Goal: Task Accomplishment & Management: Use online tool/utility

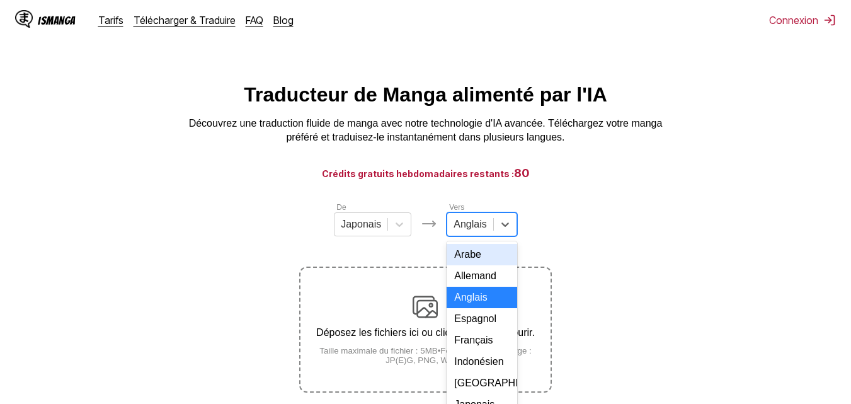
click at [488, 234] on div "17 results available. Use Up and Down to choose options, press Enter to select …" at bounding box center [482, 224] width 70 height 24
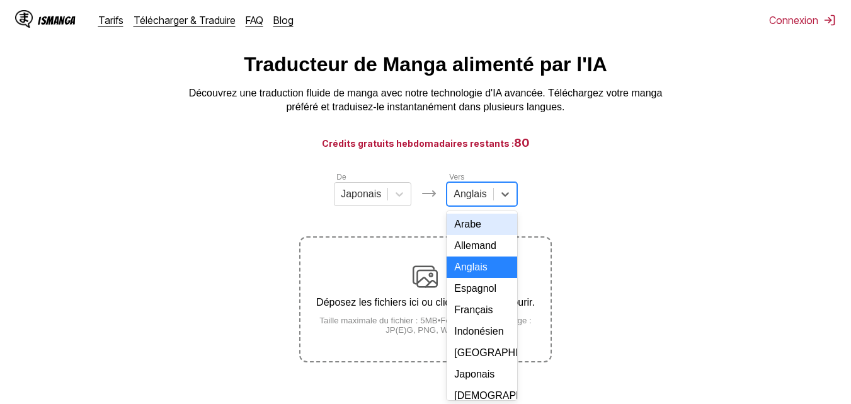
scroll to position [37, 0]
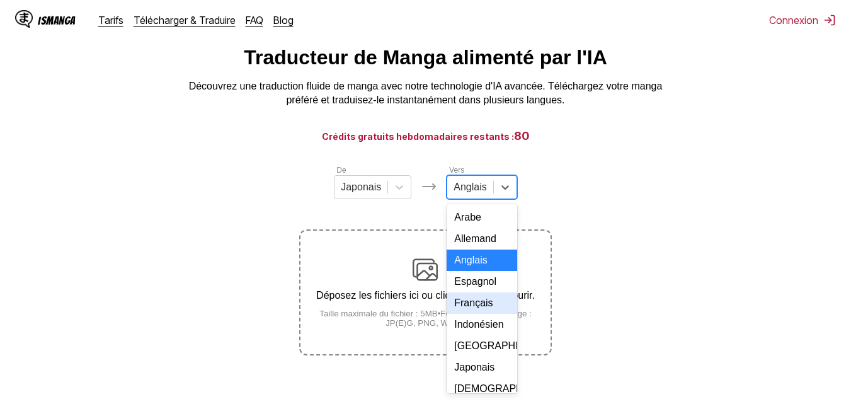
click at [486, 314] on div "Français" at bounding box center [482, 302] width 70 height 21
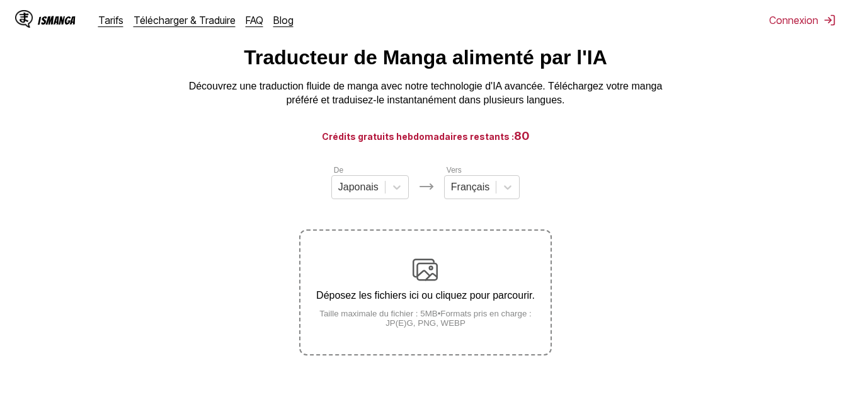
click at [403, 304] on div "Déposez les fichiers ici ou cliquez pour parcourir. Taille maximale du fichier …" at bounding box center [424, 292] width 249 height 71
click at [0, 0] on input "Déposez les fichiers ici ou cliquez pour parcourir. Taille maximale du fichier …" at bounding box center [0, 0] width 0 height 0
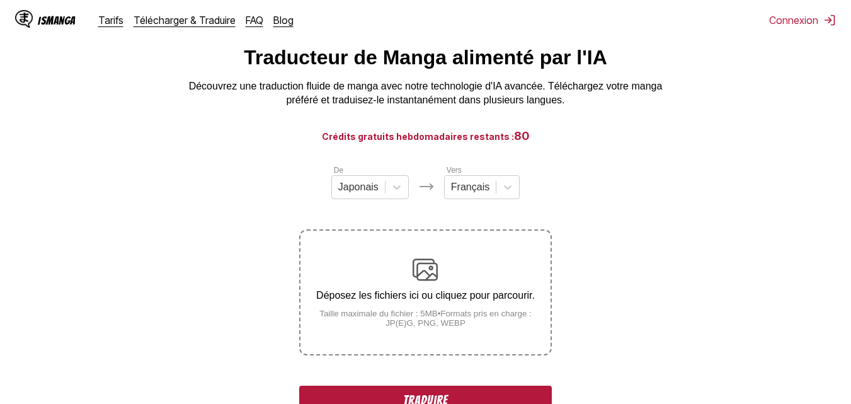
scroll to position [100, 0]
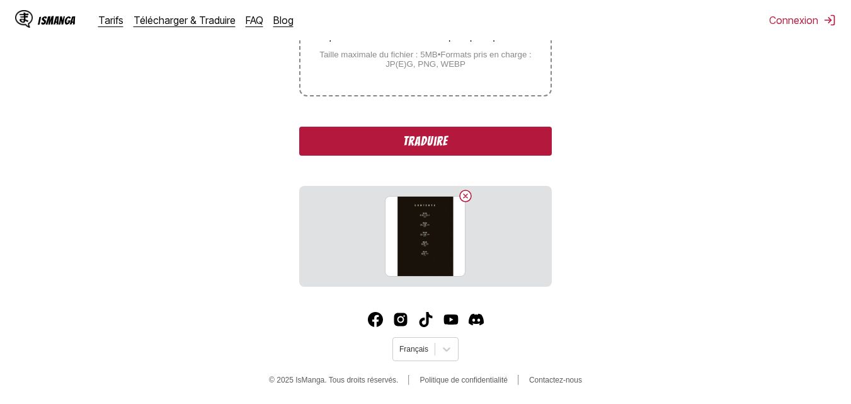
click at [444, 145] on button "Traduire" at bounding box center [425, 141] width 252 height 29
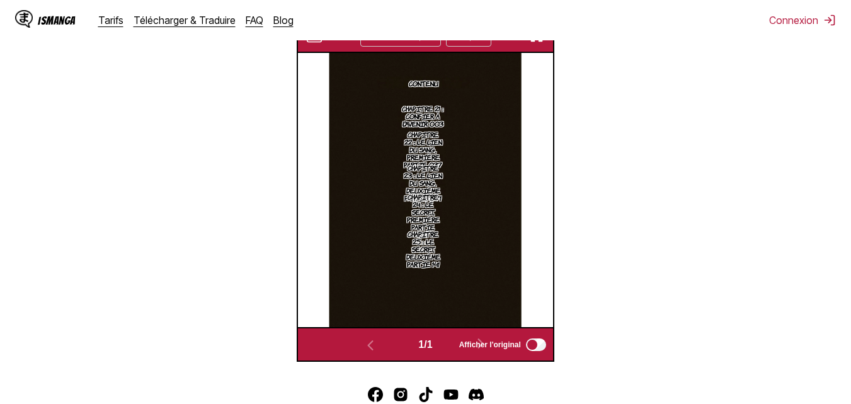
scroll to position [341, 0]
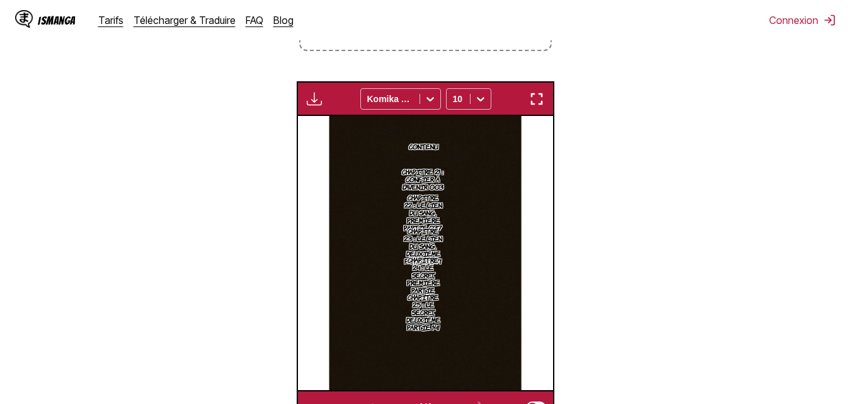
click at [313, 98] on img "button" at bounding box center [314, 98] width 15 height 15
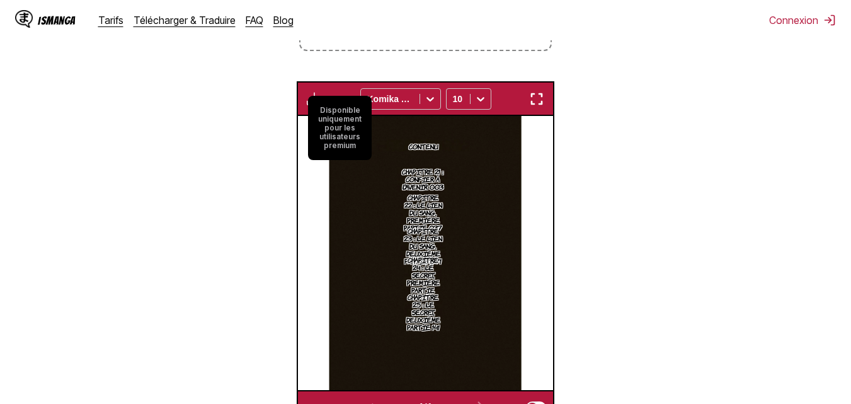
click at [290, 191] on section "De Japonais Vers Français Déposez les fichiers ici ou cliquez pour parcourir. T…" at bounding box center [425, 142] width 831 height 565
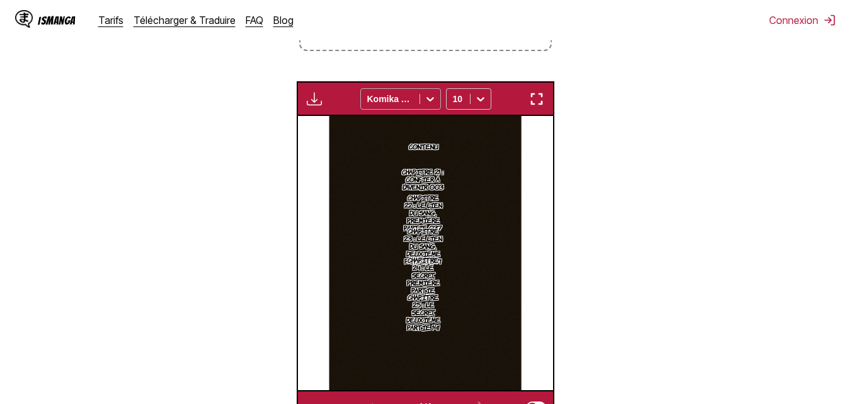
click at [430, 100] on icon at bounding box center [430, 99] width 13 height 13
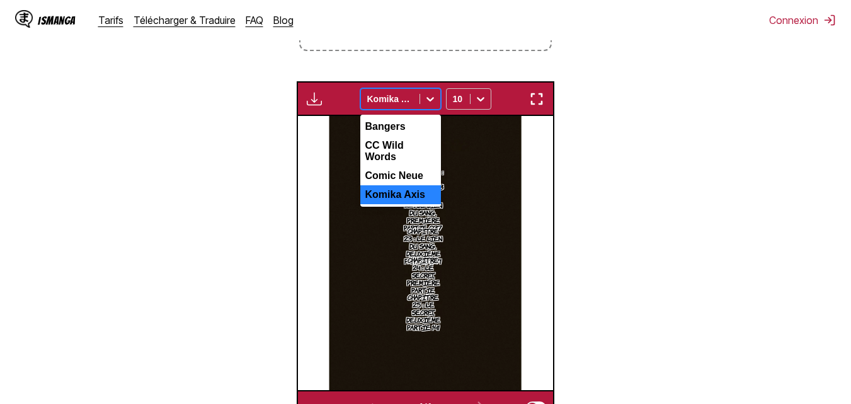
click at [430, 96] on icon at bounding box center [430, 99] width 13 height 13
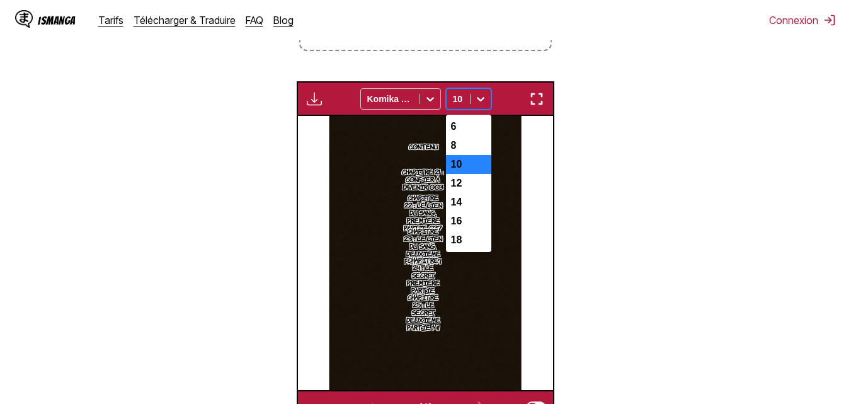
click at [474, 101] on icon at bounding box center [480, 99] width 13 height 13
click at [455, 154] on div "8" at bounding box center [468, 145] width 45 height 19
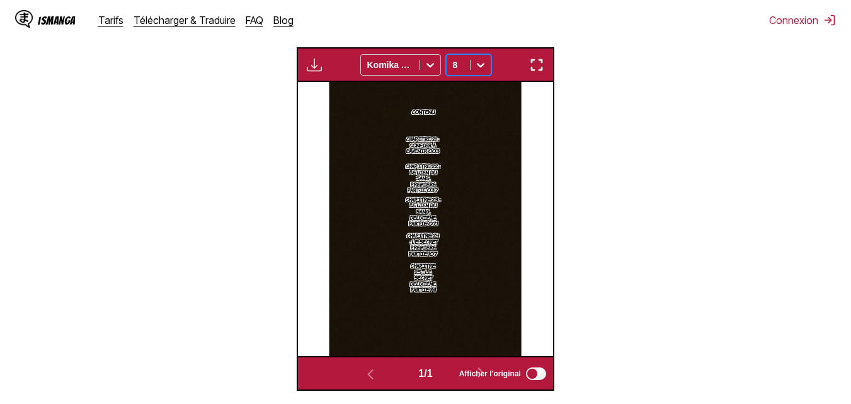
scroll to position [355, 0]
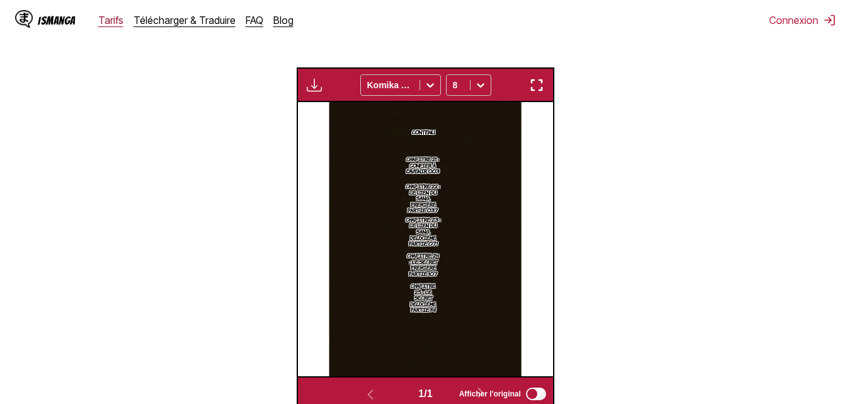
click at [105, 18] on link "Tarifs" at bounding box center [110, 20] width 25 height 13
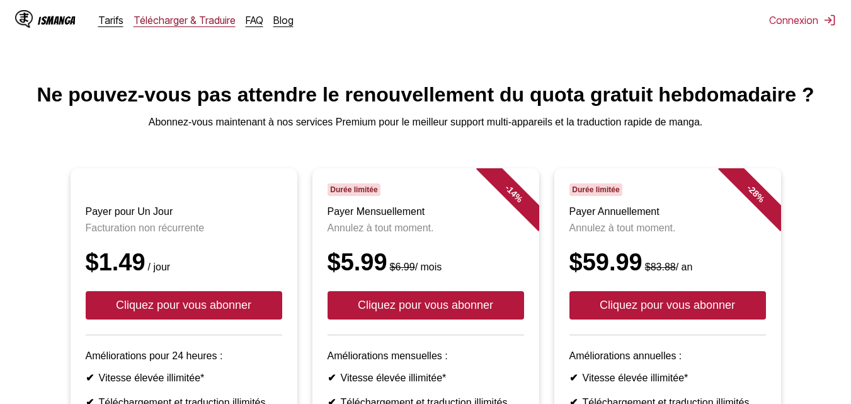
click at [173, 22] on link "Télécharger & Traduire" at bounding box center [185, 20] width 102 height 13
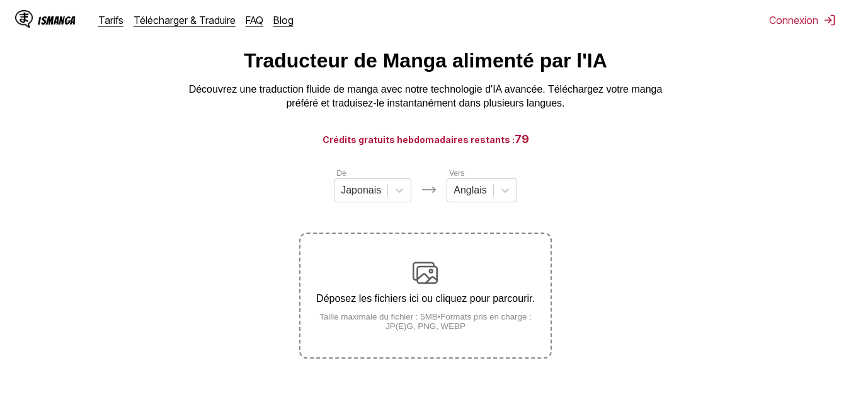
scroll to position [97, 0]
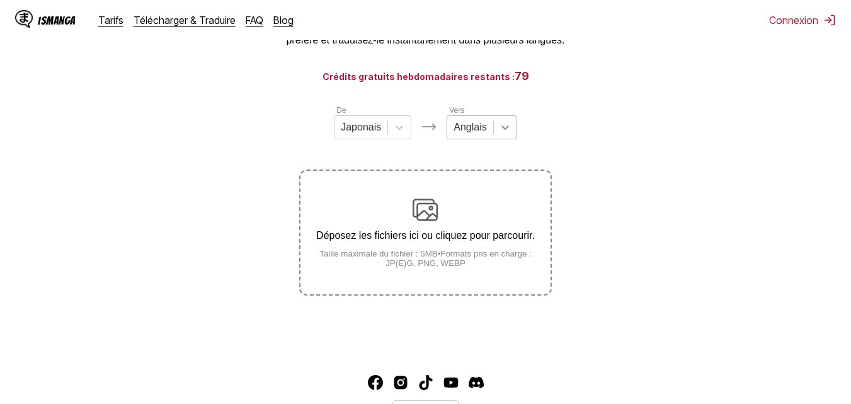
click at [499, 133] on icon at bounding box center [505, 127] width 13 height 13
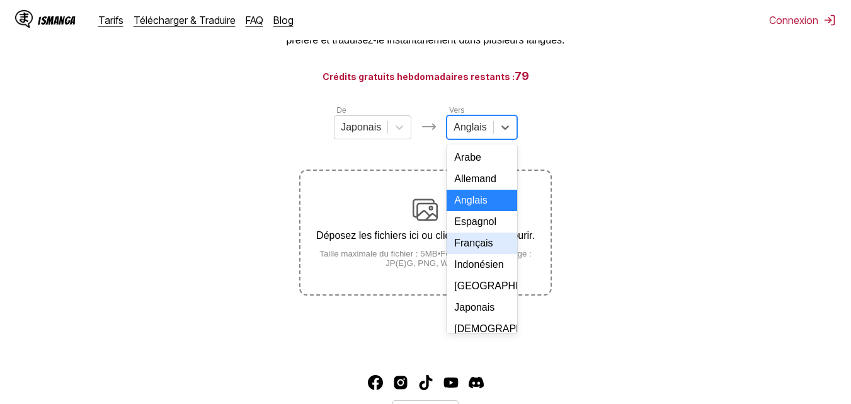
click at [472, 254] on div "Français" at bounding box center [482, 242] width 70 height 21
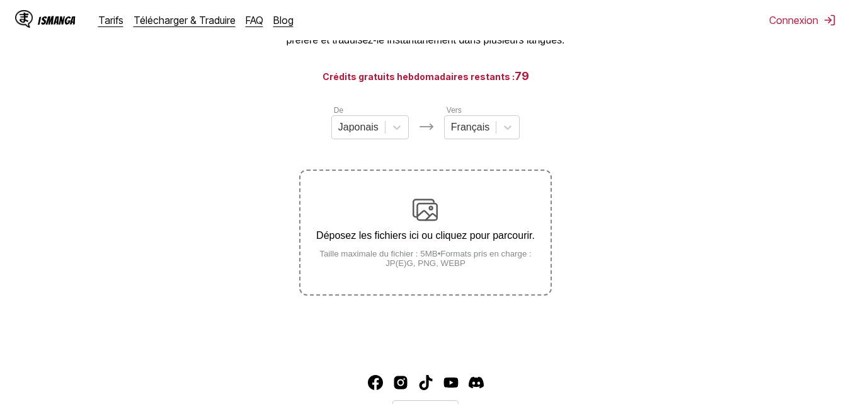
click at [593, 215] on section "De Japonais Vers Français Déposez les fichiers ici ou cliquez pour parcourir. T…" at bounding box center [425, 199] width 831 height 191
click at [805, 17] on button "Connexion" at bounding box center [802, 20] width 67 height 13
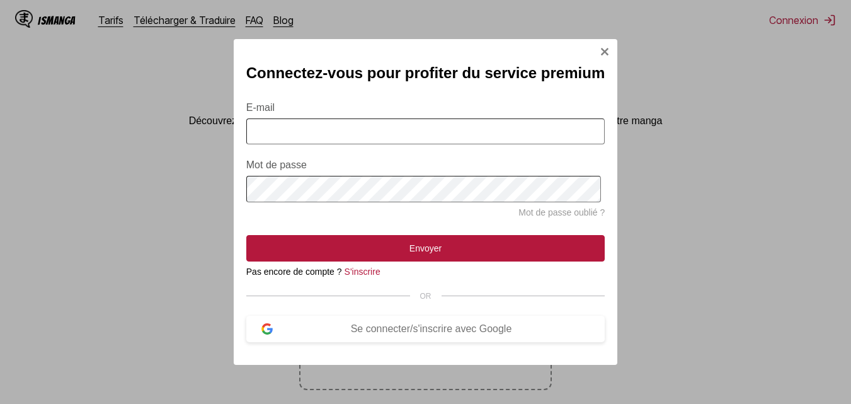
scroll to position [0, 0]
click at [360, 275] on link "S'inscrire" at bounding box center [363, 271] width 36 height 10
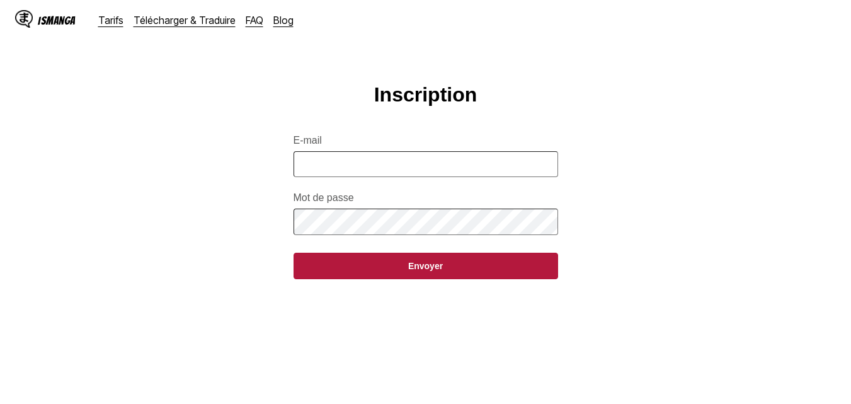
click at [374, 174] on input "E-mail" at bounding box center [426, 164] width 265 height 26
type input "**********"
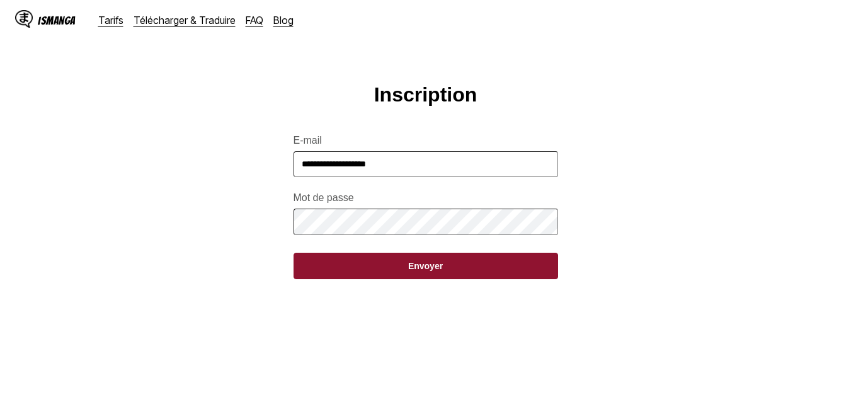
click at [450, 271] on button "Envoyer" at bounding box center [426, 266] width 265 height 26
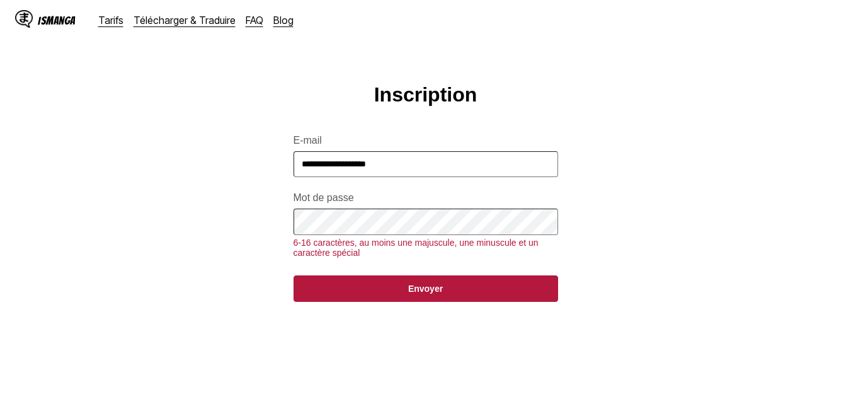
click at [226, 226] on main "**********" at bounding box center [425, 264] width 851 height 363
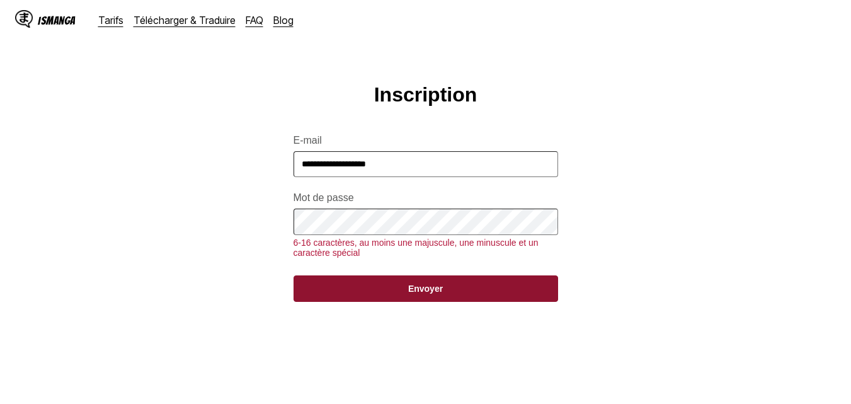
click at [411, 302] on button "Envoyer" at bounding box center [426, 288] width 265 height 26
click at [394, 302] on button "Envoyer" at bounding box center [426, 288] width 265 height 26
click at [396, 302] on button "Envoyer" at bounding box center [426, 288] width 265 height 26
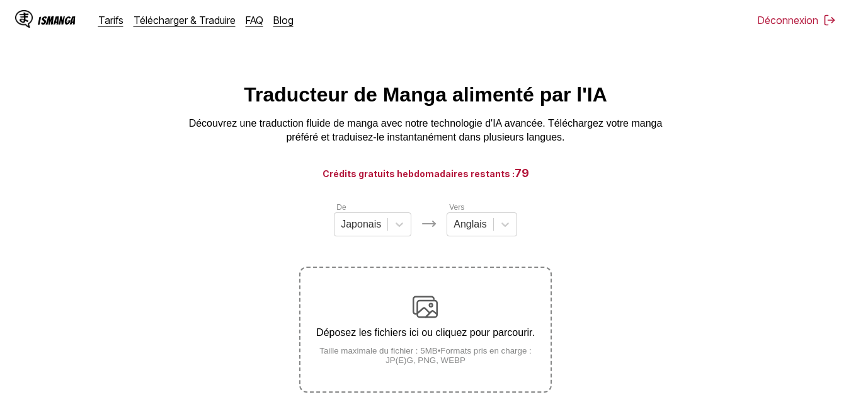
click at [442, 309] on div "Déposez les fichiers ici ou cliquez pour parcourir. Taille maximale du fichier …" at bounding box center [424, 329] width 249 height 71
click at [0, 0] on input "Déposez les fichiers ici ou cliquez pour parcourir. Taille maximale du fichier …" at bounding box center [0, 0] width 0 height 0
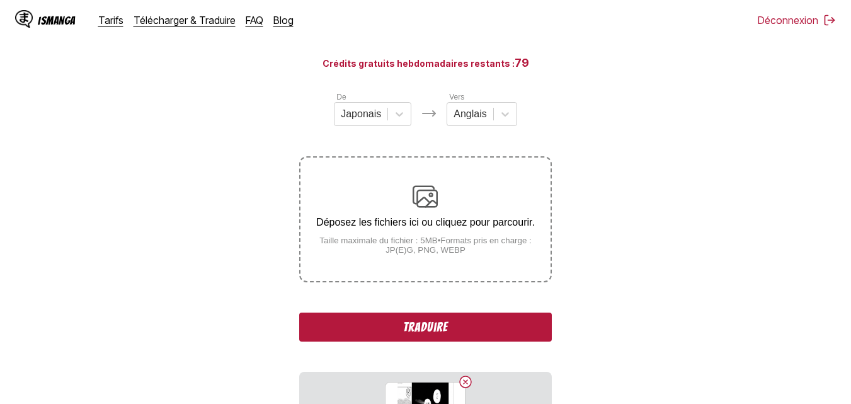
scroll to position [109, 0]
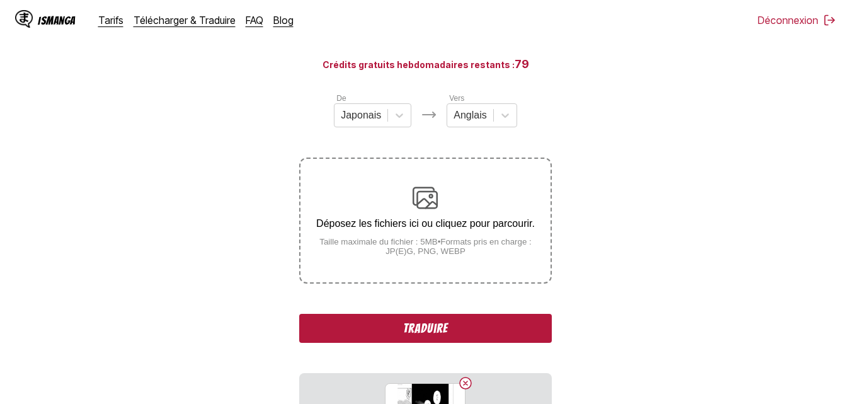
click at [427, 210] on img at bounding box center [425, 197] width 25 height 25
click at [0, 0] on input "Déposez les fichiers ici ou cliquez pour parcourir. Taille maximale du fichier …" at bounding box center [0, 0] width 0 height 0
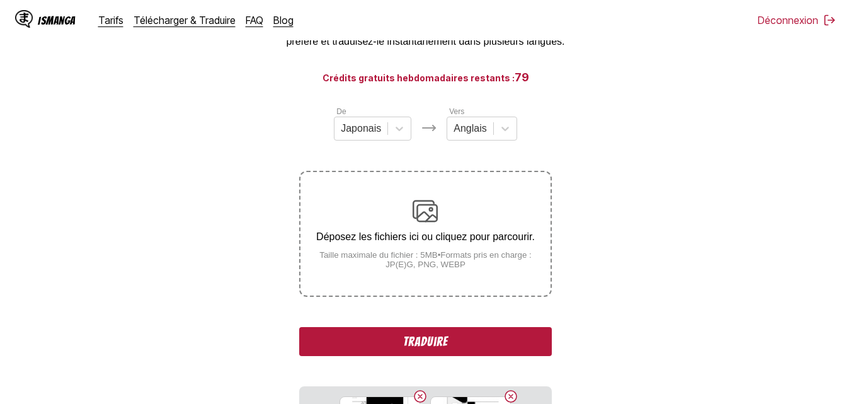
scroll to position [94, 0]
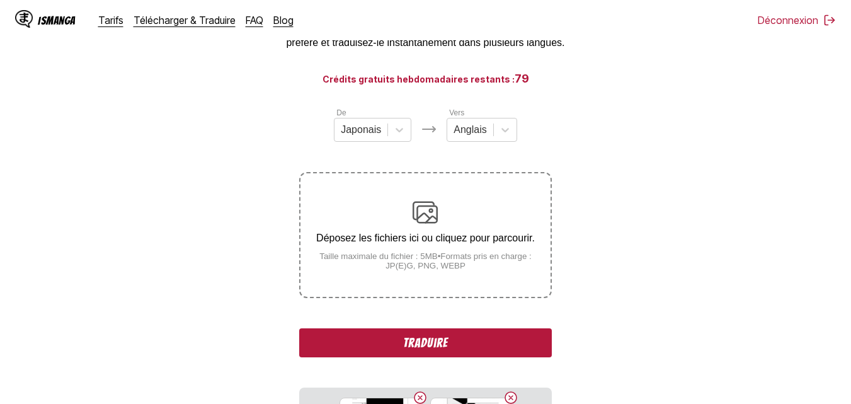
click at [438, 214] on img at bounding box center [425, 212] width 25 height 25
click at [0, 0] on input "Déposez les fichiers ici ou cliquez pour parcourir. Taille maximale du fichier …" at bounding box center [0, 0] width 0 height 0
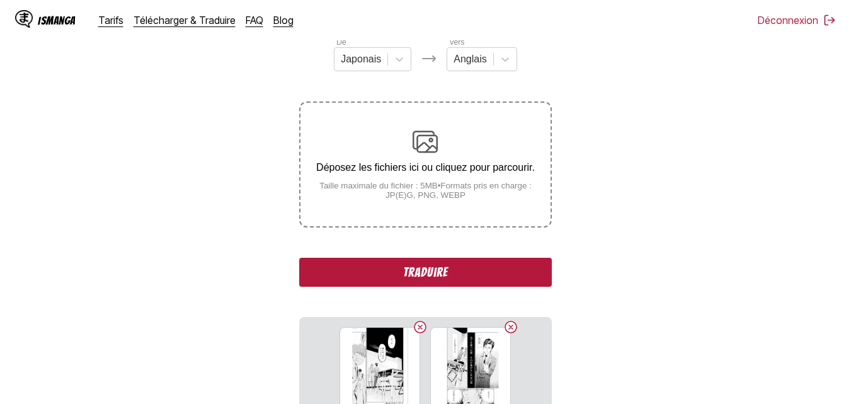
scroll to position [31, 0]
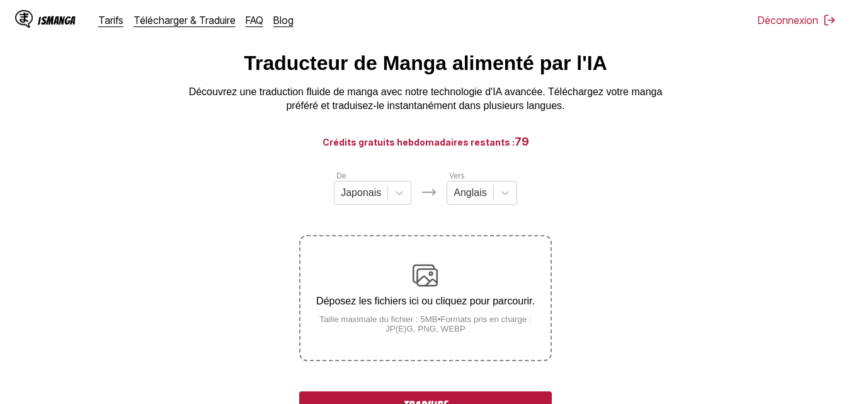
click at [443, 285] on div "Déposez les fichiers ici ou cliquez pour parcourir. Taille maximale du fichier …" at bounding box center [424, 298] width 249 height 71
click at [0, 0] on input "Déposez les fichiers ici ou cliquez pour parcourir. Taille maximale du fichier …" at bounding box center [0, 0] width 0 height 0
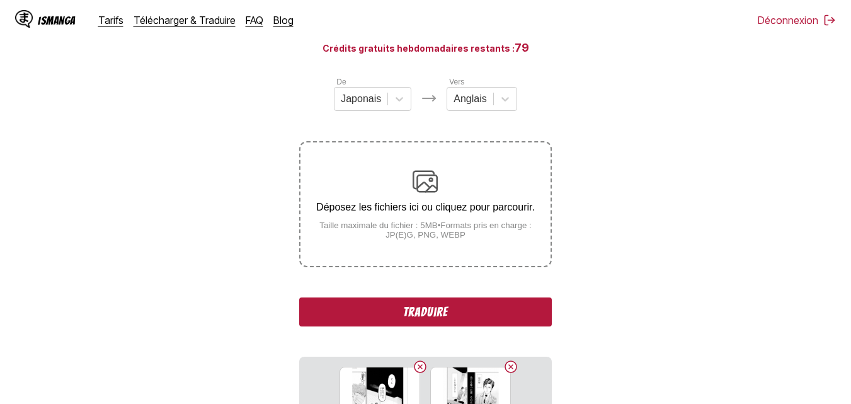
scroll to position [74, 0]
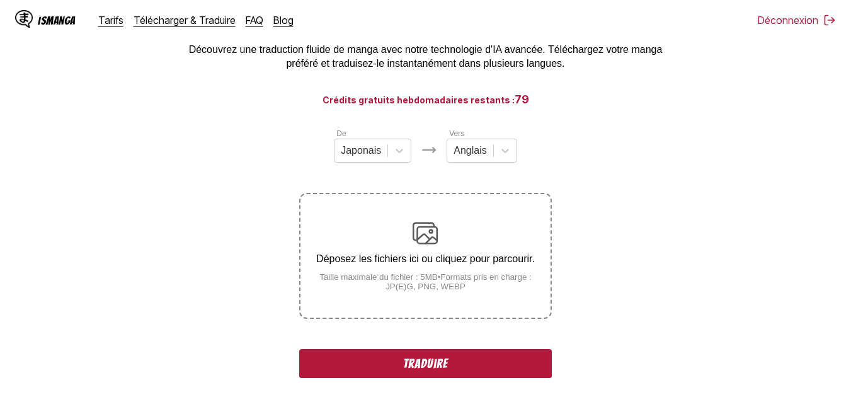
click at [462, 258] on p "Déposez les fichiers ici ou cliquez pour parcourir." at bounding box center [424, 258] width 249 height 11
click at [0, 0] on input "Déposez les fichiers ici ou cliquez pour parcourir. Taille maximale du fichier …" at bounding box center [0, 0] width 0 height 0
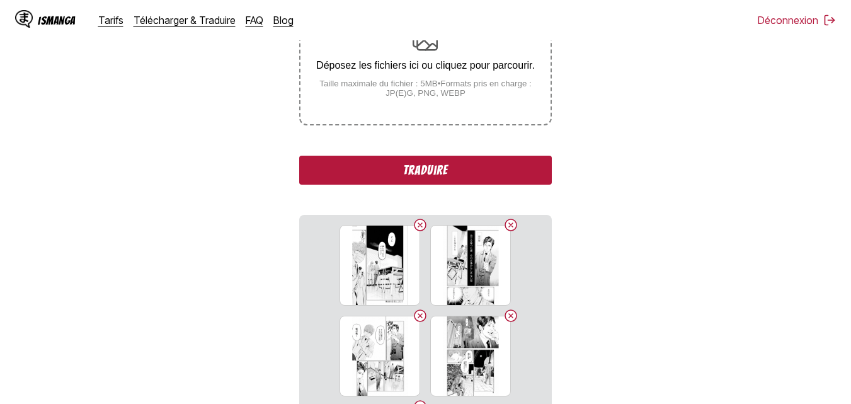
scroll to position [137, 0]
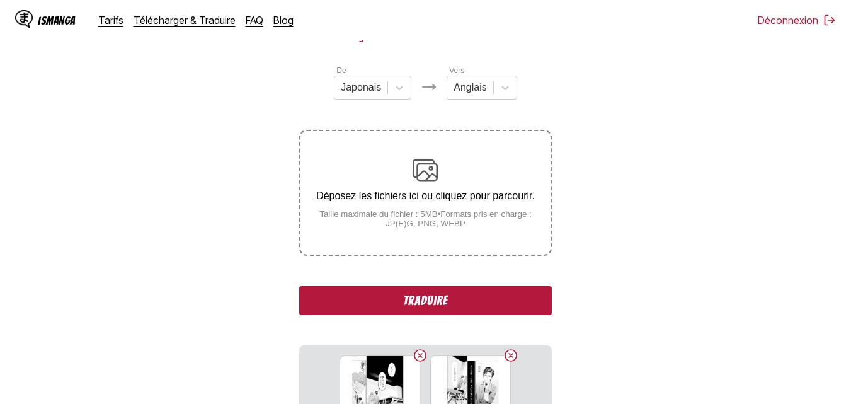
click at [440, 188] on div "Déposez les fichiers ici ou cliquez pour parcourir. Taille maximale du fichier …" at bounding box center [424, 192] width 249 height 71
click at [0, 0] on input "Déposez les fichiers ici ou cliquez pour parcourir. Taille maximale du fichier …" at bounding box center [0, 0] width 0 height 0
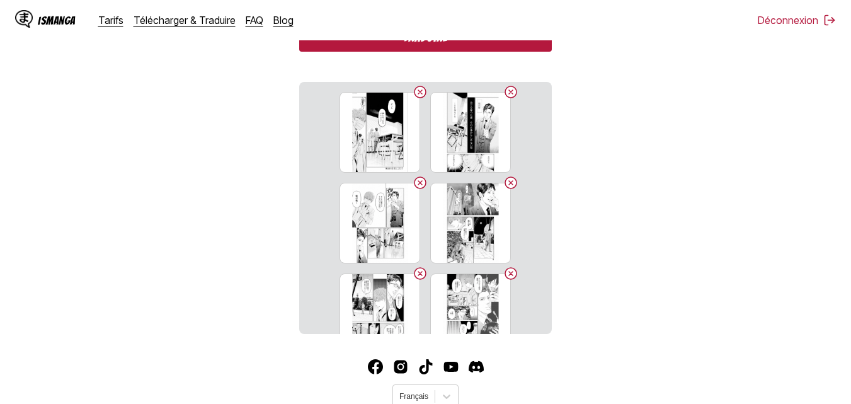
scroll to position [260, 0]
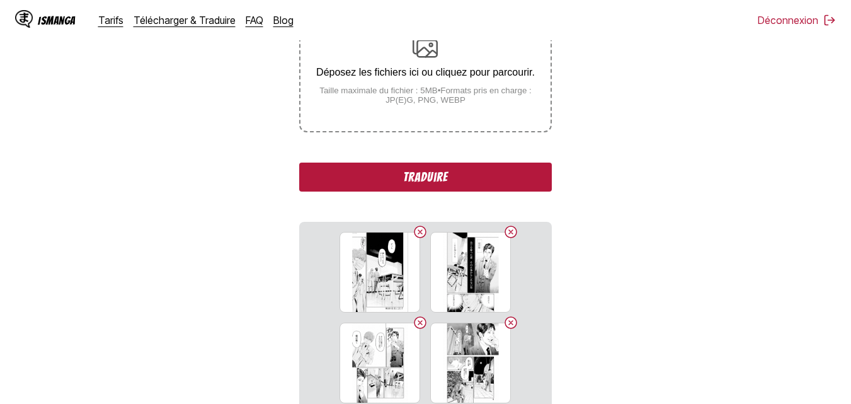
click at [447, 101] on small "Taille maximale du fichier : 5MB • Formats pris en charge : JP(E)G, PNG, WEBP" at bounding box center [424, 95] width 249 height 19
click at [0, 0] on input "Déposez les fichiers ici ou cliquez pour parcourir. Taille maximale du fichier …" at bounding box center [0, 0] width 0 height 0
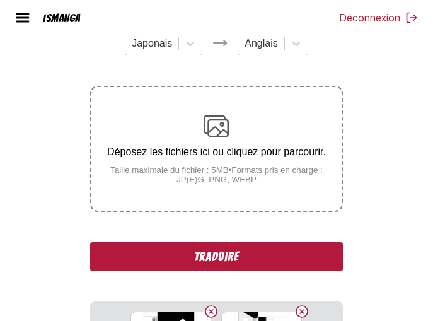
scroll to position [189, 0]
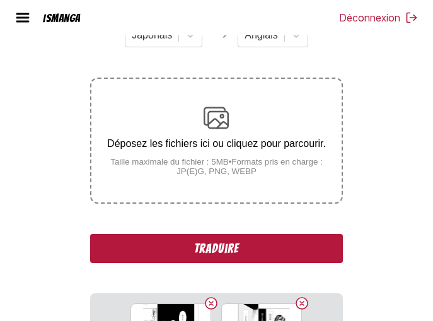
click at [194, 163] on small "Taille maximale du fichier : 5MB • Formats pris en charge : JP(E)G, PNG, WEBP" at bounding box center [215, 166] width 249 height 19
click at [0, 0] on input "Déposez les fichiers ici ou cliquez pour parcourir. Taille maximale du fichier …" at bounding box center [0, 0] width 0 height 0
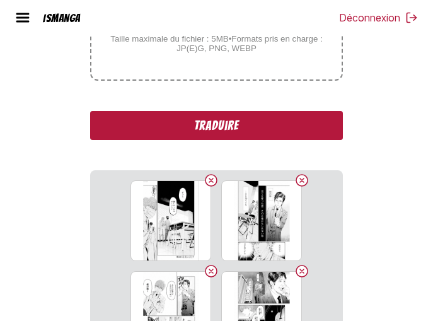
scroll to position [252, 0]
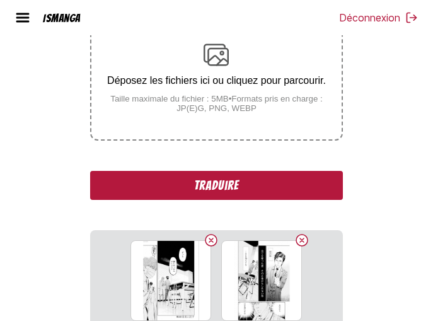
click at [210, 71] on div "Déposez les fichiers ici ou cliquez pour parcourir. Taille maximale du fichier …" at bounding box center [215, 77] width 249 height 71
click at [0, 0] on input "Déposez les fichiers ici ou cliquez pour parcourir. Taille maximale du fichier …" at bounding box center [0, 0] width 0 height 0
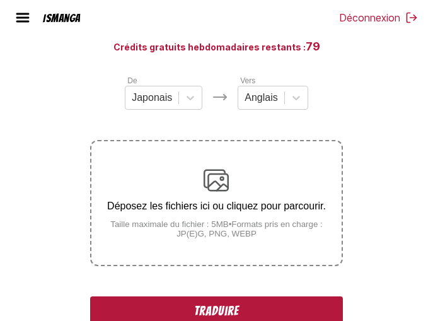
scroll to position [126, 0]
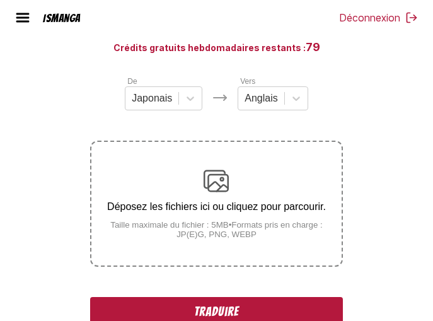
click at [215, 205] on p "Déposez les fichiers ici ou cliquez pour parcourir." at bounding box center [215, 206] width 249 height 11
click at [0, 0] on input "Déposez les fichiers ici ou cliquez pour parcourir. Taille maximale du fichier …" at bounding box center [0, 0] width 0 height 0
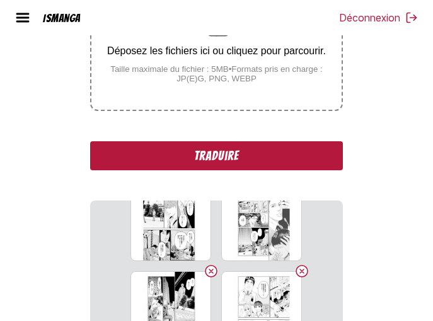
scroll to position [280, 0]
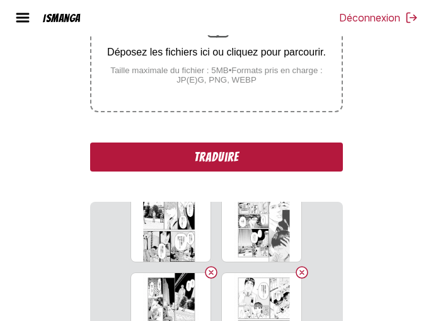
click at [208, 77] on small "Taille maximale du fichier : 5MB • Formats pris en charge : JP(E)G, PNG, WEBP" at bounding box center [215, 75] width 249 height 19
click at [0, 0] on input "Déposez les fichiers ici ou cliquez pour parcourir. Taille maximale du fichier …" at bounding box center [0, 0] width 0 height 0
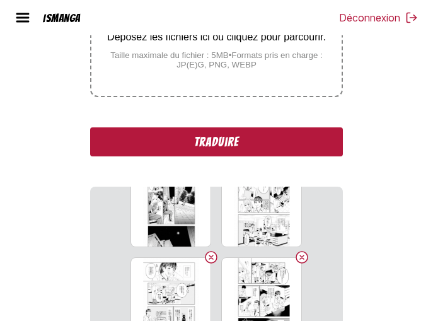
scroll to position [217, 0]
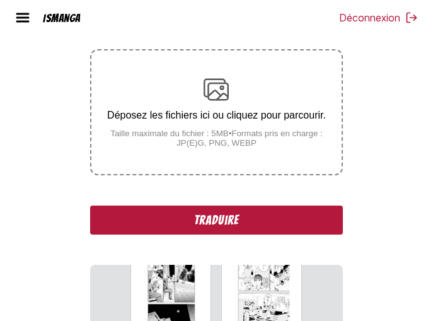
click at [237, 107] on div "Déposez les fichiers ici ou cliquez pour parcourir. Taille maximale du fichier …" at bounding box center [215, 112] width 249 height 71
click at [0, 0] on input "Déposez les fichiers ici ou cliquez pour parcourir. Taille maximale du fichier …" at bounding box center [0, 0] width 0 height 0
click at [261, 125] on div "Déposez les fichiers ici ou cliquez pour parcourir. Taille maximale du fichier …" at bounding box center [215, 112] width 249 height 71
click at [0, 0] on input "Déposez les fichiers ici ou cliquez pour parcourir. Taille maximale du fichier …" at bounding box center [0, 0] width 0 height 0
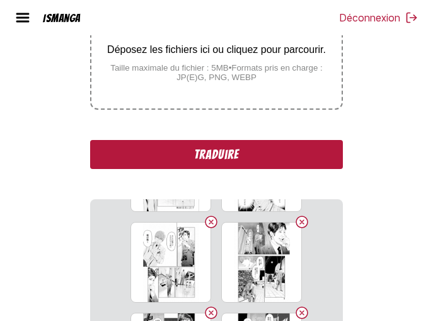
scroll to position [280, 0]
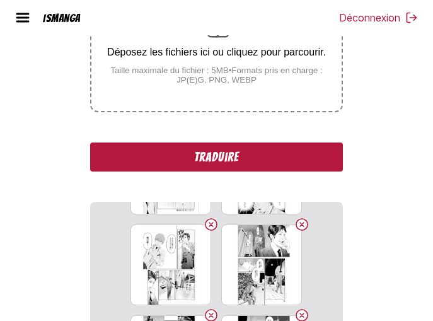
click at [236, 84] on small "Taille maximale du fichier : 5MB • Formats pris en charge : JP(E)G, PNG, WEBP" at bounding box center [215, 75] width 249 height 19
click at [0, 0] on input "Déposez les fichiers ici ou cliquez pour parcourir. Taille maximale du fichier …" at bounding box center [0, 0] width 0 height 0
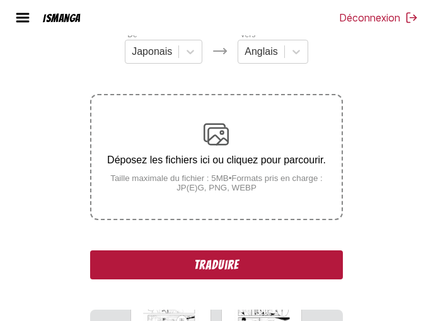
scroll to position [154, 0]
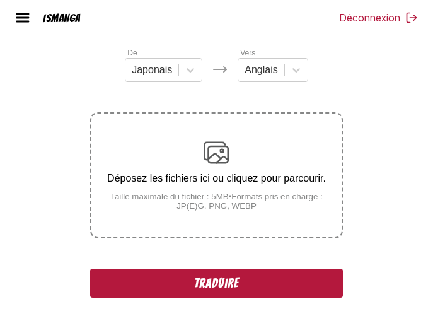
click at [221, 177] on p "Déposez les fichiers ici ou cliquez pour parcourir." at bounding box center [215, 178] width 249 height 11
click at [0, 0] on input "Déposez les fichiers ici ou cliquez pour parcourir. Taille maximale du fichier …" at bounding box center [0, 0] width 0 height 0
click at [236, 188] on div "Déposez les fichiers ici ou cliquez pour parcourir. Taille maximale du fichier …" at bounding box center [215, 175] width 249 height 71
click at [0, 0] on input "Déposez les fichiers ici ou cliquez pour parcourir. Taille maximale du fichier …" at bounding box center [0, 0] width 0 height 0
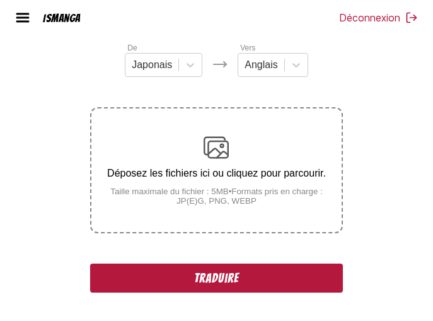
scroll to position [140, 0]
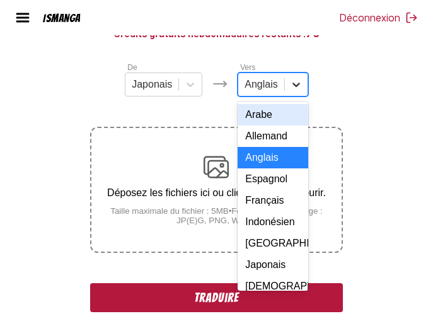
click at [292, 91] on icon at bounding box center [296, 84] width 13 height 13
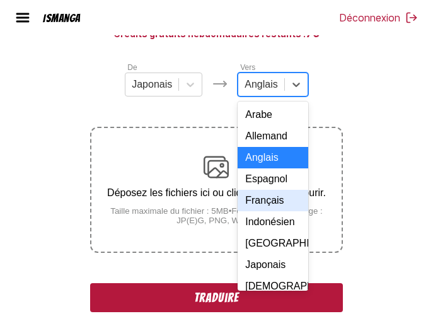
click at [278, 211] on div "Français" at bounding box center [272, 200] width 70 height 21
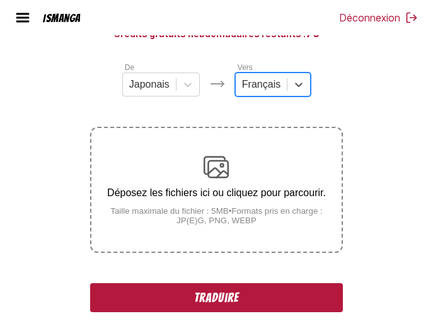
click at [224, 297] on button "Traduire" at bounding box center [216, 297] width 252 height 29
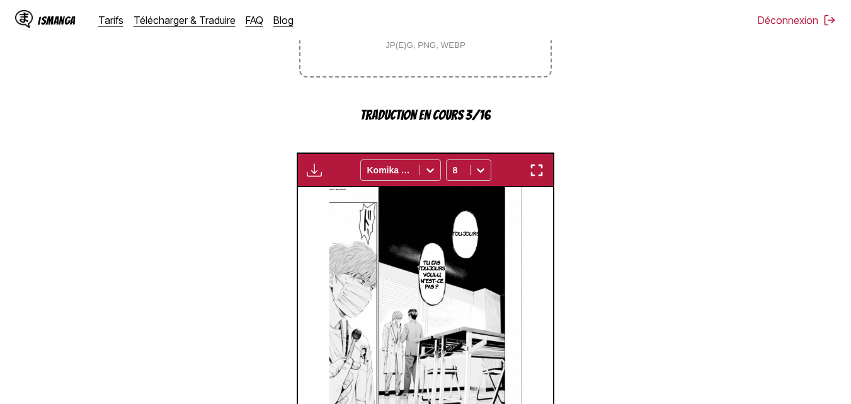
scroll to position [378, 0]
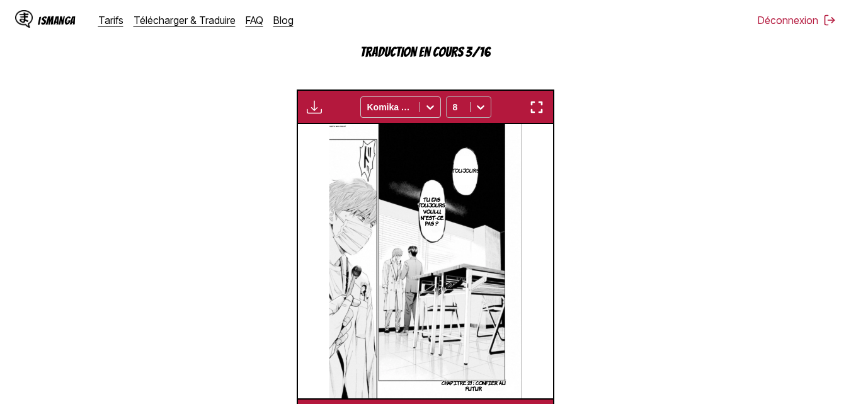
click at [483, 110] on icon at bounding box center [480, 107] width 13 height 13
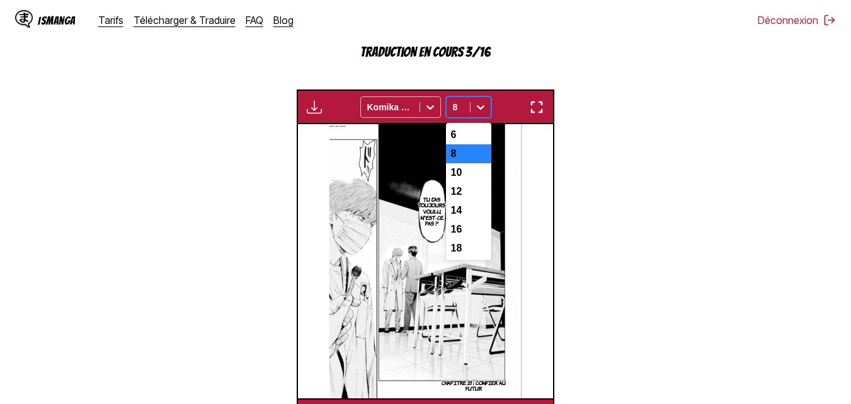
click at [467, 141] on div "6" at bounding box center [468, 134] width 45 height 19
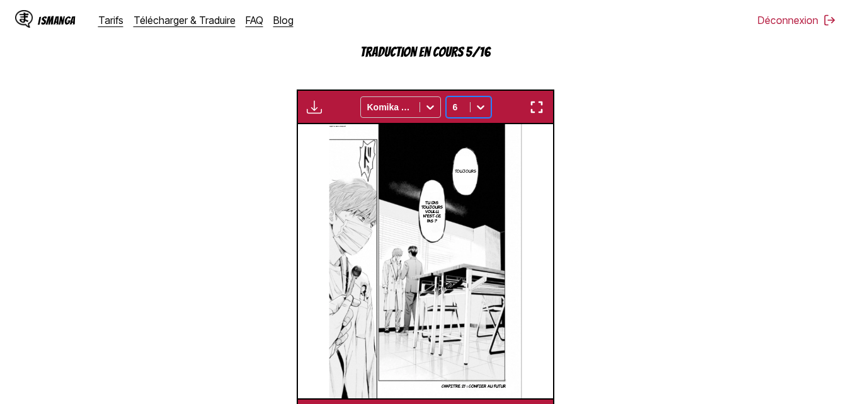
scroll to position [504, 0]
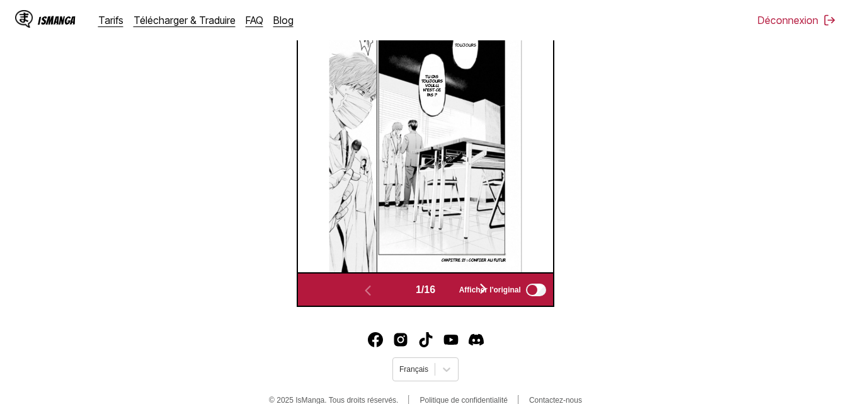
click at [487, 288] on span "Afficher l'original" at bounding box center [490, 289] width 62 height 9
click at [486, 282] on img "button" at bounding box center [483, 288] width 15 height 15
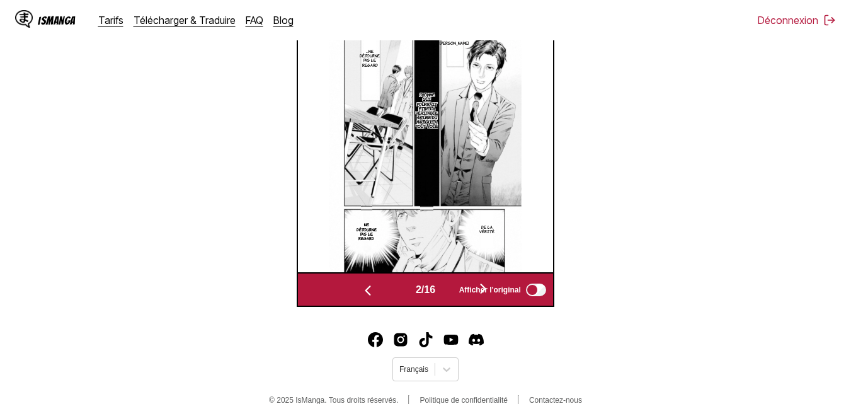
click at [486, 282] on img "button" at bounding box center [483, 288] width 15 height 15
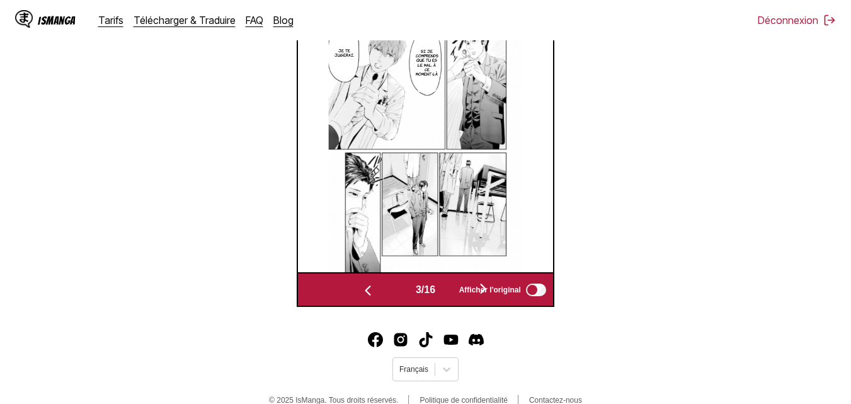
click at [486, 282] on img "button" at bounding box center [483, 288] width 15 height 15
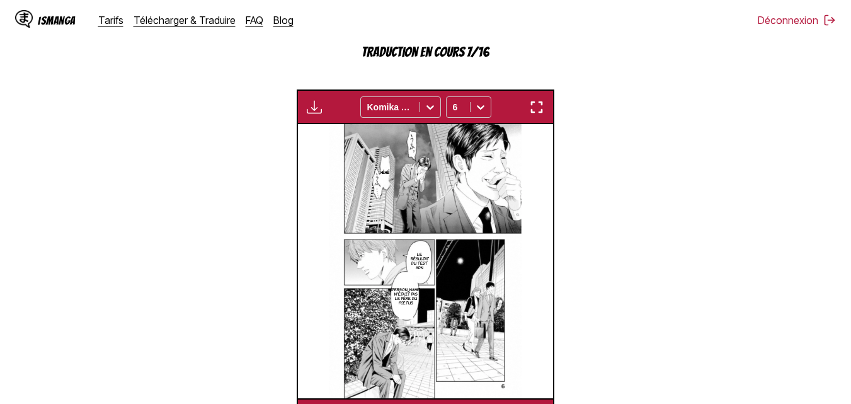
scroll to position [441, 0]
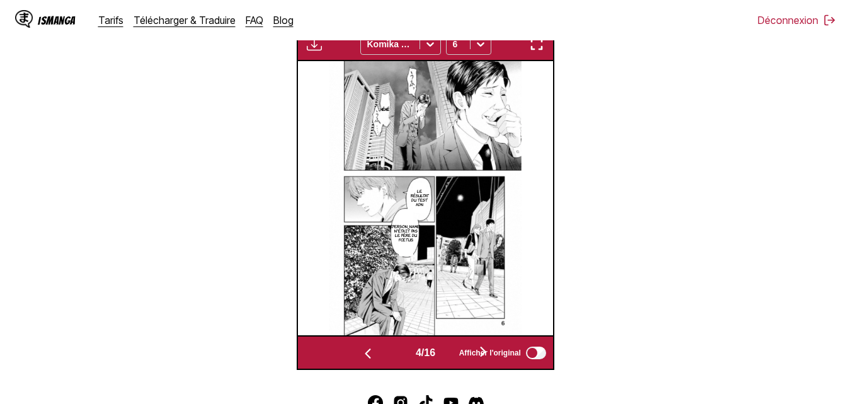
click at [484, 345] on button "button" at bounding box center [483, 352] width 76 height 18
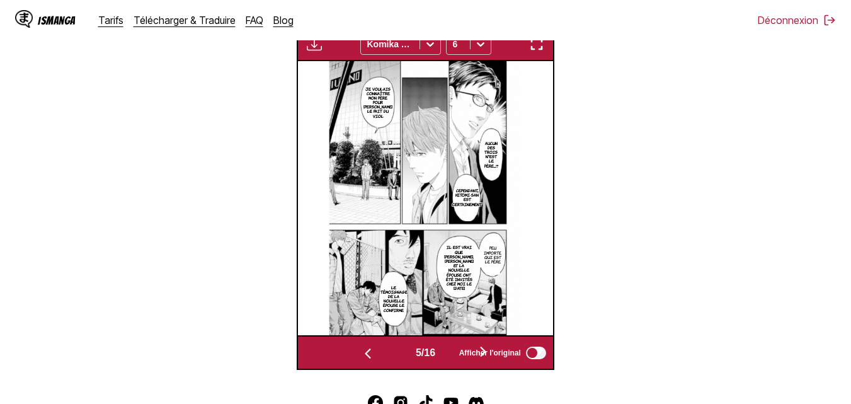
click at [484, 345] on button "button" at bounding box center [483, 352] width 76 height 18
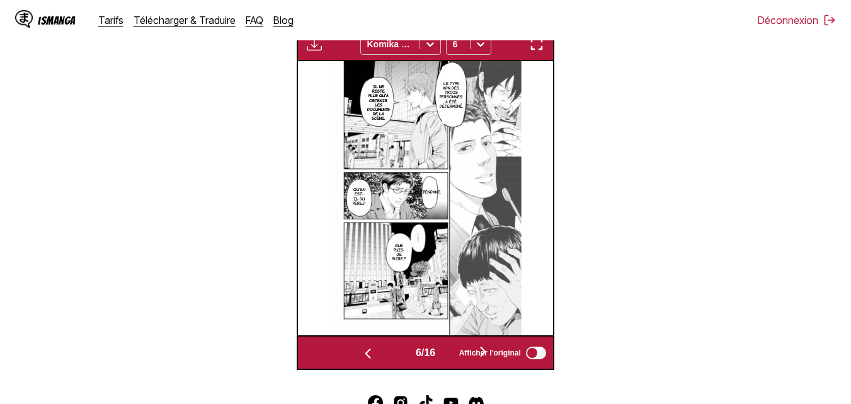
click at [484, 345] on button "button" at bounding box center [483, 352] width 76 height 18
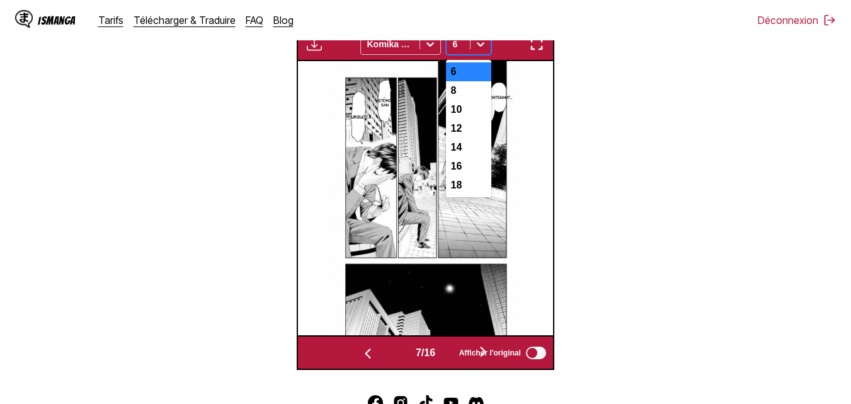
click at [479, 52] on div at bounding box center [481, 44] width 20 height 20
click at [602, 289] on section "De Japonais Vers Français Déposez les fichiers ici ou cliquez pour parcourir. T…" at bounding box center [425, 65] width 831 height 610
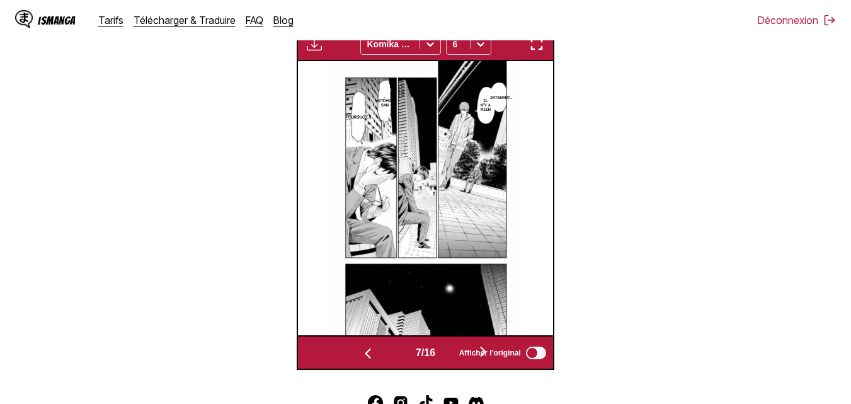
click at [486, 345] on button "button" at bounding box center [483, 352] width 76 height 18
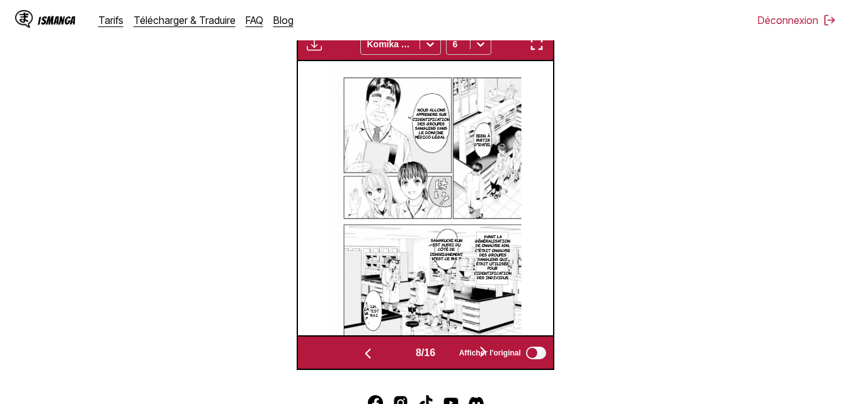
click at [486, 345] on button "button" at bounding box center [483, 352] width 76 height 18
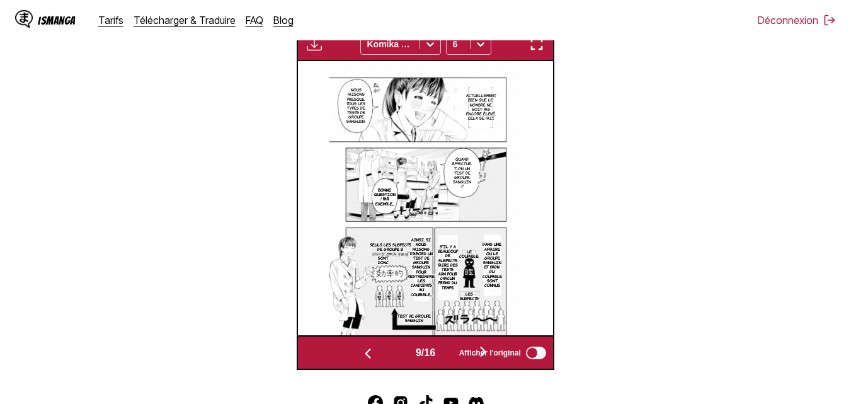
click at [486, 345] on button "button" at bounding box center [483, 352] width 76 height 18
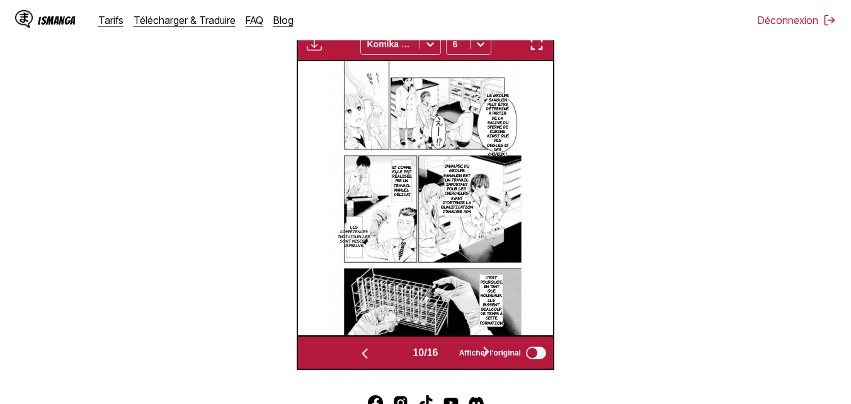
click at [486, 345] on button "button" at bounding box center [486, 352] width 76 height 18
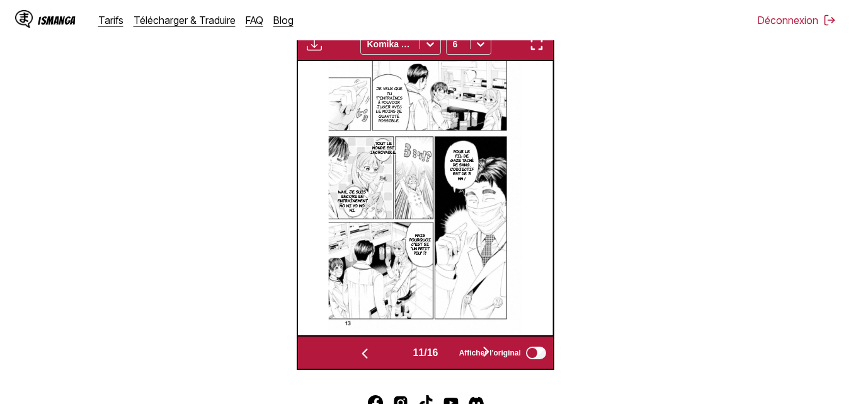
click at [483, 337] on div "11 / 16 Afficher l'original" at bounding box center [426, 352] width 258 height 35
click at [489, 345] on img "button" at bounding box center [486, 351] width 15 height 15
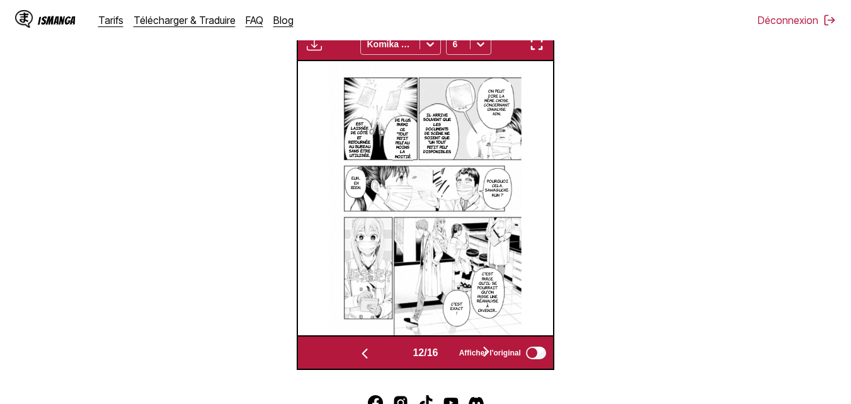
click at [489, 345] on img "button" at bounding box center [486, 351] width 15 height 15
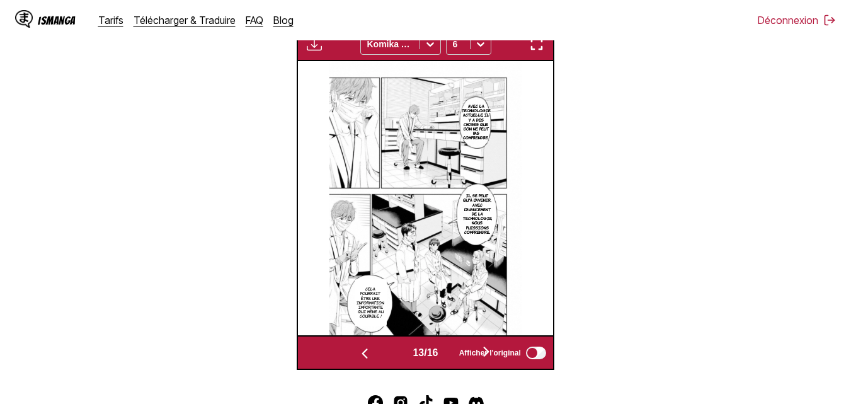
click at [489, 345] on img "button" at bounding box center [486, 351] width 15 height 15
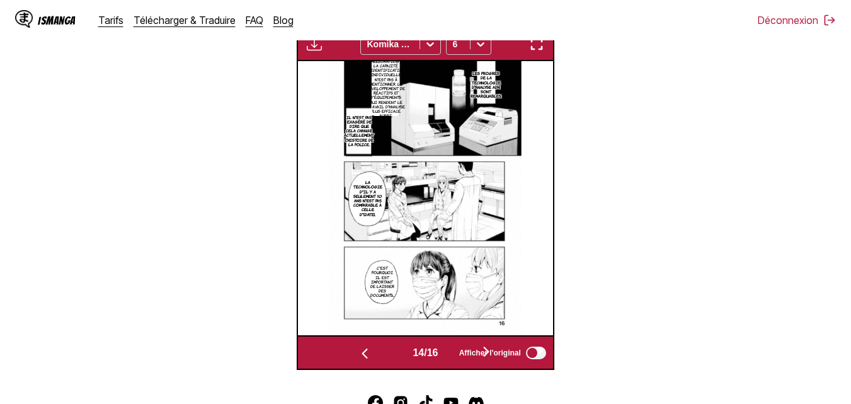
scroll to position [396, 0]
click at [489, 345] on button "button" at bounding box center [486, 352] width 76 height 18
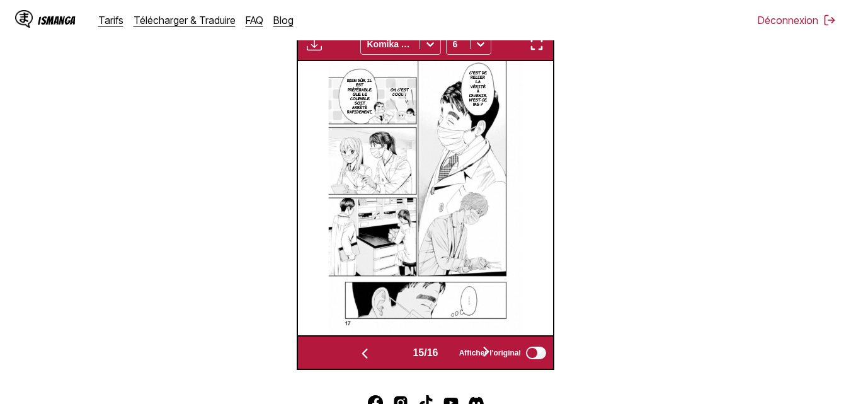
click at [489, 345] on button "button" at bounding box center [486, 352] width 76 height 18
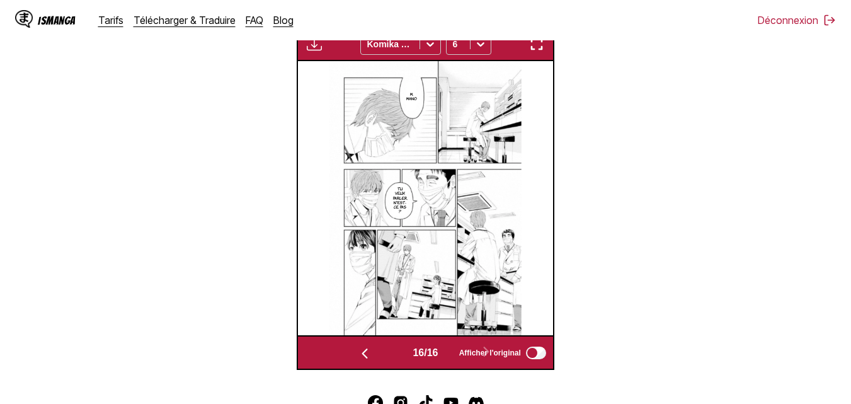
click at [357, 351] on img "button" at bounding box center [364, 353] width 15 height 15
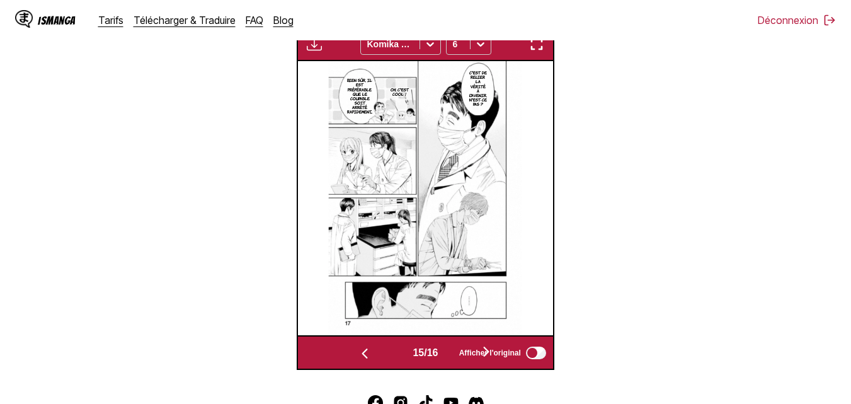
click at [357, 351] on img "button" at bounding box center [364, 353] width 15 height 15
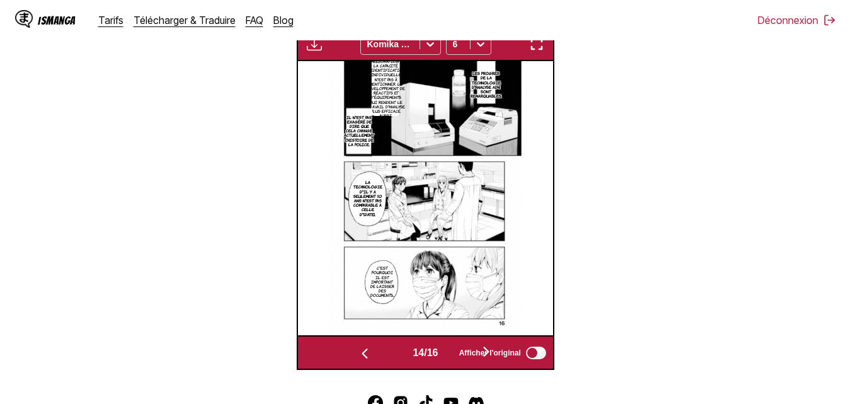
click at [357, 351] on img "button" at bounding box center [364, 353] width 15 height 15
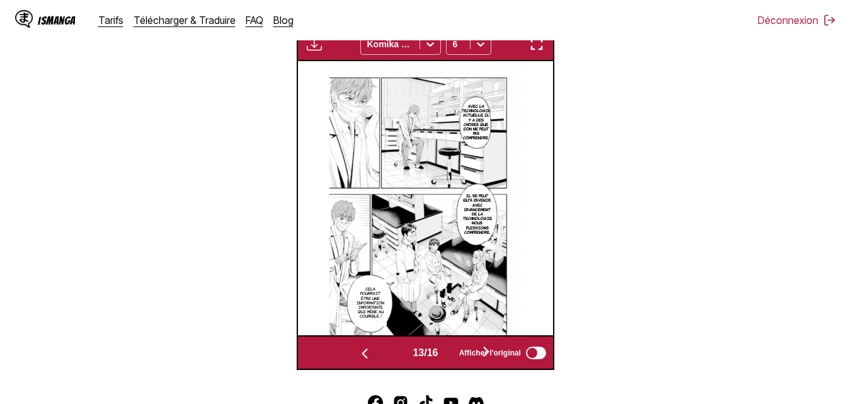
click at [357, 351] on img "button" at bounding box center [364, 353] width 15 height 15
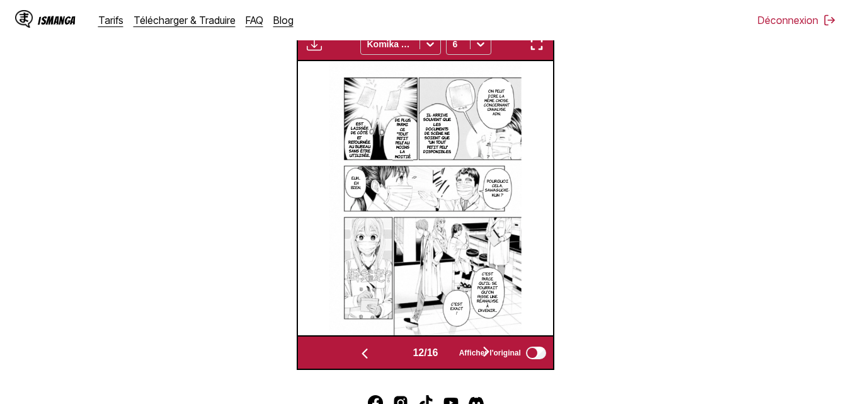
click at [357, 351] on img "button" at bounding box center [364, 353] width 15 height 15
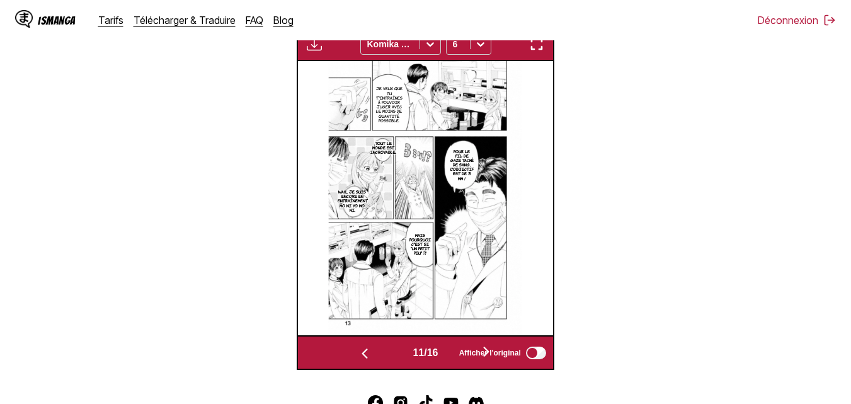
click at [357, 351] on img "button" at bounding box center [364, 353] width 15 height 15
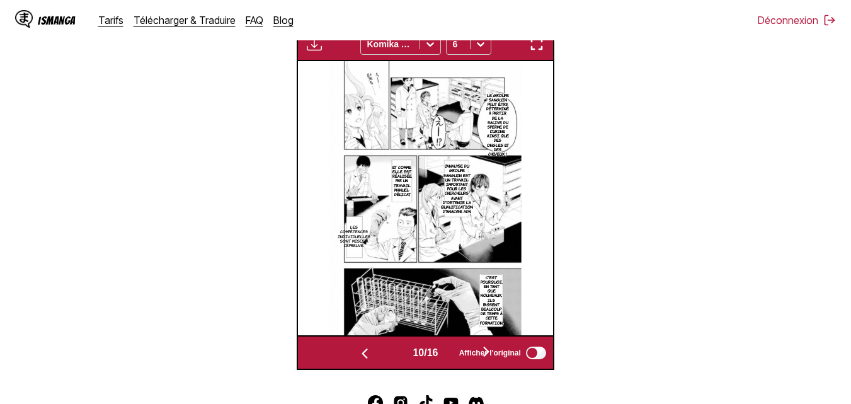
click at [357, 351] on img "button" at bounding box center [364, 353] width 15 height 15
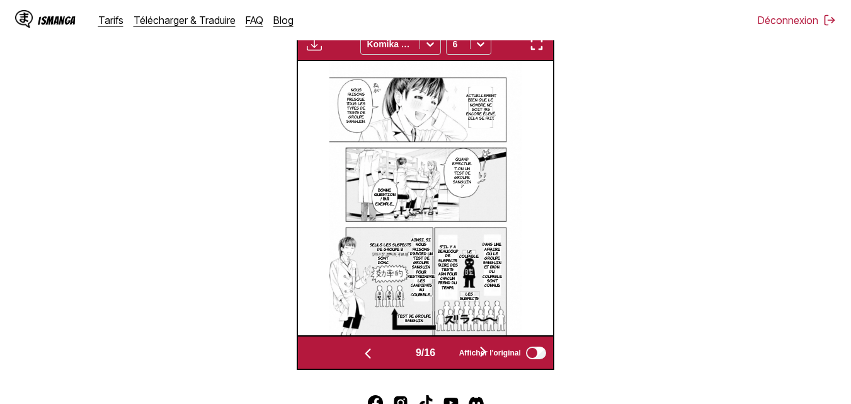
click at [356, 351] on button "button" at bounding box center [368, 352] width 76 height 18
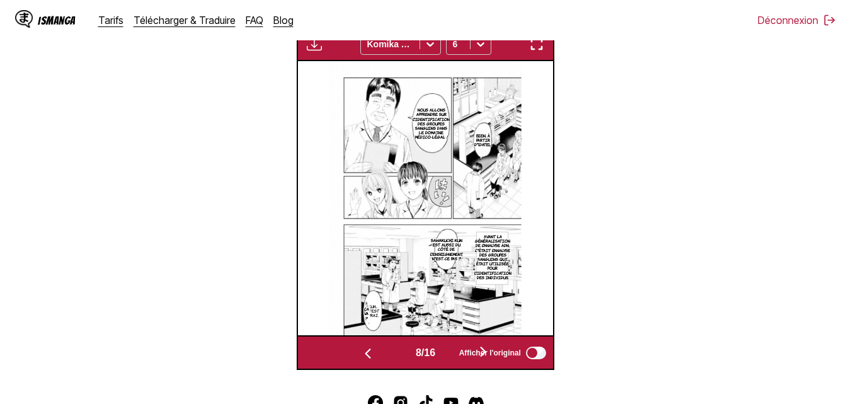
click at [356, 351] on button "button" at bounding box center [368, 352] width 76 height 18
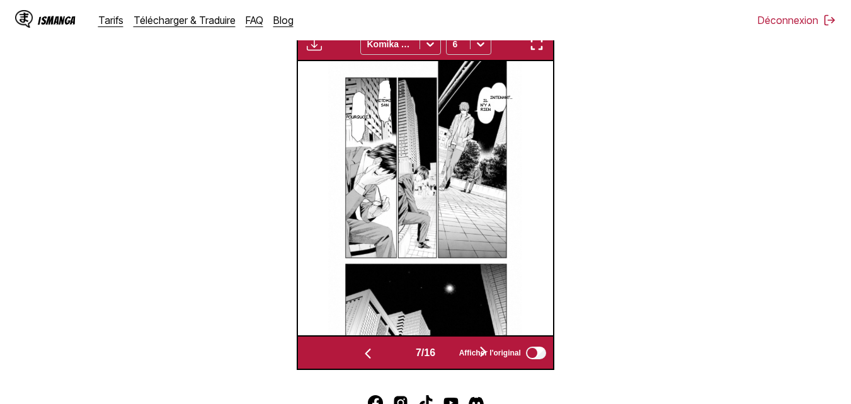
click at [356, 351] on button "button" at bounding box center [368, 352] width 76 height 18
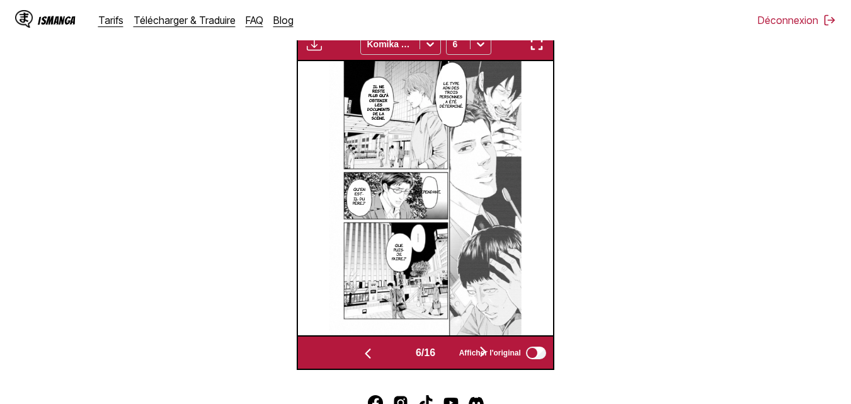
click at [356, 351] on button "button" at bounding box center [368, 352] width 76 height 18
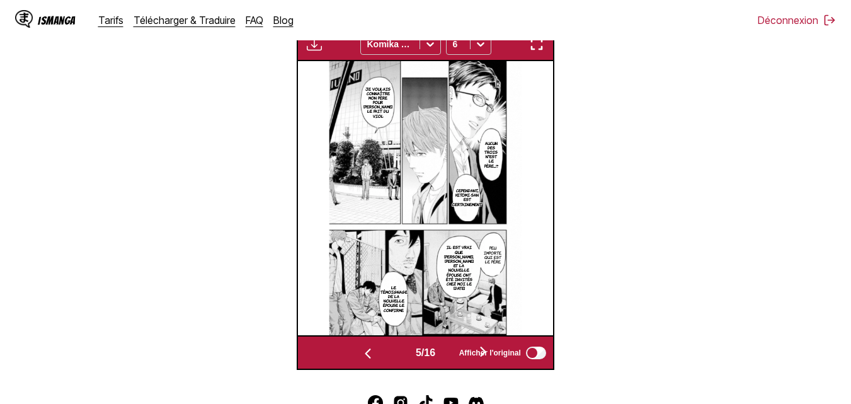
click at [356, 351] on button "button" at bounding box center [368, 352] width 76 height 18
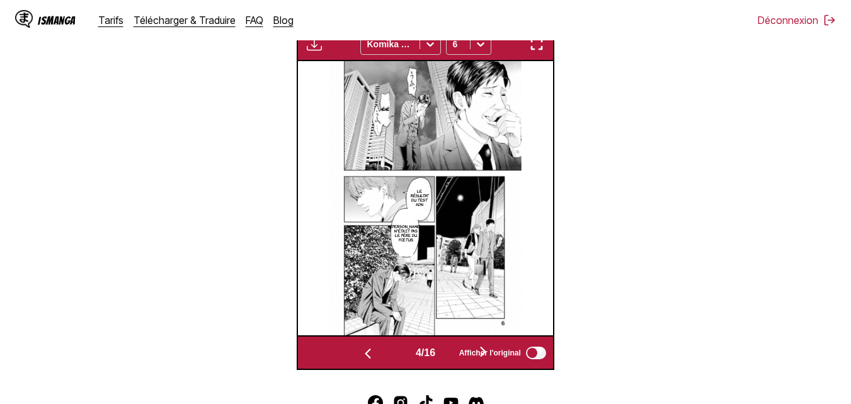
click at [356, 351] on button "button" at bounding box center [368, 352] width 76 height 18
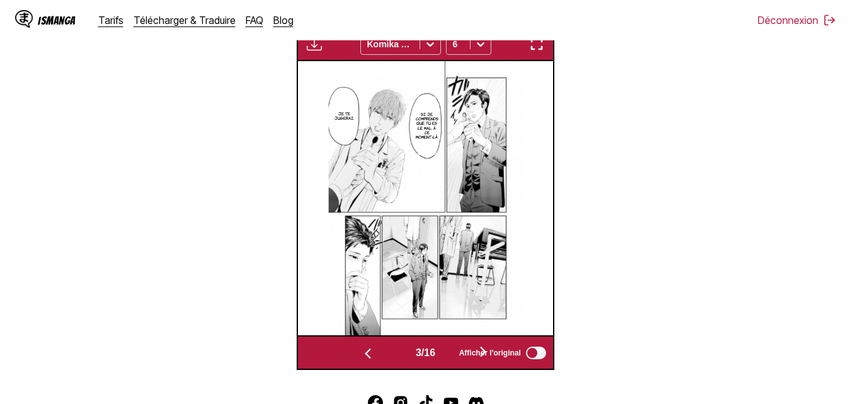
click at [356, 351] on button "button" at bounding box center [368, 352] width 76 height 18
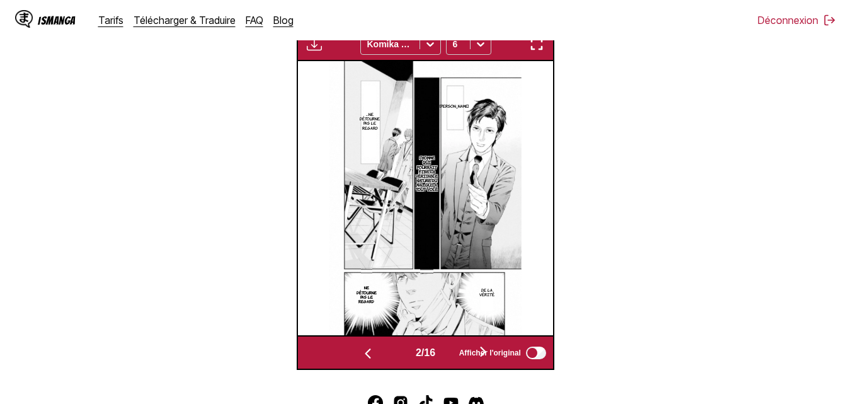
click at [356, 351] on button "button" at bounding box center [368, 352] width 76 height 18
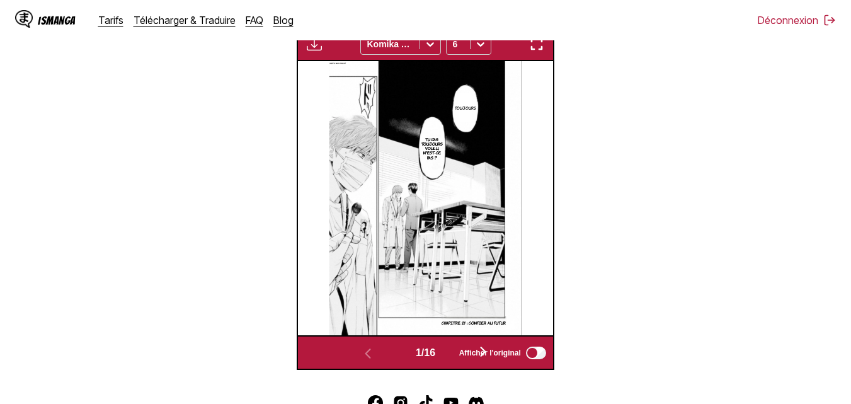
scroll to position [333, 0]
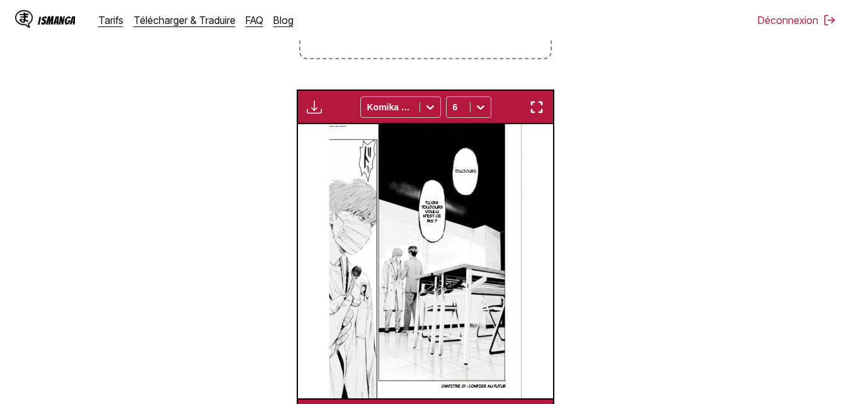
click at [316, 108] on img "button" at bounding box center [314, 107] width 15 height 15
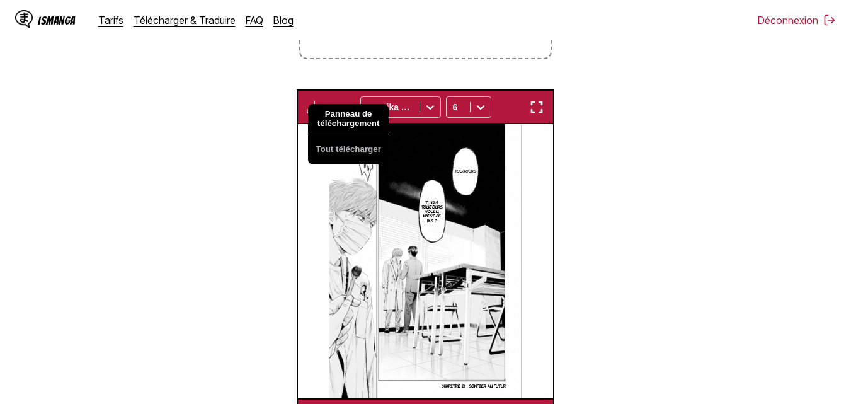
click at [331, 123] on button "Panneau de téléchargement" at bounding box center [348, 119] width 81 height 30
click at [327, 149] on button "Tout télécharger" at bounding box center [348, 149] width 81 height 30
click at [324, 146] on button "Tout télécharger" at bounding box center [348, 149] width 81 height 30
click at [590, 120] on section "De Japonais Vers Français Déposez les fichiers ici ou cliquez pour parcourir. T…" at bounding box center [425, 150] width 831 height 565
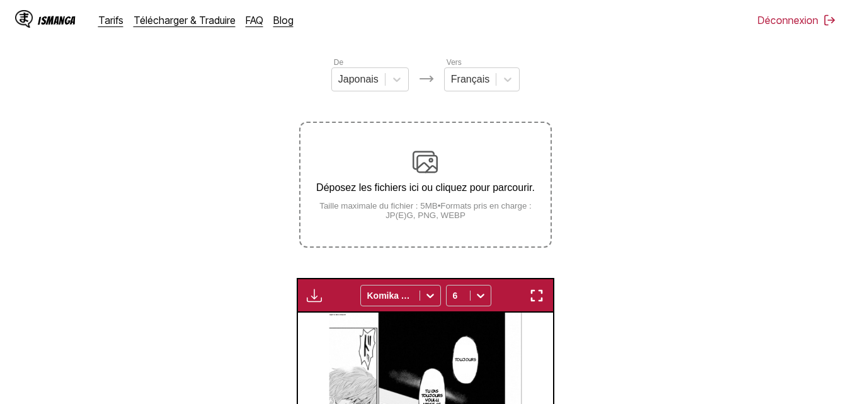
scroll to position [166, 0]
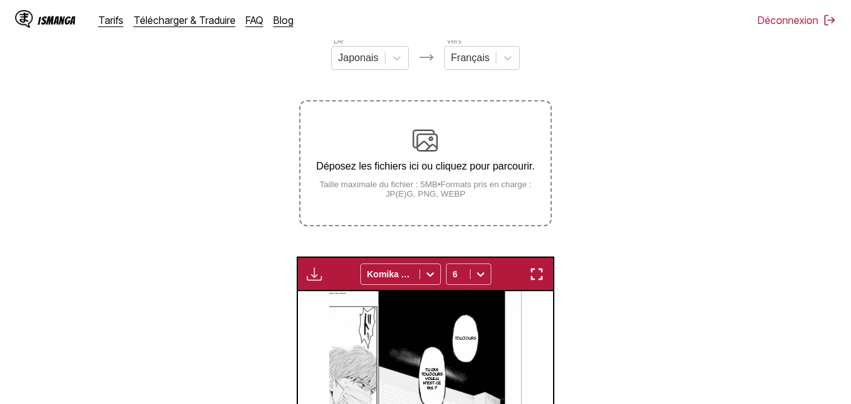
click at [541, 278] on img "button" at bounding box center [536, 273] width 15 height 15
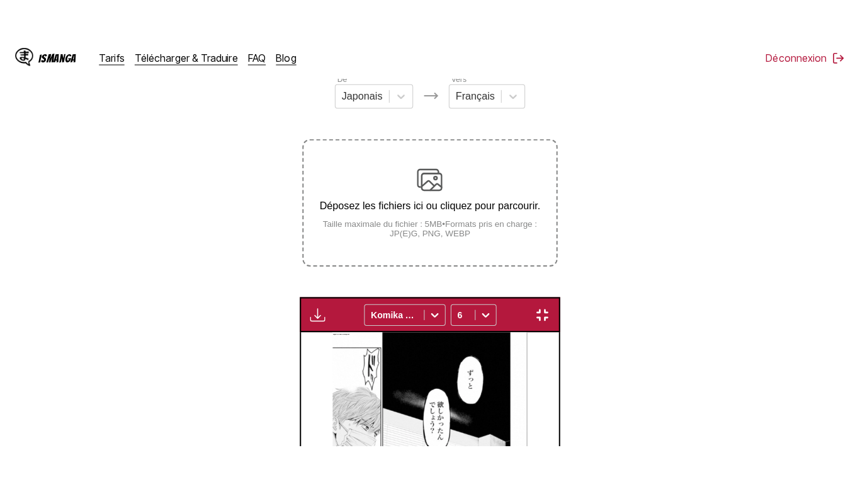
scroll to position [152, 0]
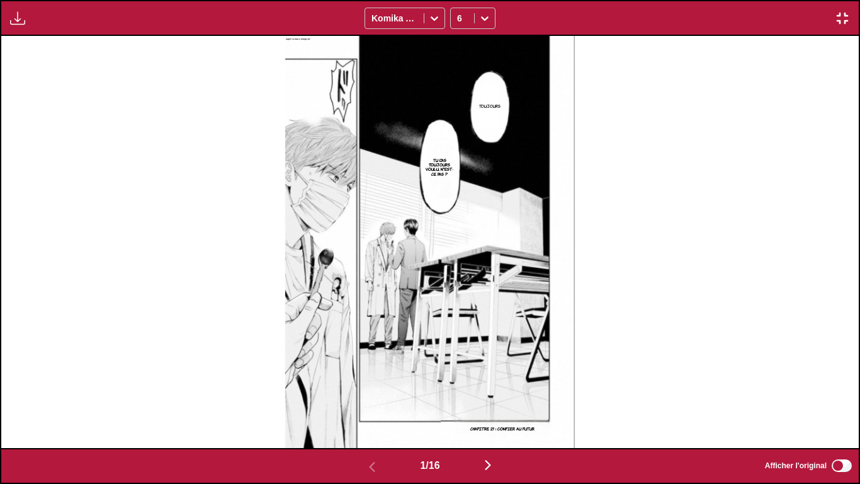
click at [566, 291] on img at bounding box center [430, 241] width 291 height 411
click at [707, 195] on div "Toujours Tu l'as toujours voulu, n'est-ce pas ? Chapitre 21 : Confier au futur" at bounding box center [430, 241] width 858 height 411
click at [486, 403] on img "button" at bounding box center [488, 464] width 15 height 15
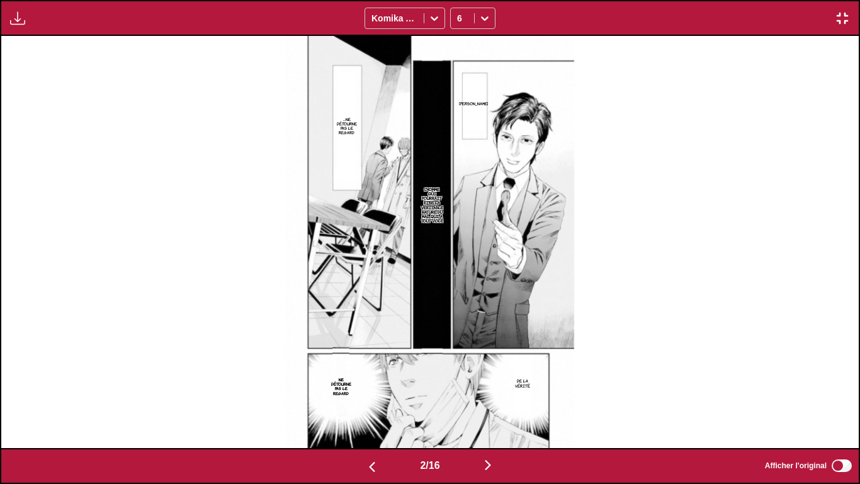
click at [488, 403] on img "button" at bounding box center [488, 464] width 15 height 15
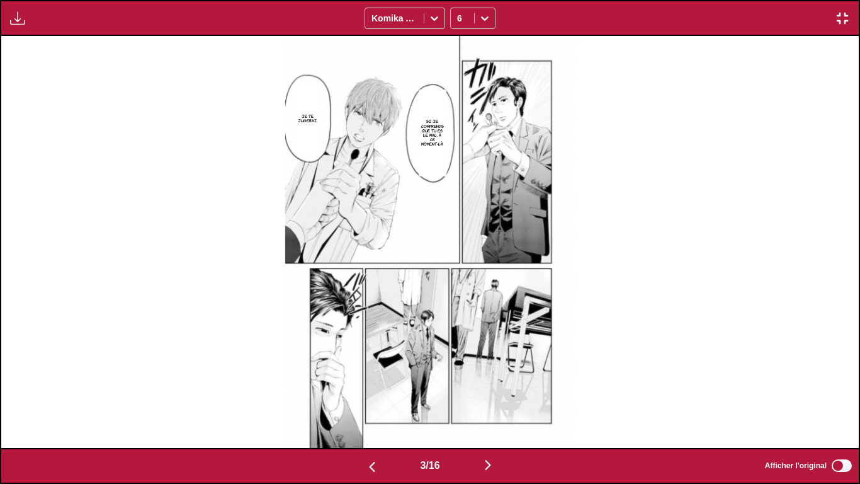
click at [488, 403] on img "button" at bounding box center [488, 464] width 15 height 15
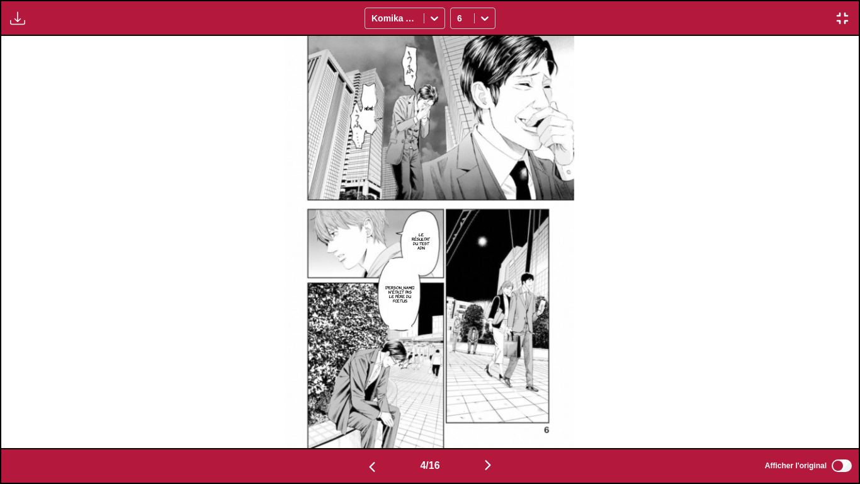
click at [488, 403] on img "button" at bounding box center [488, 464] width 15 height 15
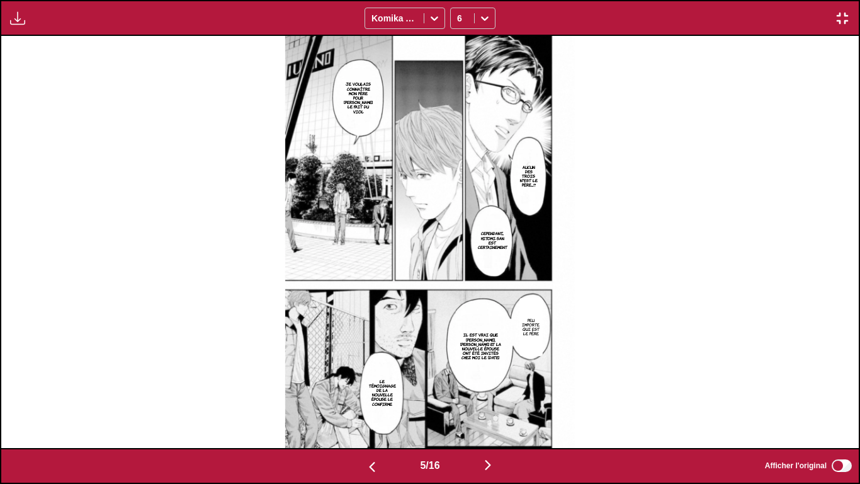
click at [488, 403] on img "button" at bounding box center [488, 464] width 15 height 15
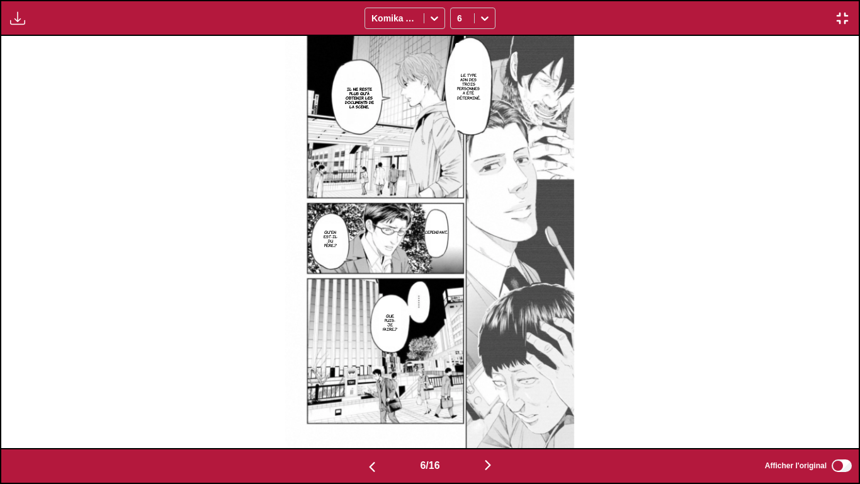
click at [488, 403] on img "button" at bounding box center [488, 464] width 15 height 15
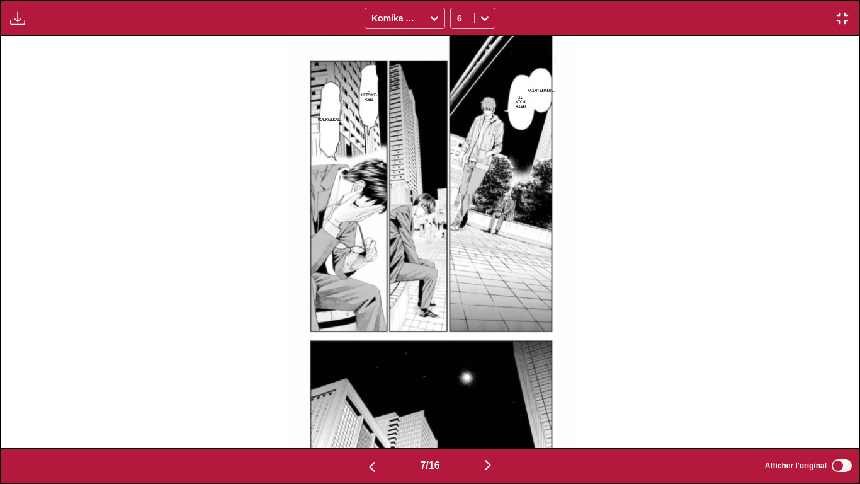
click at [486, 403] on img "button" at bounding box center [488, 464] width 15 height 15
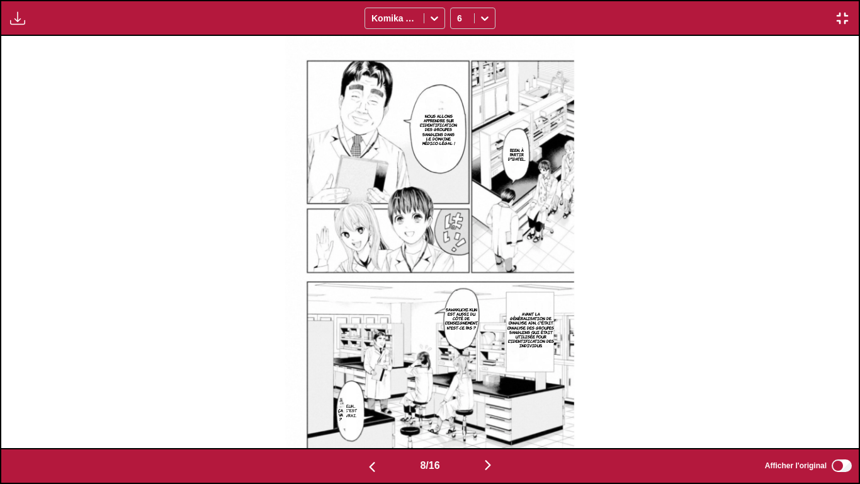
click at [486, 403] on img "button" at bounding box center [488, 464] width 15 height 15
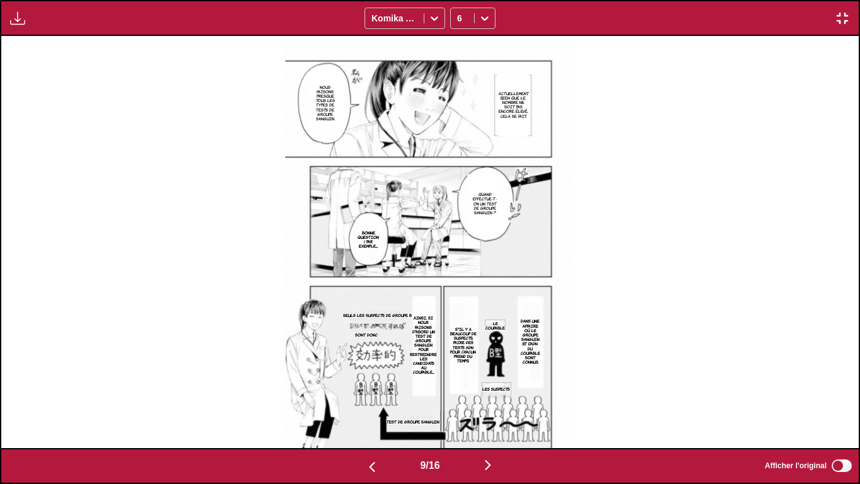
click at [486, 403] on img "button" at bounding box center [488, 464] width 15 height 15
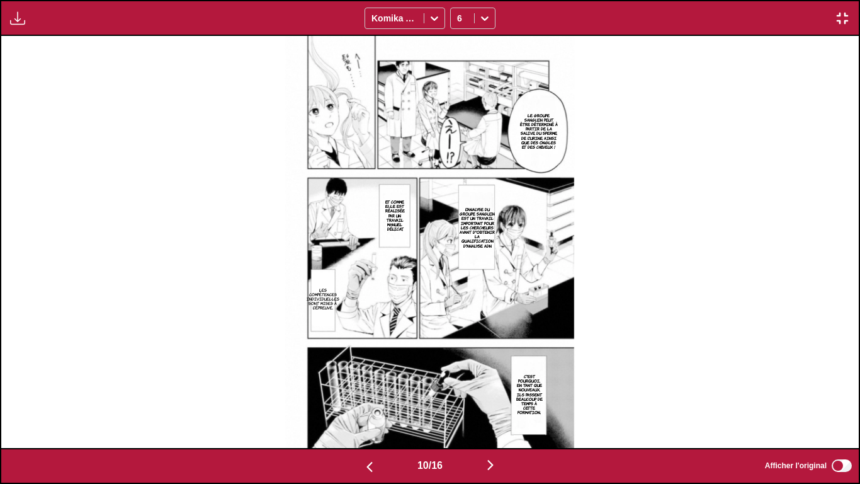
click at [486, 403] on button "button" at bounding box center [491, 466] width 76 height 18
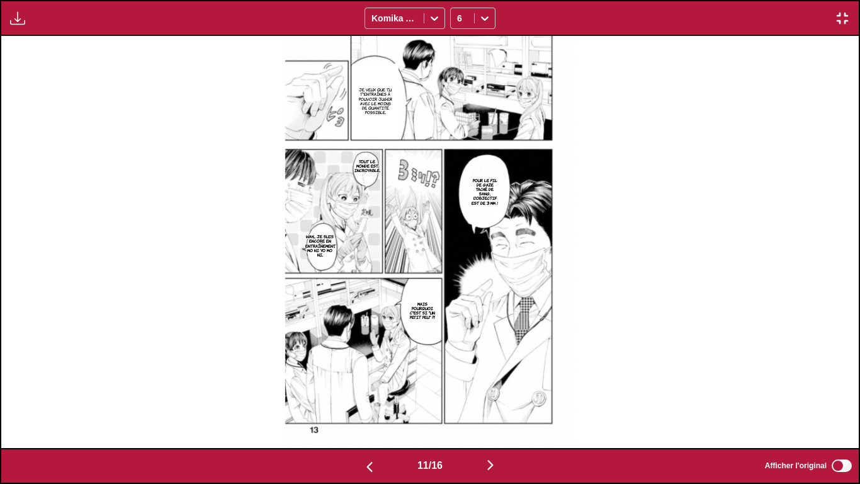
click at [486, 403] on button "button" at bounding box center [491, 466] width 76 height 18
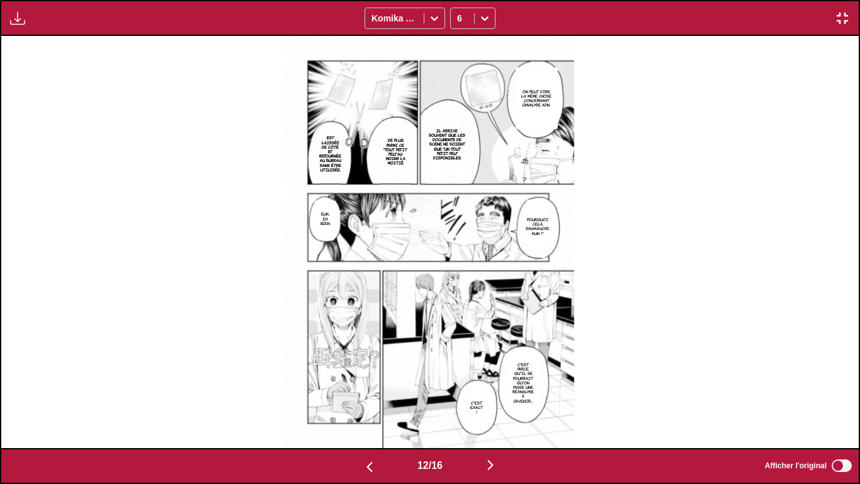
click at [488, 403] on img "button" at bounding box center [490, 464] width 15 height 15
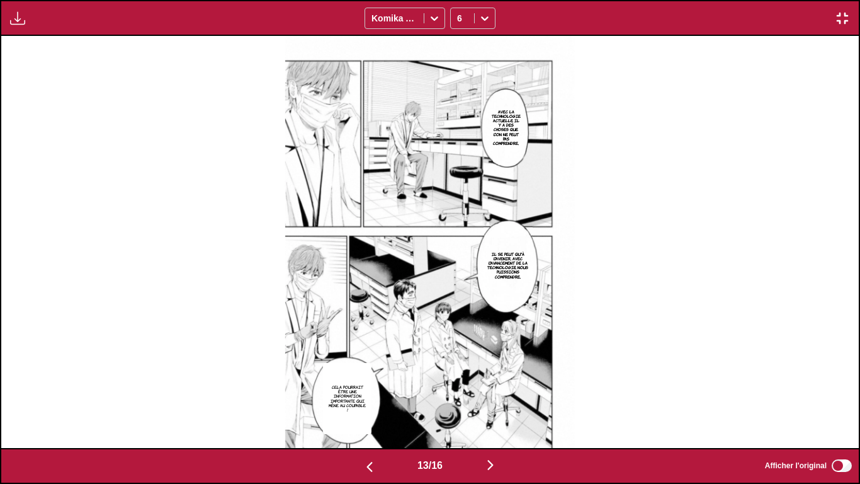
click at [488, 403] on img "button" at bounding box center [490, 464] width 15 height 15
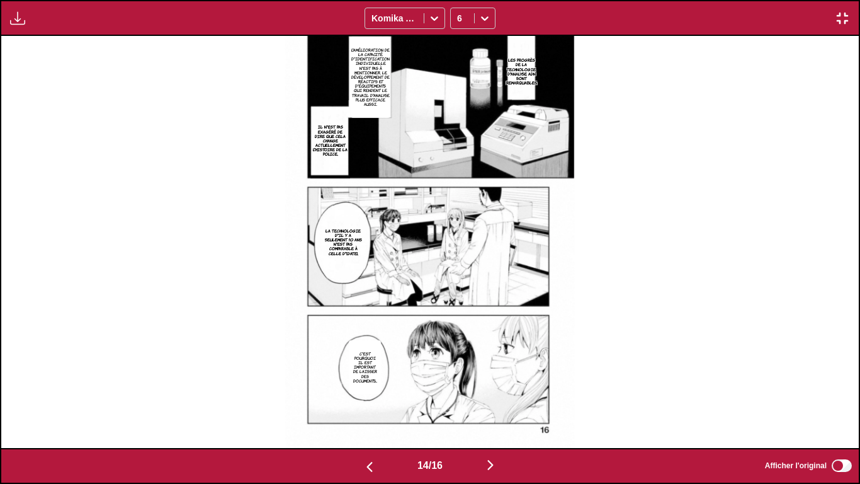
click at [488, 403] on img "button" at bounding box center [490, 464] width 15 height 15
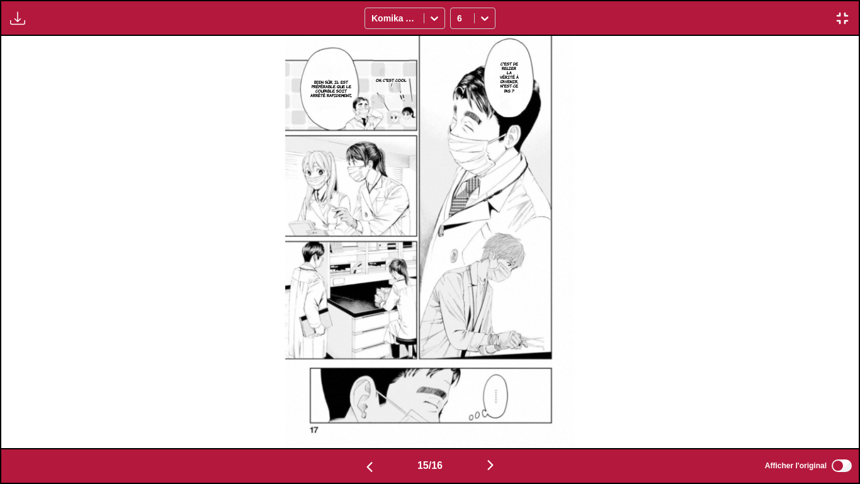
click at [353, 403] on button "button" at bounding box center [370, 466] width 76 height 18
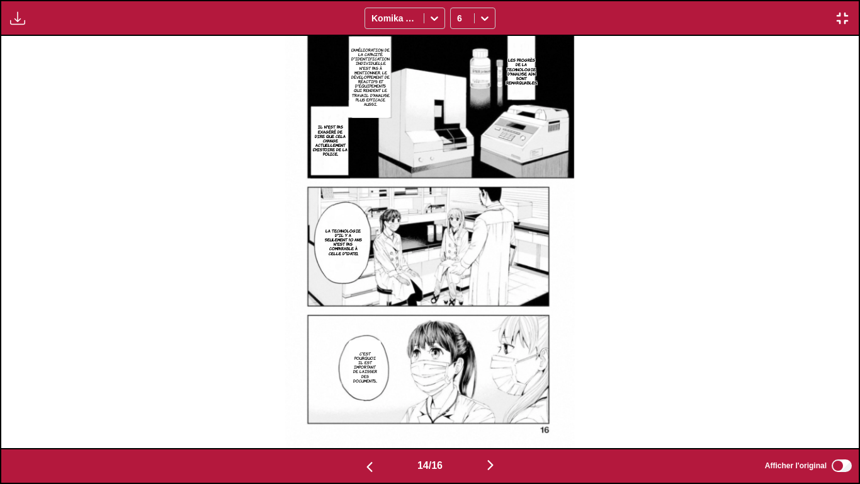
click at [488, 403] on img "button" at bounding box center [490, 464] width 15 height 15
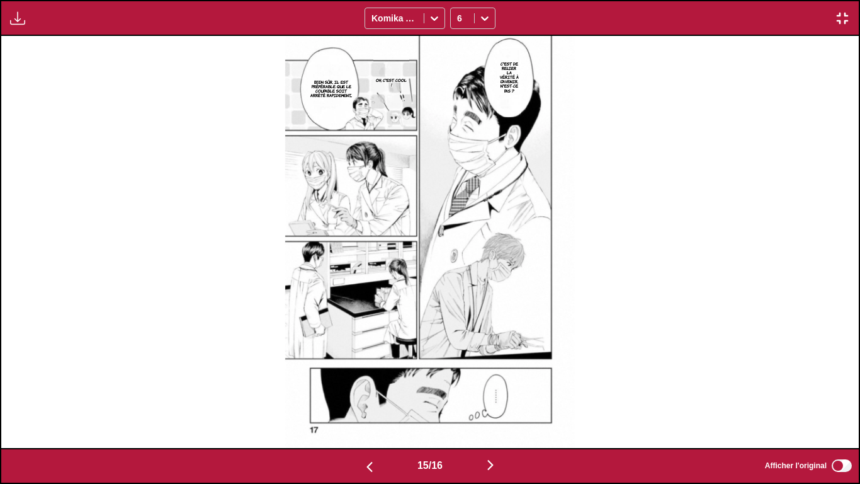
click at [494, 403] on img "button" at bounding box center [490, 464] width 15 height 15
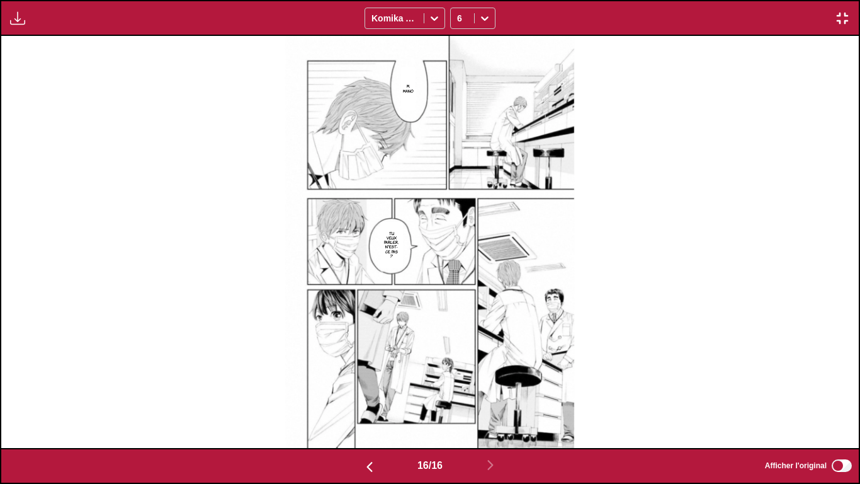
click at [843, 15] on img "button" at bounding box center [842, 18] width 15 height 15
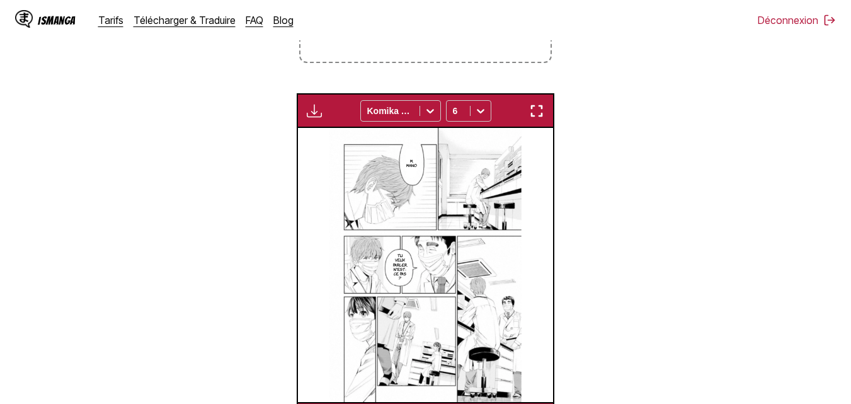
scroll to position [0, 3824]
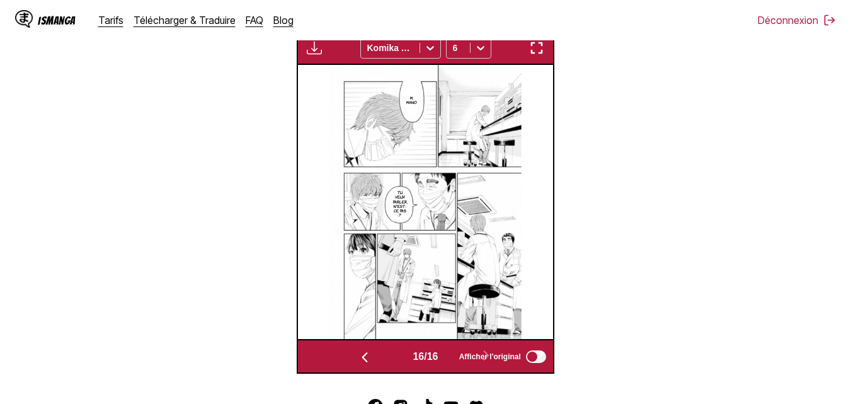
click at [541, 52] on img "button" at bounding box center [536, 47] width 15 height 15
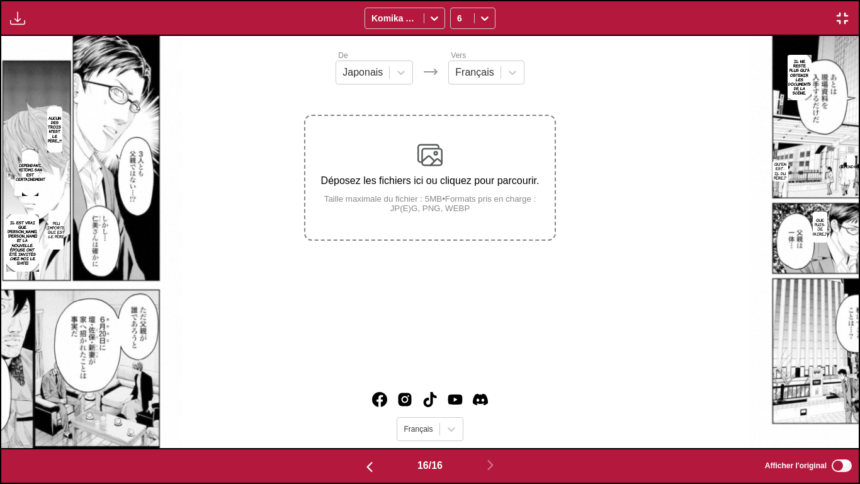
scroll to position [0, 12868]
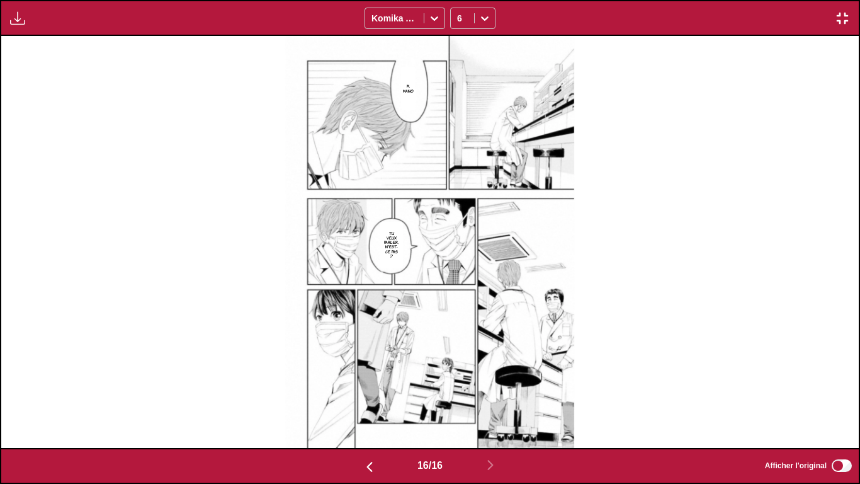
click at [368, 403] on img "button" at bounding box center [369, 466] width 15 height 15
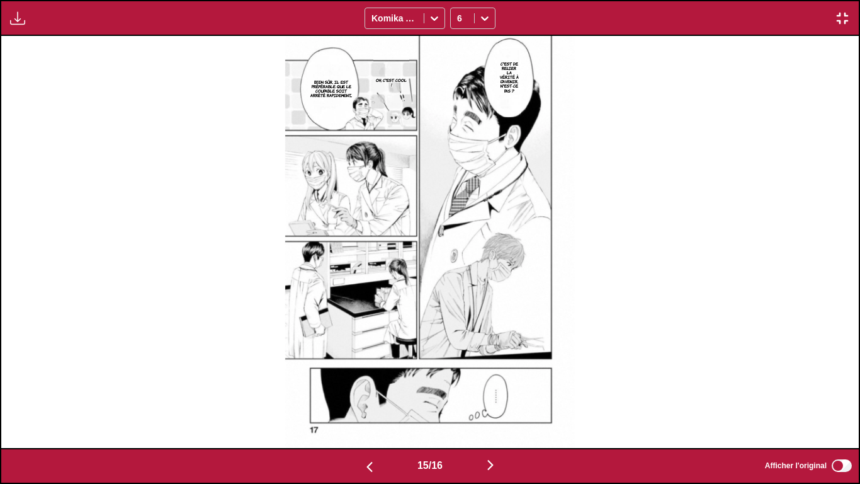
click at [366, 403] on img "button" at bounding box center [369, 466] width 15 height 15
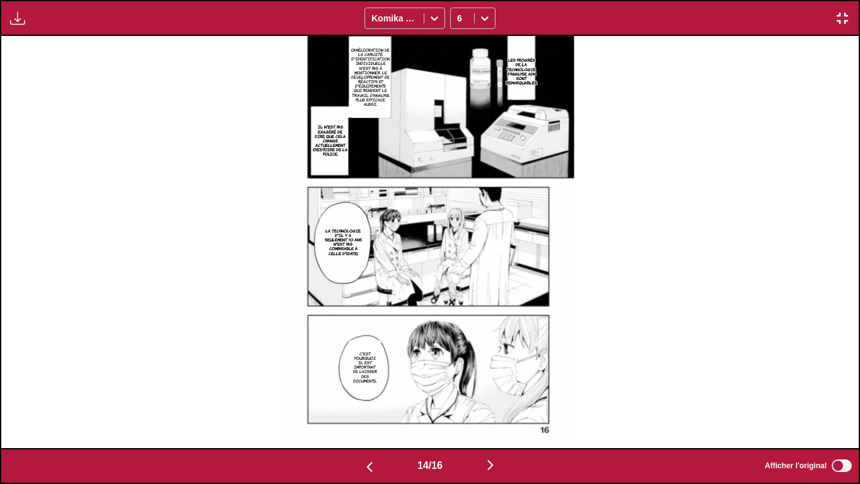
click at [366, 403] on img "button" at bounding box center [369, 466] width 15 height 15
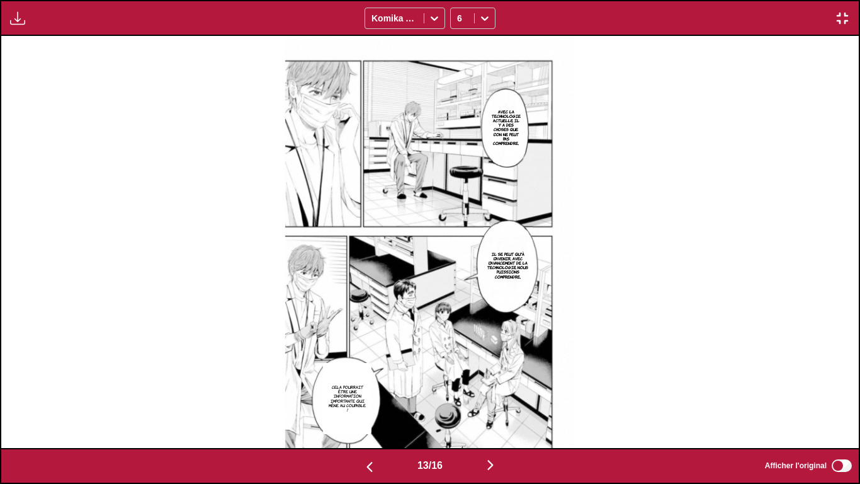
click at [366, 403] on img "button" at bounding box center [369, 466] width 15 height 15
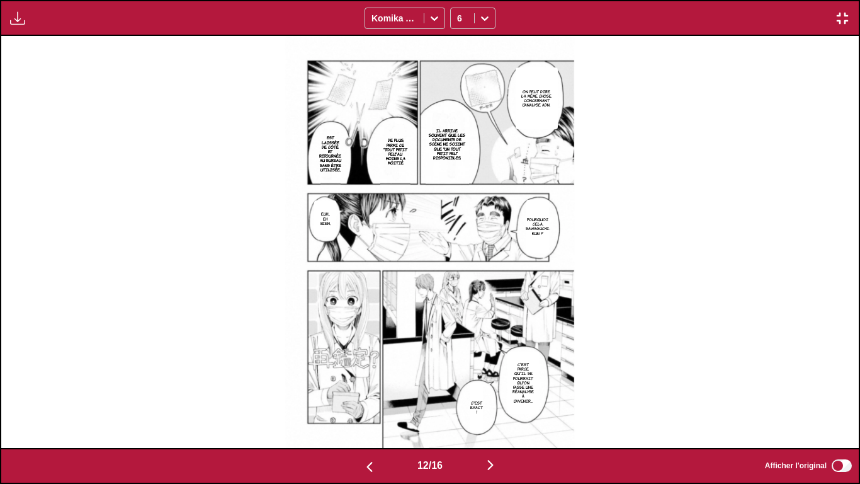
click at [838, 16] on img "button" at bounding box center [842, 18] width 15 height 15
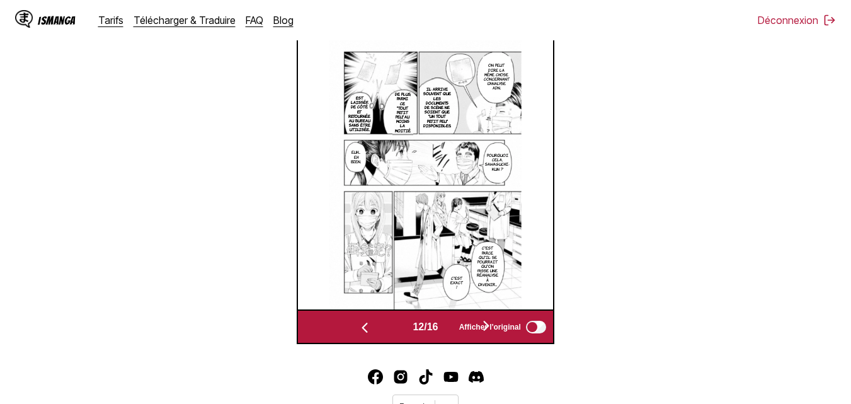
scroll to position [392, 0]
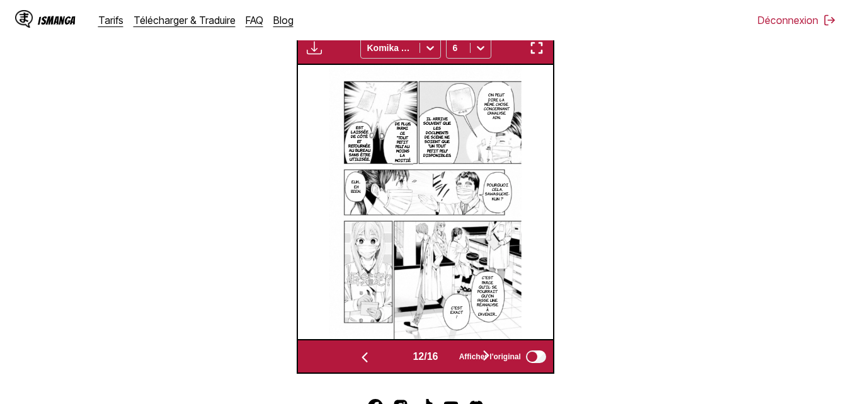
click at [360, 358] on img "button" at bounding box center [364, 357] width 15 height 15
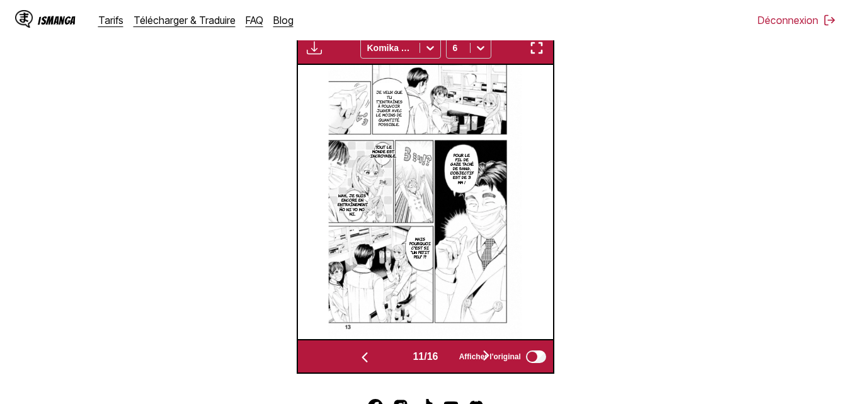
click at [360, 358] on img "button" at bounding box center [364, 357] width 15 height 15
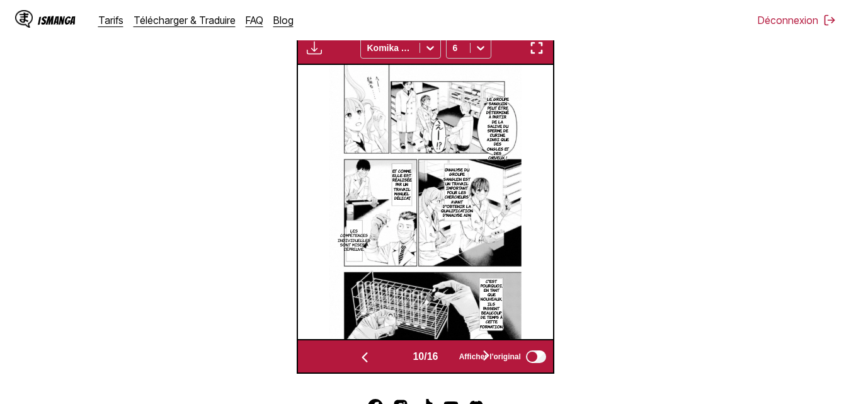
click at [361, 359] on img "button" at bounding box center [364, 357] width 15 height 15
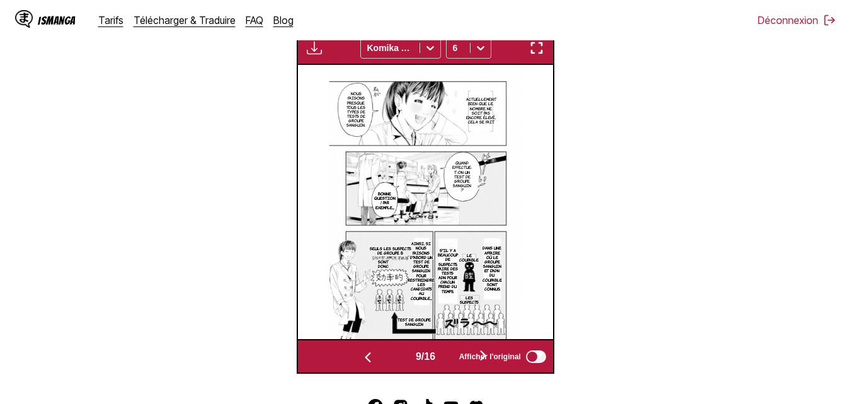
click at [361, 359] on img "button" at bounding box center [367, 357] width 15 height 15
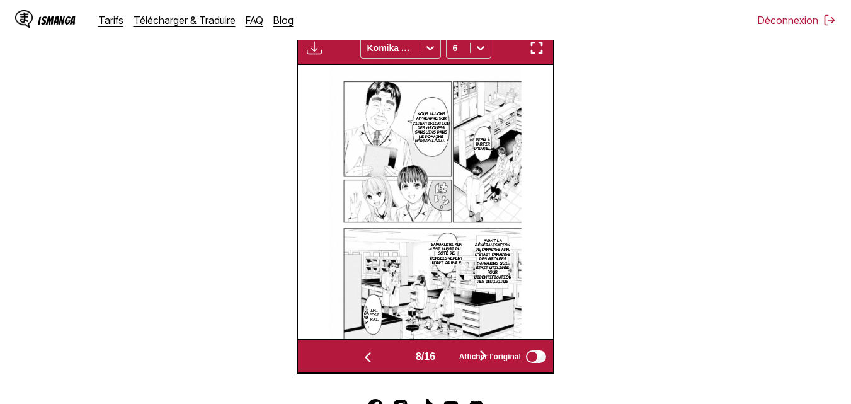
click at [361, 359] on img "button" at bounding box center [367, 357] width 15 height 15
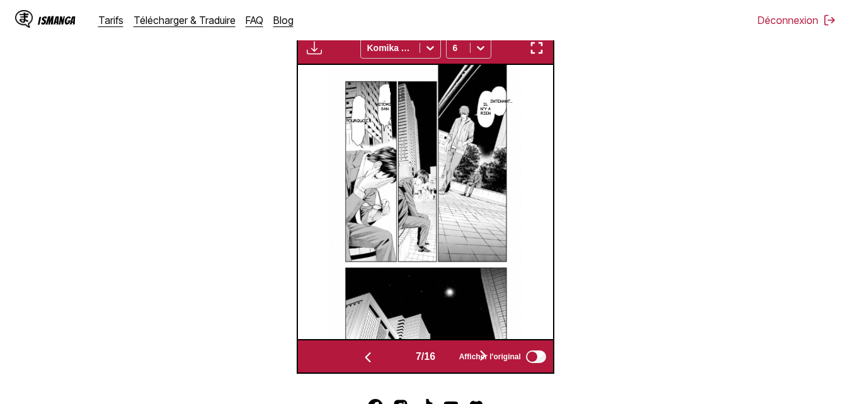
click at [361, 359] on img "button" at bounding box center [367, 357] width 15 height 15
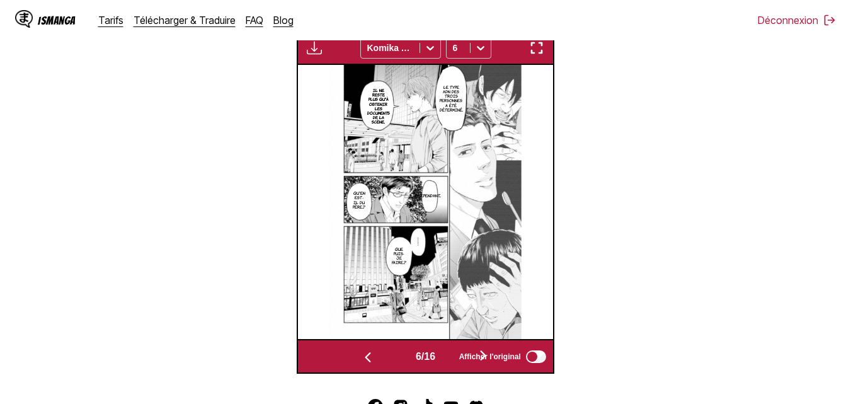
click at [361, 359] on img "button" at bounding box center [367, 357] width 15 height 15
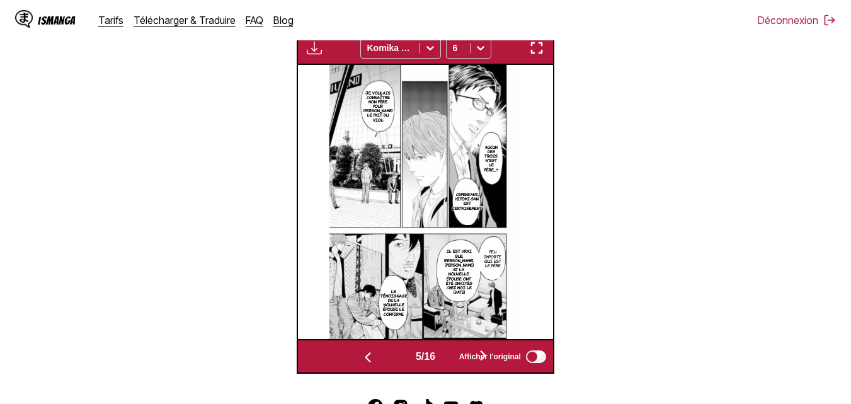
click at [361, 359] on img "button" at bounding box center [367, 357] width 15 height 15
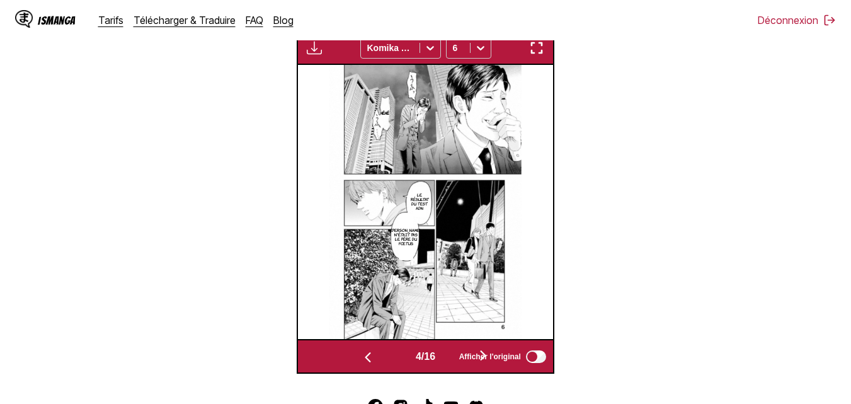
click at [361, 359] on img "button" at bounding box center [367, 357] width 15 height 15
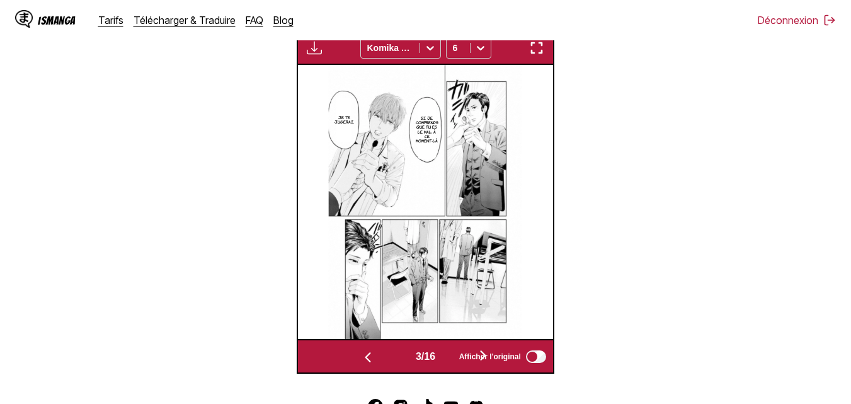
click at [361, 359] on img "button" at bounding box center [367, 357] width 15 height 15
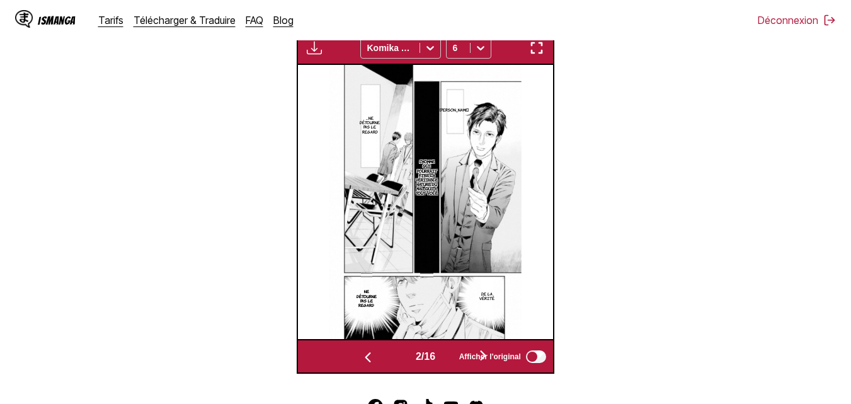
click at [361, 359] on img "button" at bounding box center [367, 357] width 15 height 15
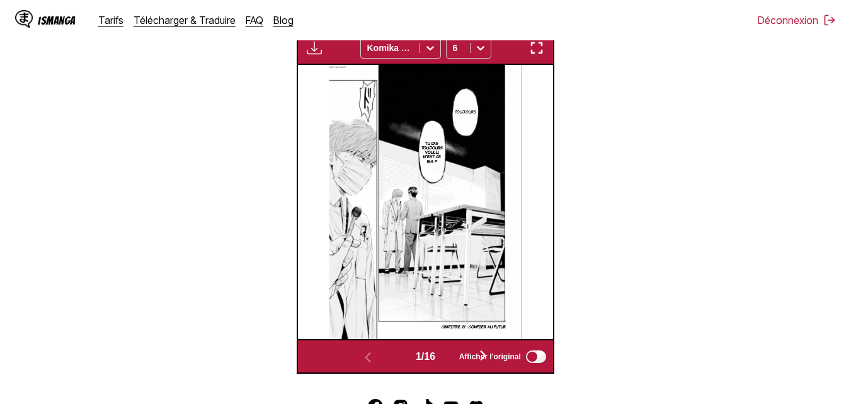
click at [486, 365] on button "button" at bounding box center [483, 356] width 76 height 18
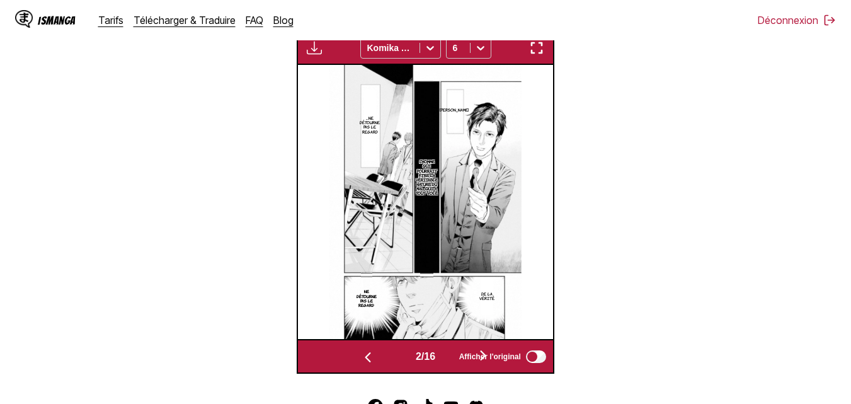
click at [533, 50] on img "button" at bounding box center [536, 47] width 15 height 15
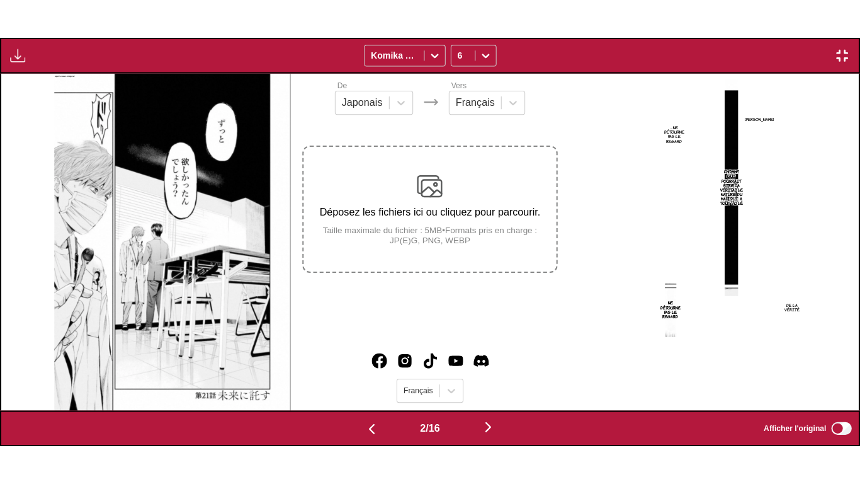
scroll to position [0, 858]
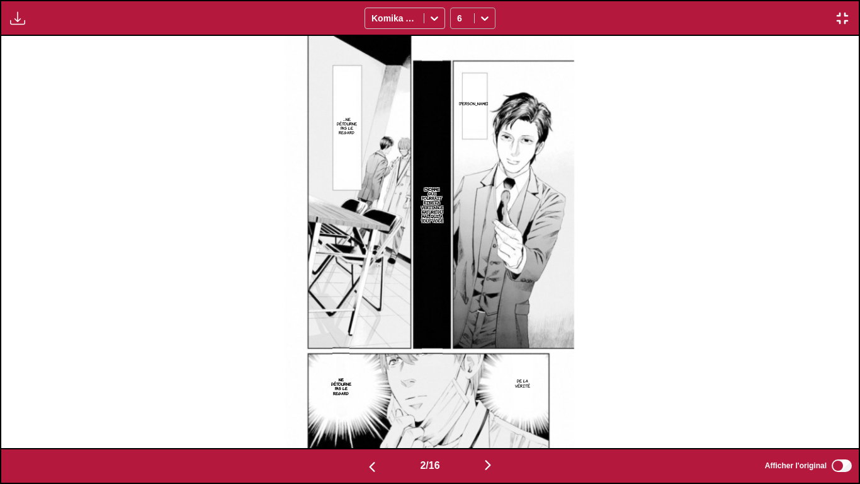
click at [479, 16] on icon at bounding box center [485, 18] width 13 height 13
click at [471, 61] on div "8" at bounding box center [472, 64] width 45 height 19
click at [493, 403] on img "button" at bounding box center [488, 464] width 15 height 15
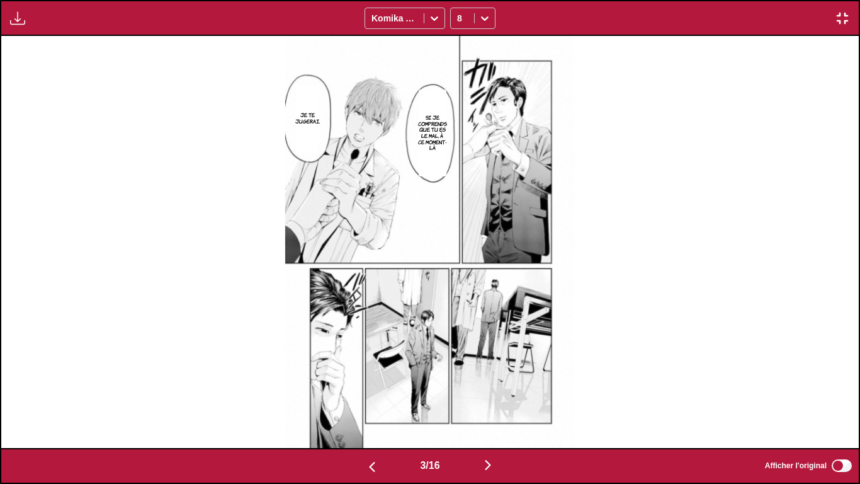
click at [493, 403] on img "button" at bounding box center [488, 464] width 15 height 15
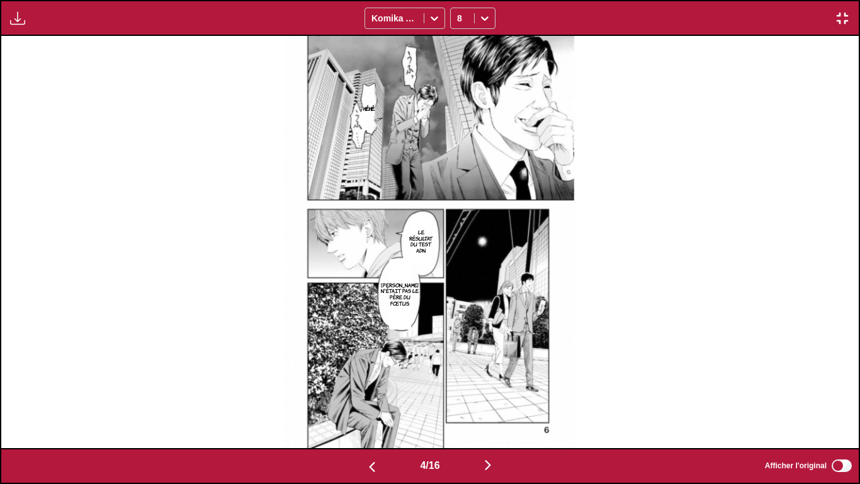
click at [493, 403] on img "button" at bounding box center [488, 464] width 15 height 15
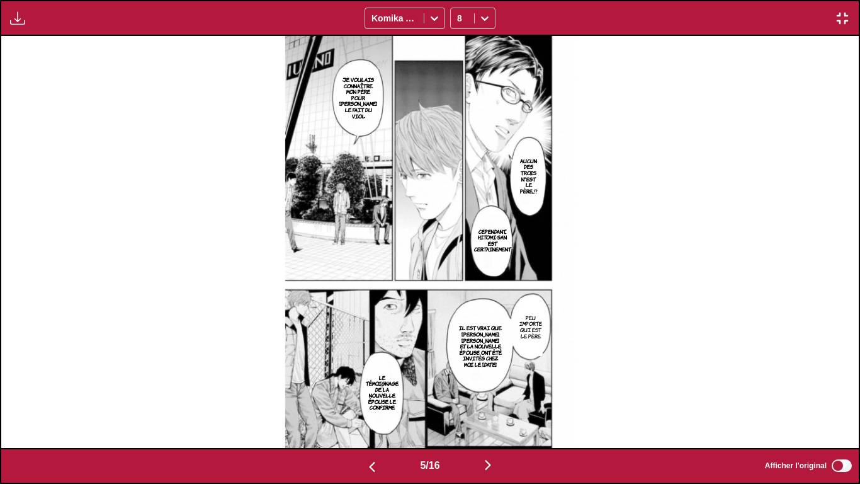
click at [493, 403] on img "button" at bounding box center [488, 464] width 15 height 15
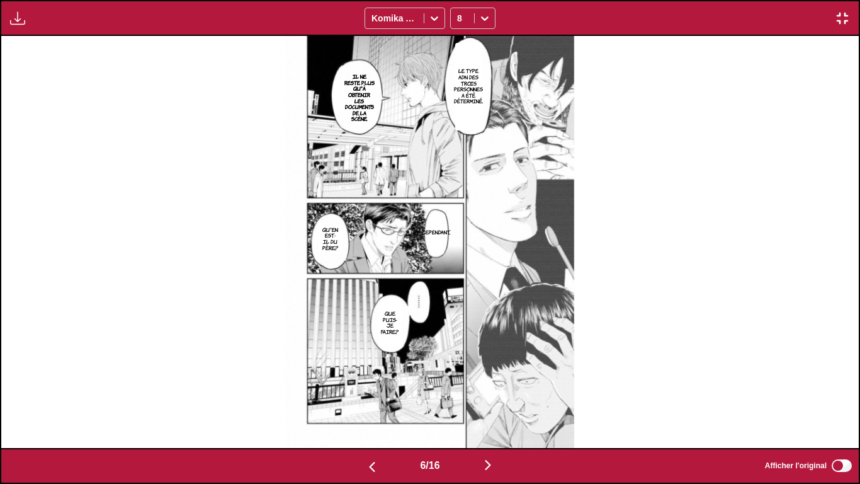
click at [493, 403] on img "button" at bounding box center [488, 464] width 15 height 15
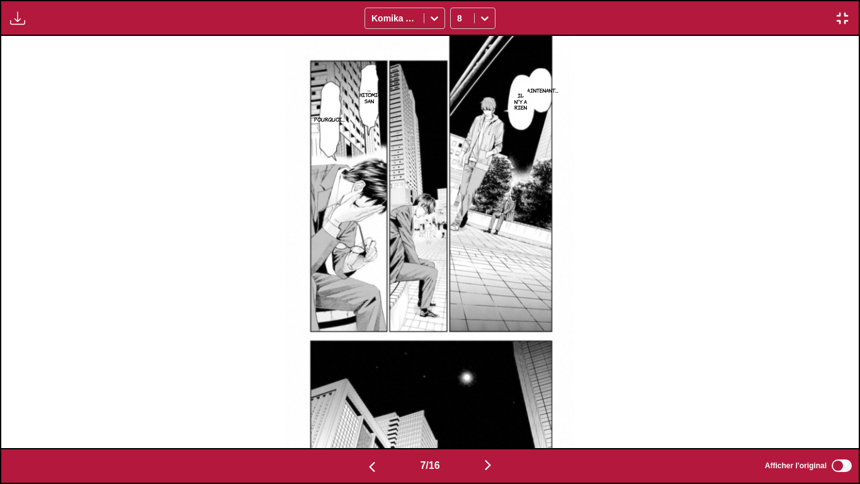
click at [493, 403] on img "button" at bounding box center [488, 464] width 15 height 15
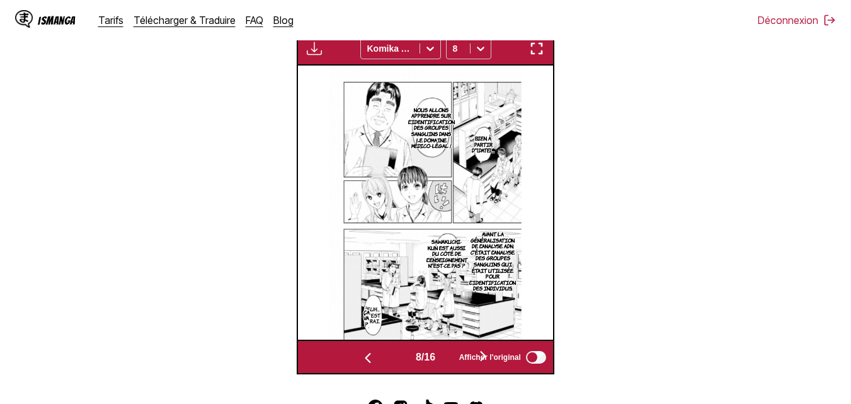
scroll to position [392, 0]
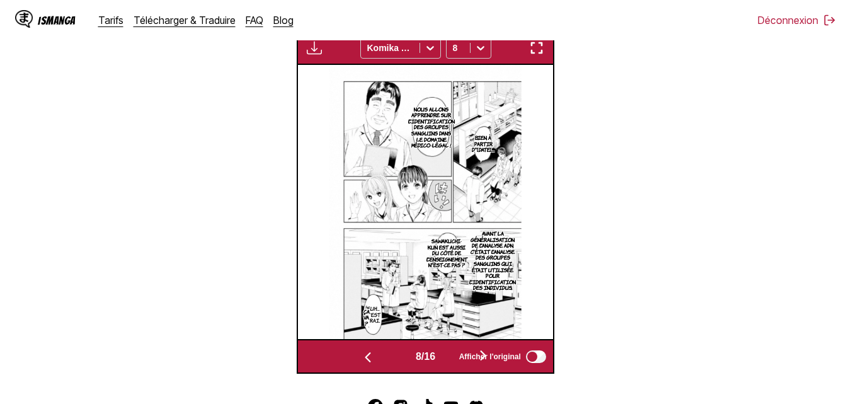
click at [544, 48] on button "button" at bounding box center [536, 48] width 23 height 16
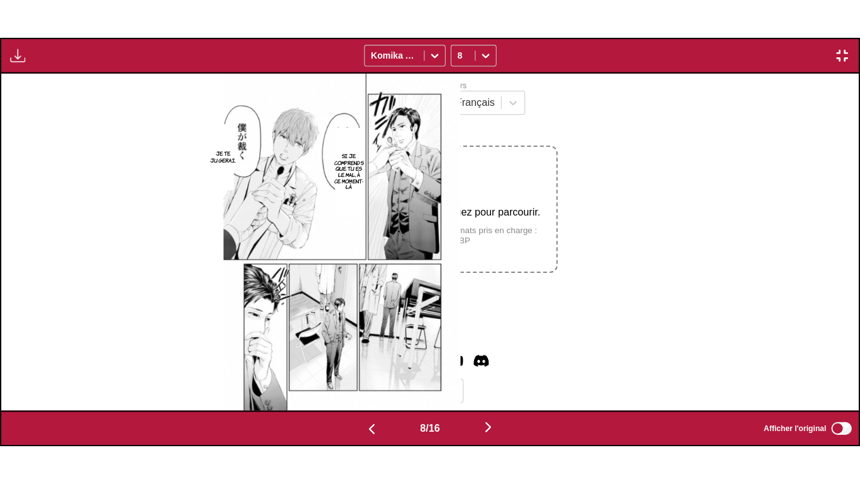
scroll to position [0, 6005]
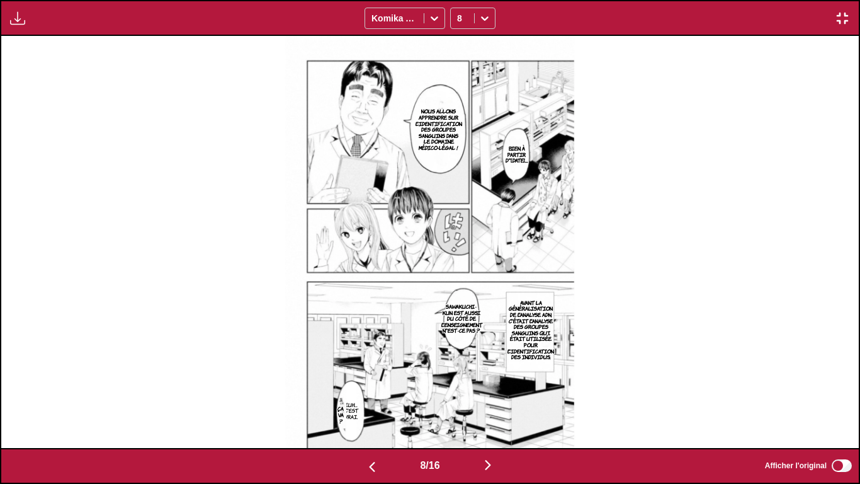
click at [493, 403] on img "button" at bounding box center [488, 464] width 15 height 15
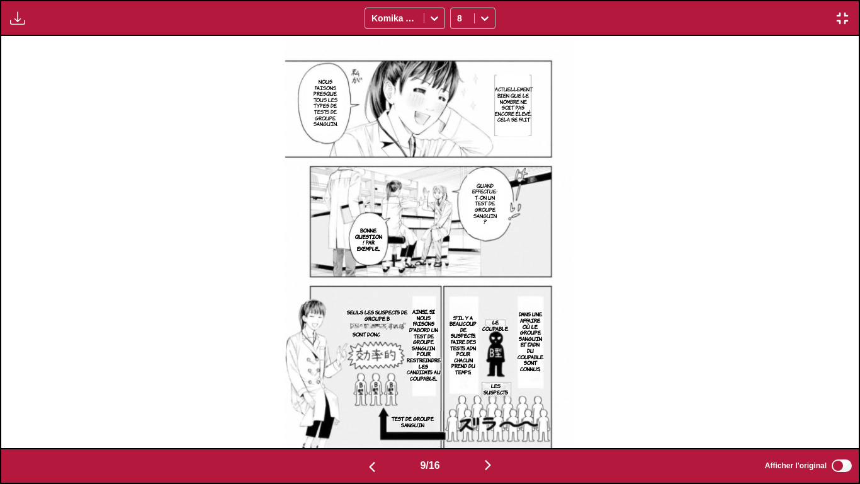
click at [493, 403] on img "button" at bounding box center [488, 464] width 15 height 15
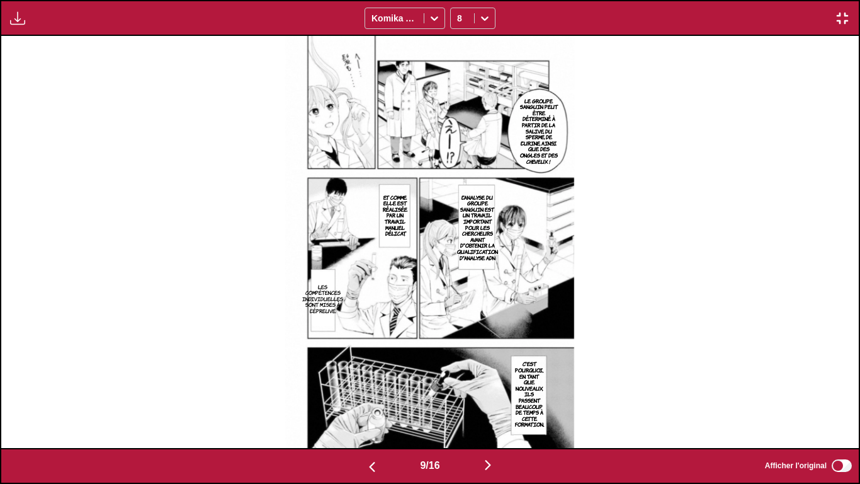
click at [493, 403] on img "button" at bounding box center [488, 464] width 15 height 15
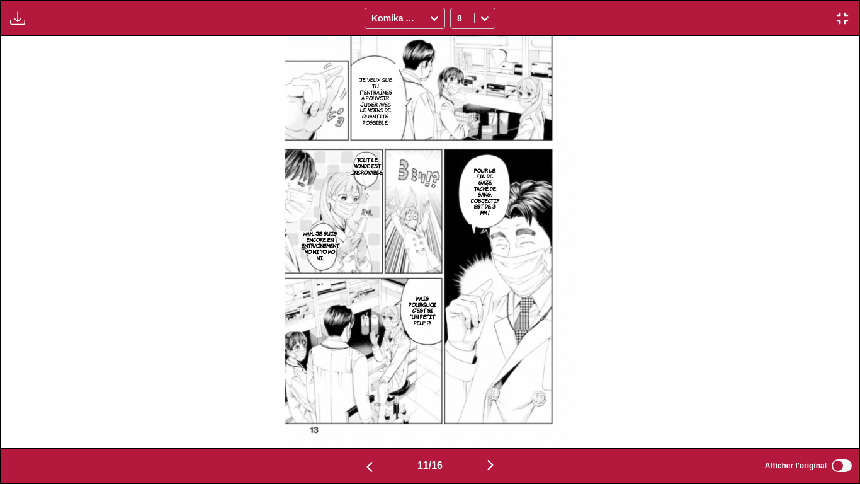
click at [493, 403] on img "button" at bounding box center [490, 464] width 15 height 15
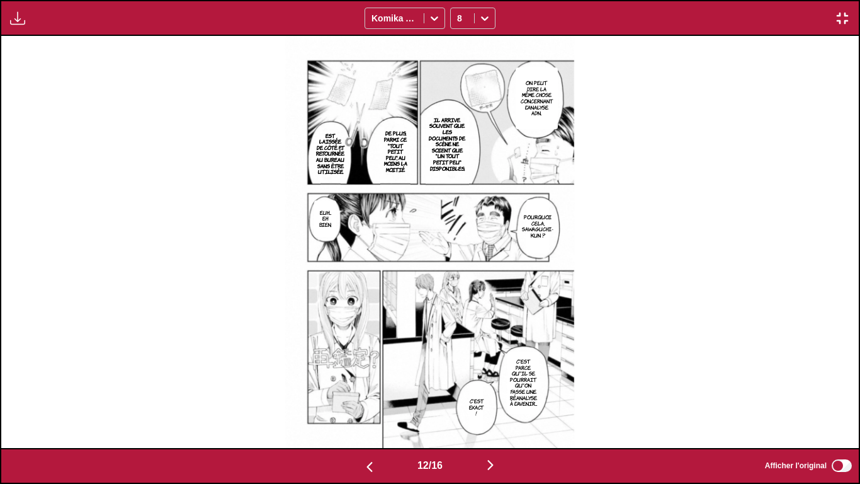
click at [493, 403] on img "button" at bounding box center [490, 464] width 15 height 15
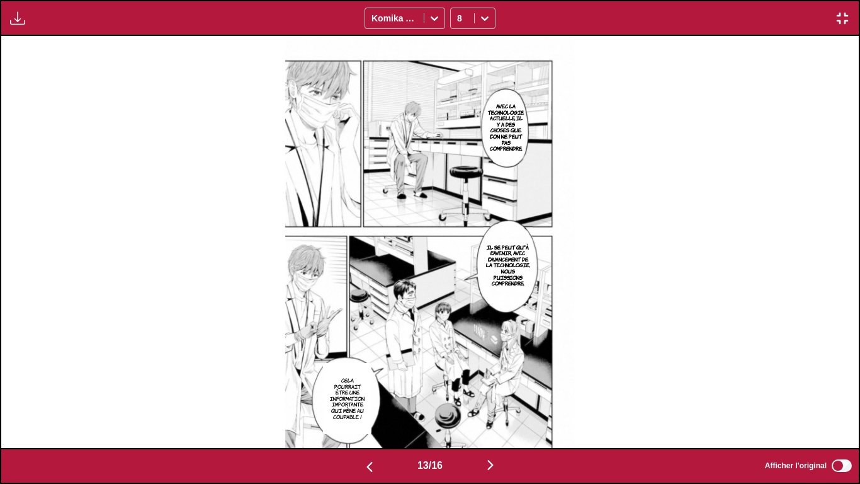
click at [493, 403] on img "button" at bounding box center [490, 464] width 15 height 15
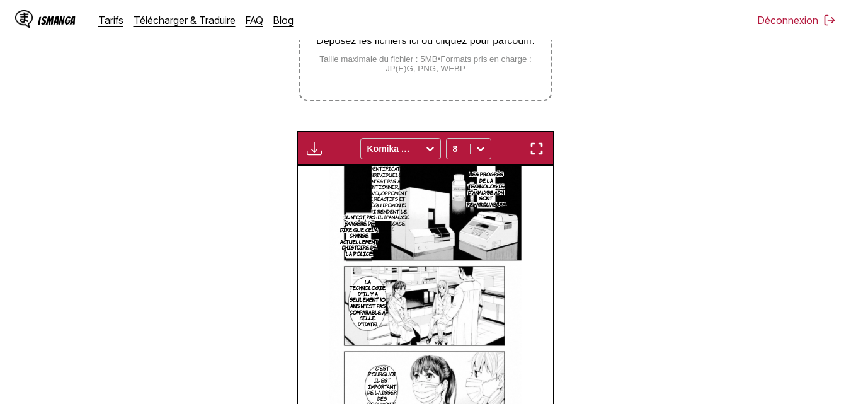
scroll to position [266, 0]
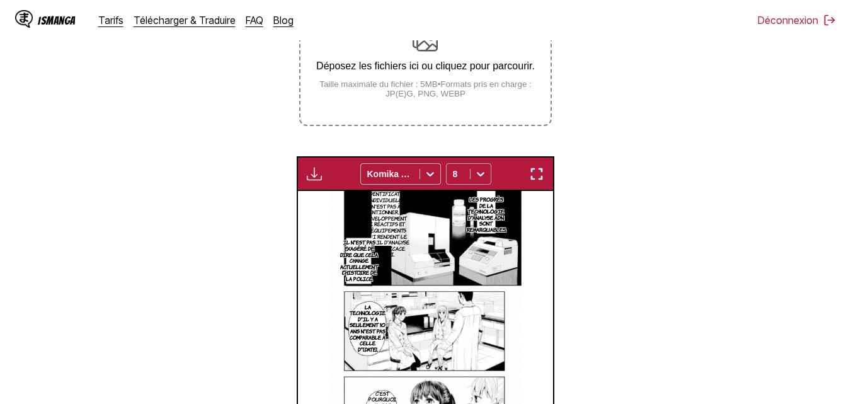
click at [476, 176] on icon at bounding box center [480, 174] width 13 height 13
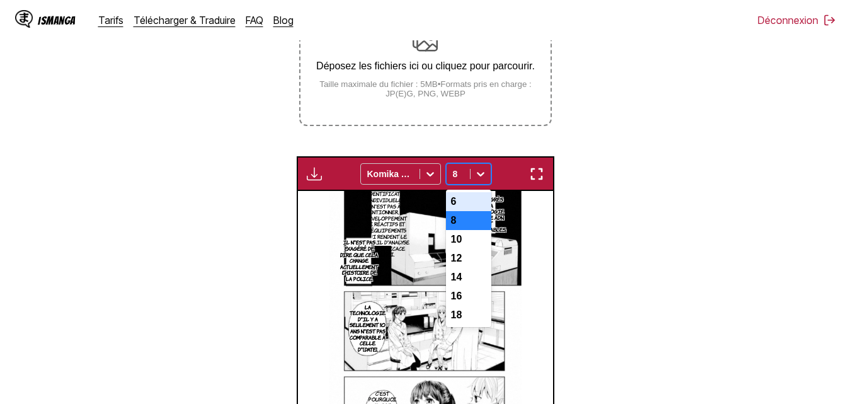
click at [465, 204] on div "6" at bounding box center [468, 201] width 45 height 19
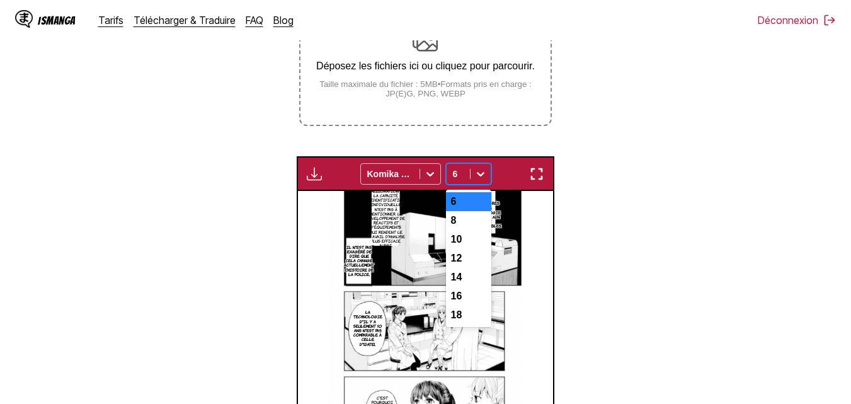
click at [477, 176] on icon at bounding box center [480, 174] width 13 height 13
click at [459, 219] on div "8" at bounding box center [468, 220] width 45 height 19
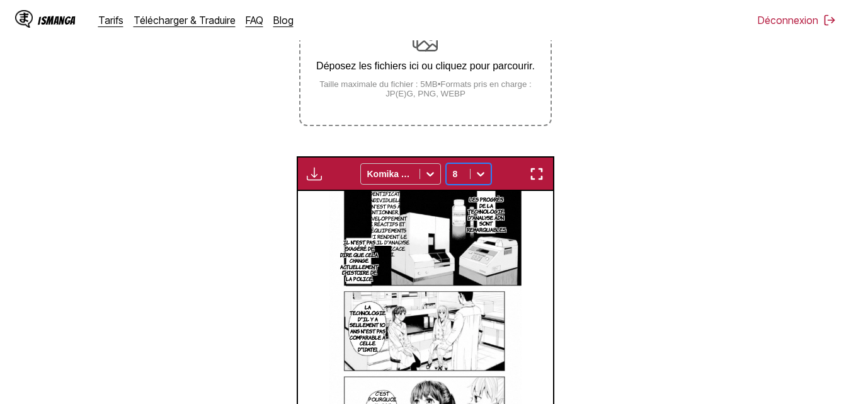
click at [486, 169] on icon at bounding box center [480, 174] width 13 height 13
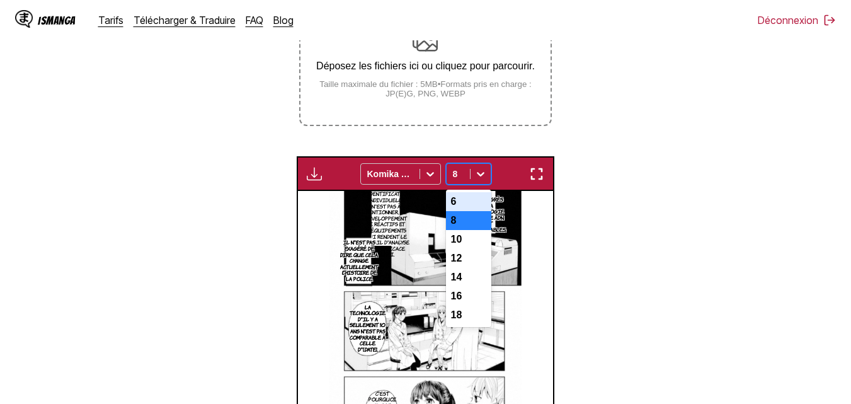
click at [464, 200] on div "6" at bounding box center [468, 201] width 45 height 19
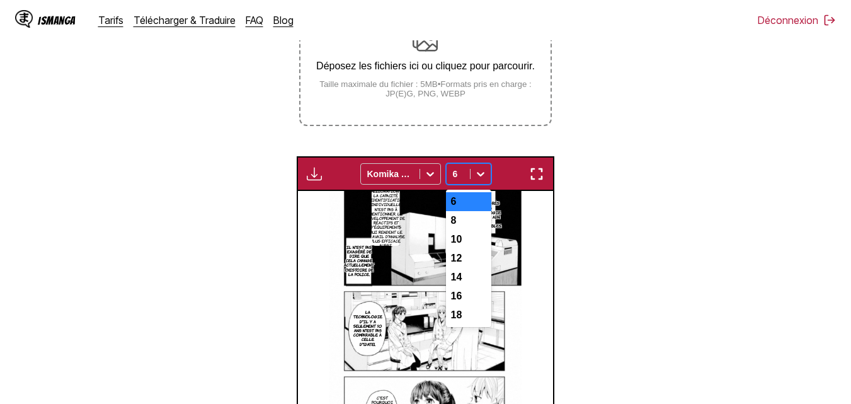
click at [478, 174] on icon at bounding box center [481, 174] width 8 height 4
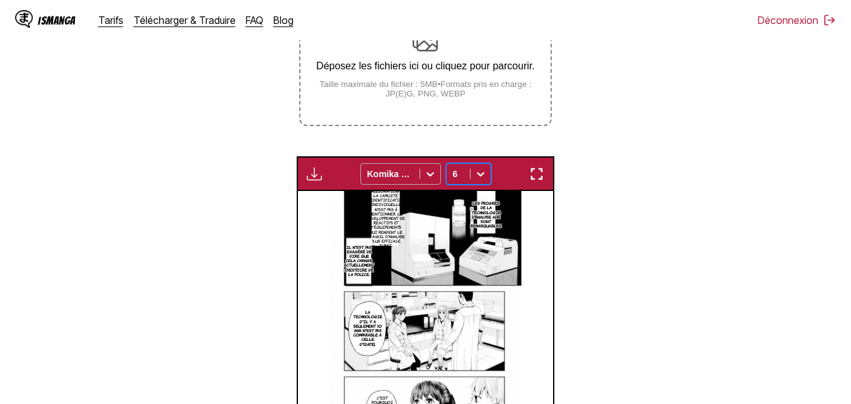
click at [429, 168] on div at bounding box center [430, 174] width 20 height 20
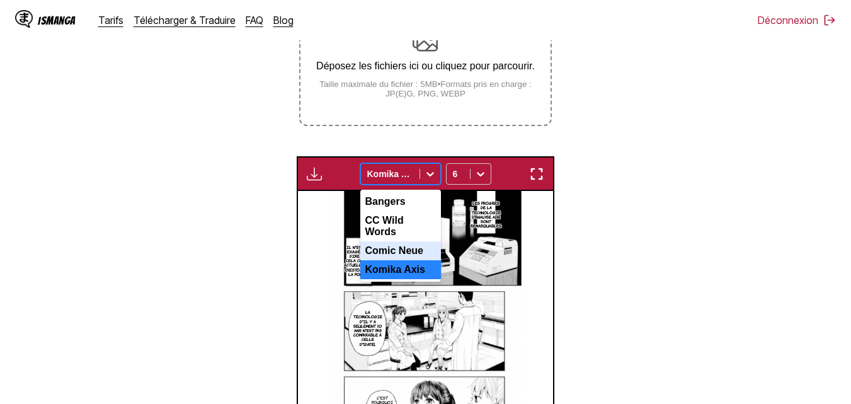
click at [416, 241] on div "Comic Neue" at bounding box center [400, 250] width 81 height 19
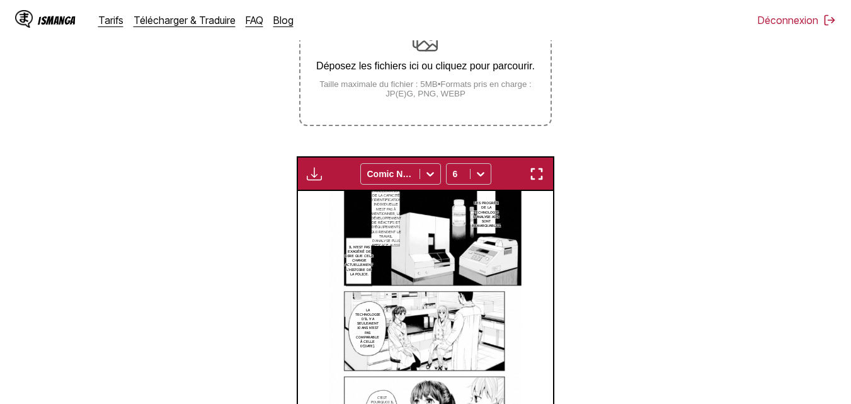
click at [533, 174] on img "button" at bounding box center [536, 173] width 15 height 15
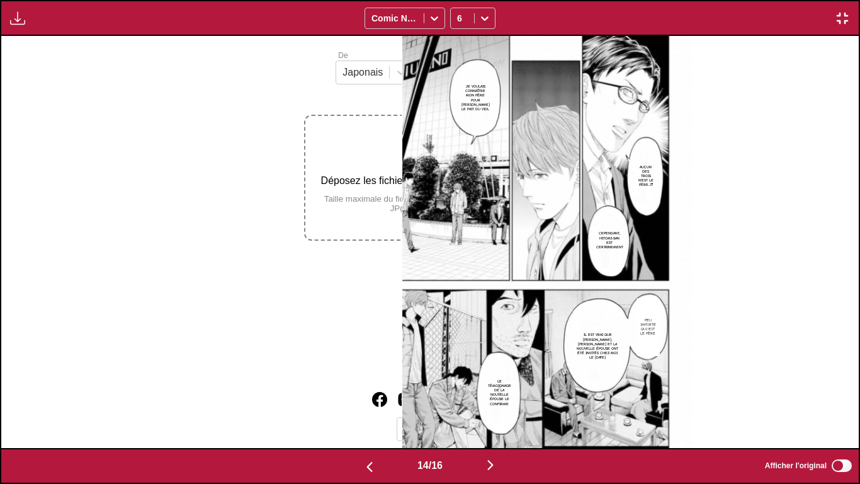
scroll to position [0, 11152]
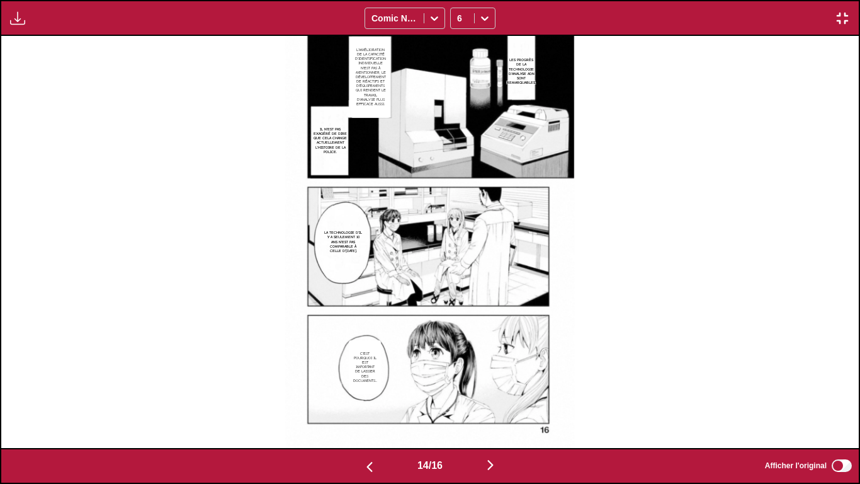
click at [642, 102] on div "Les progrès de la technologie d'analyse ADN sont remarquables. L'amélioration d…" at bounding box center [430, 241] width 858 height 411
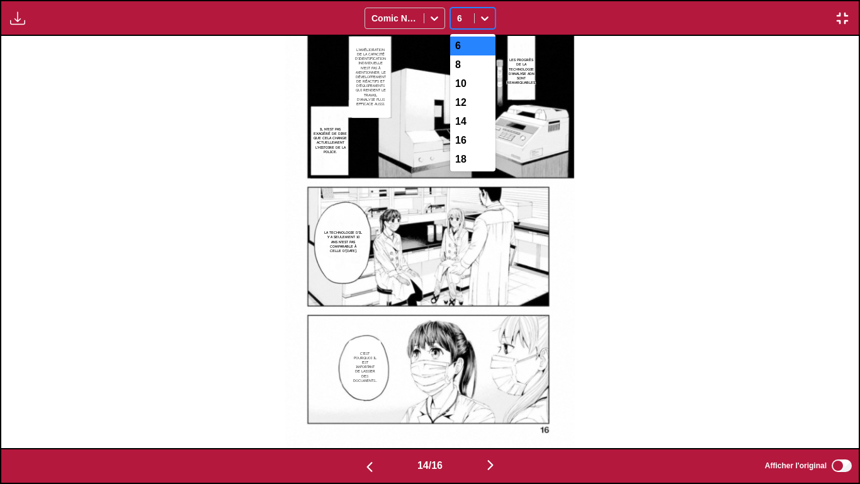
click at [481, 16] on icon at bounding box center [485, 18] width 13 height 13
click at [463, 66] on div "8" at bounding box center [472, 64] width 45 height 19
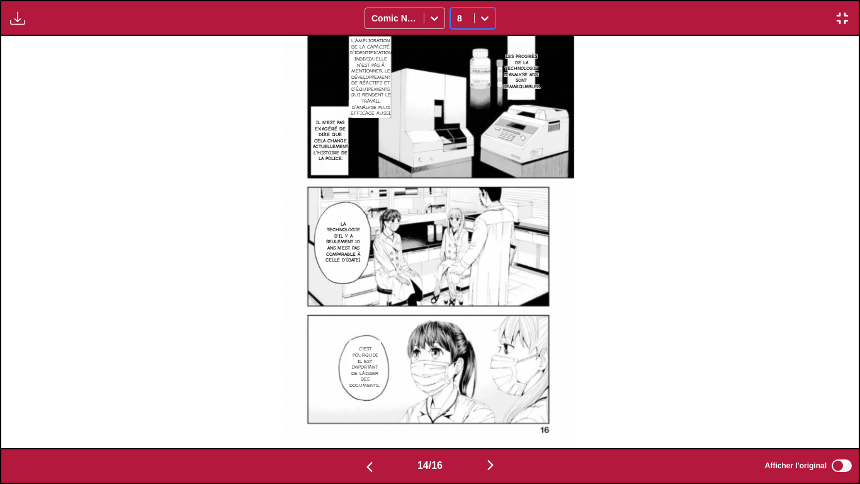
click at [697, 271] on div "Les progrès de la technologie d'analyse ADN sont remarquables. L'amélioration d…" at bounding box center [430, 241] width 858 height 411
click at [840, 247] on div "Les progrès de la technologie d'analyse ADN sont remarquables. L'amélioration d…" at bounding box center [430, 241] width 858 height 411
click at [490, 403] on div "14 / 16 Afficher l'original" at bounding box center [430, 466] width 860 height 36
click at [491, 403] on img "button" at bounding box center [490, 464] width 15 height 15
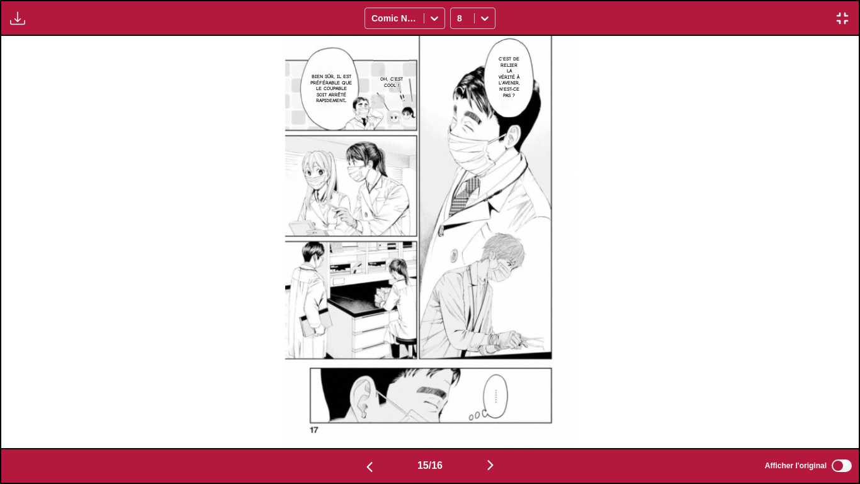
click at [494, 403] on img "button" at bounding box center [490, 464] width 15 height 15
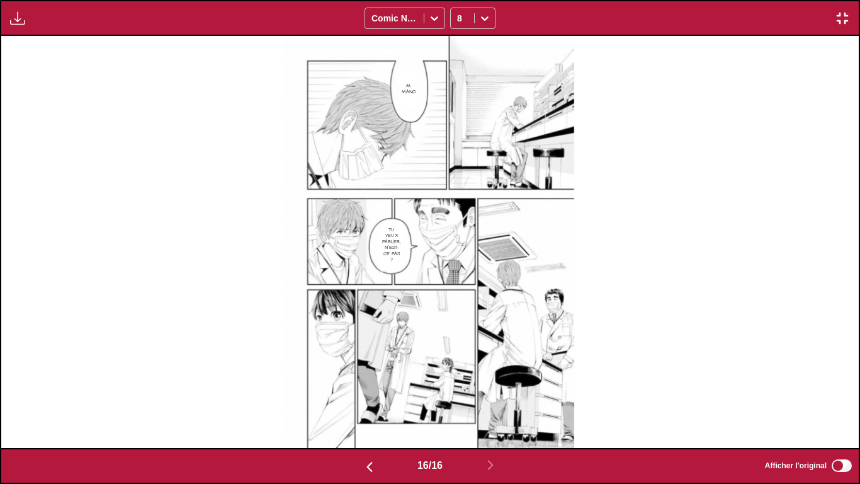
click at [370, 403] on img "button" at bounding box center [369, 466] width 15 height 15
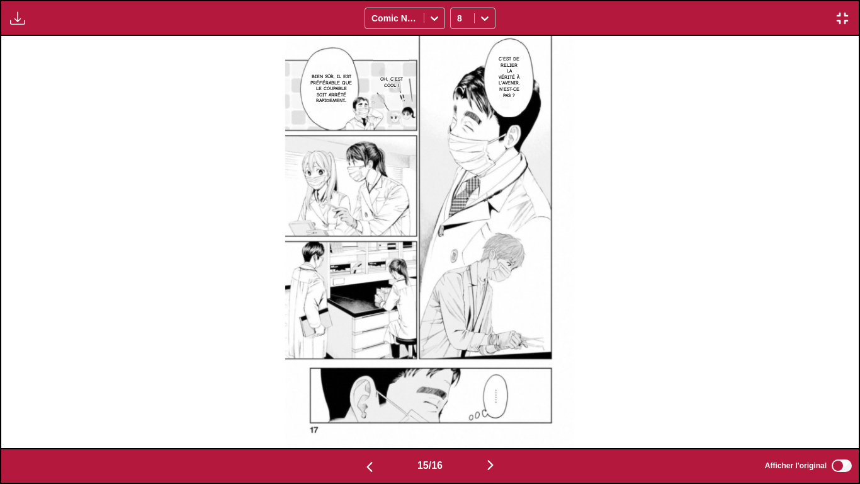
click at [370, 403] on img "button" at bounding box center [369, 466] width 15 height 15
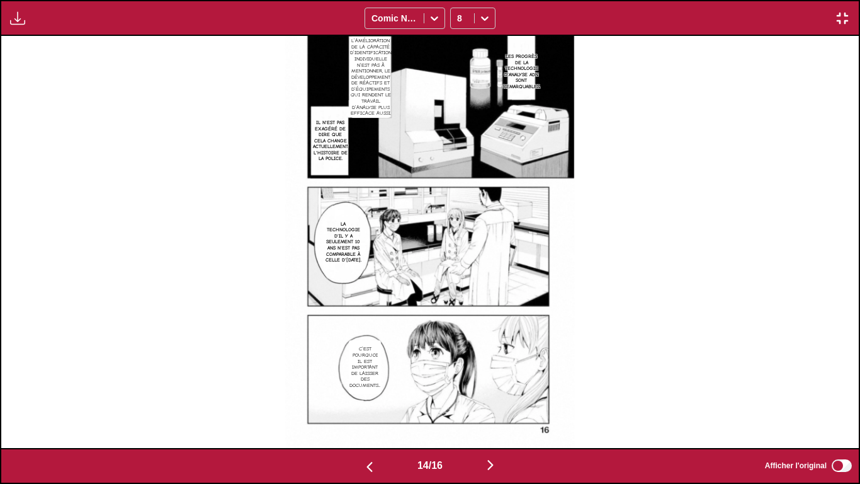
click at [370, 403] on img "button" at bounding box center [369, 466] width 15 height 15
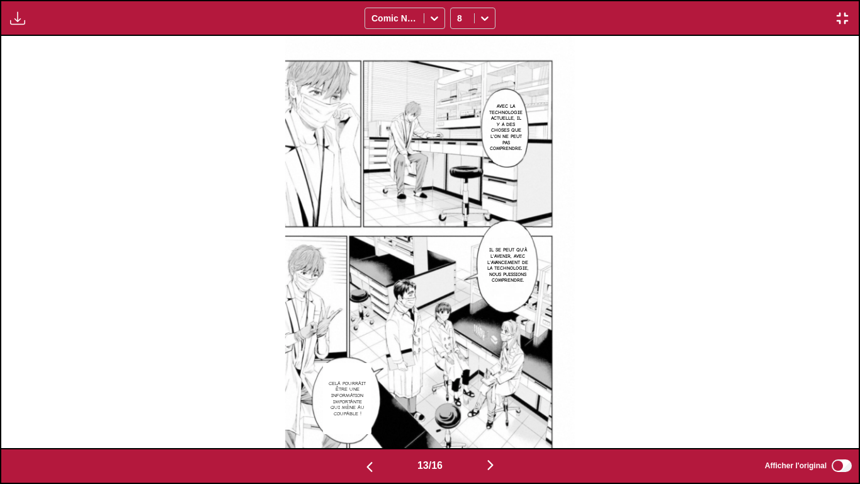
click at [370, 403] on img "button" at bounding box center [369, 466] width 15 height 15
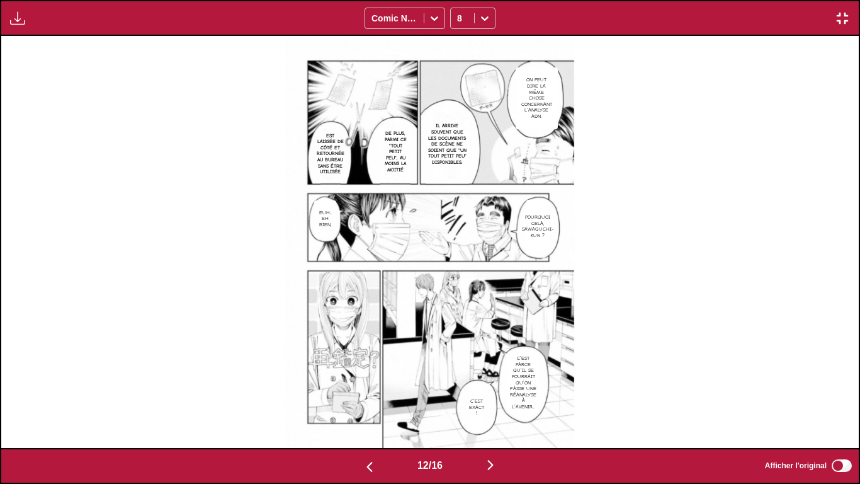
click at [370, 403] on img "button" at bounding box center [369, 466] width 15 height 15
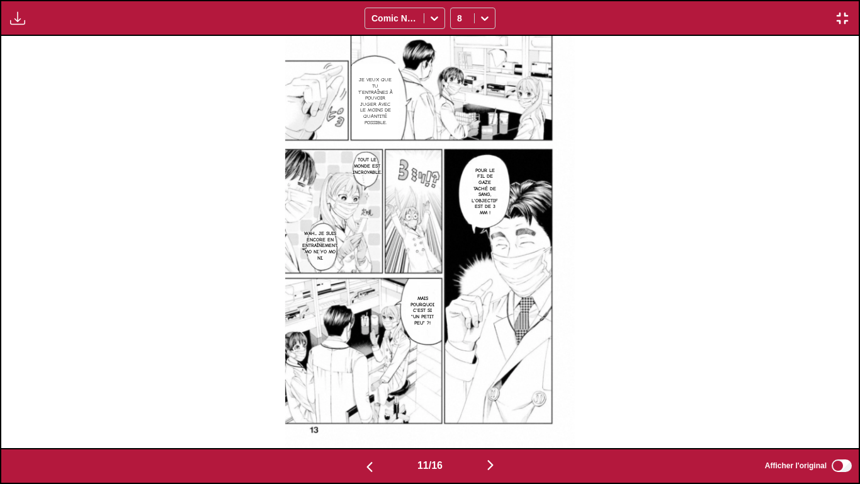
click at [370, 403] on img "button" at bounding box center [369, 466] width 15 height 15
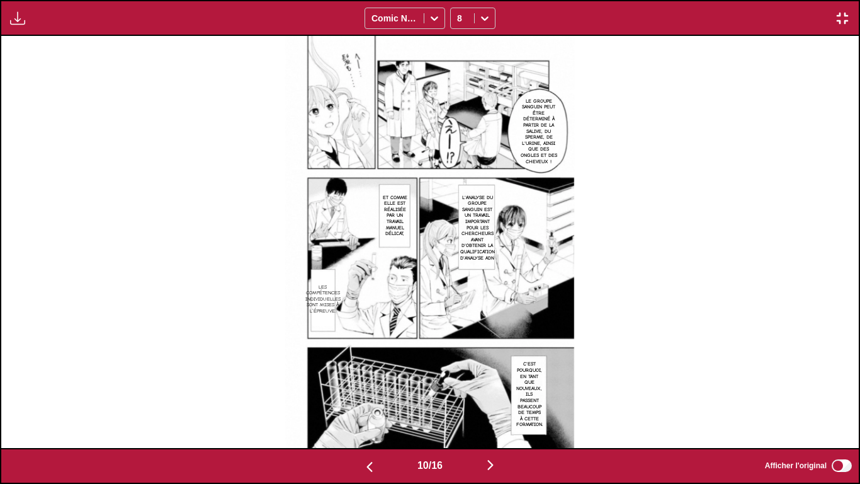
click at [370, 403] on img "button" at bounding box center [369, 466] width 15 height 15
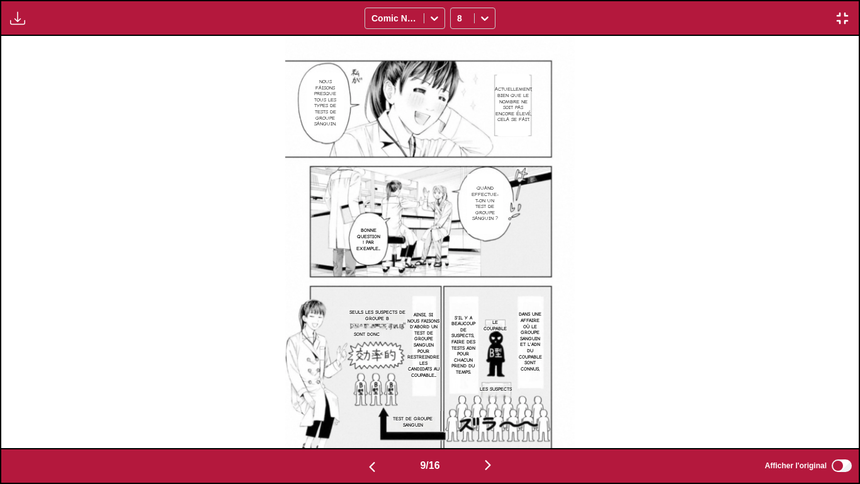
click at [370, 403] on img "button" at bounding box center [372, 466] width 15 height 15
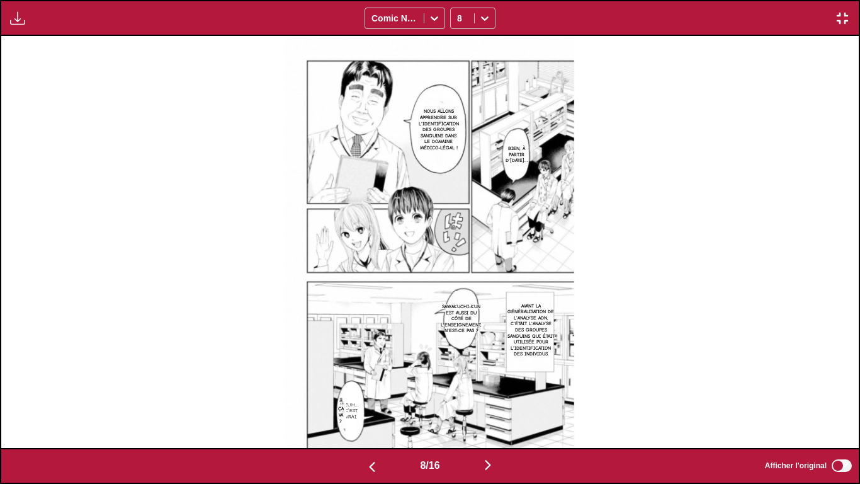
click at [370, 403] on img "button" at bounding box center [372, 466] width 15 height 15
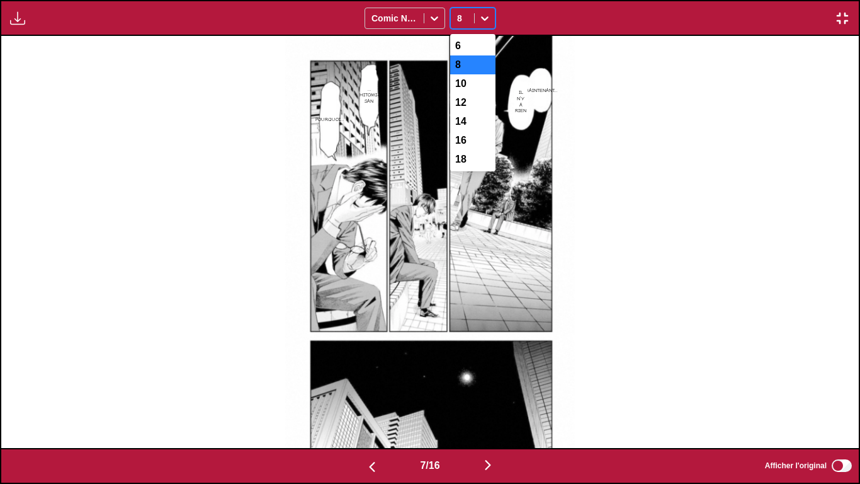
click at [474, 17] on span at bounding box center [474, 18] width 1 height 10
click at [475, 45] on div "6" at bounding box center [472, 46] width 45 height 19
click at [484, 16] on icon at bounding box center [485, 18] width 13 height 13
click at [458, 59] on div "8" at bounding box center [472, 64] width 45 height 19
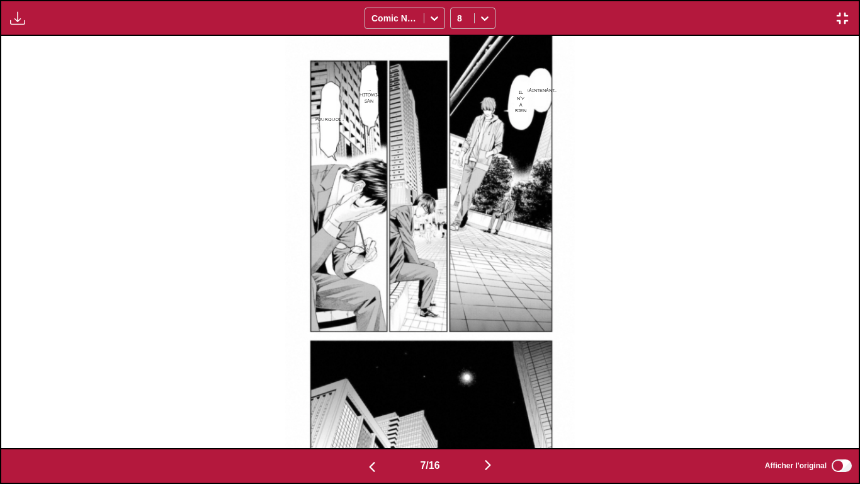
click at [365, 403] on img "button" at bounding box center [372, 466] width 15 height 15
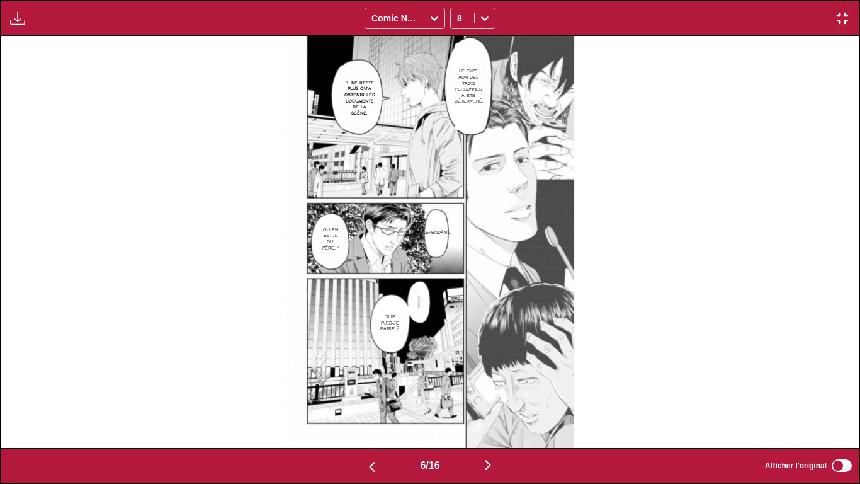
click at [367, 403] on img "button" at bounding box center [372, 466] width 15 height 15
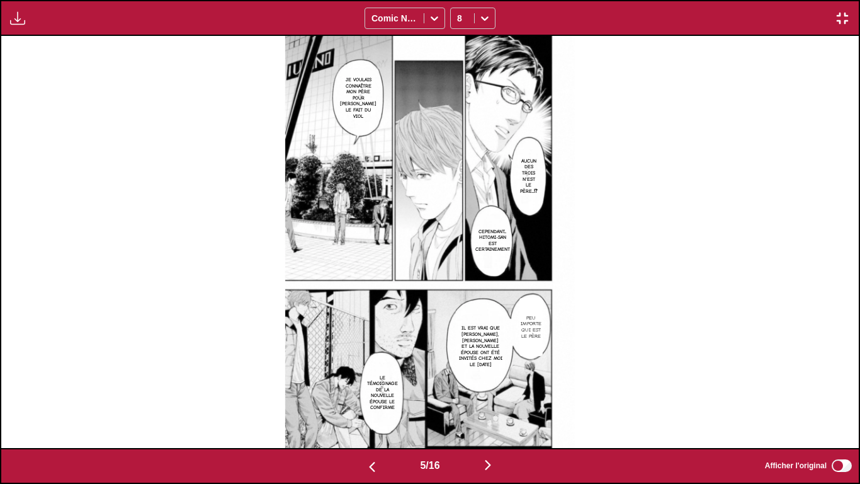
click at [367, 403] on img "button" at bounding box center [372, 466] width 15 height 15
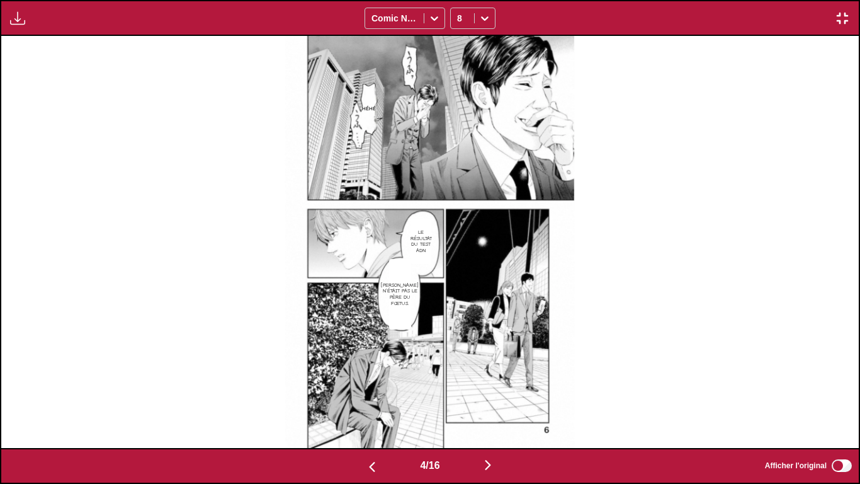
click at [367, 403] on img "button" at bounding box center [372, 466] width 15 height 15
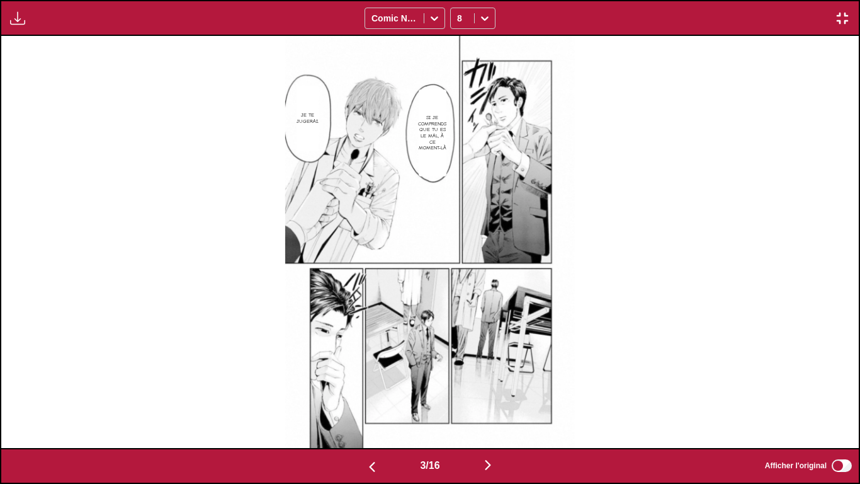
click at [367, 403] on img "button" at bounding box center [372, 466] width 15 height 15
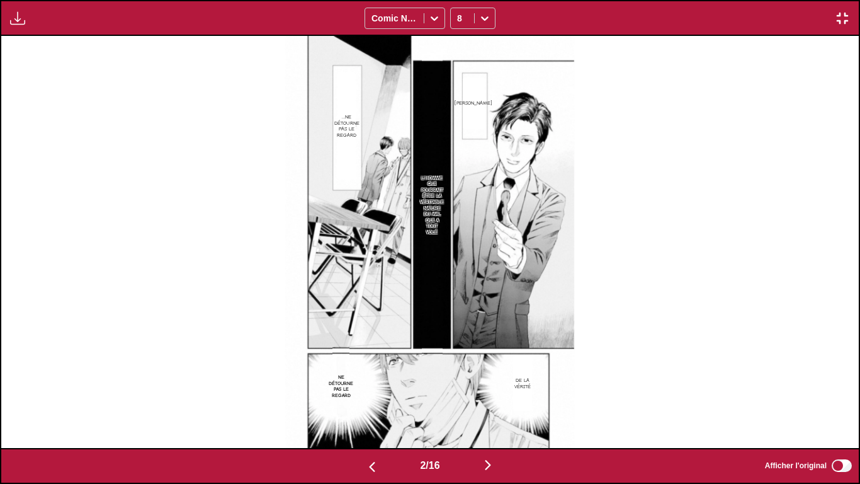
click at [371, 403] on img "button" at bounding box center [372, 466] width 15 height 15
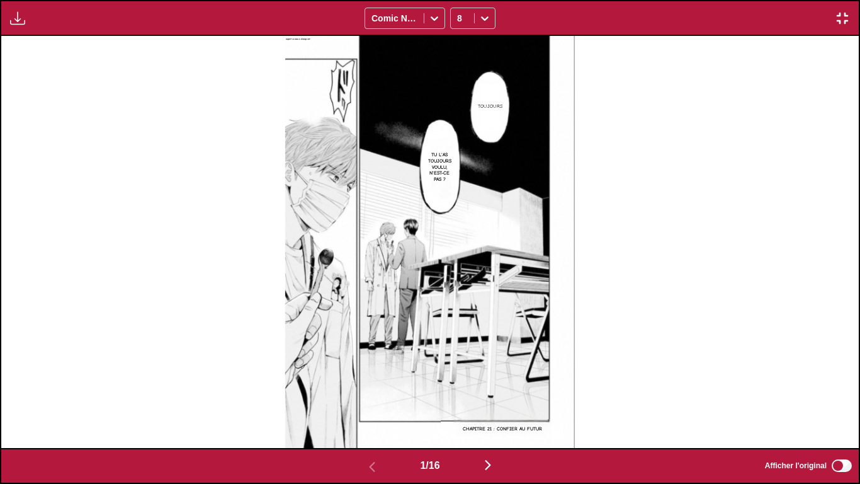
click at [847, 13] on img "button" at bounding box center [842, 18] width 15 height 15
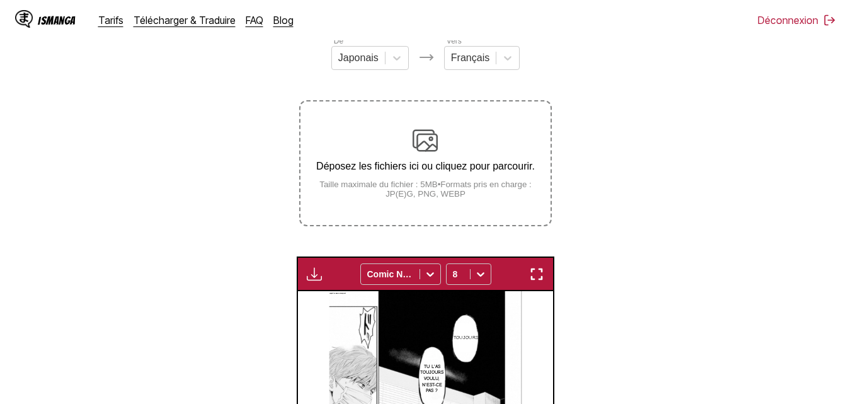
scroll to position [229, 0]
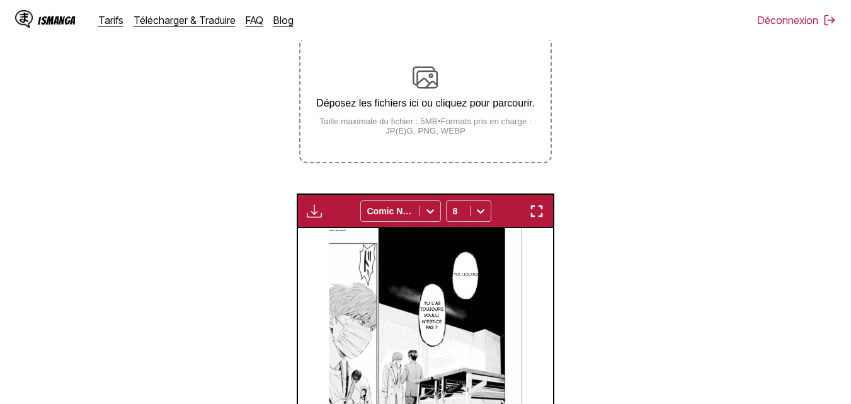
click at [540, 207] on img "button" at bounding box center [536, 210] width 15 height 15
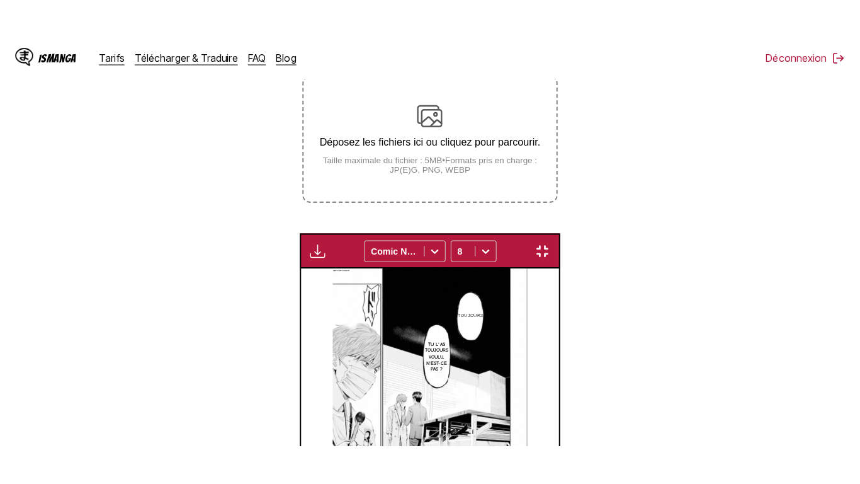
scroll to position [152, 0]
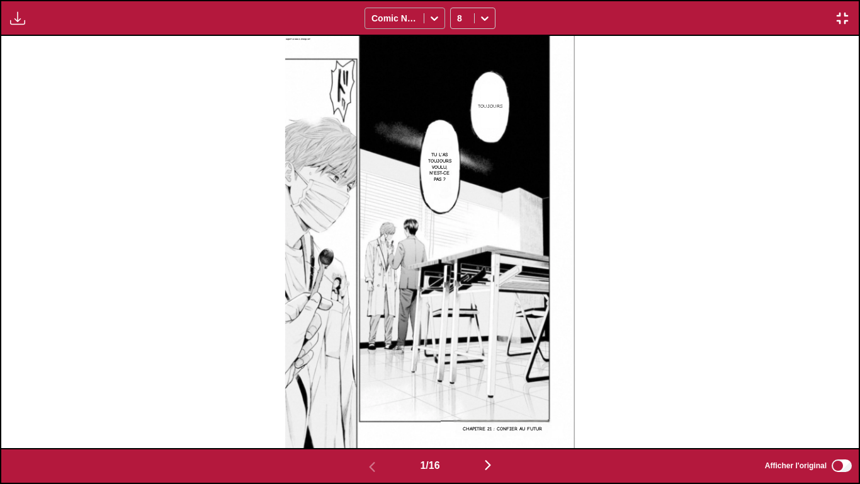
click at [394, 14] on div at bounding box center [395, 18] width 46 height 13
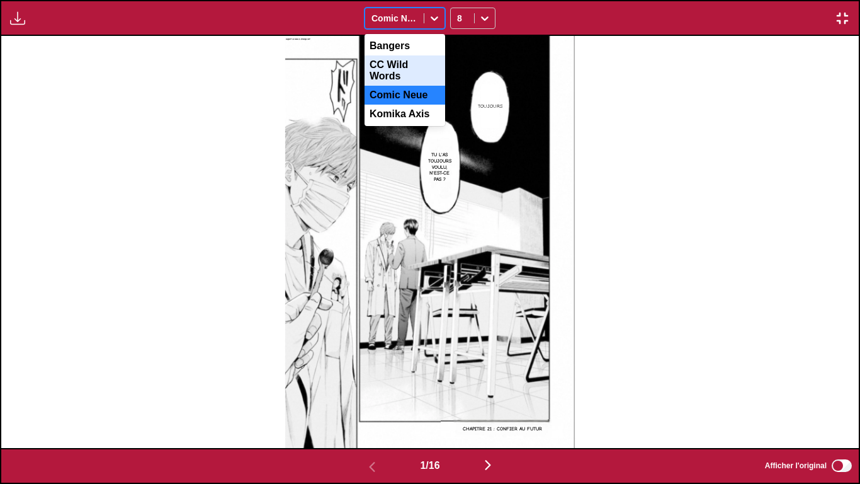
click at [406, 67] on div "CC Wild Words" at bounding box center [405, 70] width 81 height 30
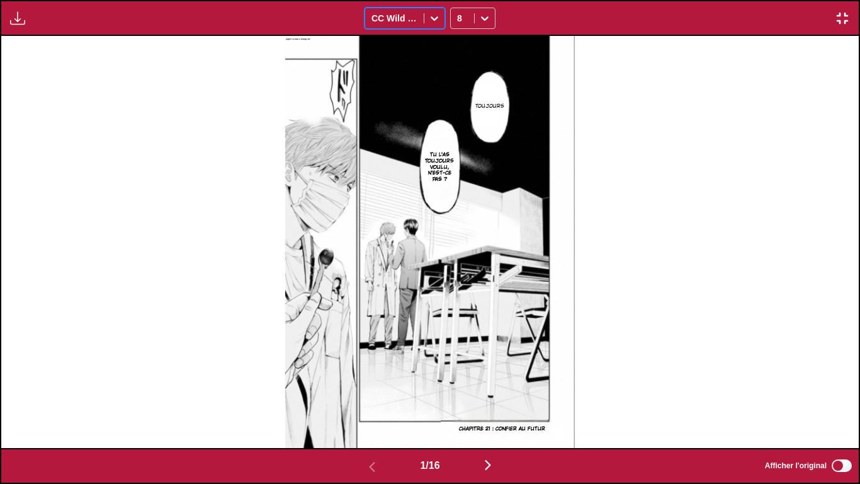
click at [421, 18] on div "CC Wild Words" at bounding box center [394, 18] width 59 height 18
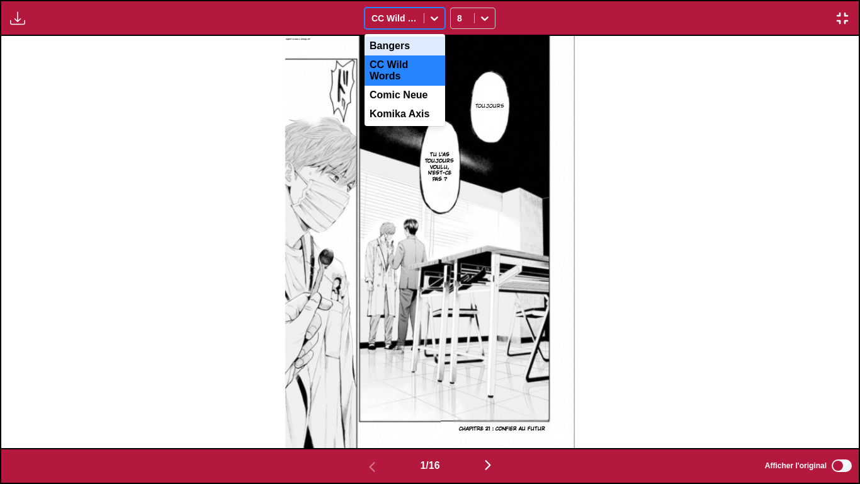
click at [408, 49] on div "Bangers" at bounding box center [405, 46] width 81 height 19
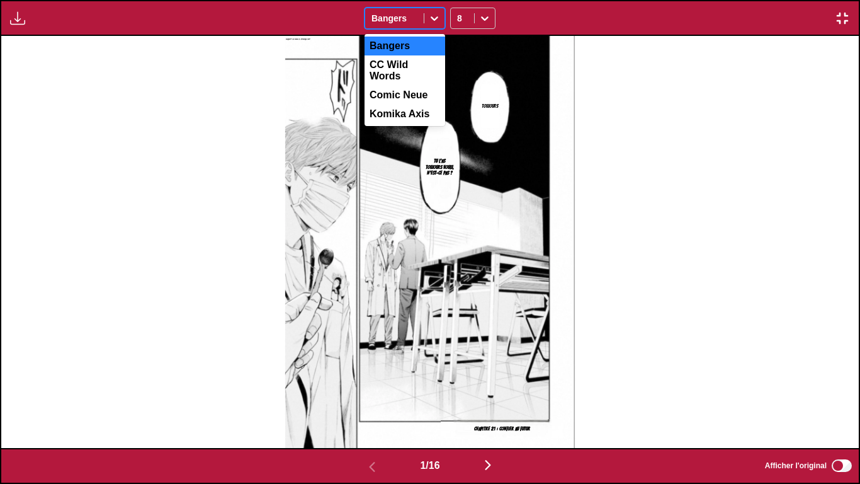
click at [411, 16] on div at bounding box center [395, 18] width 46 height 13
click at [399, 70] on div "CC Wild Words" at bounding box center [405, 70] width 81 height 30
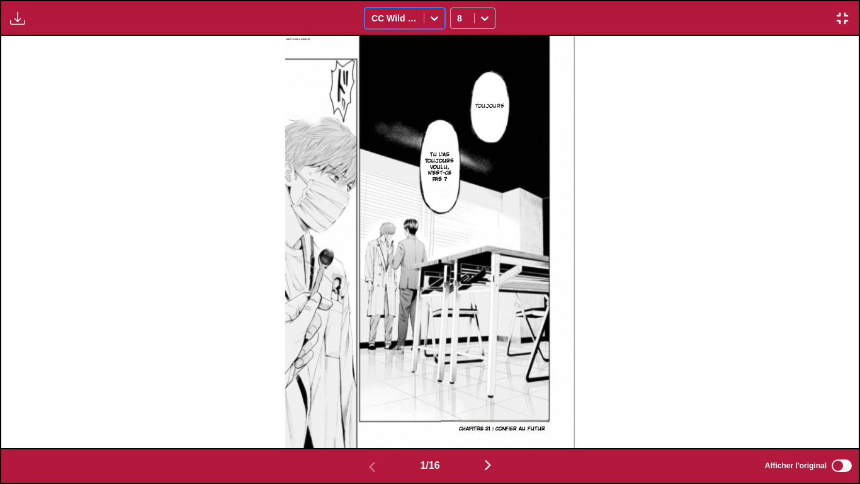
click at [491, 403] on img "button" at bounding box center [488, 464] width 15 height 15
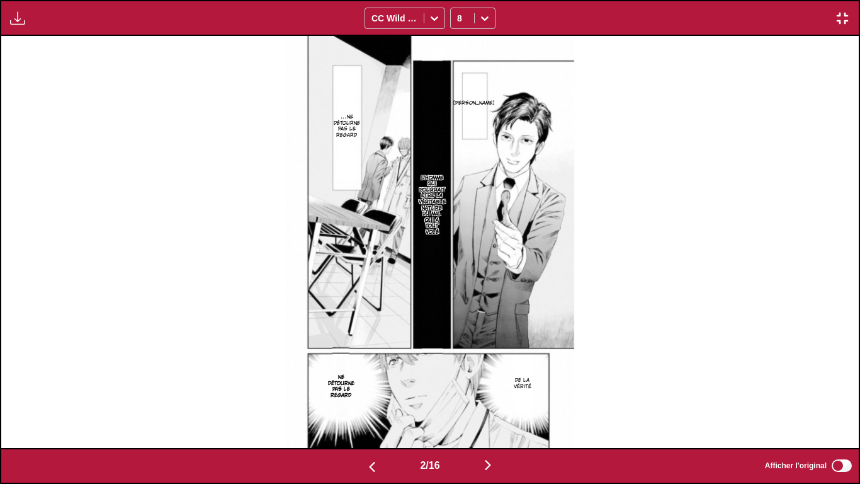
click at [491, 403] on img "button" at bounding box center [488, 464] width 15 height 15
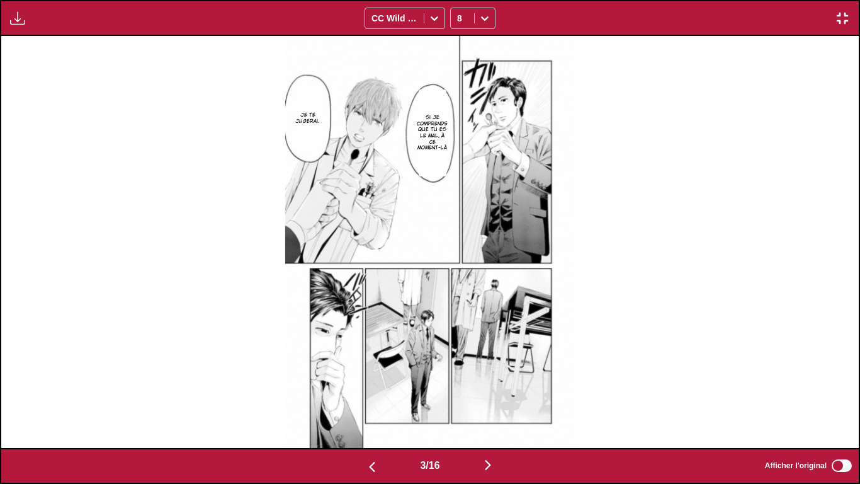
click at [494, 403] on img "button" at bounding box center [488, 464] width 15 height 15
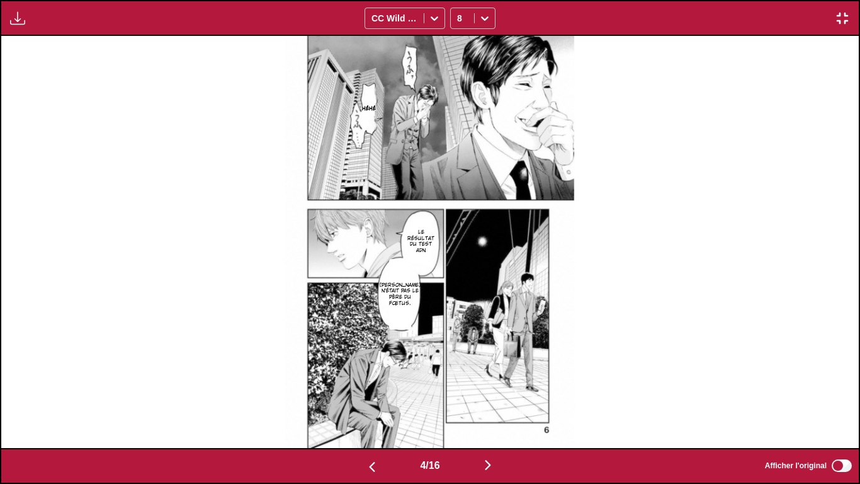
click at [370, 403] on button "button" at bounding box center [372, 466] width 76 height 18
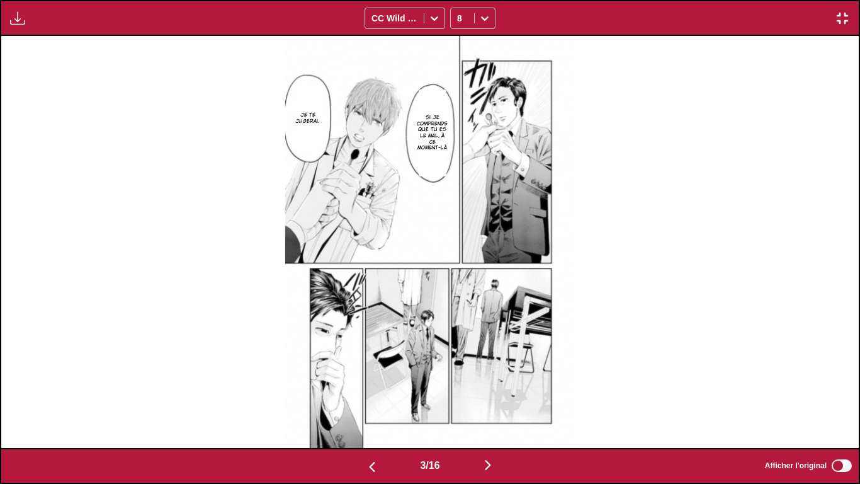
click at [368, 403] on img "button" at bounding box center [372, 466] width 15 height 15
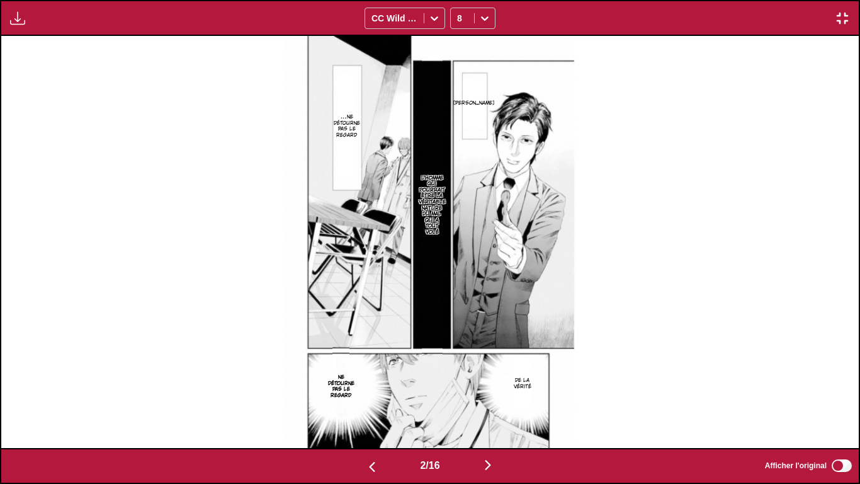
click at [368, 403] on img "button" at bounding box center [372, 466] width 15 height 15
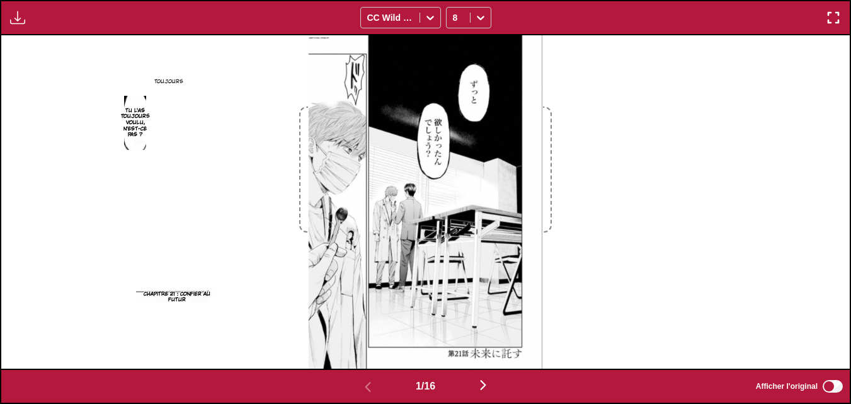
scroll to position [378, 0]
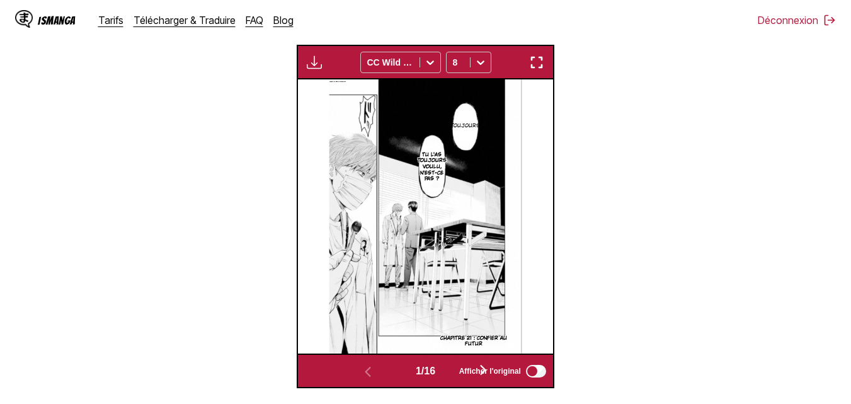
click at [537, 63] on img "button" at bounding box center [536, 62] width 15 height 15
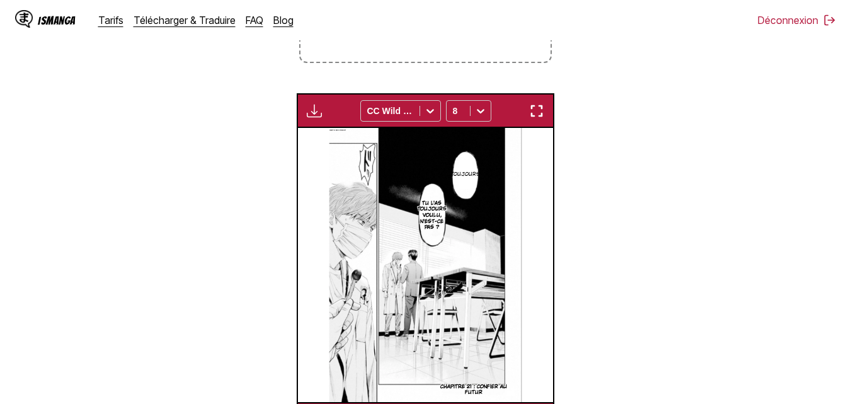
scroll to position [392, 0]
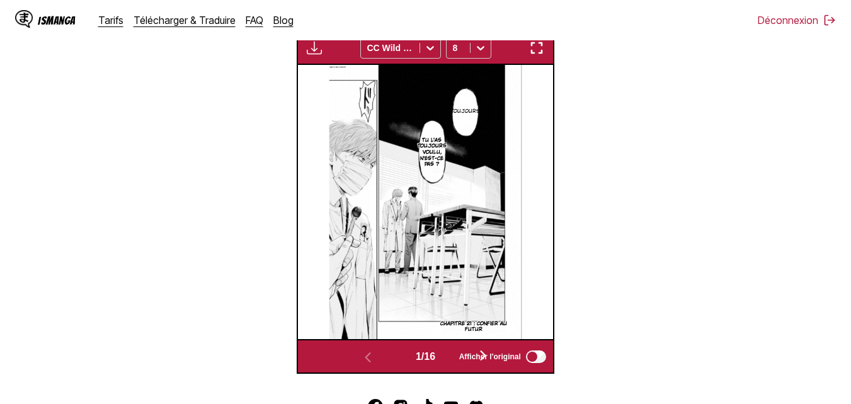
drag, startPoint x: 536, startPoint y: 49, endPoint x: 532, endPoint y: 108, distance: 59.3
click at [535, 49] on img "button" at bounding box center [536, 47] width 15 height 15
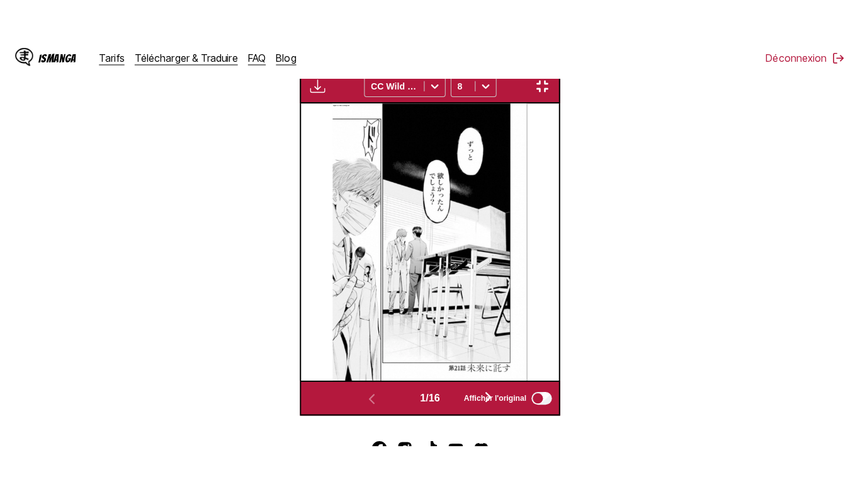
scroll to position [152, 0]
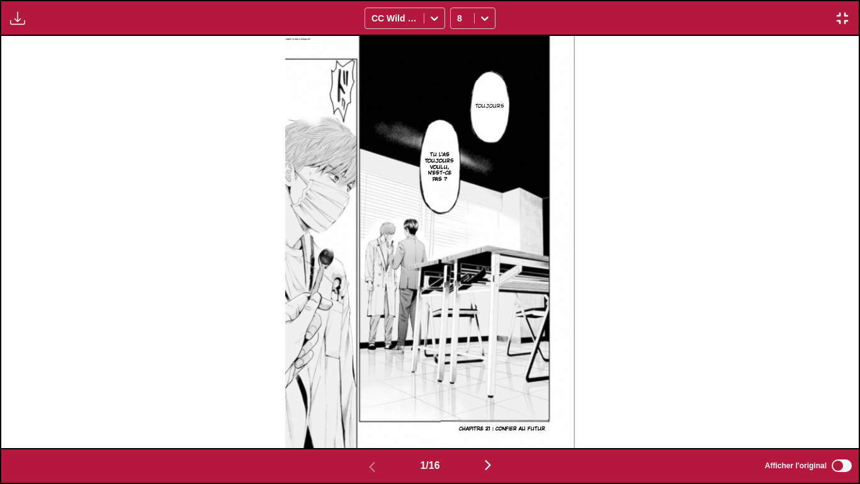
drag, startPoint x: 581, startPoint y: 447, endPoint x: 523, endPoint y: 354, distance: 108.9
click at [407, 380] on div "Toujours Tu l'as toujours voulu, n'est-ce pas ? Chapitre 21 : Confier au futur" at bounding box center [430, 241] width 858 height 411
click at [612, 331] on div "Toujours Tu l'as toujours voulu, n'est-ce pas ? Chapitre 21 : Confier au futur" at bounding box center [430, 241] width 858 height 411
click at [840, 18] on img "button" at bounding box center [842, 18] width 15 height 15
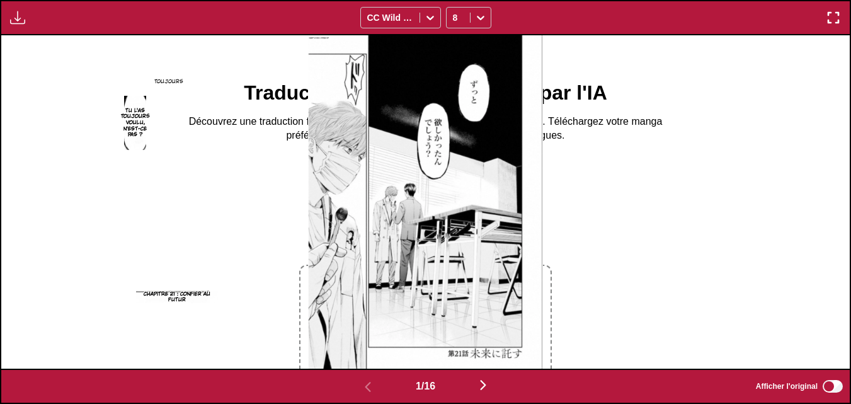
scroll to position [0, 0]
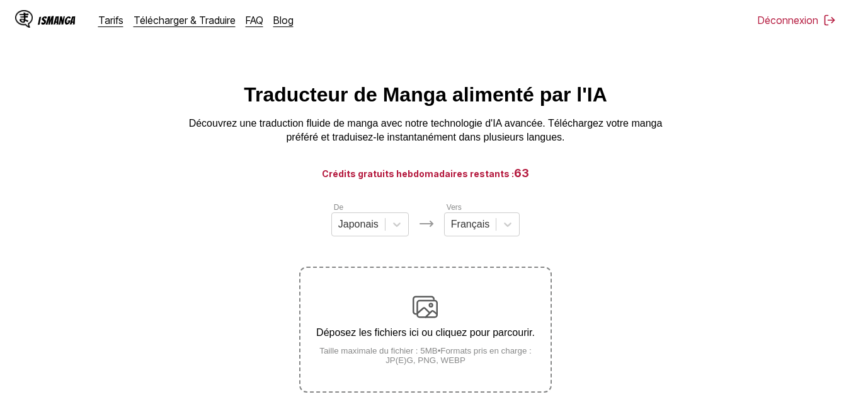
click at [51, 14] on div "IsManga" at bounding box center [57, 20] width 38 height 12
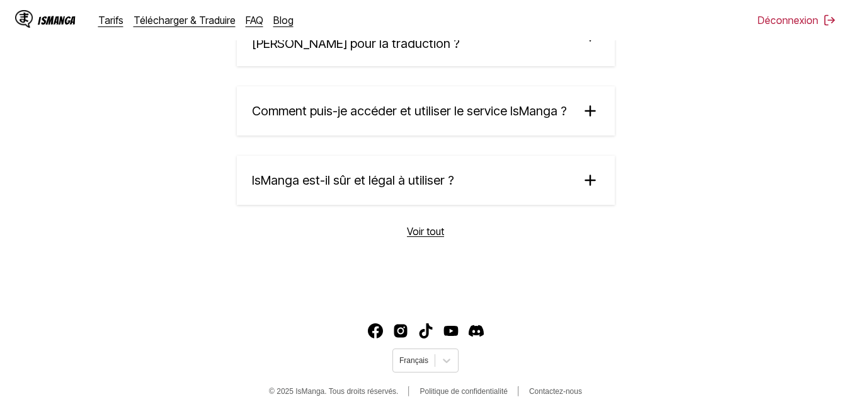
scroll to position [2407, 0]
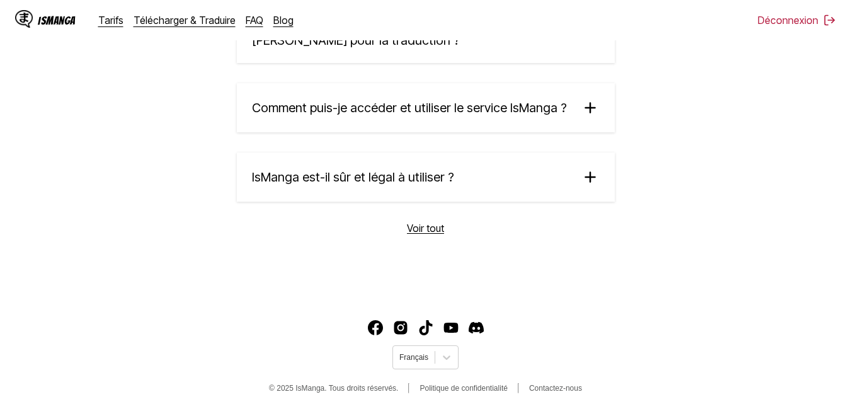
click at [424, 224] on link "Voir tout" at bounding box center [425, 228] width 37 height 13
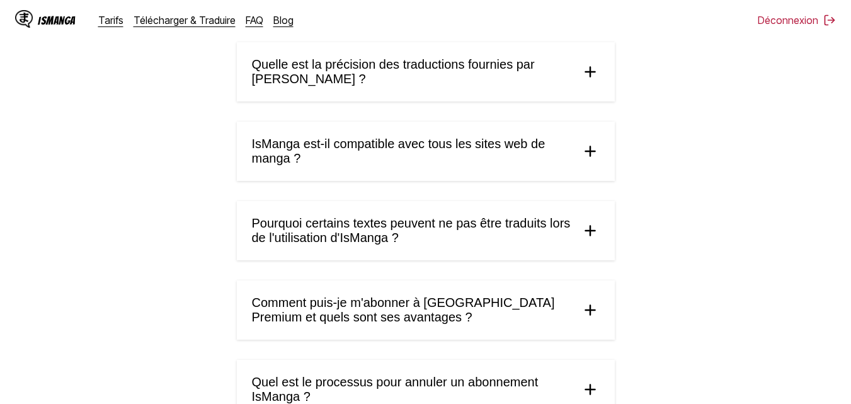
scroll to position [693, 0]
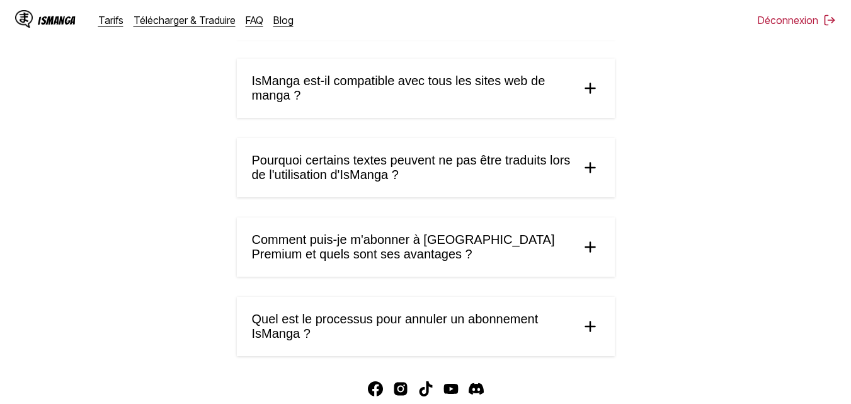
click at [583, 177] on img at bounding box center [590, 167] width 19 height 19
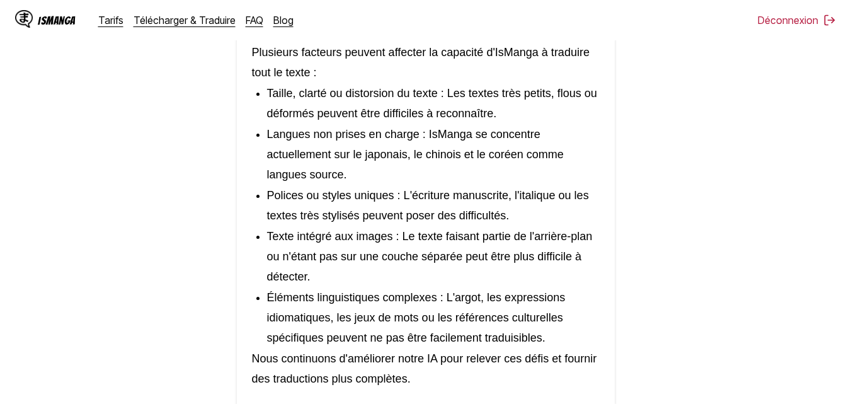
scroll to position [819, 0]
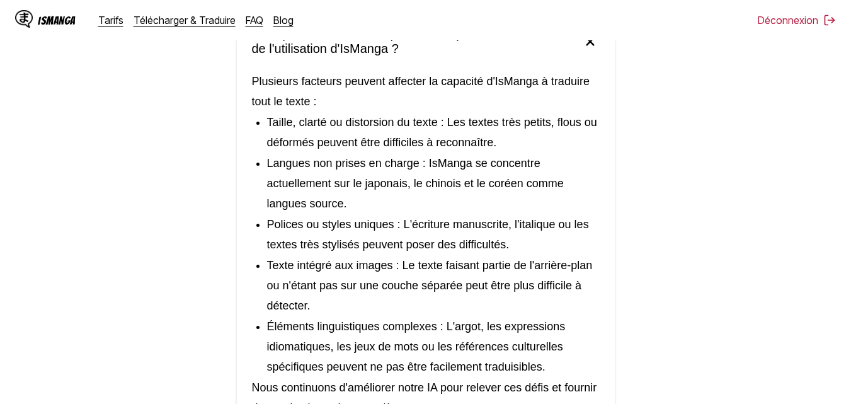
click at [586, 55] on img at bounding box center [589, 41] width 26 height 26
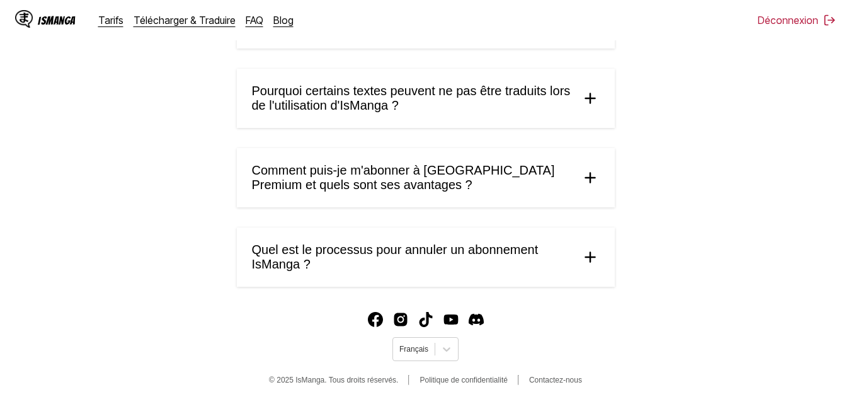
scroll to position [801, 0]
click at [586, 262] on img at bounding box center [590, 257] width 19 height 19
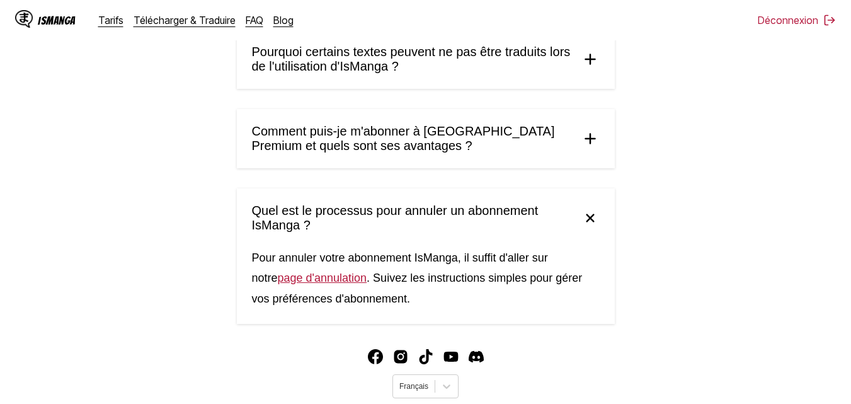
click at [586, 231] on img at bounding box center [589, 218] width 26 height 26
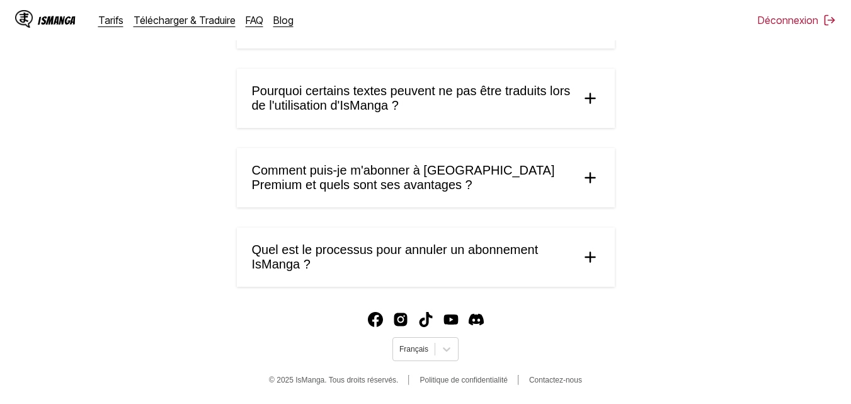
click at [593, 171] on img at bounding box center [590, 177] width 19 height 19
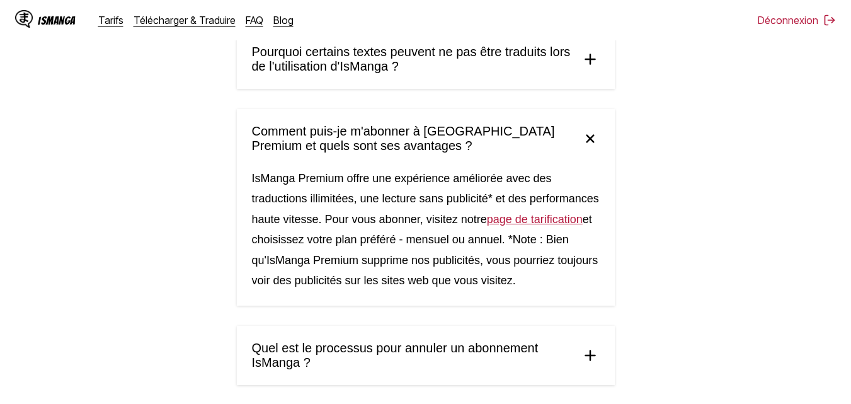
click at [590, 152] on img at bounding box center [589, 138] width 26 height 26
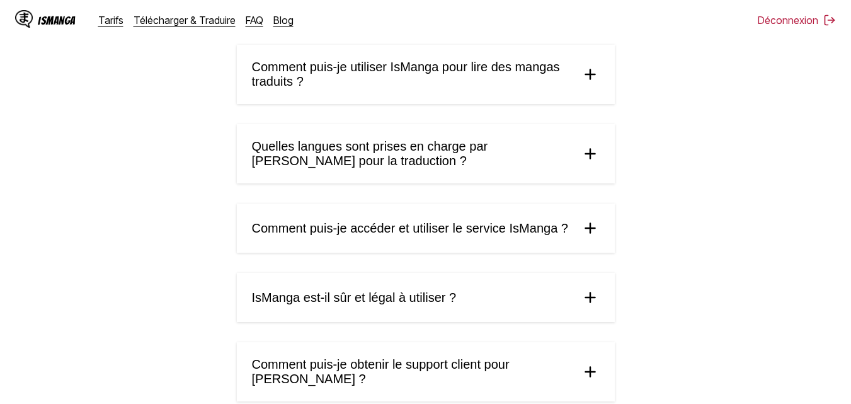
scroll to position [0, 0]
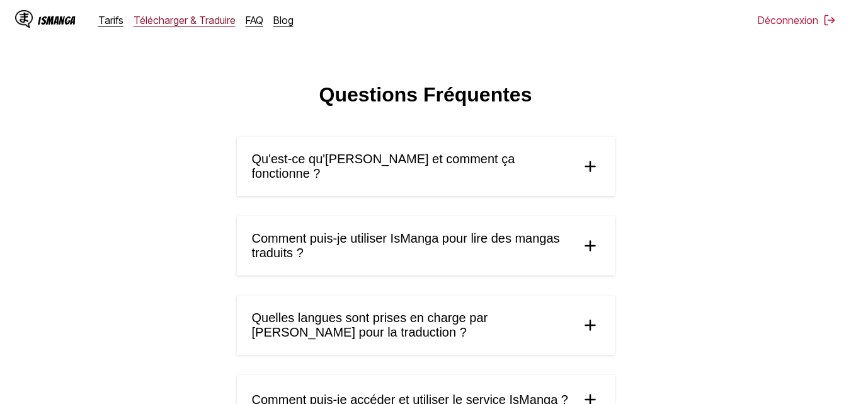
click at [169, 18] on link "Télécharger & Traduire" at bounding box center [185, 20] width 102 height 13
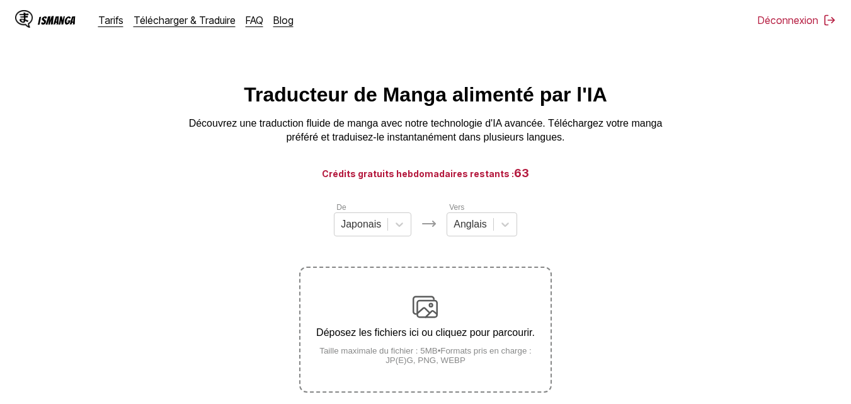
scroll to position [63, 0]
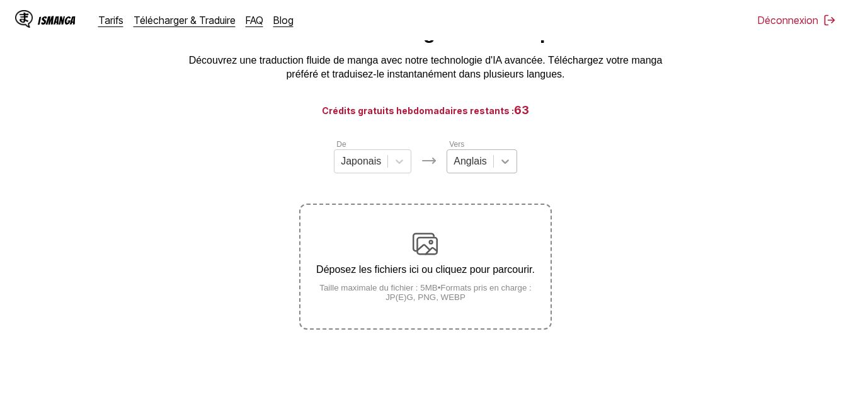
click at [505, 168] on icon at bounding box center [505, 161] width 13 height 13
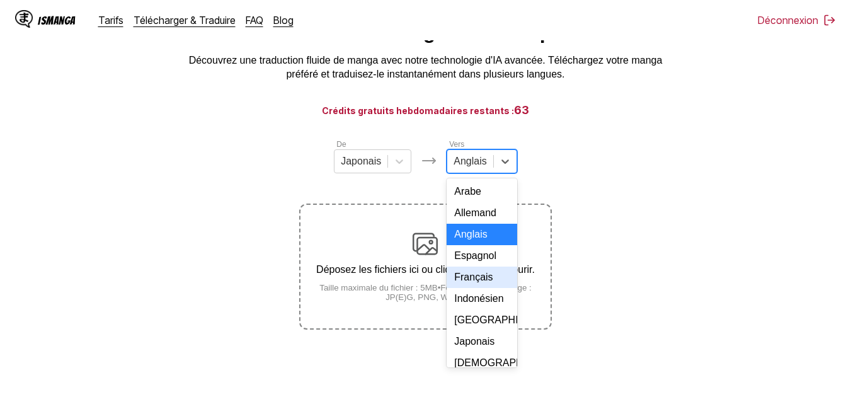
click at [483, 285] on div "Français" at bounding box center [482, 276] width 70 height 21
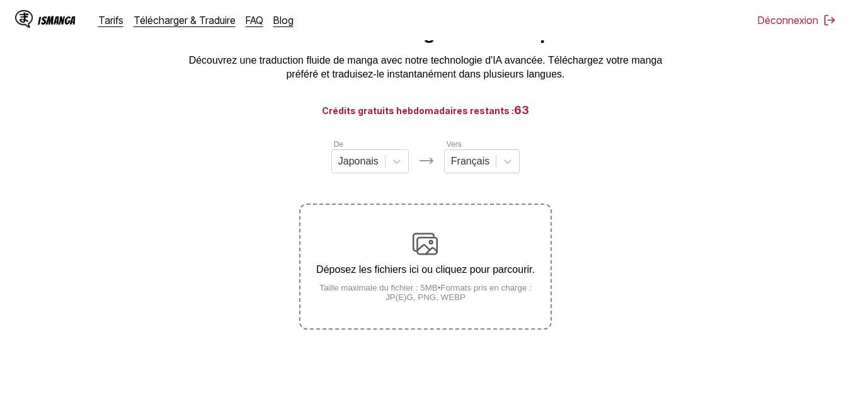
click at [449, 283] on div "Déposez les fichiers ici ou cliquez pour parcourir. Taille maximale du fichier …" at bounding box center [424, 266] width 249 height 71
click at [0, 0] on input "Déposez les fichiers ici ou cliquez pour parcourir. Taille maximale du fichier …" at bounding box center [0, 0] width 0 height 0
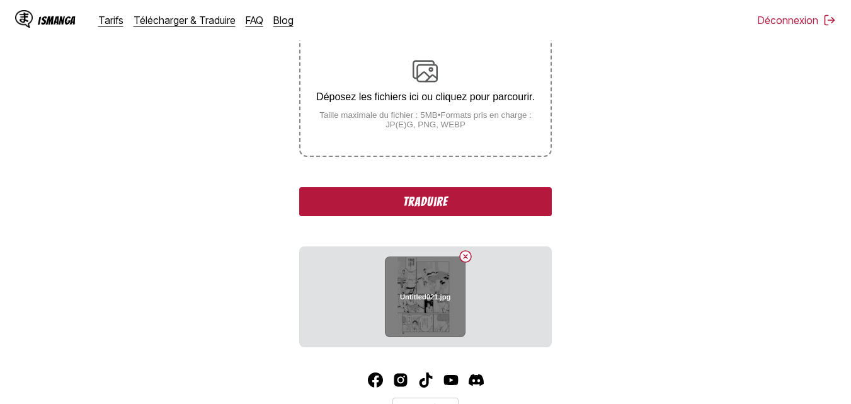
scroll to position [252, 0]
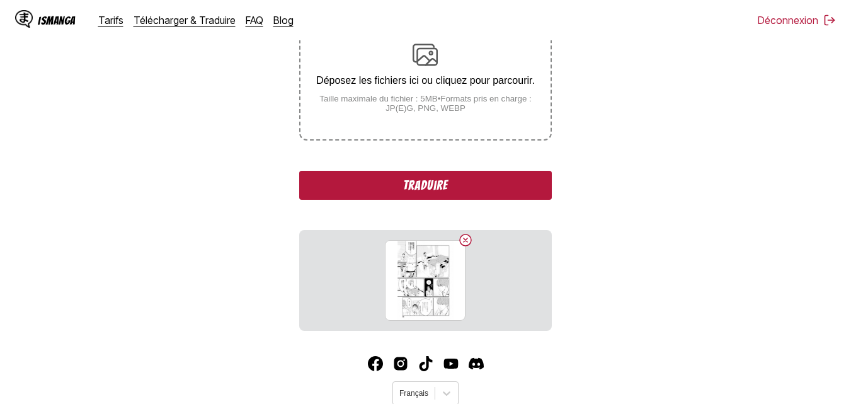
click at [437, 84] on p "Déposez les fichiers ici ou cliquez pour parcourir." at bounding box center [424, 80] width 249 height 11
click at [0, 0] on input "Déposez les fichiers ici ou cliquez pour parcourir. Taille maximale du fichier …" at bounding box center [0, 0] width 0 height 0
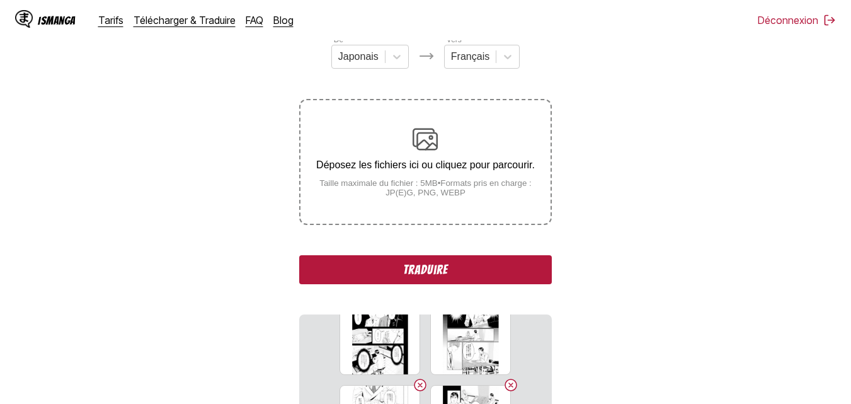
scroll to position [157, 0]
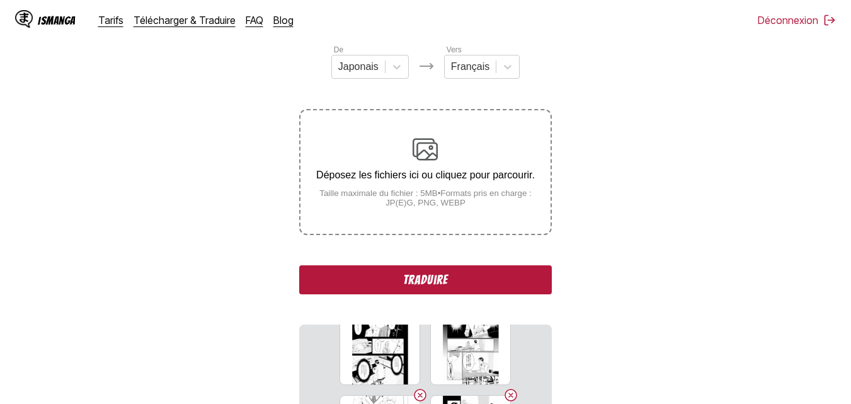
click at [437, 188] on div "Déposez les fichiers ici ou cliquez pour parcourir. Taille maximale du fichier …" at bounding box center [424, 172] width 249 height 71
click at [0, 0] on input "Déposez les fichiers ici ou cliquez pour parcourir. Taille maximale du fichier …" at bounding box center [0, 0] width 0 height 0
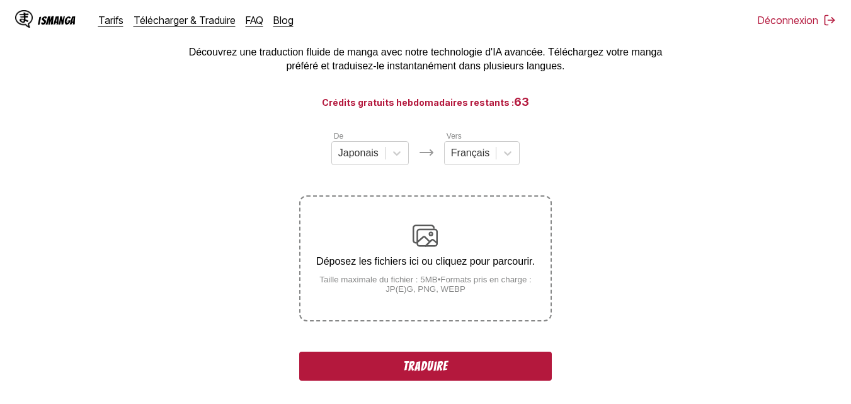
scroll to position [134, 0]
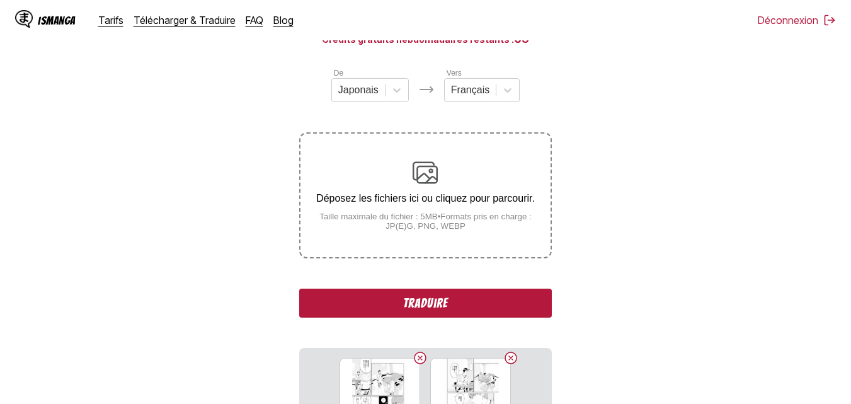
click at [453, 297] on button "Traduire" at bounding box center [425, 302] width 252 height 29
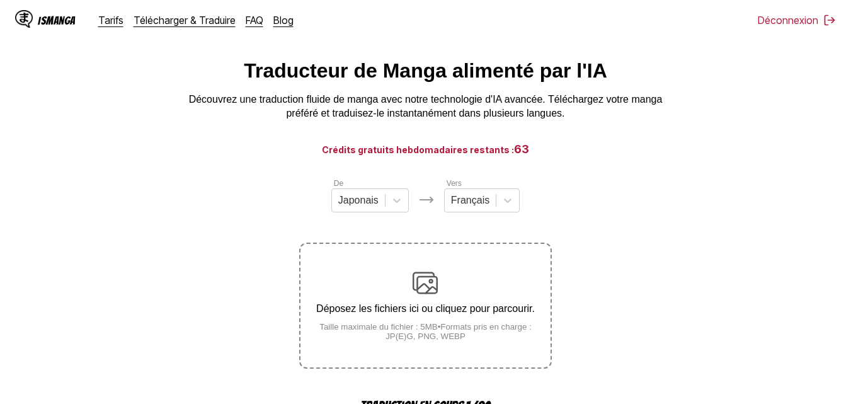
scroll to position [0, 0]
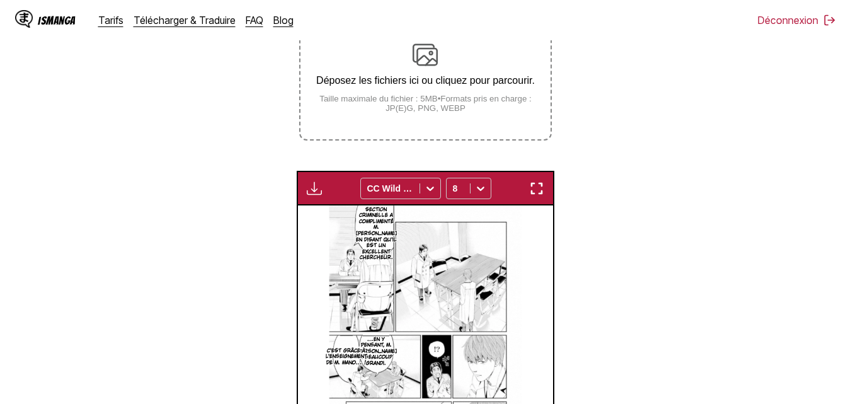
scroll to position [315, 0]
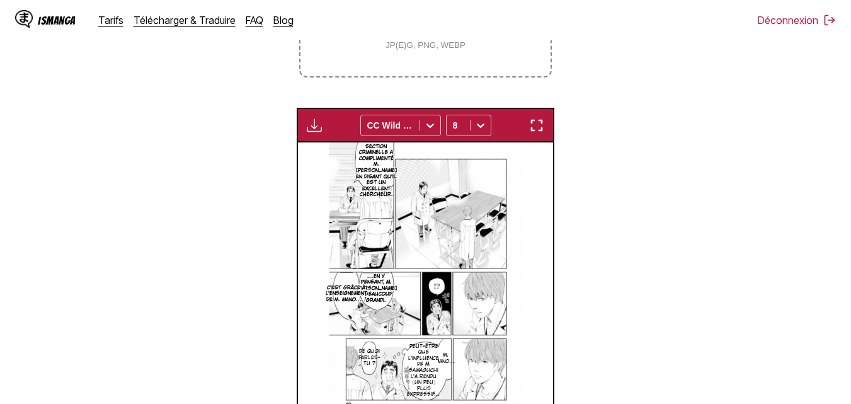
click at [537, 124] on img "button" at bounding box center [536, 125] width 15 height 15
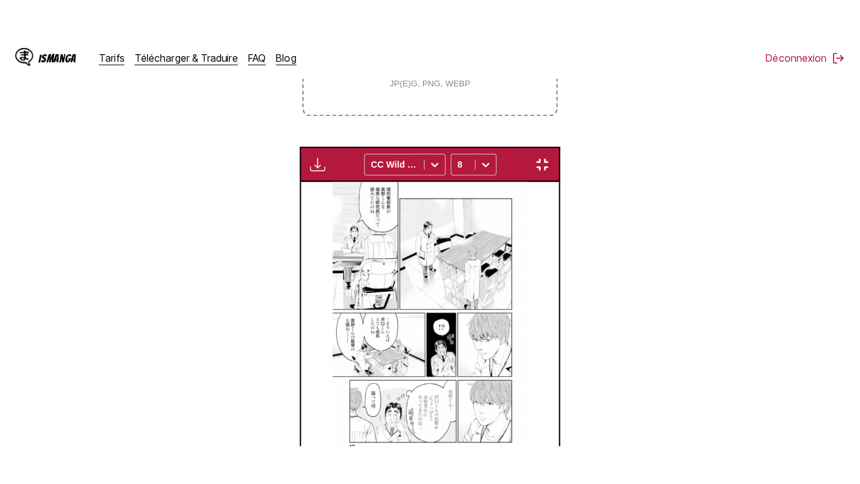
scroll to position [152, 0]
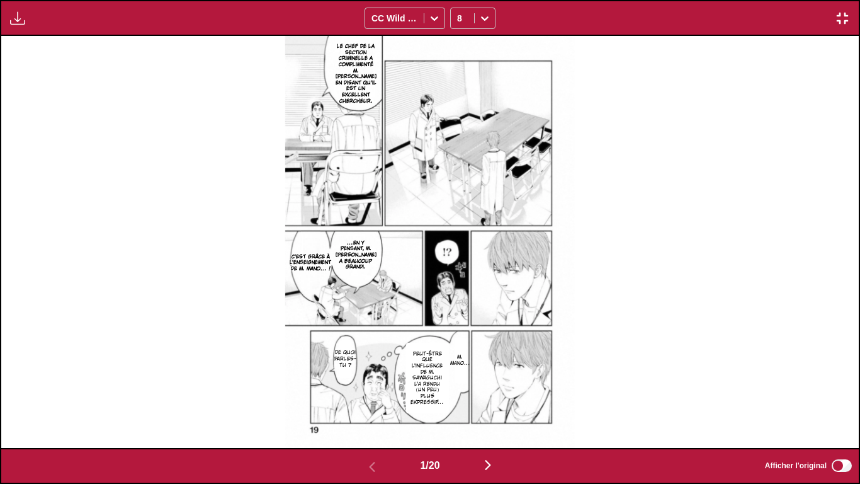
click at [603, 270] on div "Le chef de la section criminelle a complimenté M. [PERSON_NAME] en disant qu'il…" at bounding box center [430, 241] width 858 height 411
click at [823, 284] on div "Le chef de la section criminelle a complimenté M. [PERSON_NAME] en disant qu'il…" at bounding box center [430, 241] width 858 height 411
click at [836, 273] on div "Le chef de la section criminelle a complimenté M. [PERSON_NAME] en disant qu'il…" at bounding box center [430, 241] width 858 height 411
click at [493, 403] on img "button" at bounding box center [488, 464] width 15 height 15
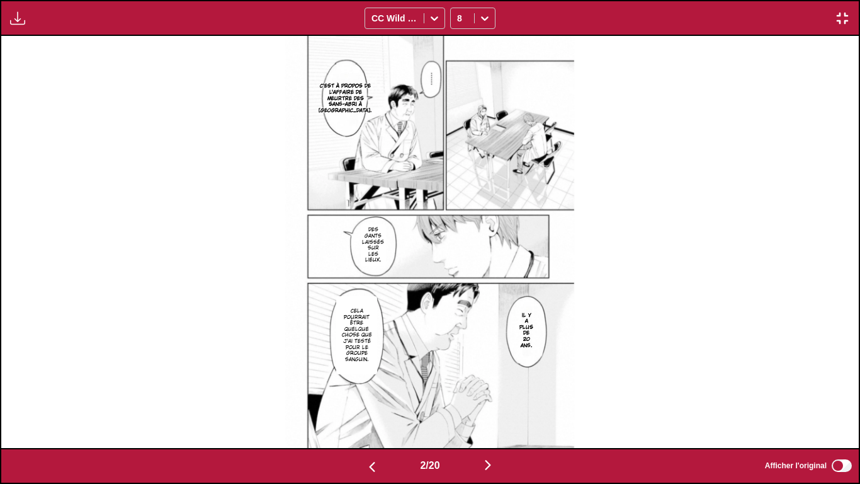
click at [491, 403] on img "button" at bounding box center [488, 464] width 15 height 15
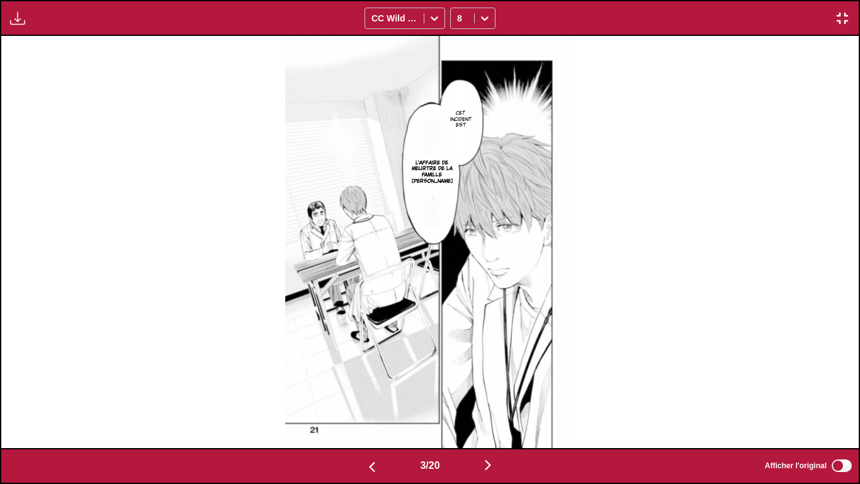
click at [491, 403] on img "button" at bounding box center [488, 464] width 15 height 15
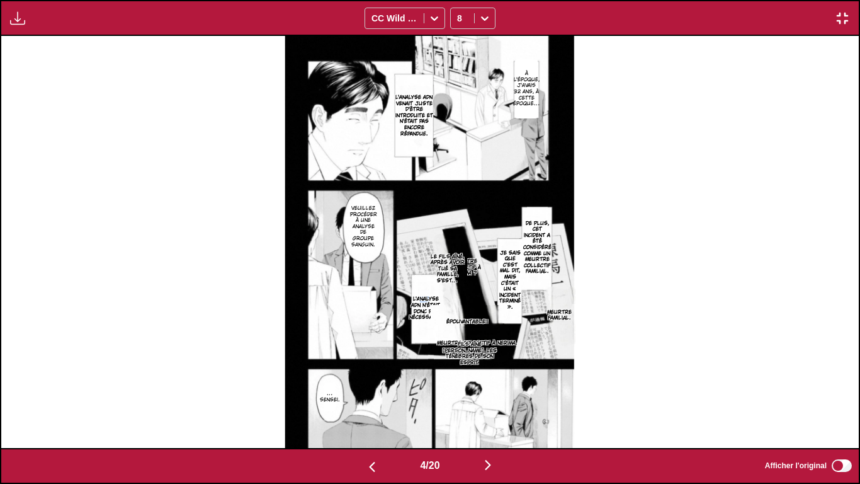
drag, startPoint x: 428, startPoint y: 301, endPoint x: 420, endPoint y: 288, distance: 15.2
click at [420, 288] on section "L'analyse ADN n'était donc pas nécessaire." at bounding box center [425, 308] width 21 height 70
click at [472, 21] on div "8" at bounding box center [462, 18] width 23 height 18
click at [473, 48] on div "6" at bounding box center [472, 46] width 45 height 19
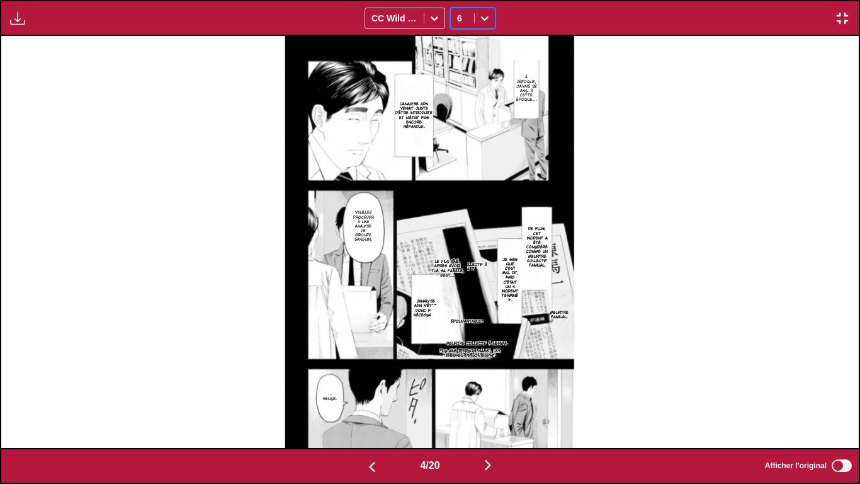
click at [484, 20] on icon at bounding box center [485, 18] width 8 height 4
click at [468, 63] on div "8" at bounding box center [472, 64] width 45 height 19
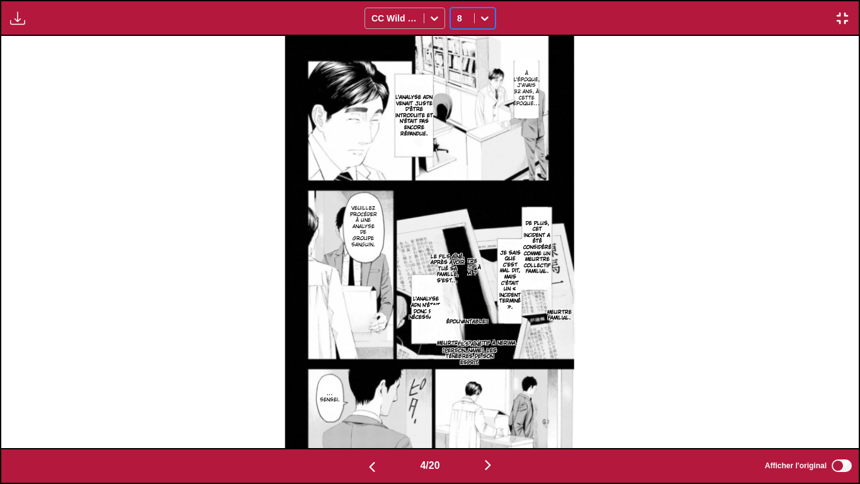
click at [418, 20] on div "CC Wild Words" at bounding box center [394, 18] width 59 height 18
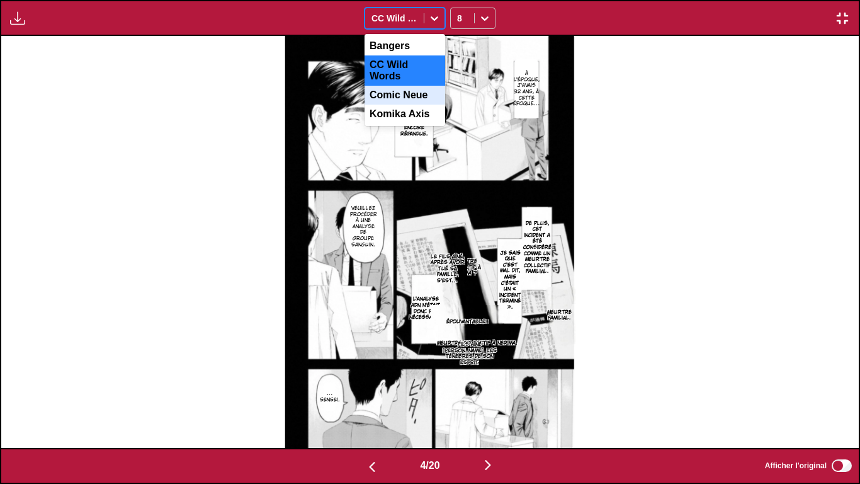
click at [397, 86] on div "Comic Neue" at bounding box center [405, 95] width 81 height 19
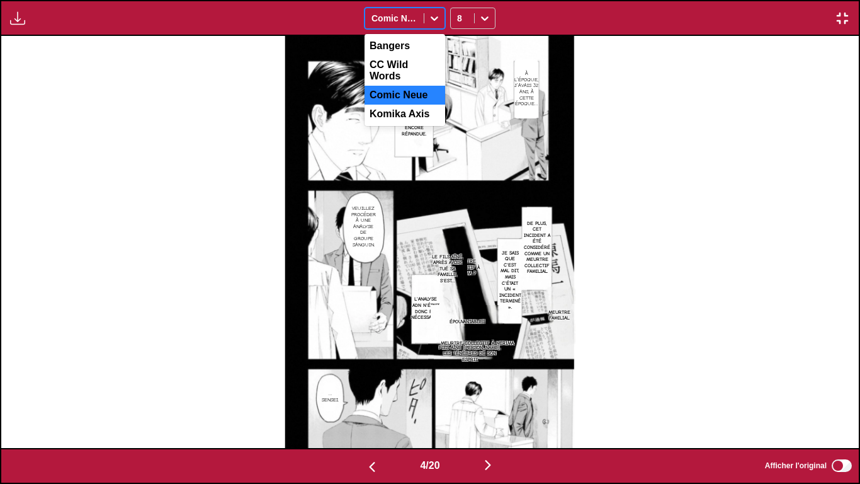
click at [404, 22] on div at bounding box center [395, 18] width 46 height 13
click at [398, 43] on div "Bangers" at bounding box center [405, 46] width 81 height 19
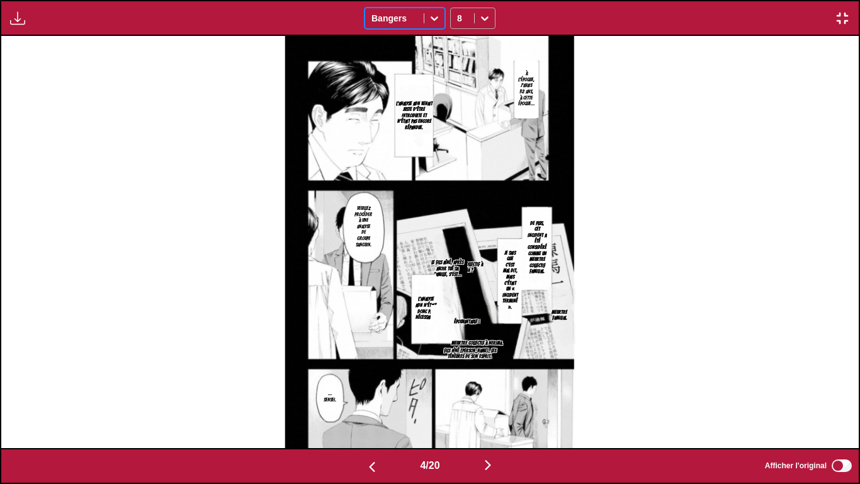
click at [489, 19] on icon at bounding box center [485, 18] width 13 height 13
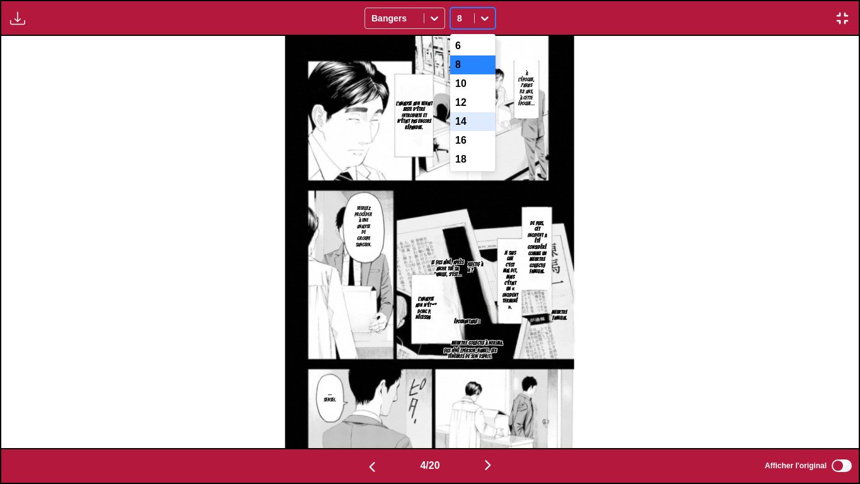
click at [478, 120] on div "14" at bounding box center [472, 121] width 45 height 19
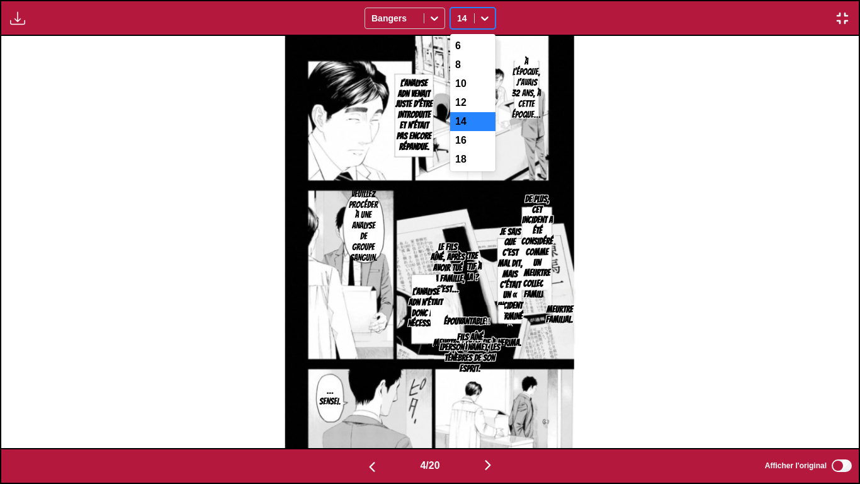
click at [477, 12] on div at bounding box center [485, 18] width 20 height 20
click at [464, 150] on div "16" at bounding box center [472, 140] width 45 height 19
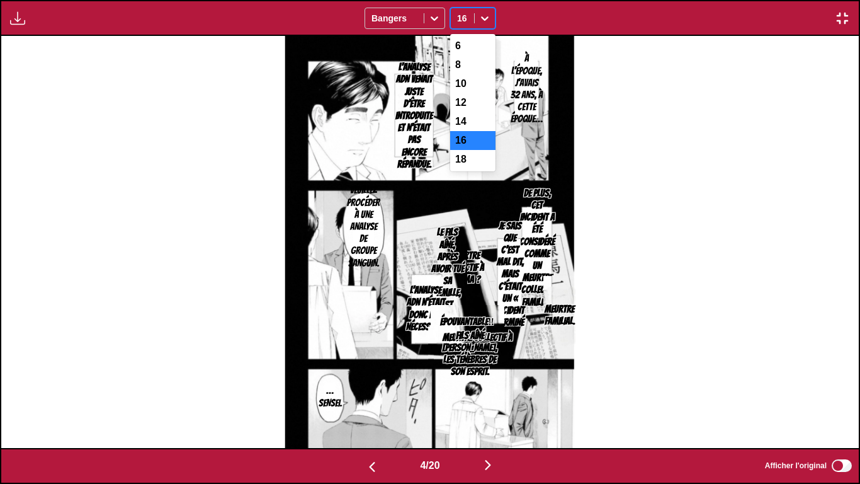
click at [478, 18] on div at bounding box center [485, 18] width 20 height 20
click at [474, 82] on div "10" at bounding box center [472, 83] width 45 height 19
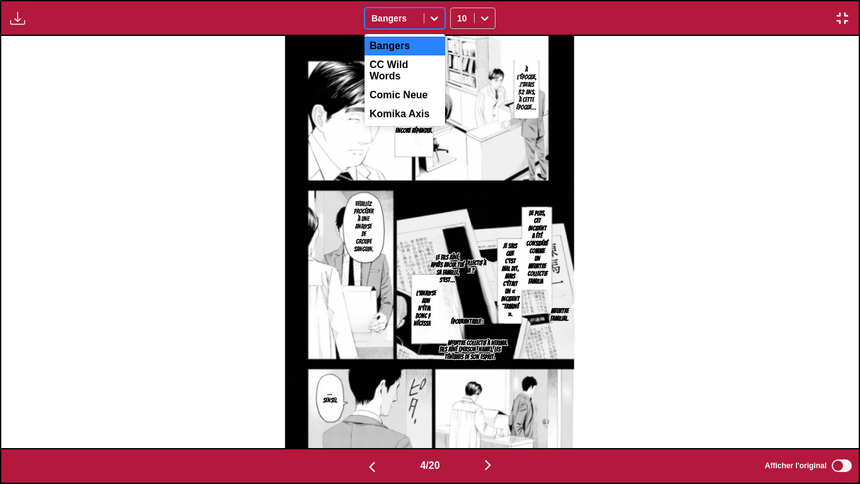
click at [407, 10] on div "Bangers" at bounding box center [394, 18] width 59 height 18
click at [400, 60] on div "CC Wild Words" at bounding box center [405, 70] width 81 height 30
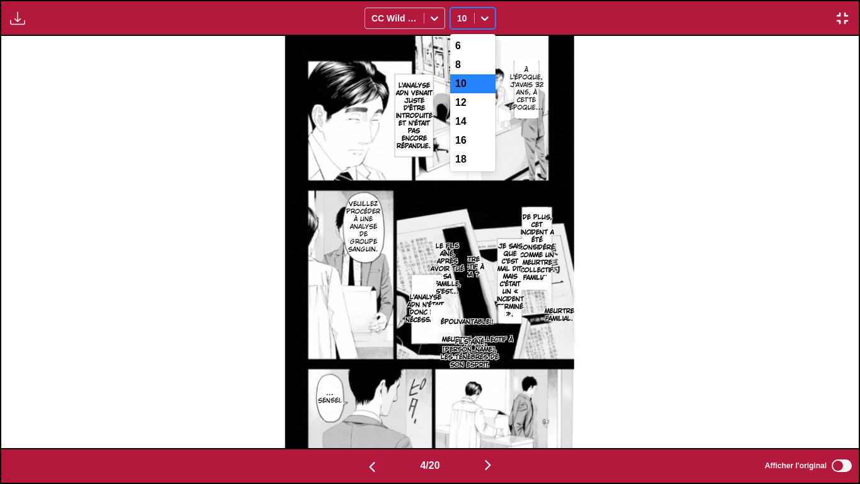
click at [474, 16] on span at bounding box center [474, 18] width 1 height 10
click at [461, 71] on div "8" at bounding box center [472, 64] width 45 height 19
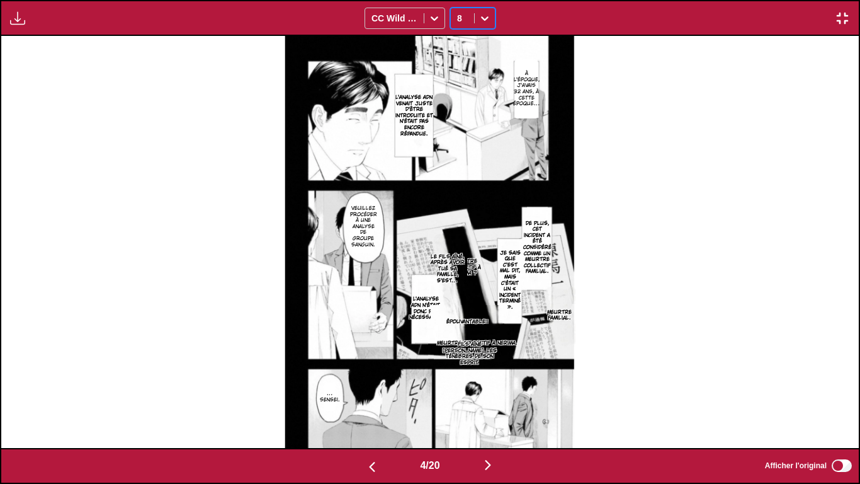
click at [486, 403] on img "button" at bounding box center [488, 464] width 15 height 15
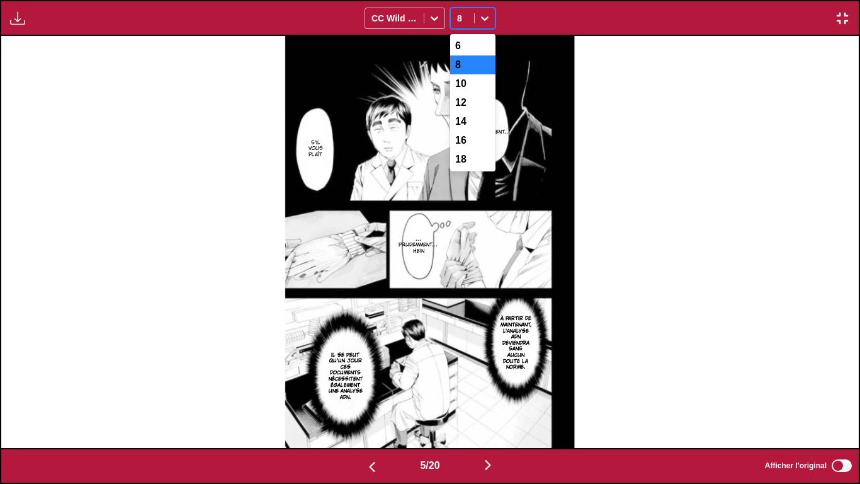
click at [483, 18] on icon at bounding box center [485, 18] width 8 height 4
click at [467, 48] on div "6" at bounding box center [472, 46] width 45 height 19
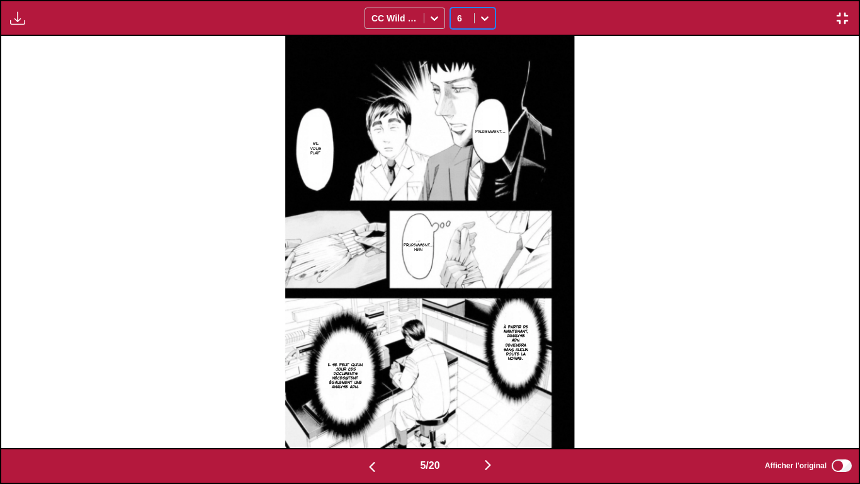
click at [481, 16] on icon at bounding box center [485, 18] width 13 height 13
click at [470, 68] on div "8" at bounding box center [472, 64] width 45 height 19
click at [489, 403] on img "button" at bounding box center [488, 464] width 15 height 15
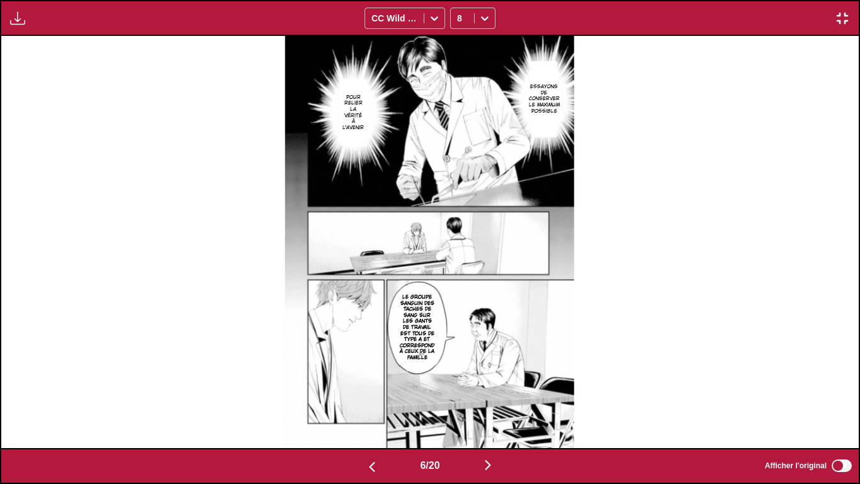
click at [494, 403] on img "button" at bounding box center [488, 464] width 15 height 15
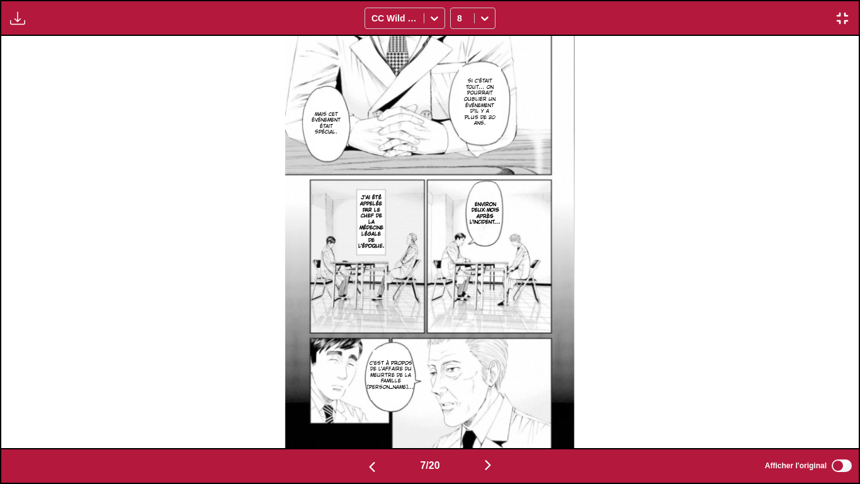
click at [493, 403] on img "button" at bounding box center [488, 464] width 15 height 15
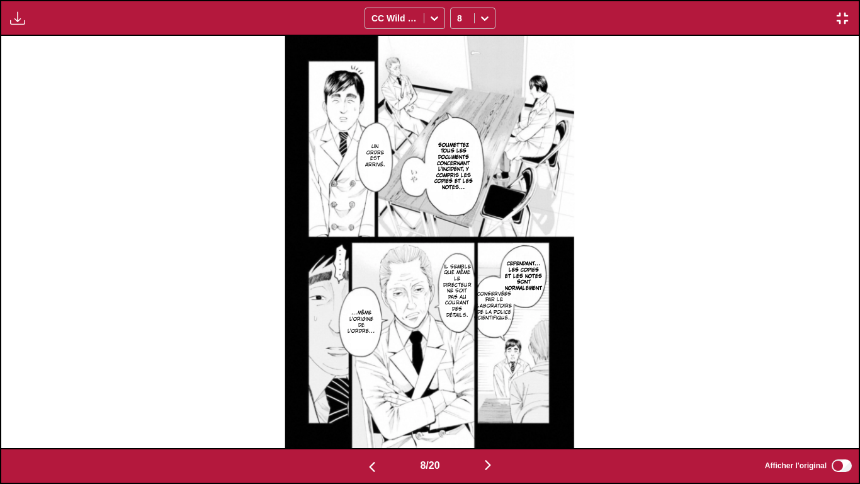
click at [493, 403] on img "button" at bounding box center [488, 464] width 15 height 15
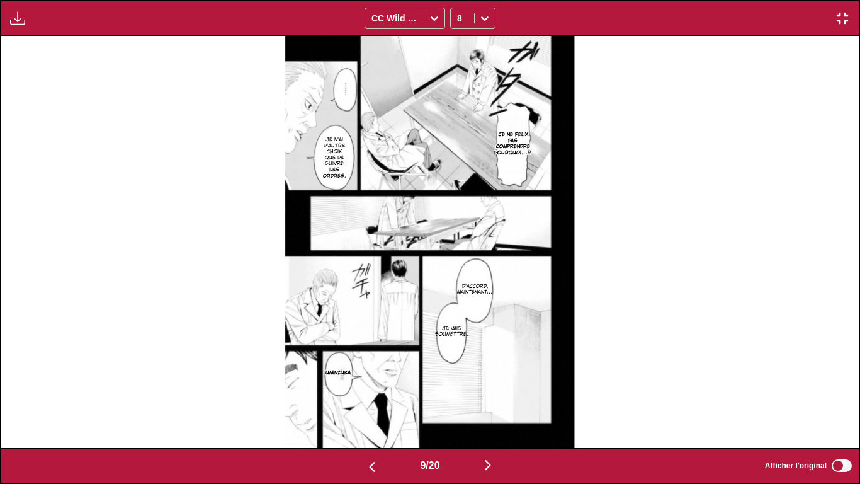
click at [371, 403] on img "button" at bounding box center [372, 466] width 15 height 15
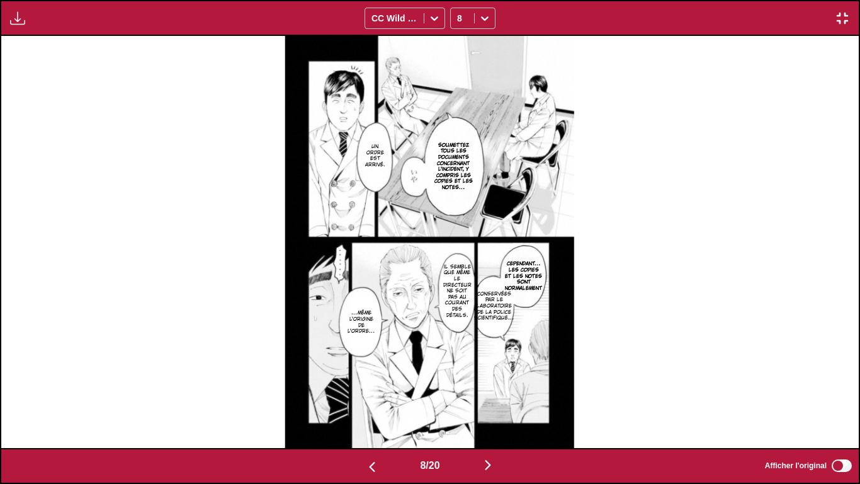
click at [494, 403] on img "button" at bounding box center [488, 464] width 15 height 15
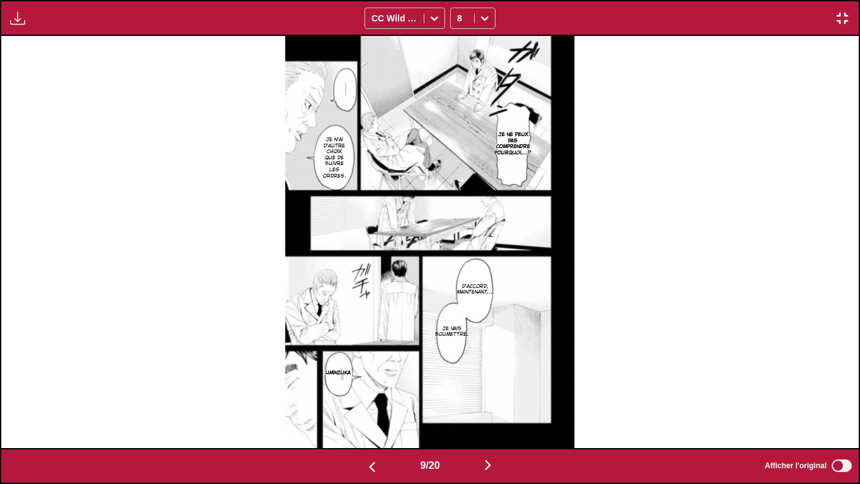
click at [494, 403] on img "button" at bounding box center [488, 464] width 15 height 15
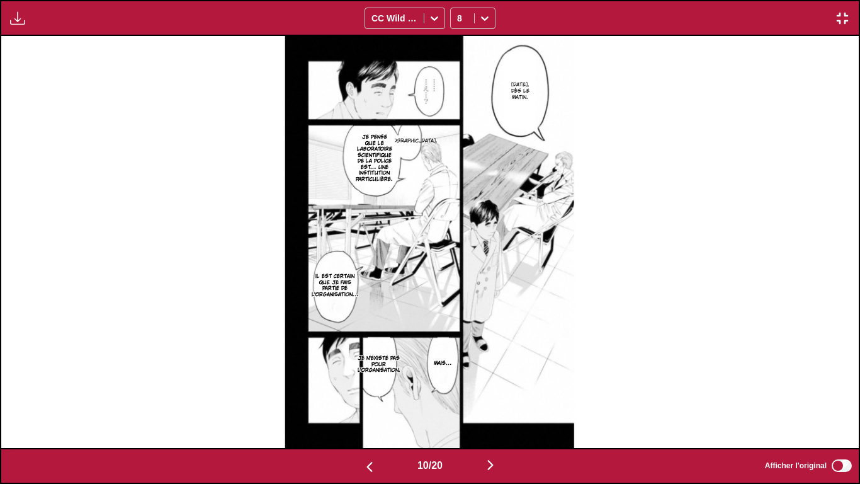
click at [494, 403] on img "button" at bounding box center [490, 464] width 15 height 15
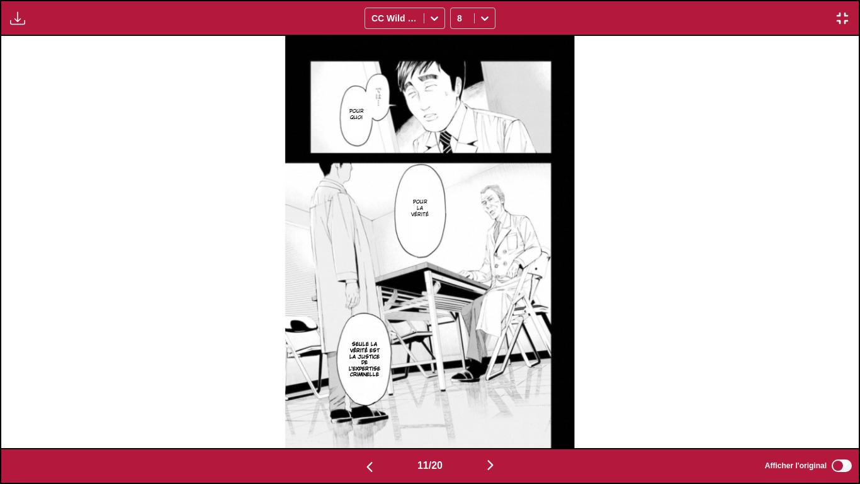
click at [494, 403] on img "button" at bounding box center [490, 464] width 15 height 15
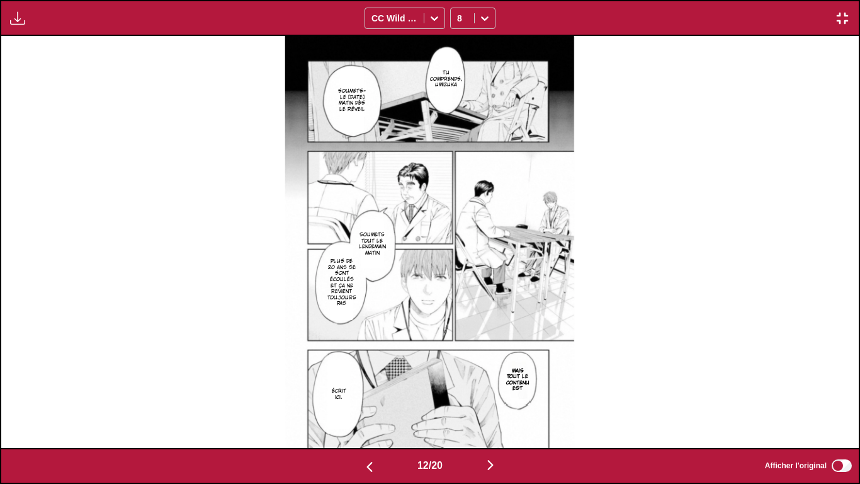
click at [494, 403] on img "button" at bounding box center [490, 464] width 15 height 15
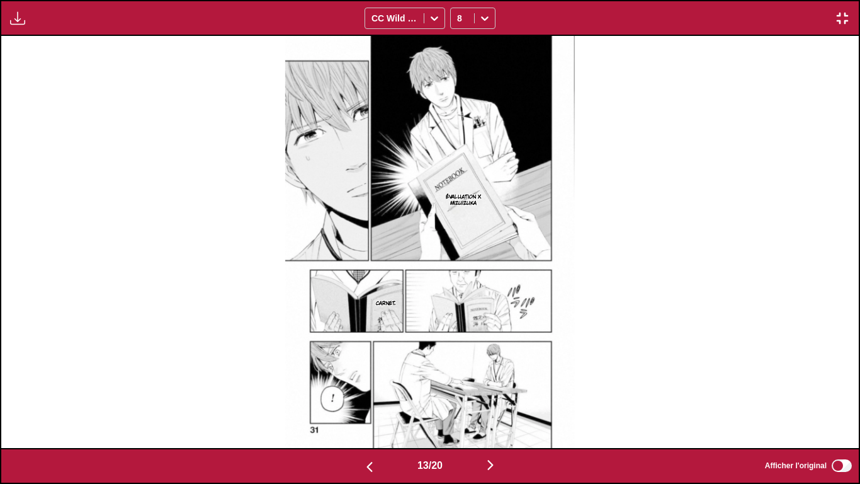
click at [494, 403] on img "button" at bounding box center [490, 464] width 15 height 15
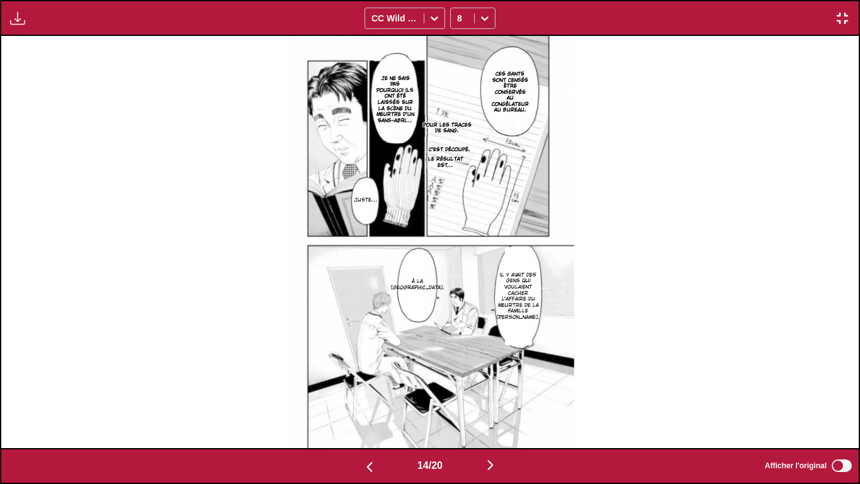
click at [494, 403] on img "button" at bounding box center [490, 464] width 15 height 15
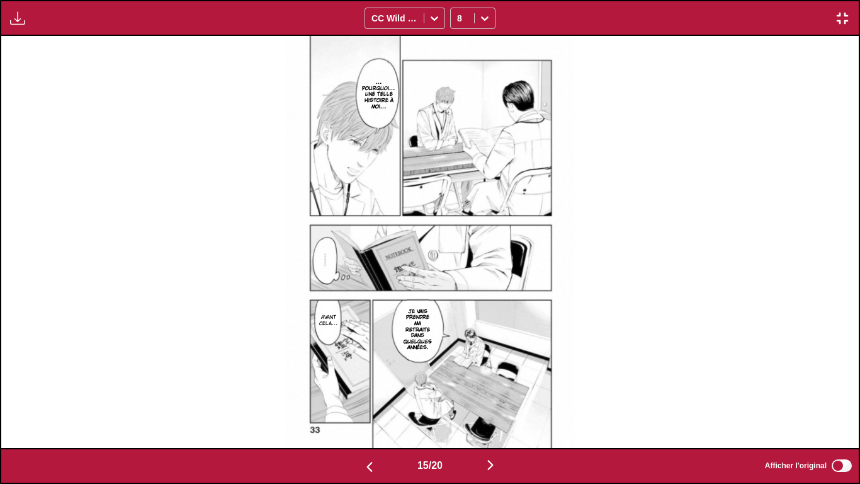
click at [494, 403] on img "button" at bounding box center [490, 464] width 15 height 15
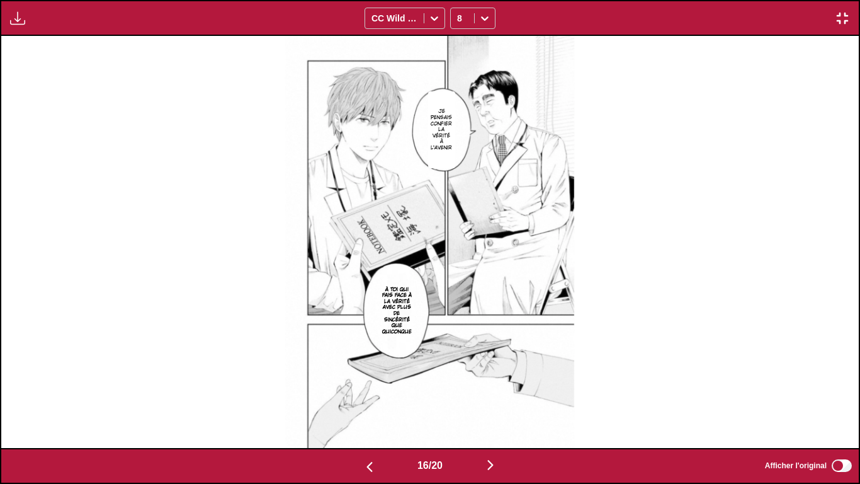
click at [494, 403] on img "button" at bounding box center [490, 464] width 15 height 15
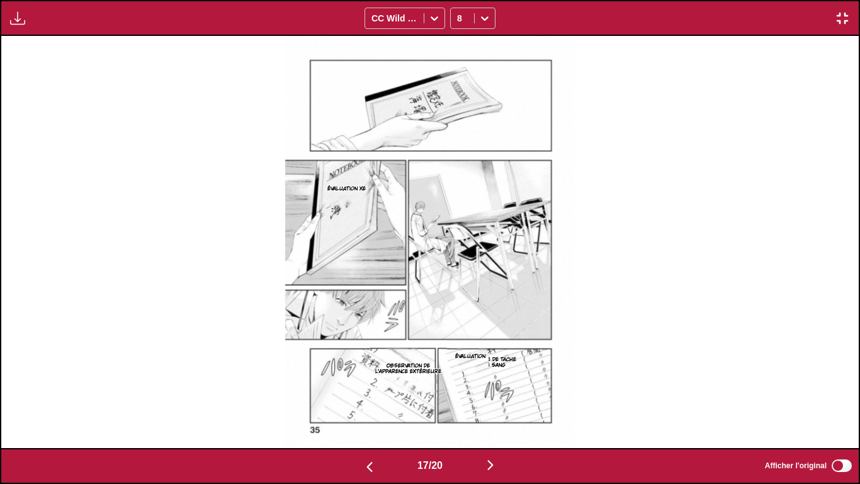
click at [494, 403] on img "button" at bounding box center [490, 464] width 15 height 15
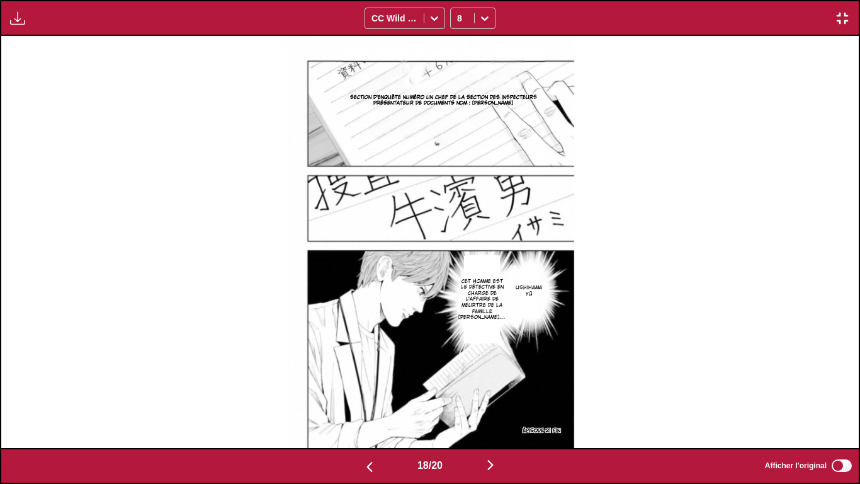
click at [494, 403] on img "button" at bounding box center [490, 464] width 15 height 15
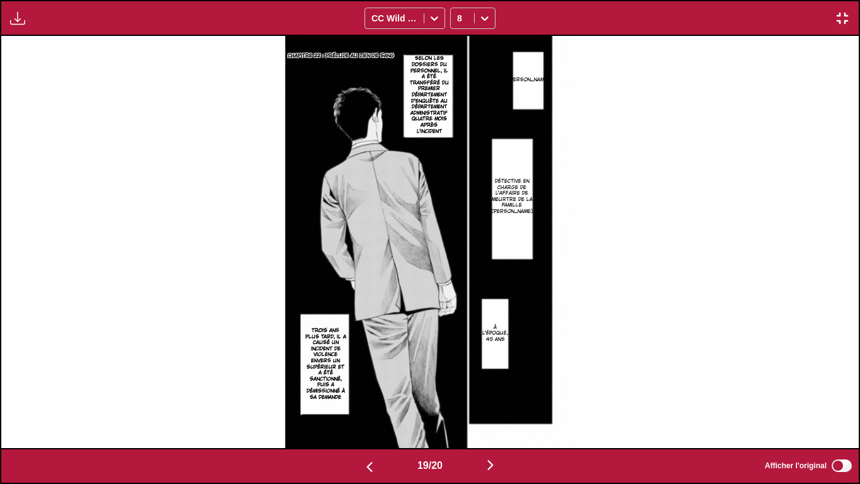
click at [494, 403] on img "button" at bounding box center [490, 464] width 15 height 15
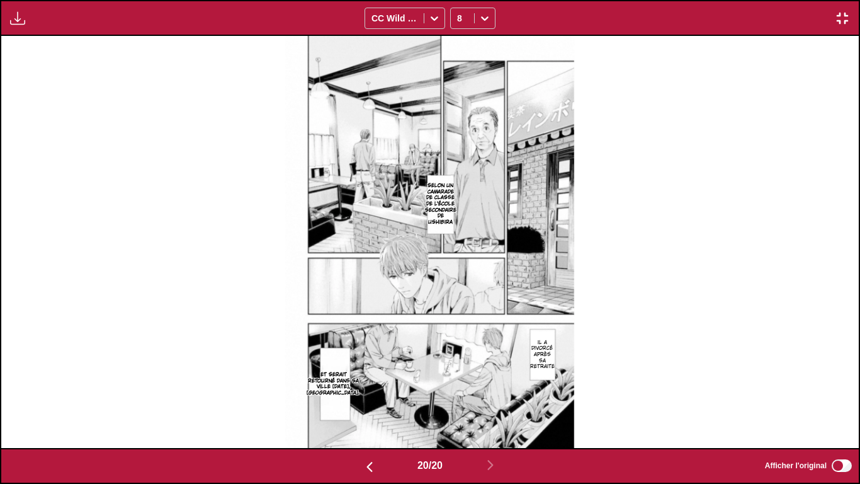
click at [368, 403] on img "button" at bounding box center [369, 466] width 15 height 15
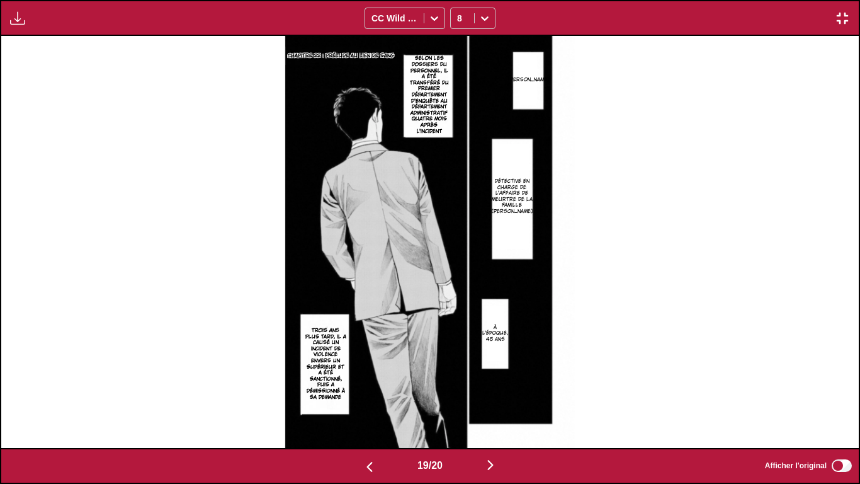
click at [368, 403] on img "button" at bounding box center [369, 466] width 15 height 15
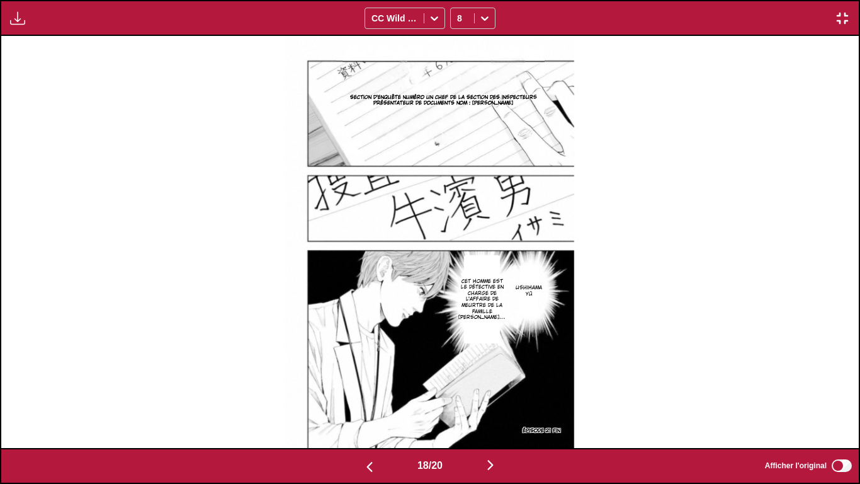
click at [368, 403] on img "button" at bounding box center [369, 466] width 15 height 15
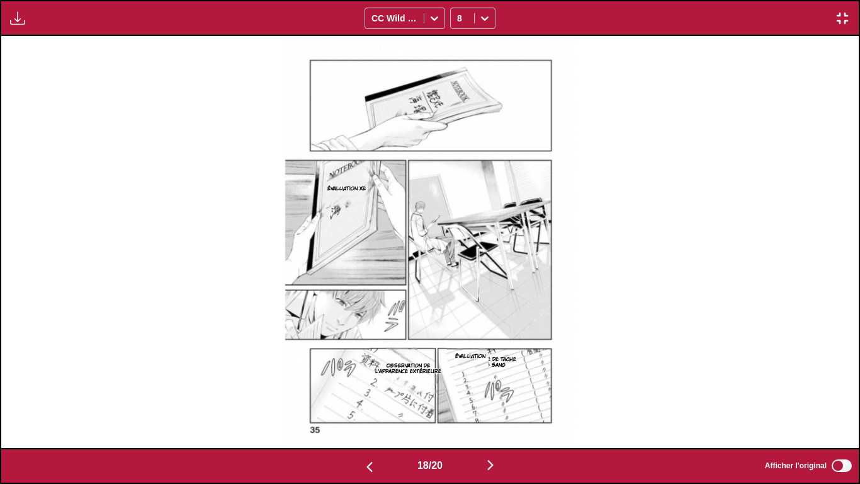
click at [368, 403] on img "button" at bounding box center [369, 466] width 15 height 15
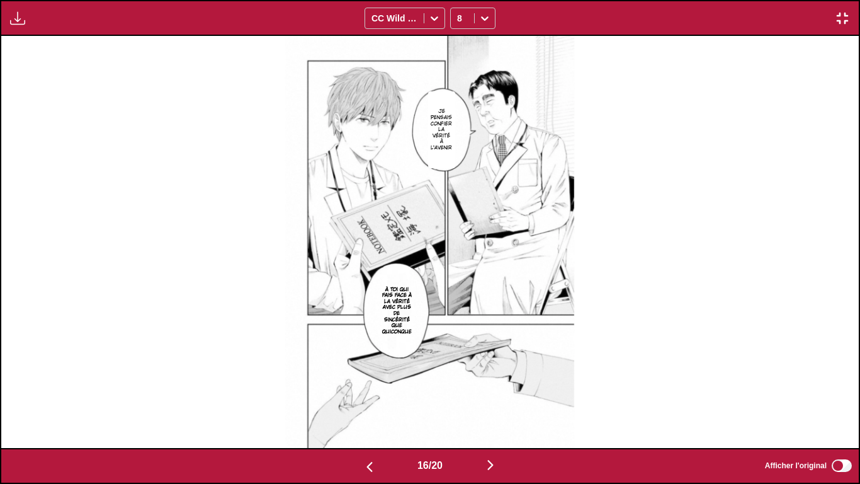
click at [368, 403] on img "button" at bounding box center [369, 466] width 15 height 15
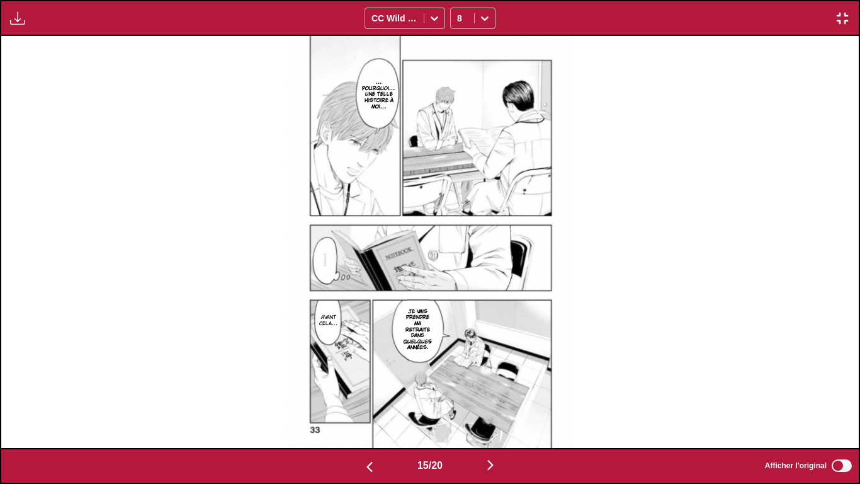
click at [368, 403] on img "button" at bounding box center [369, 466] width 15 height 15
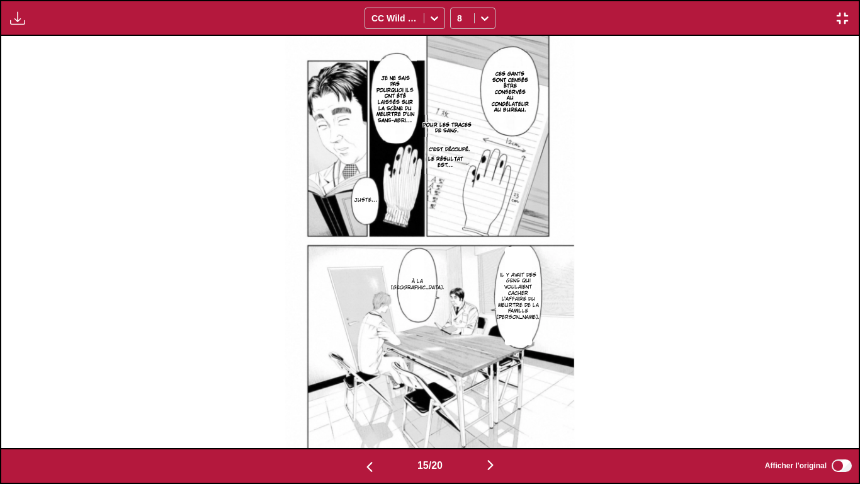
click at [368, 403] on img "button" at bounding box center [369, 466] width 15 height 15
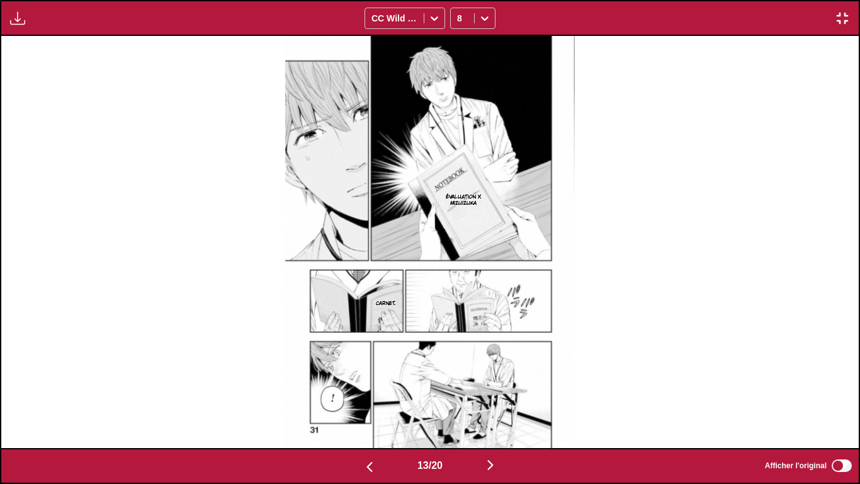
click at [368, 403] on img "button" at bounding box center [369, 466] width 15 height 15
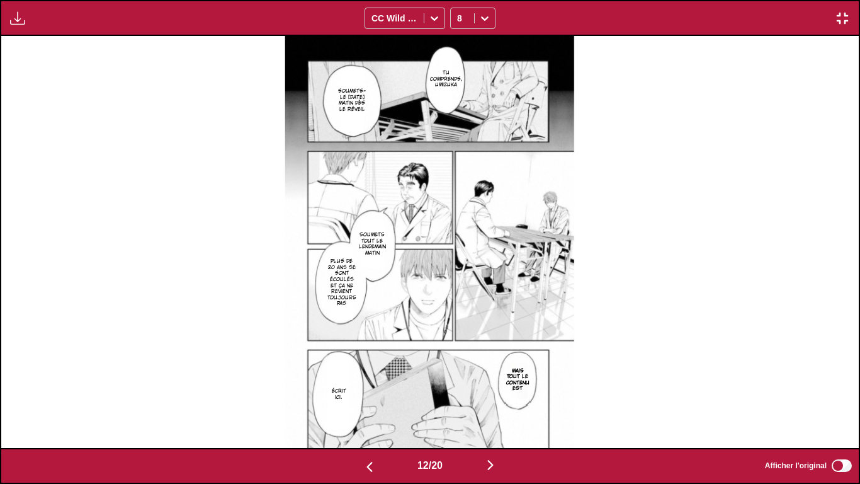
click at [368, 403] on img "button" at bounding box center [369, 466] width 15 height 15
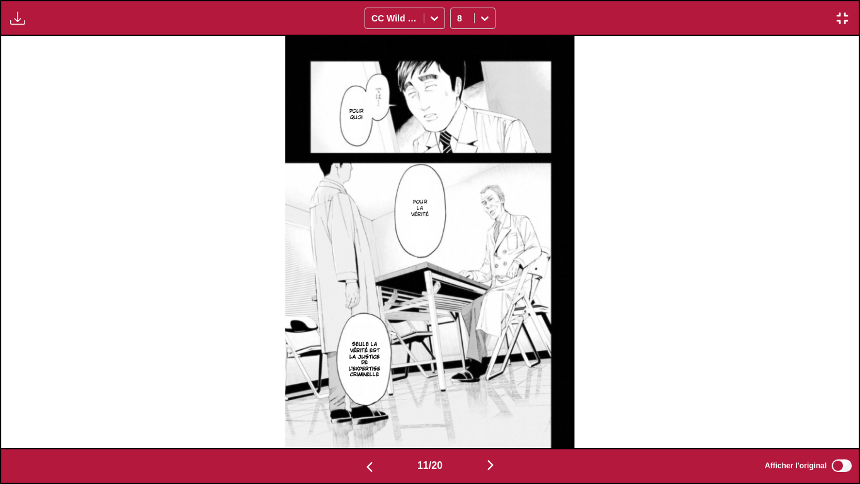
click at [368, 403] on img "button" at bounding box center [369, 466] width 15 height 15
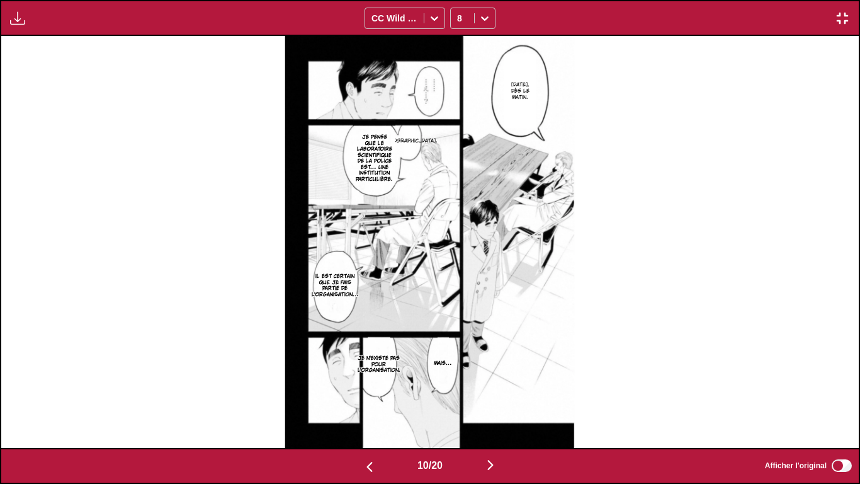
click at [368, 403] on img "button" at bounding box center [369, 466] width 15 height 15
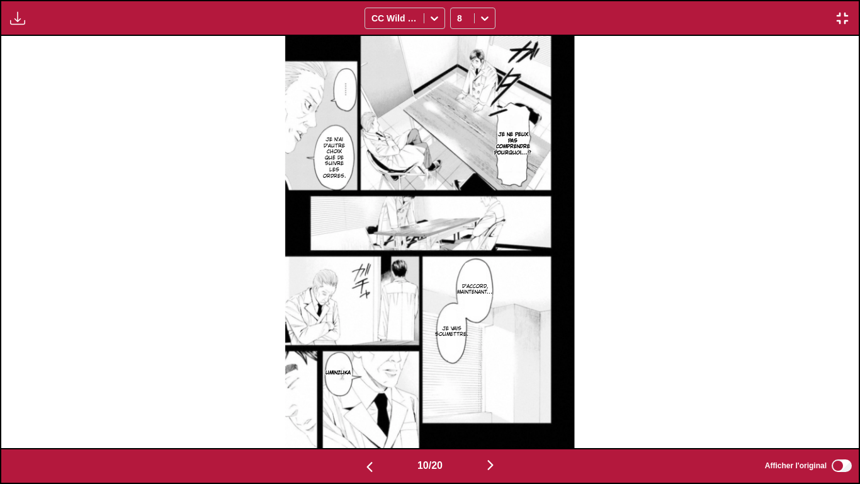
click at [368, 403] on img "button" at bounding box center [369, 466] width 15 height 15
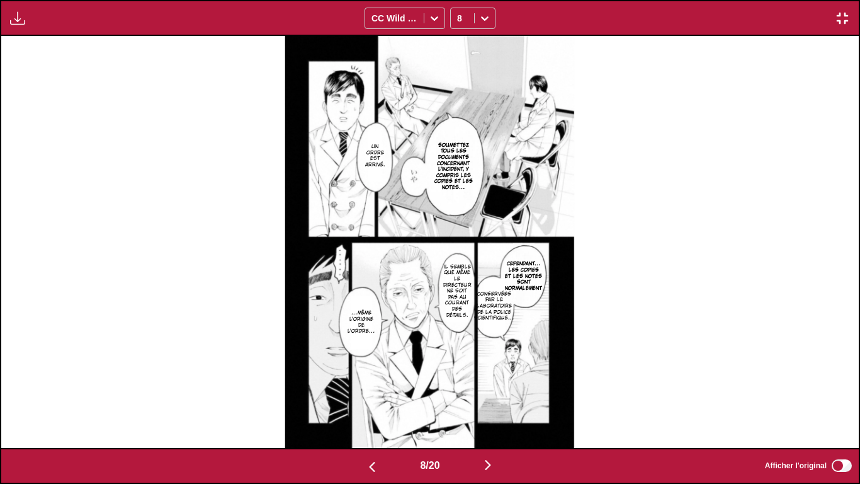
click at [368, 403] on img "button" at bounding box center [372, 466] width 15 height 15
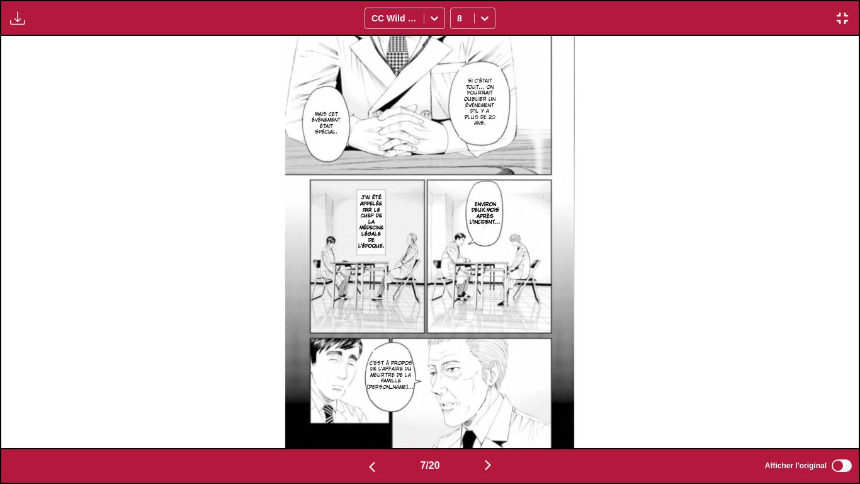
click at [368, 403] on img "button" at bounding box center [372, 466] width 15 height 15
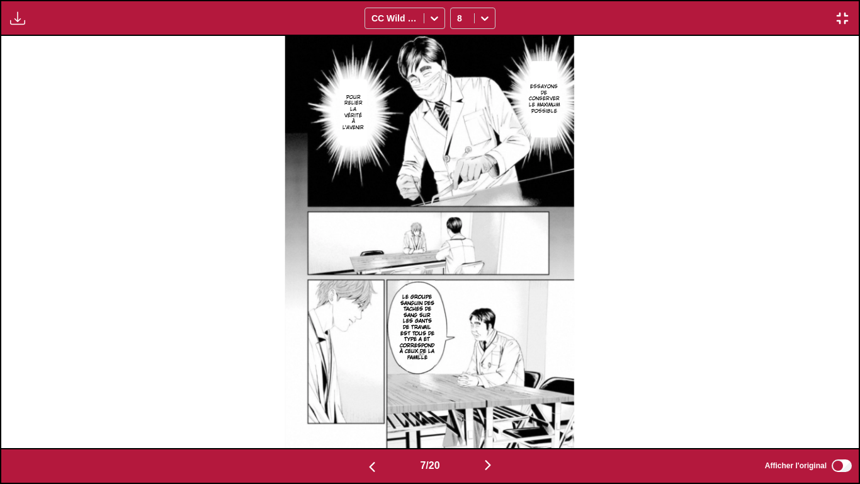
click at [368, 403] on img "button" at bounding box center [372, 466] width 15 height 15
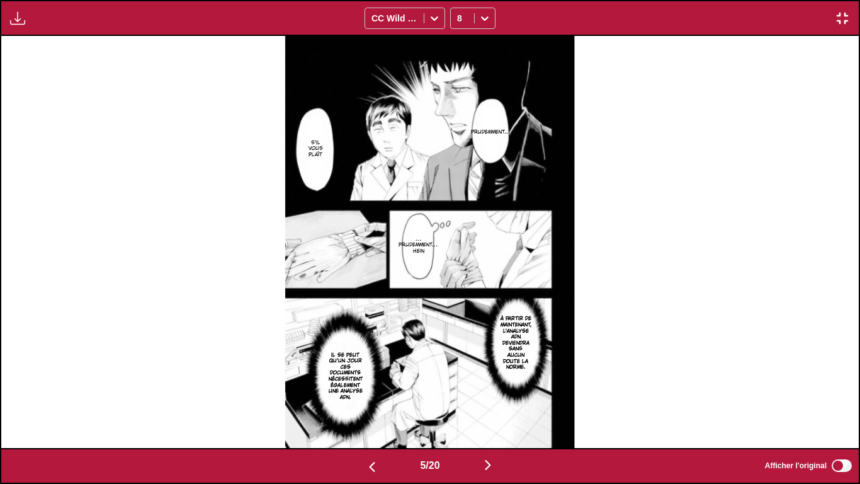
click at [368, 403] on img "button" at bounding box center [372, 466] width 15 height 15
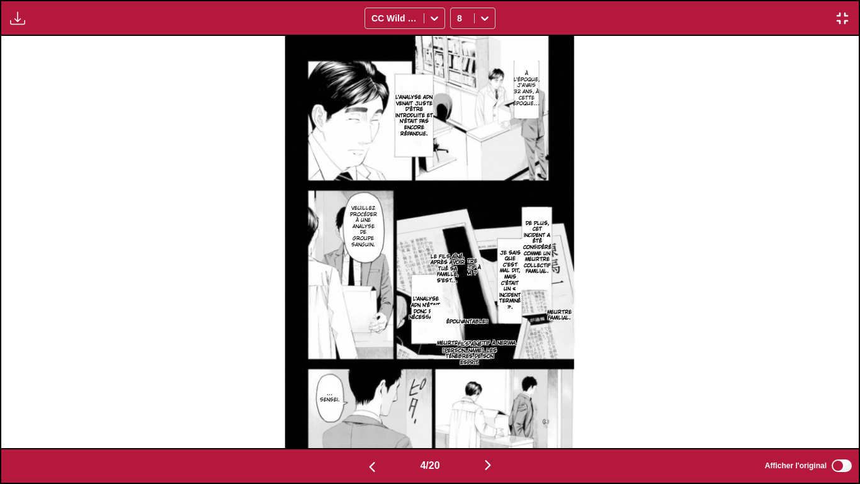
click at [368, 403] on img "button" at bounding box center [372, 466] width 15 height 15
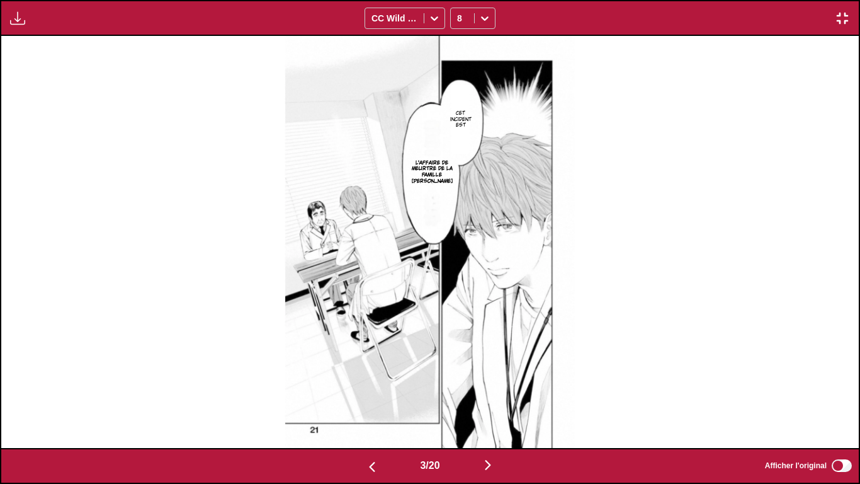
click at [368, 403] on img "button" at bounding box center [372, 466] width 15 height 15
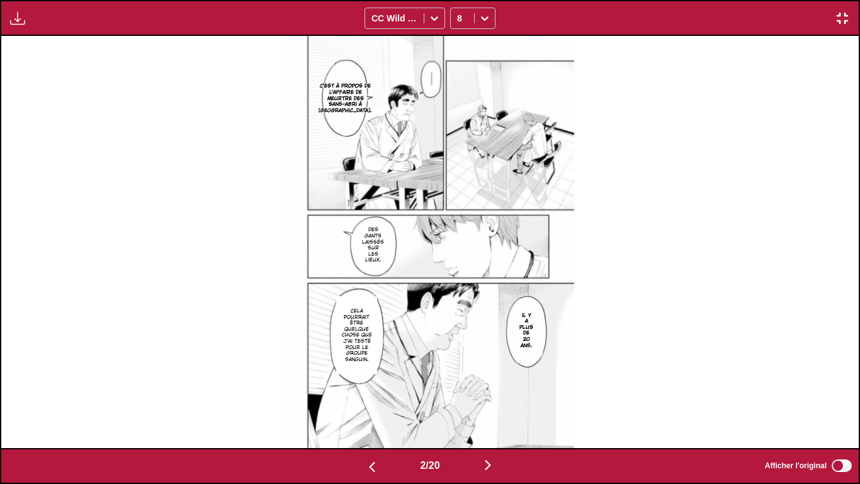
click at [368, 403] on img "button" at bounding box center [372, 466] width 15 height 15
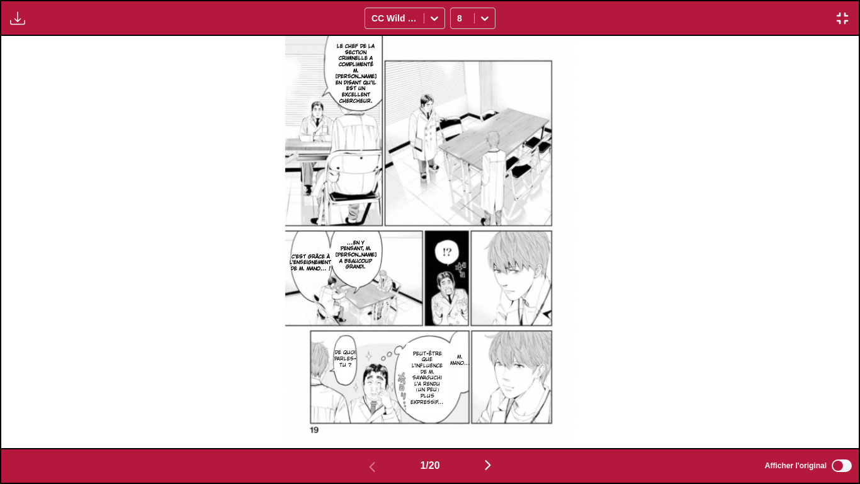
click at [840, 16] on img "button" at bounding box center [842, 18] width 15 height 15
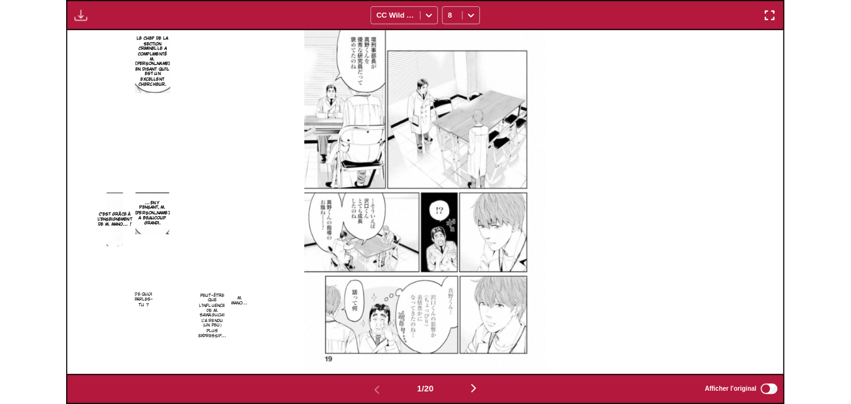
scroll to position [329, 0]
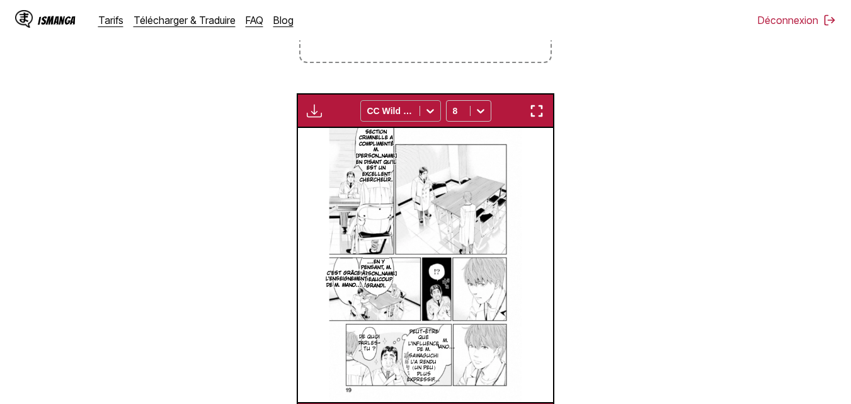
click at [395, 110] on div at bounding box center [390, 111] width 46 height 13
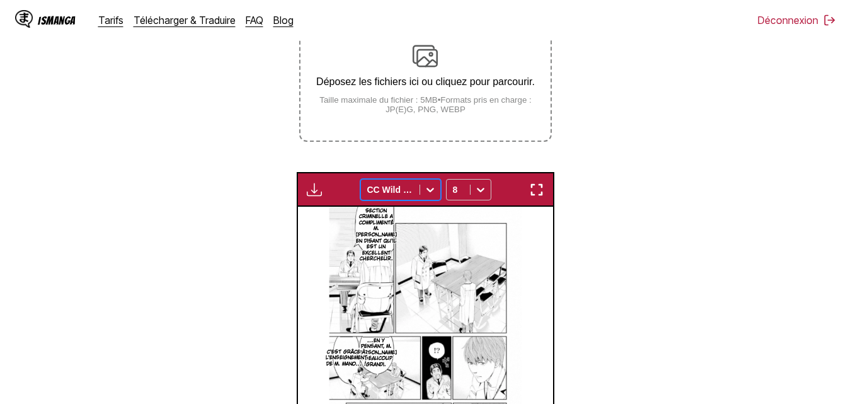
scroll to position [229, 0]
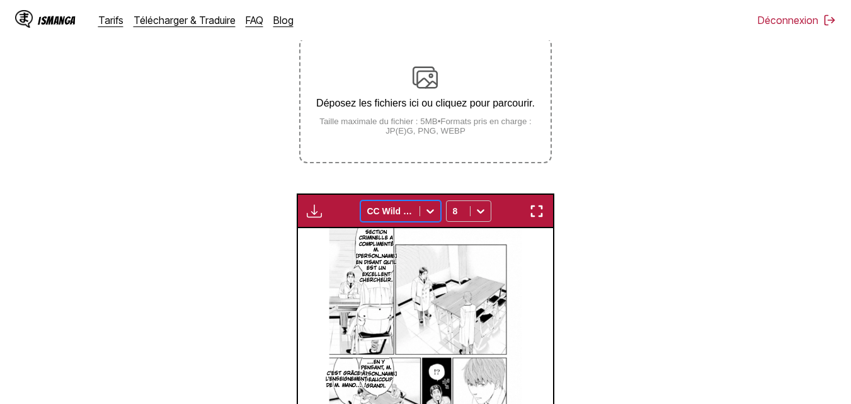
click at [310, 207] on img "button" at bounding box center [314, 210] width 15 height 15
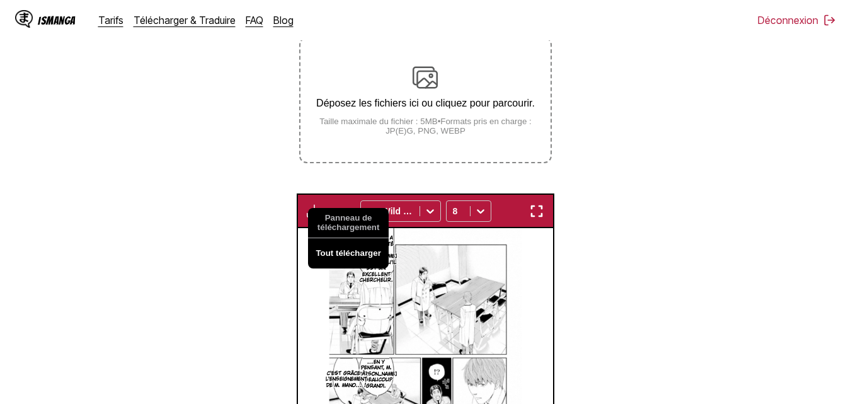
click at [331, 256] on button "Tout télécharger" at bounding box center [348, 253] width 81 height 30
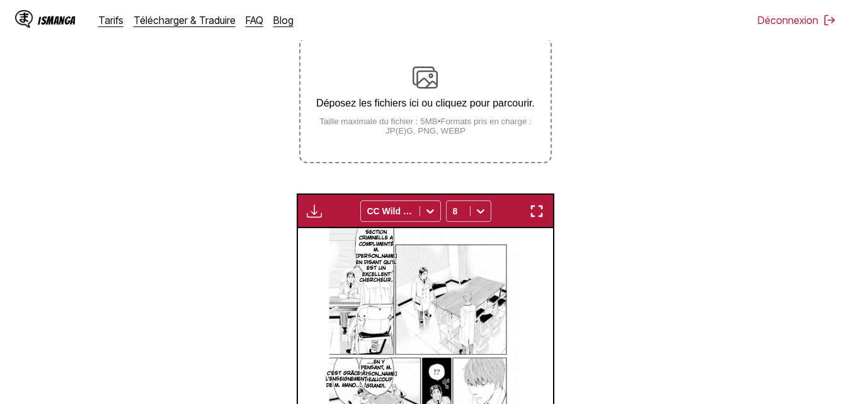
click at [642, 218] on section "De Japonais Vers Français Déposez les fichiers ici ou cliquez pour parcourir. T…" at bounding box center [425, 254] width 831 height 565
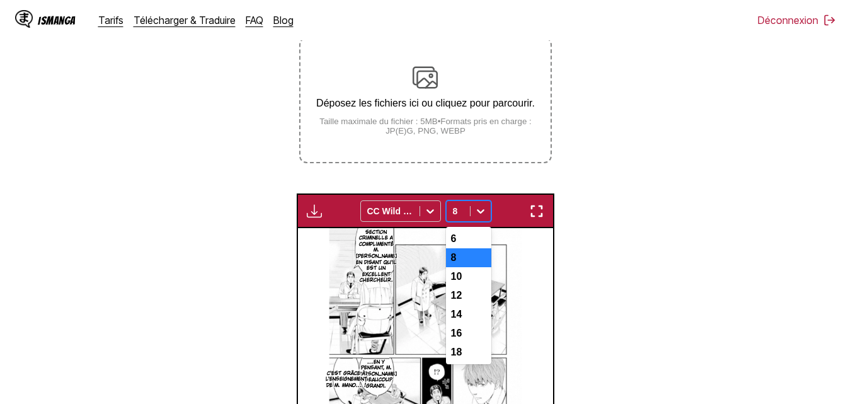
click at [474, 211] on icon at bounding box center [480, 211] width 13 height 13
click at [464, 238] on div "6" at bounding box center [468, 238] width 45 height 19
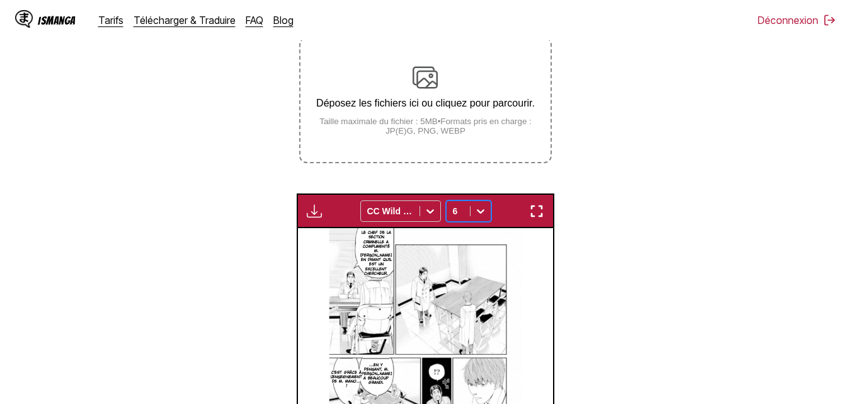
click at [649, 176] on section "De Japonais Vers Français Déposez les fichiers ici ou cliquez pour parcourir. T…" at bounding box center [425, 254] width 831 height 565
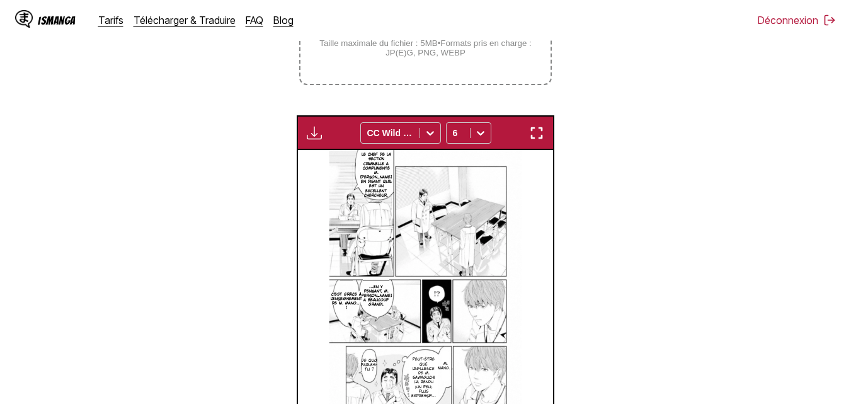
scroll to position [292, 0]
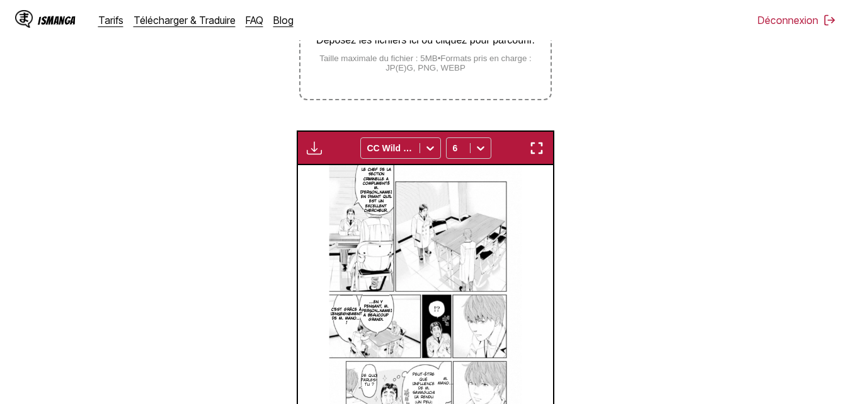
click at [607, 180] on section "De Japonais Vers Français Déposez les fichiers ici ou cliquez pour parcourir. T…" at bounding box center [425, 191] width 831 height 565
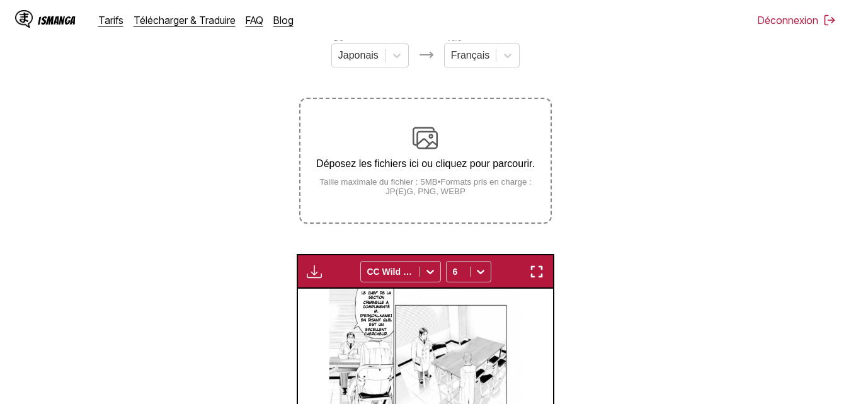
scroll to position [166, 0]
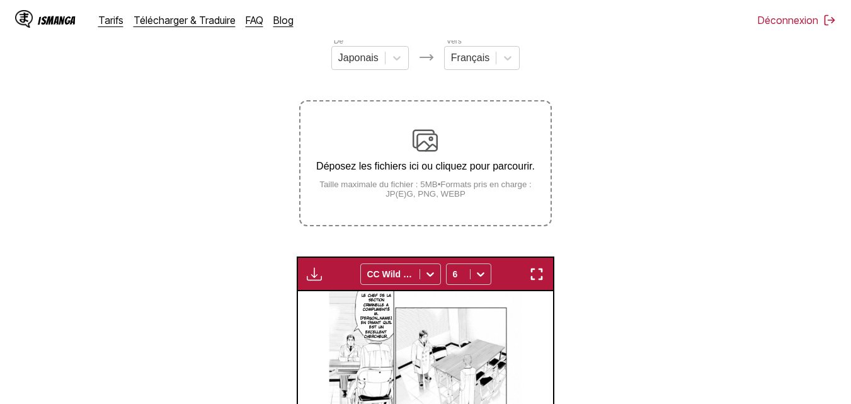
click at [435, 153] on img at bounding box center [425, 140] width 25 height 25
click at [0, 0] on input "Déposez les fichiers ici ou cliquez pour parcourir. Taille maximale du fichier …" at bounding box center [0, 0] width 0 height 0
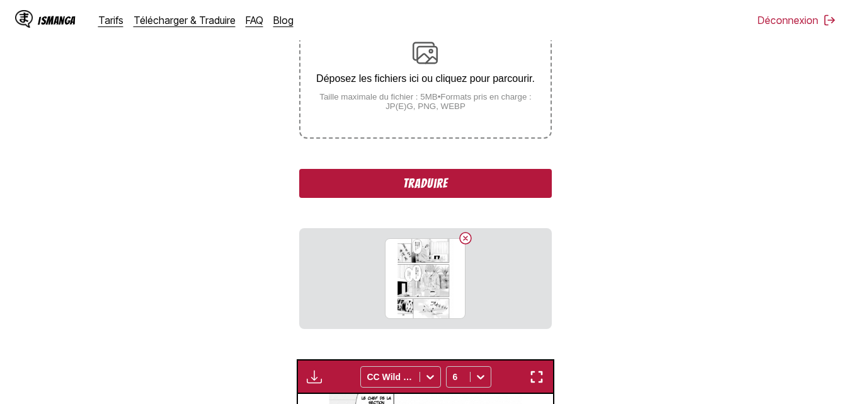
scroll to position [229, 0]
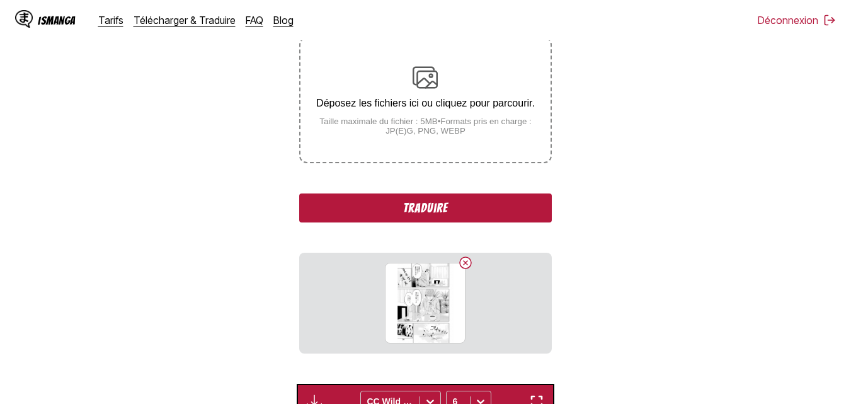
click at [425, 84] on img at bounding box center [425, 77] width 25 height 25
click at [0, 0] on input "Déposez les fichiers ici ou cliquez pour parcourir. Taille maximale du fichier …" at bounding box center [0, 0] width 0 height 0
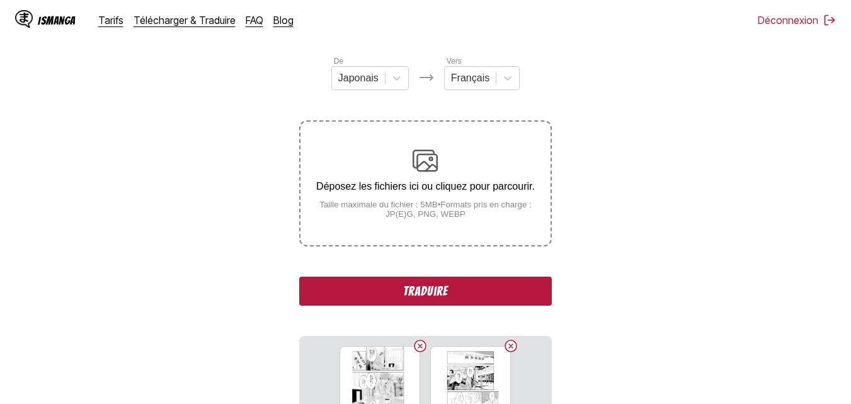
scroll to position [168, 0]
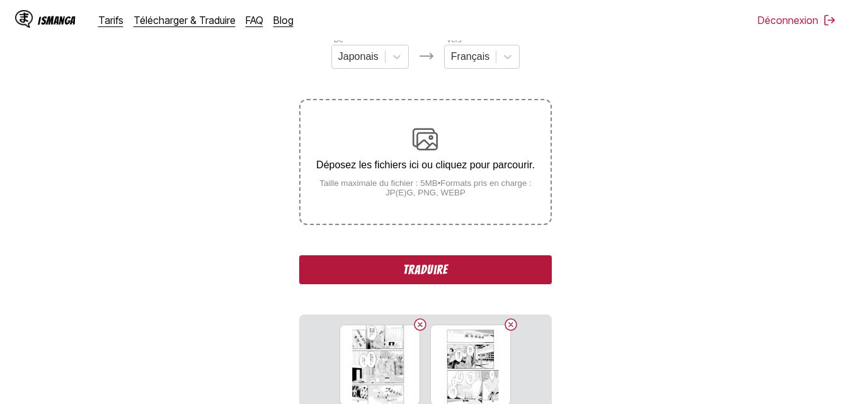
click at [441, 267] on button "Traduire" at bounding box center [425, 269] width 252 height 29
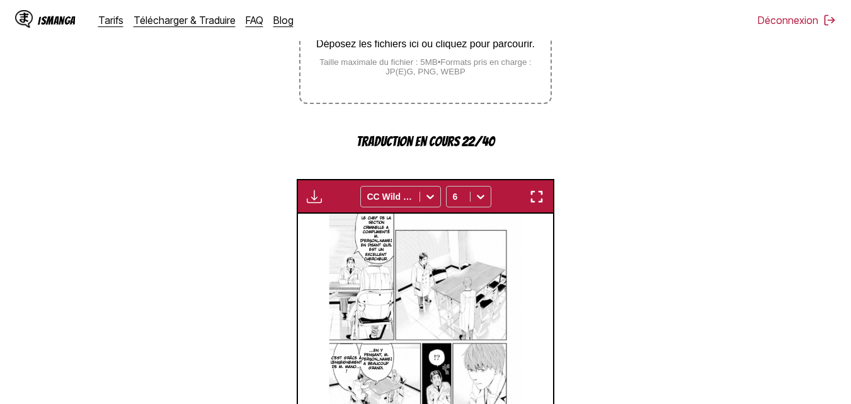
scroll to position [85, 0]
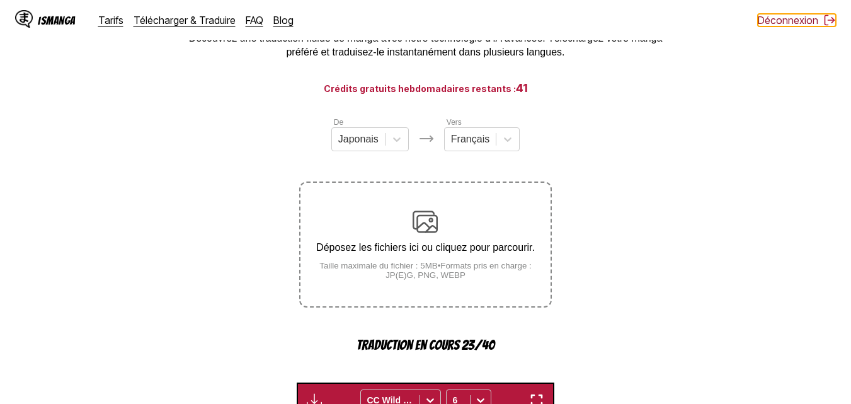
click at [809, 24] on button "Déconnexion" at bounding box center [797, 20] width 78 height 13
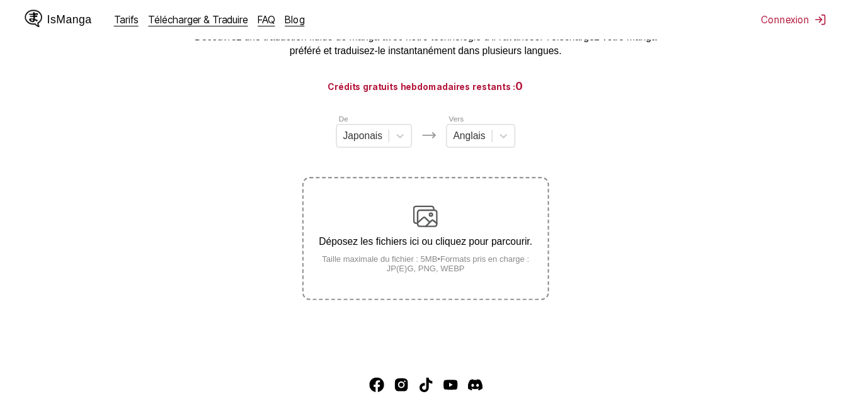
scroll to position [9, 0]
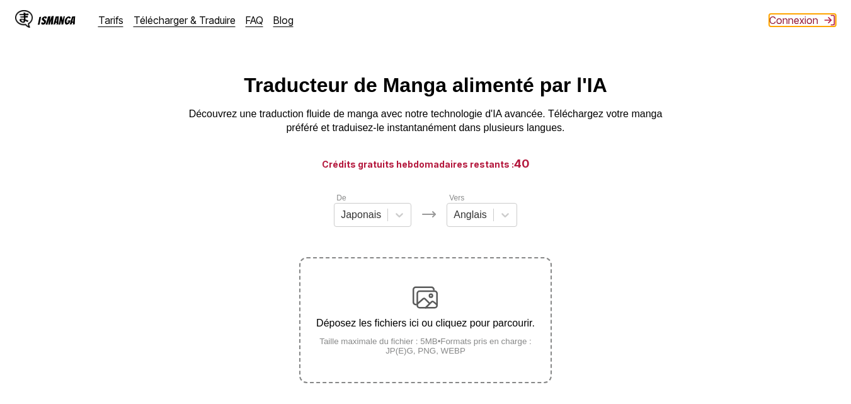
click at [796, 20] on button "Connexion" at bounding box center [802, 20] width 67 height 13
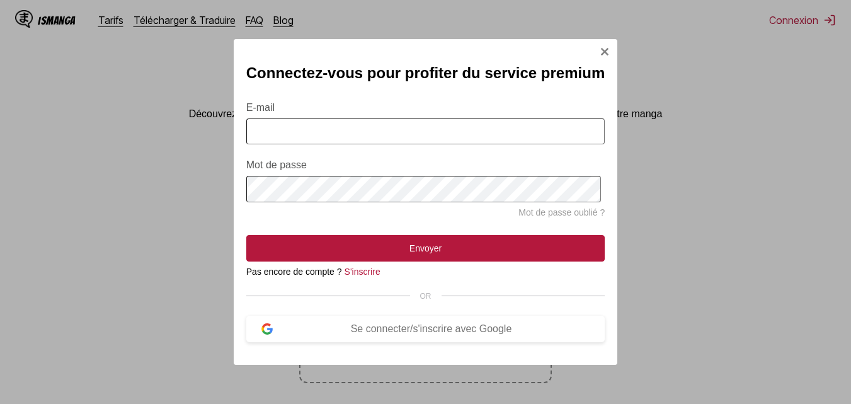
type input "**********"
click at [421, 123] on input "**********" at bounding box center [425, 131] width 358 height 26
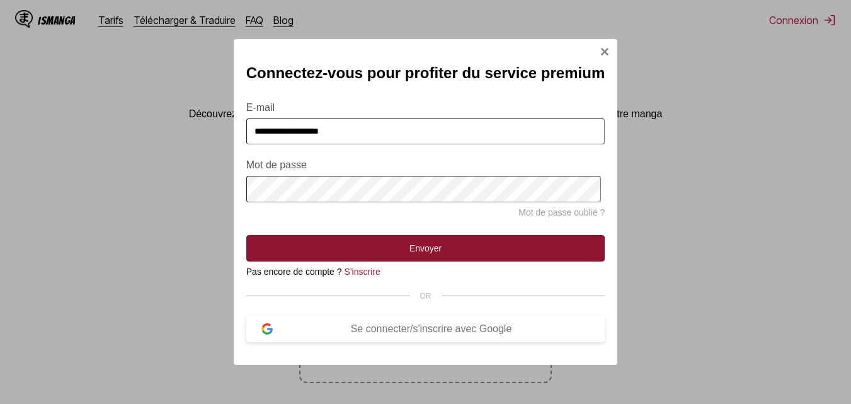
click at [417, 244] on button "Envoyer" at bounding box center [425, 248] width 358 height 26
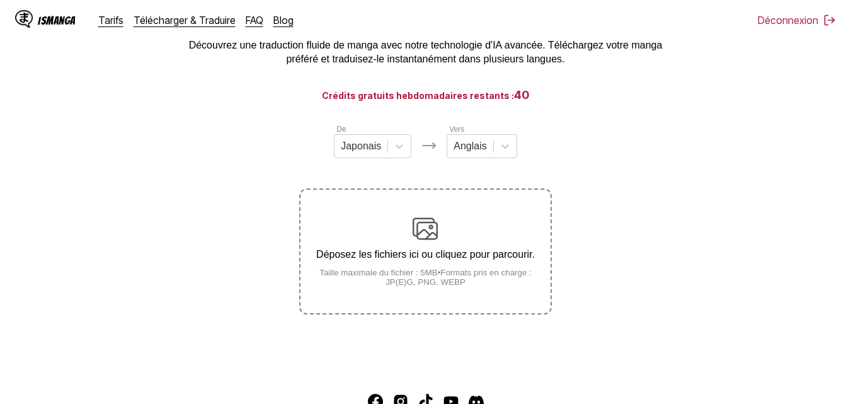
scroll to position [97, 0]
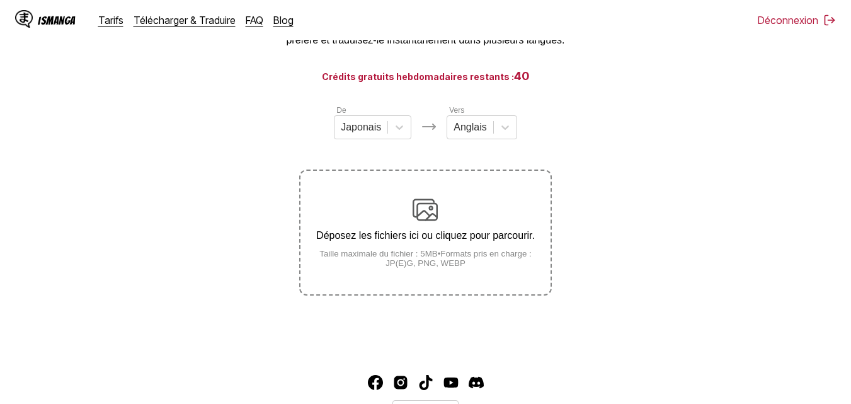
click at [386, 241] on p "Déposez les fichiers ici ou cliquez pour parcourir." at bounding box center [424, 235] width 249 height 11
click at [0, 0] on input "Déposez les fichiers ici ou cliquez pour parcourir. Taille maximale du fichier …" at bounding box center [0, 0] width 0 height 0
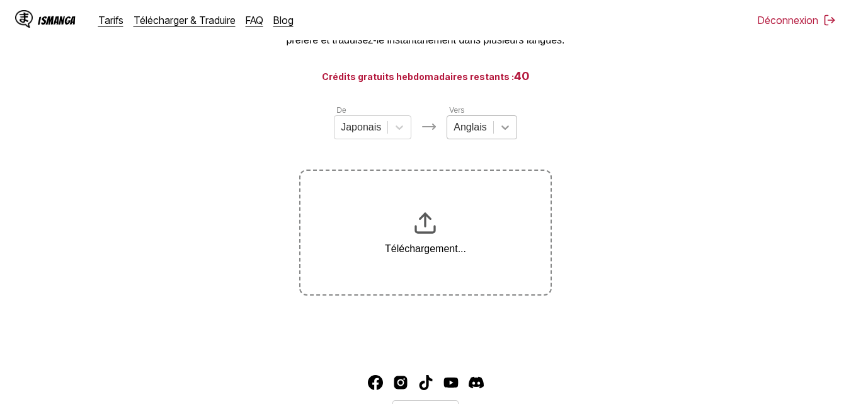
click at [506, 130] on icon at bounding box center [505, 127] width 8 height 4
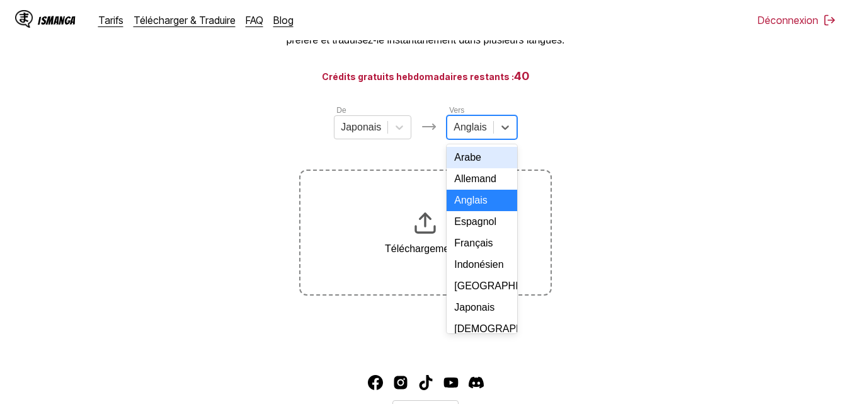
click at [468, 254] on div "Français" at bounding box center [482, 242] width 70 height 21
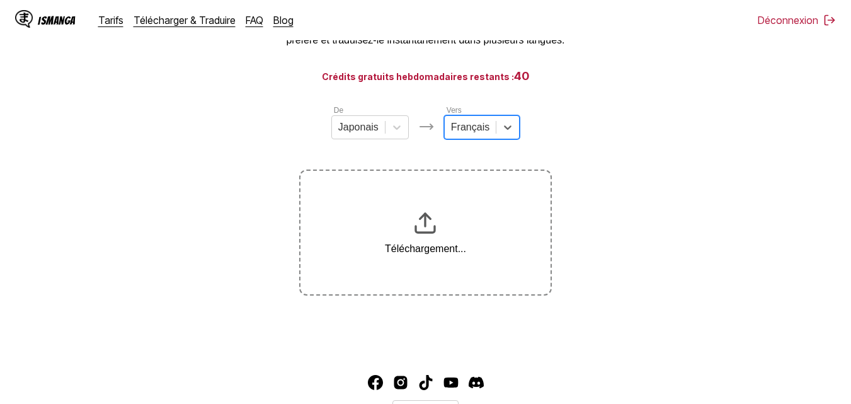
click at [616, 171] on section "De Japonais Vers option Français, selected. Français Téléchargement..." at bounding box center [425, 199] width 831 height 191
click at [659, 118] on section "De Japonais Vers Français Téléchargement..." at bounding box center [425, 199] width 831 height 191
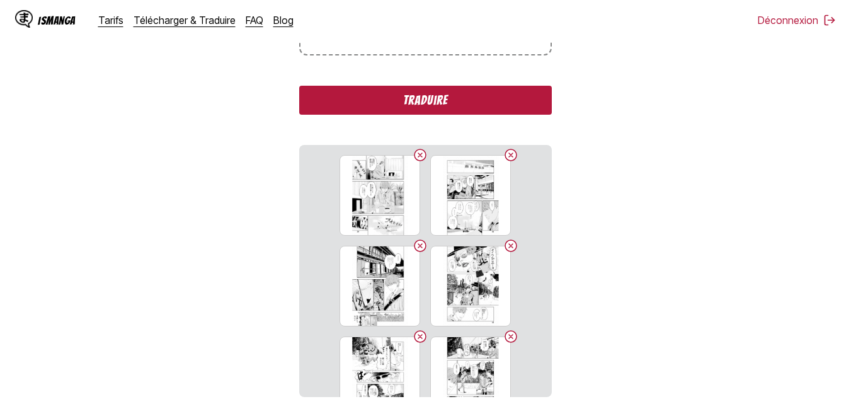
scroll to position [315, 0]
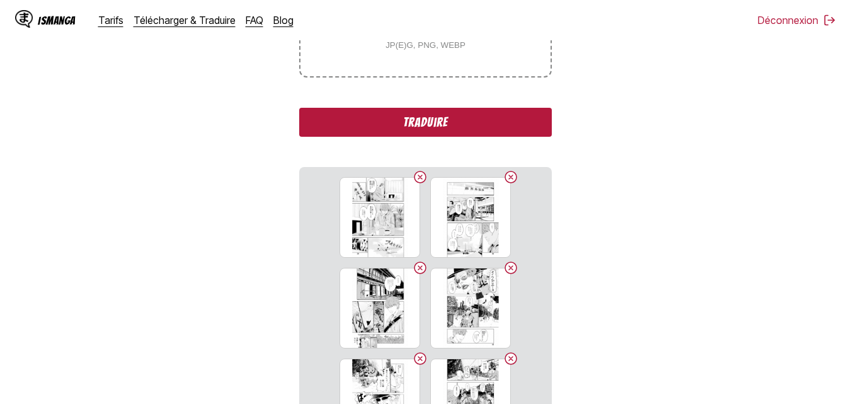
click at [469, 122] on button "Traduire" at bounding box center [425, 122] width 252 height 29
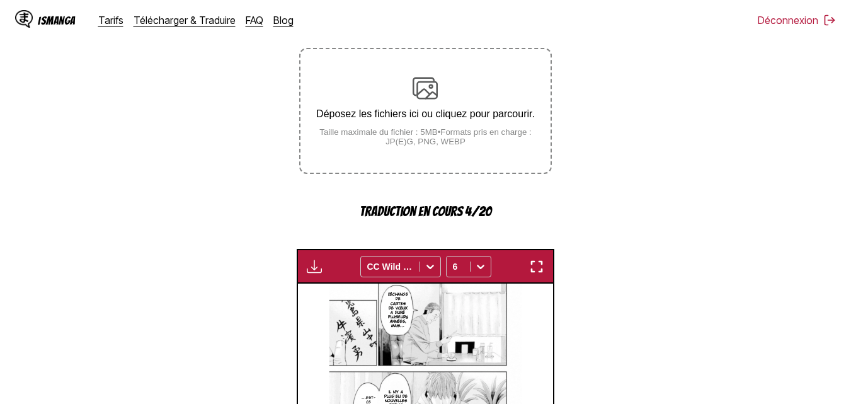
scroll to position [211, 0]
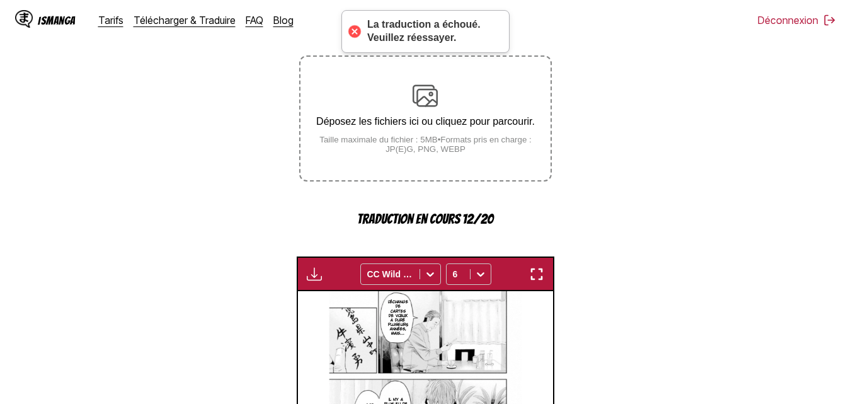
click at [355, 30] on div at bounding box center [355, 32] width 18 height 18
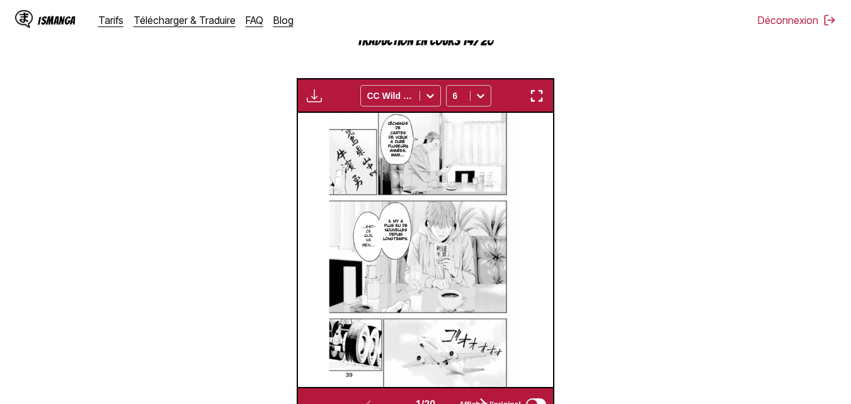
scroll to position [378, 0]
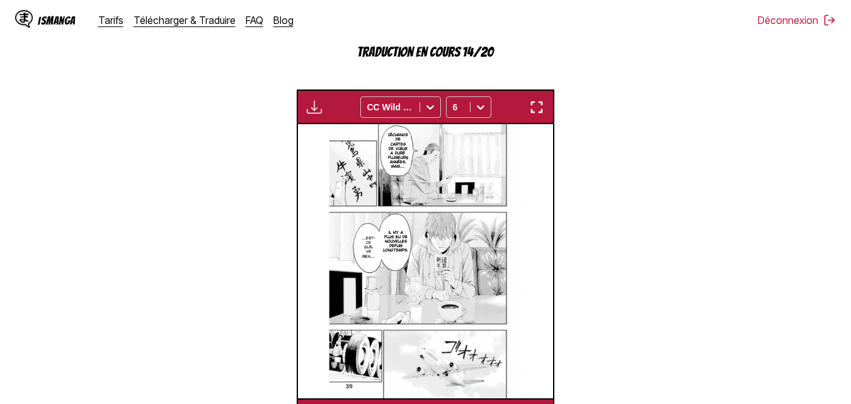
click at [319, 114] on img "button" at bounding box center [314, 107] width 15 height 15
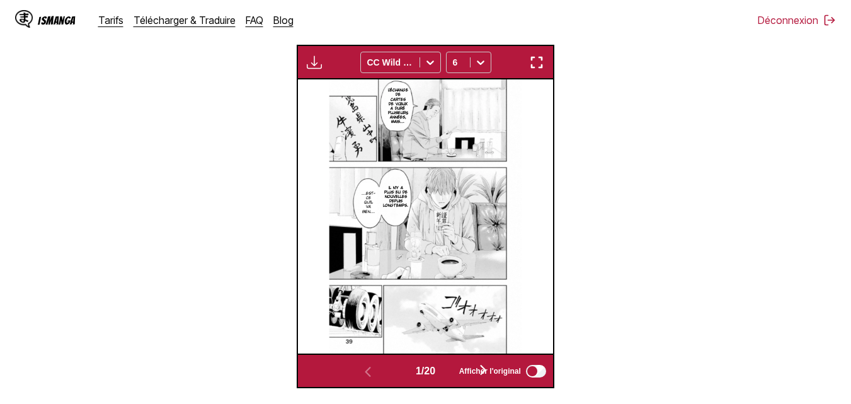
click at [281, 127] on section "De Japonais Vers Français Déposez les fichiers ici ou cliquez pour parcourir. T…" at bounding box center [425, 105] width 831 height 565
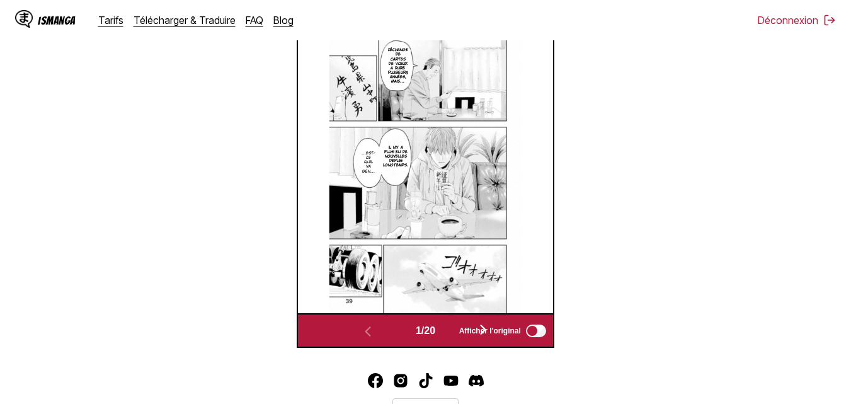
scroll to position [355, 0]
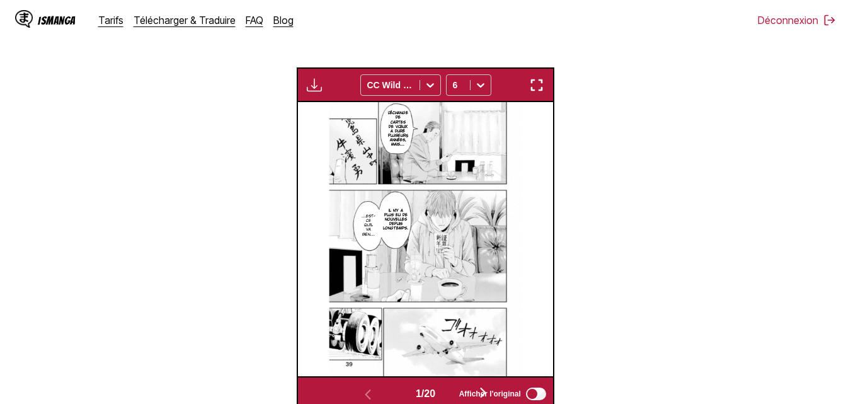
click at [314, 88] on img "button" at bounding box center [314, 84] width 15 height 15
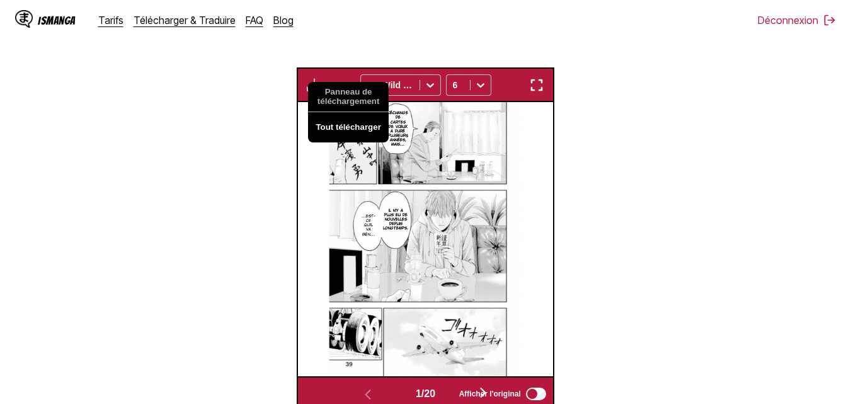
click at [334, 127] on button "Tout télécharger" at bounding box center [348, 127] width 81 height 30
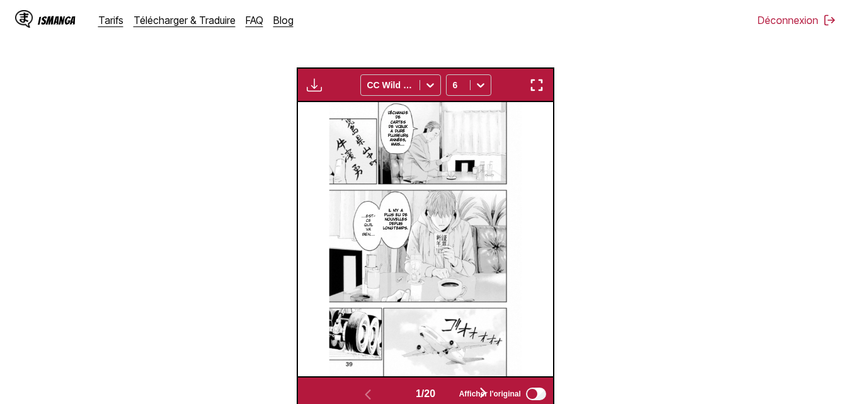
click at [632, 128] on section "De Japonais Vers Français Déposez les fichiers ici ou cliquez pour parcourir. T…" at bounding box center [425, 128] width 831 height 565
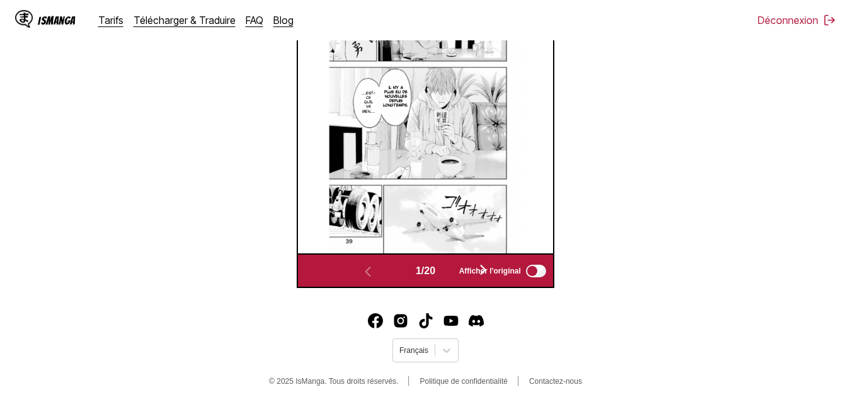
scroll to position [481, 0]
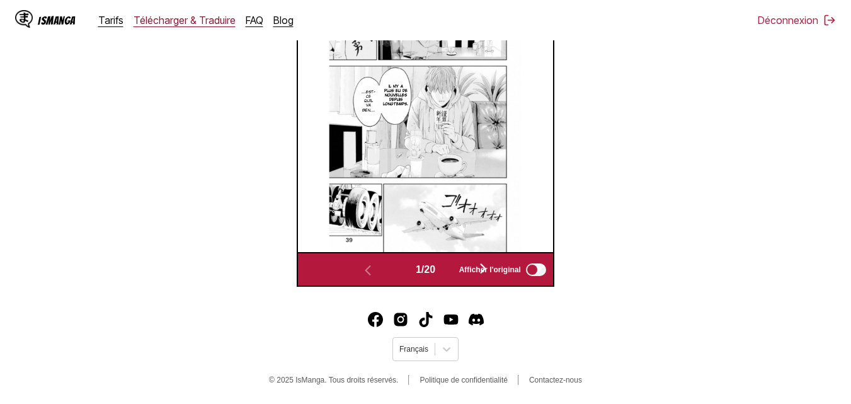
click at [157, 23] on link "Télécharger & Traduire" at bounding box center [185, 20] width 102 height 13
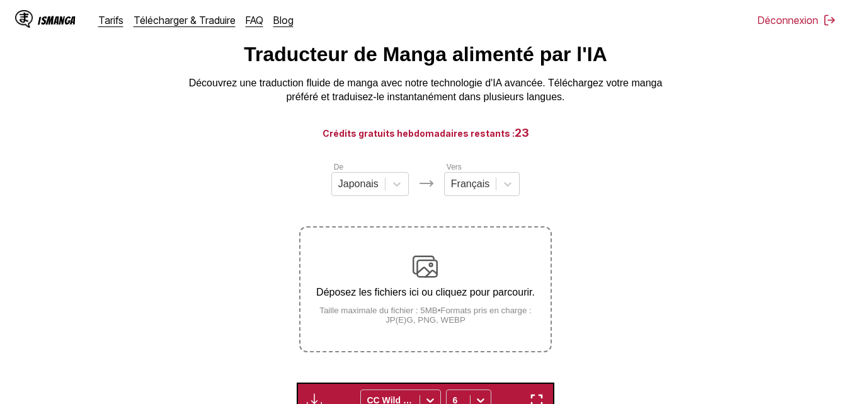
scroll to position [0, 0]
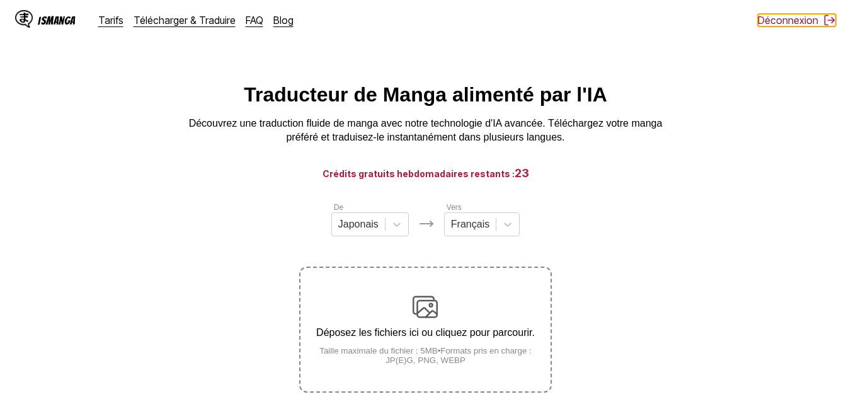
click at [782, 16] on button "Déconnexion" at bounding box center [797, 20] width 78 height 13
click at [804, 20] on button "Connexion" at bounding box center [802, 20] width 67 height 13
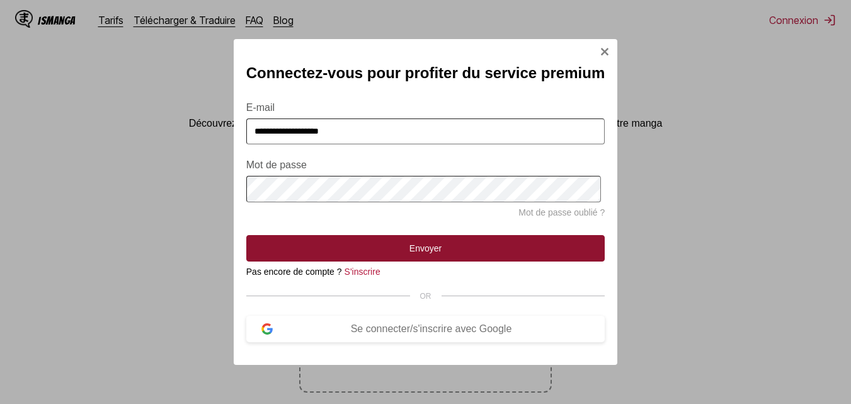
click at [421, 253] on button "Envoyer" at bounding box center [425, 248] width 358 height 26
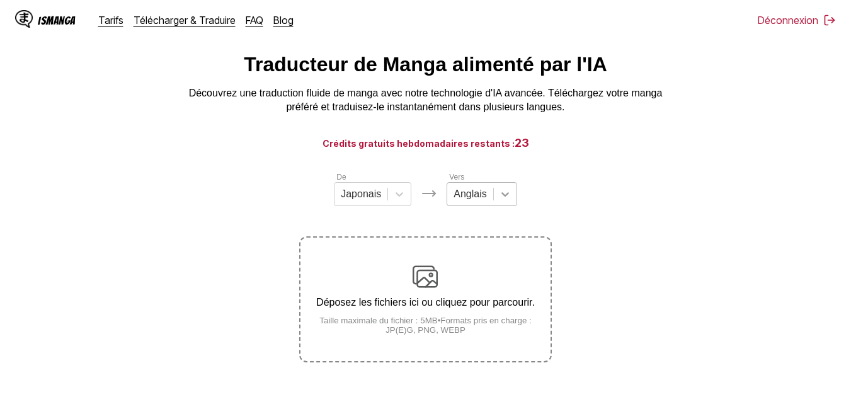
click at [498, 206] on div "Anglais" at bounding box center [482, 194] width 70 height 24
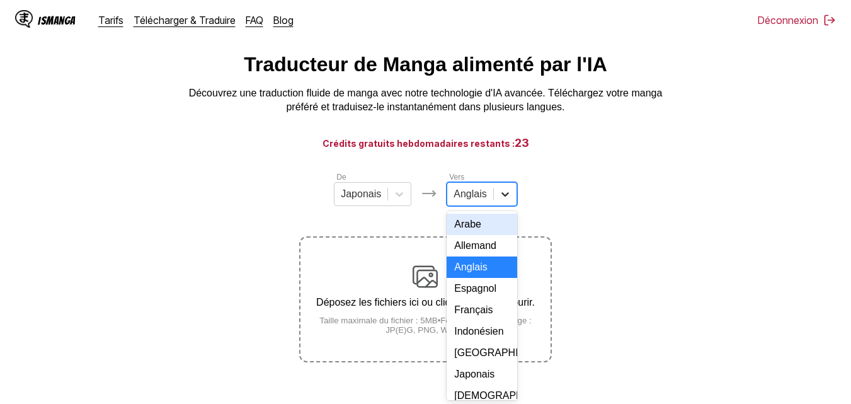
scroll to position [37, 0]
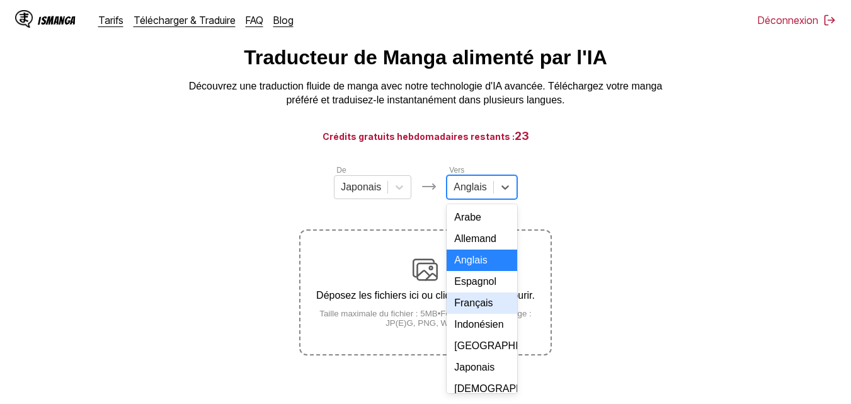
click at [481, 314] on div "Français" at bounding box center [482, 302] width 70 height 21
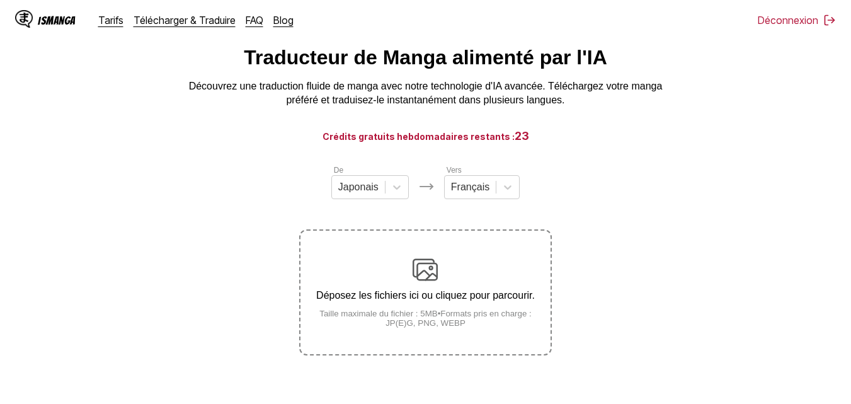
click at [647, 207] on section "De Japonais Vers Français Déposez les fichiers ici ou cliquez pour parcourir. T…" at bounding box center [425, 259] width 831 height 191
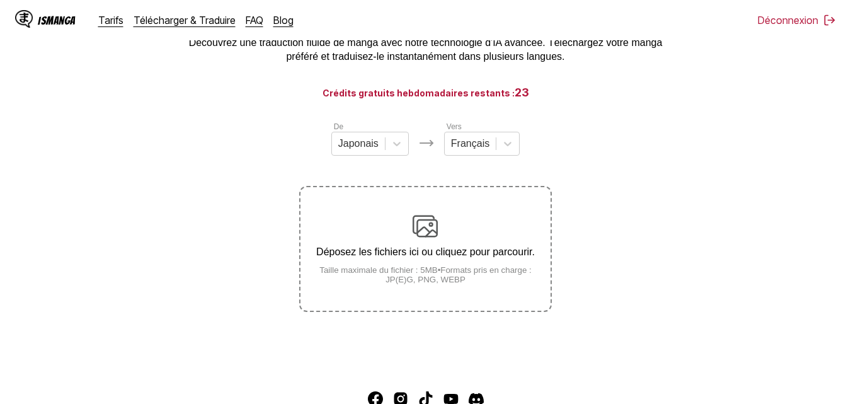
scroll to position [100, 0]
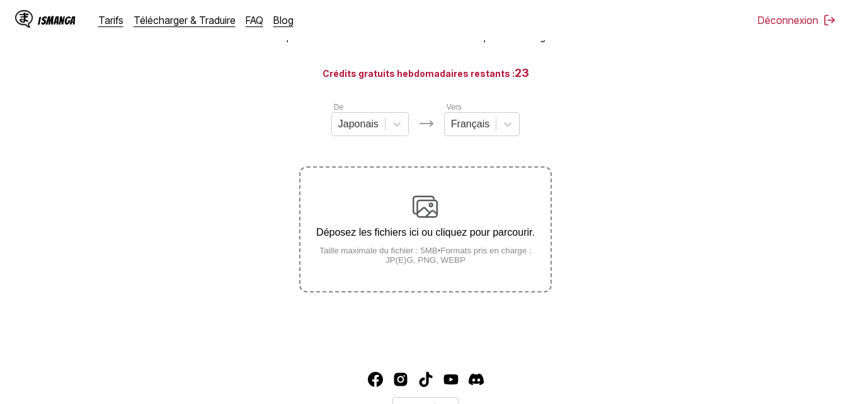
click at [430, 236] on p "Déposez les fichiers ici ou cliquez pour parcourir." at bounding box center [424, 232] width 249 height 11
click at [0, 0] on input "Déposez les fichiers ici ou cliquez pour parcourir. Taille maximale du fichier …" at bounding box center [0, 0] width 0 height 0
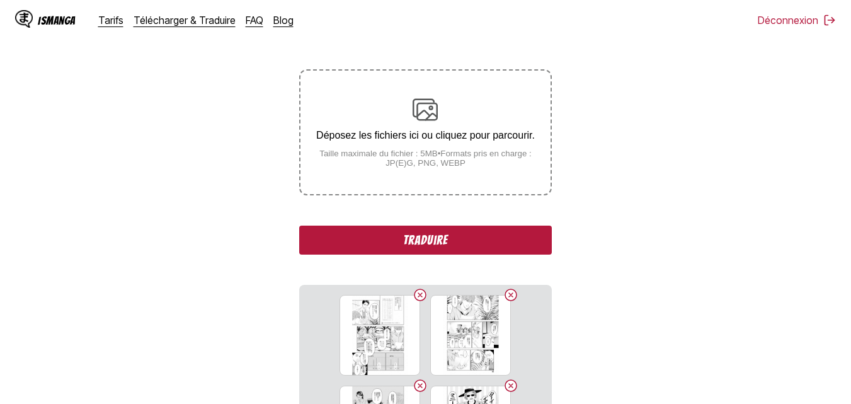
scroll to position [134, 0]
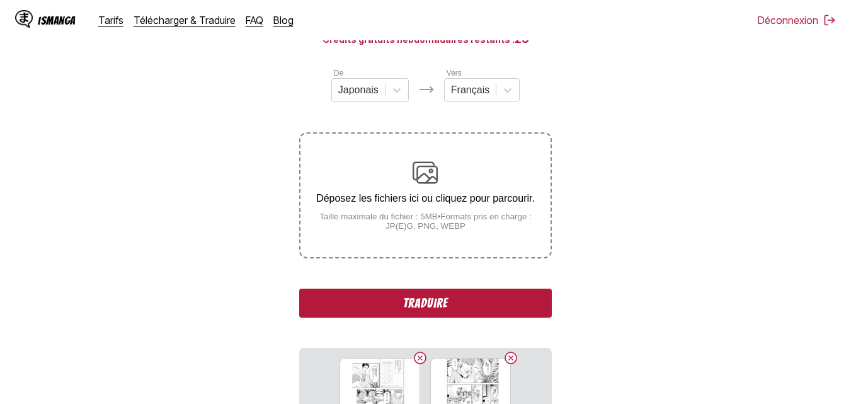
click at [397, 301] on button "Traduire" at bounding box center [425, 302] width 252 height 29
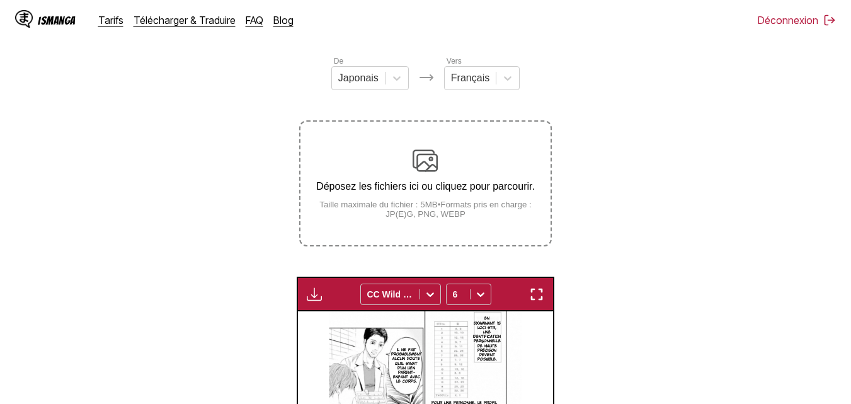
scroll to position [166, 0]
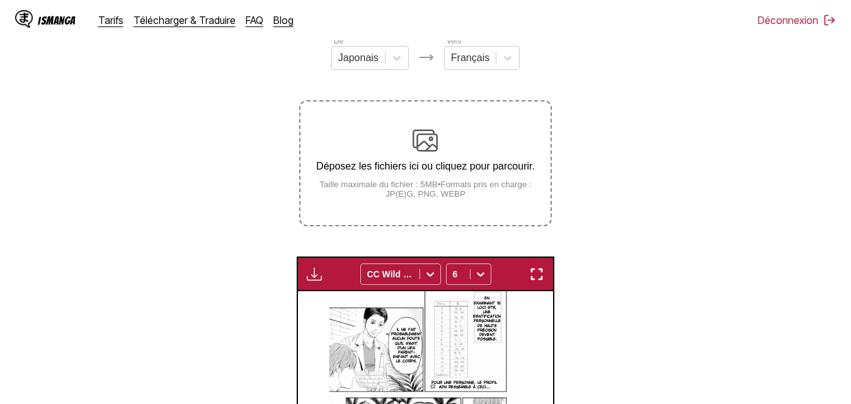
click at [315, 277] on img "button" at bounding box center [314, 273] width 15 height 15
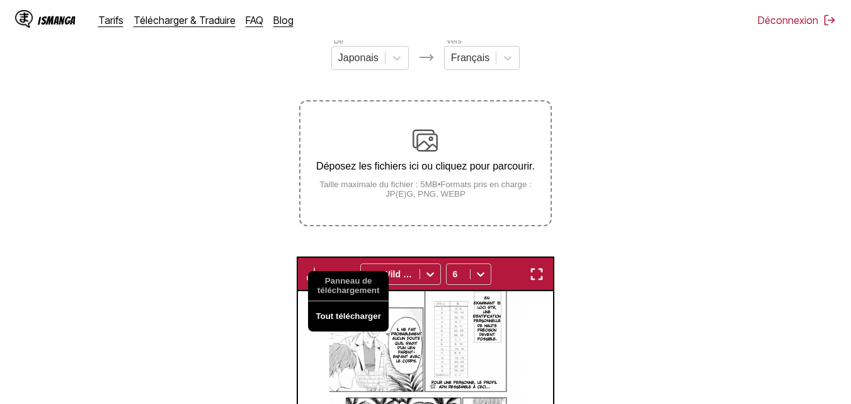
click at [328, 319] on button "Tout télécharger" at bounding box center [348, 316] width 81 height 30
click at [266, 357] on section "De Japonais Vers Français Déposez les fichiers ici ou cliquez pour parcourir. T…" at bounding box center [425, 317] width 831 height 565
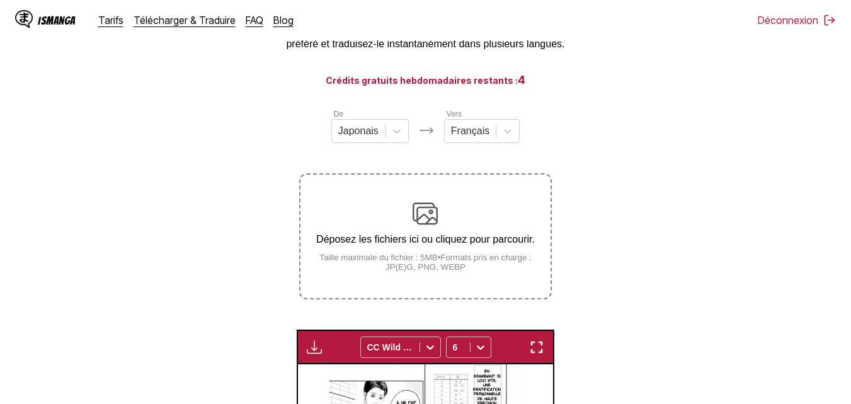
scroll to position [126, 0]
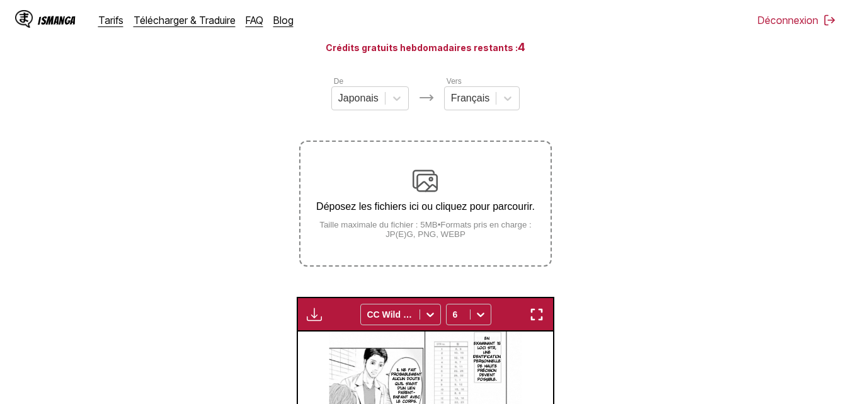
click at [452, 194] on div "Déposez les fichiers ici ou cliquez pour parcourir. Taille maximale du fichier …" at bounding box center [424, 203] width 249 height 71
click at [0, 0] on input "Déposez les fichiers ici ou cliquez pour parcourir. Taille maximale du fichier …" at bounding box center [0, 0] width 0 height 0
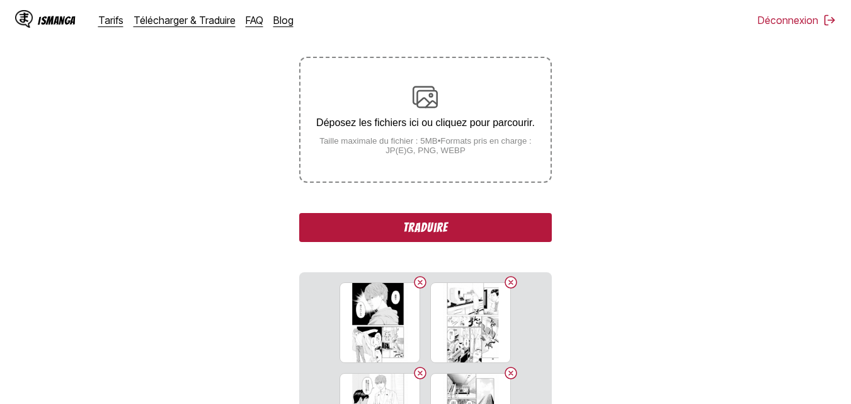
scroll to position [189, 0]
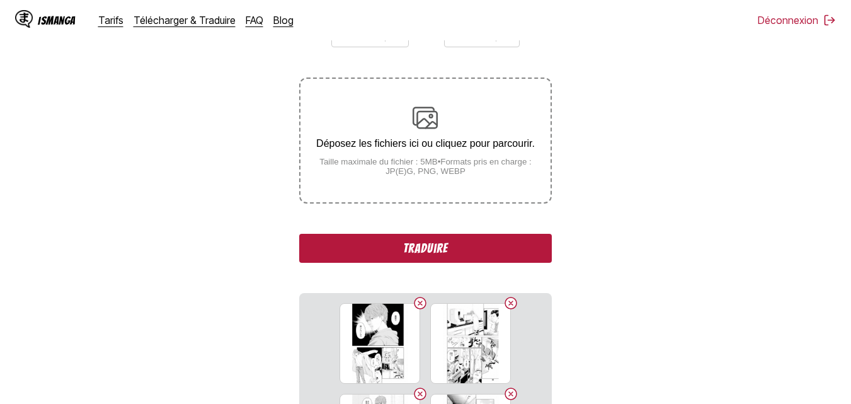
click at [443, 251] on button "Traduire" at bounding box center [425, 248] width 252 height 29
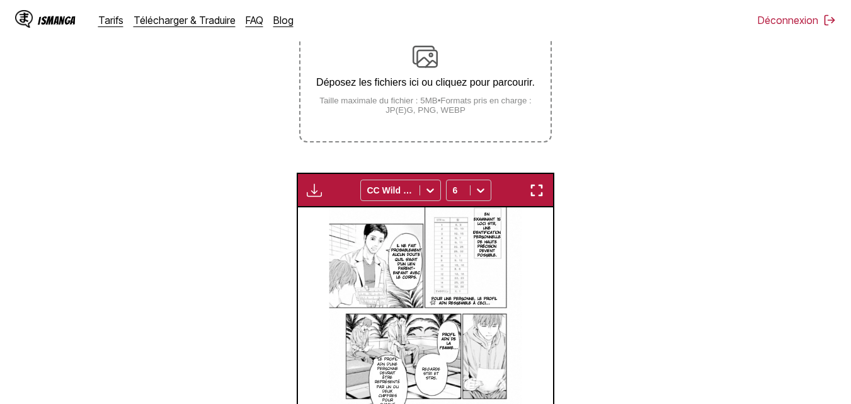
scroll to position [252, 0]
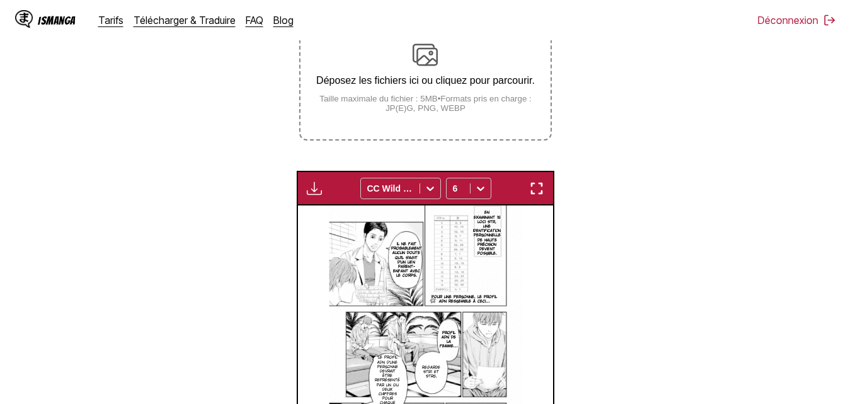
click at [319, 190] on img "button" at bounding box center [314, 188] width 15 height 15
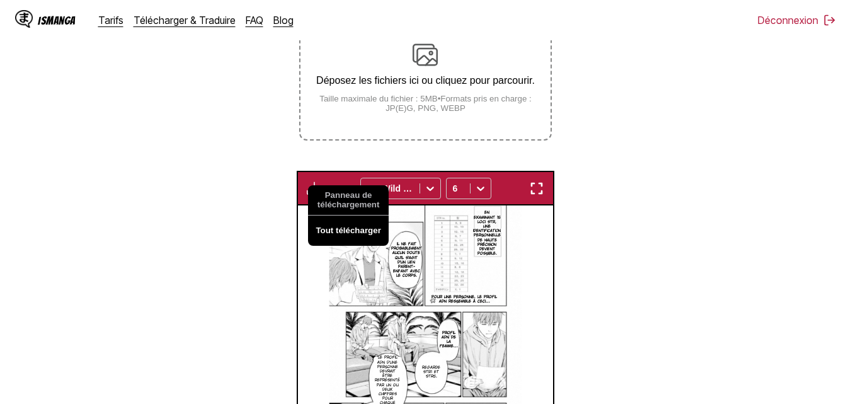
click at [335, 228] on button "Tout télécharger" at bounding box center [348, 230] width 81 height 30
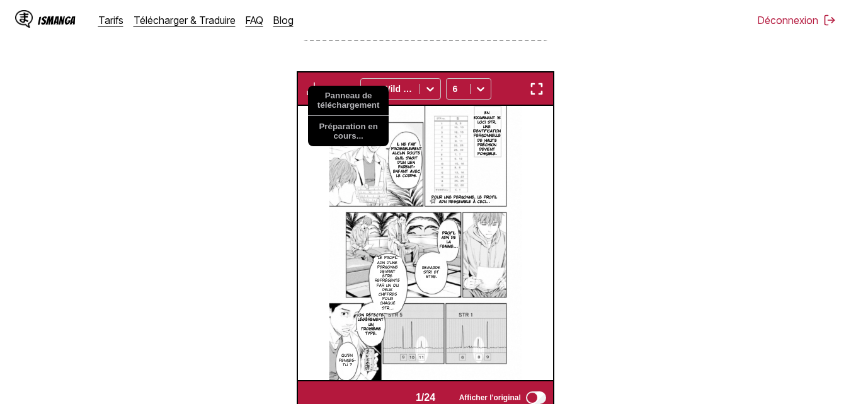
scroll to position [378, 0]
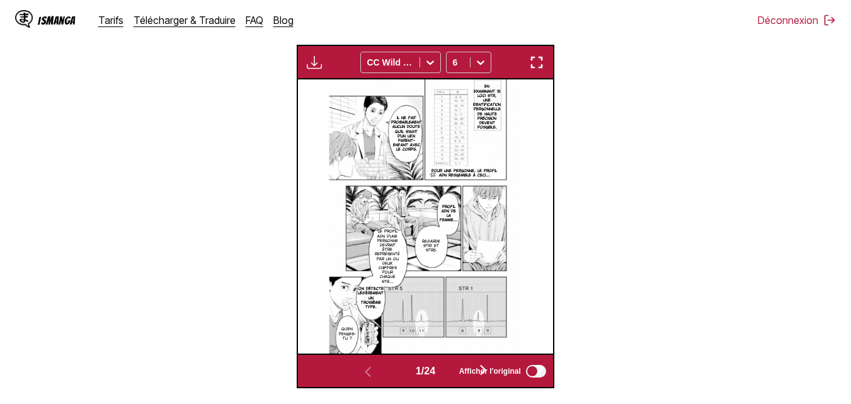
click at [539, 62] on img "button" at bounding box center [536, 62] width 15 height 15
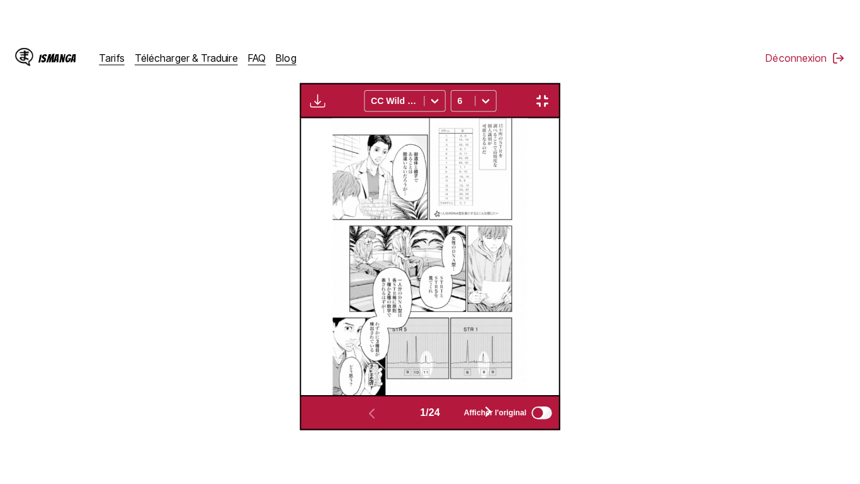
scroll to position [152, 0]
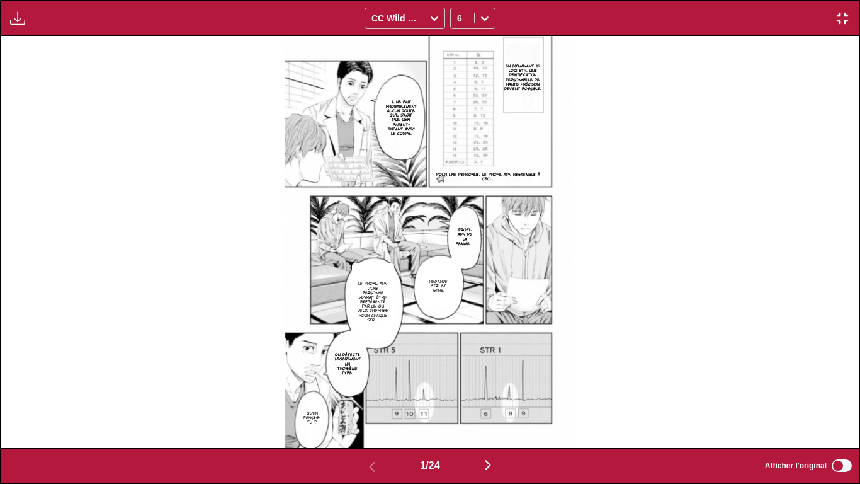
click at [488, 403] on img "button" at bounding box center [488, 464] width 15 height 15
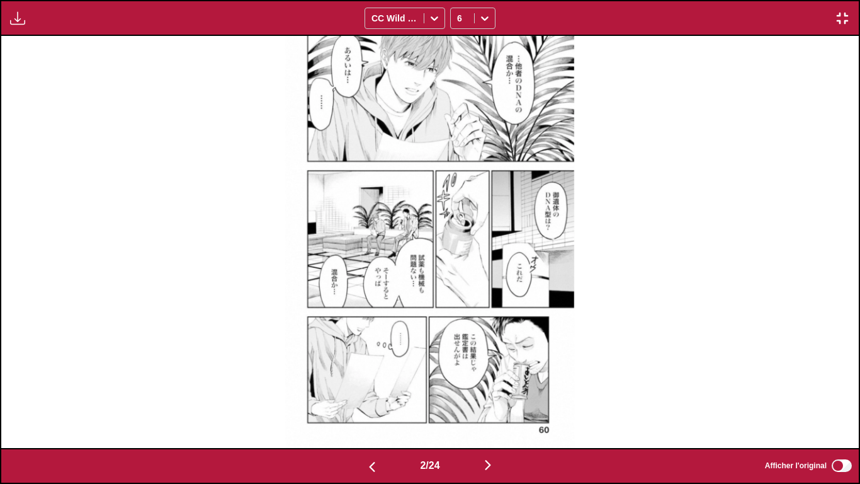
click at [489, 403] on img "button" at bounding box center [488, 464] width 15 height 15
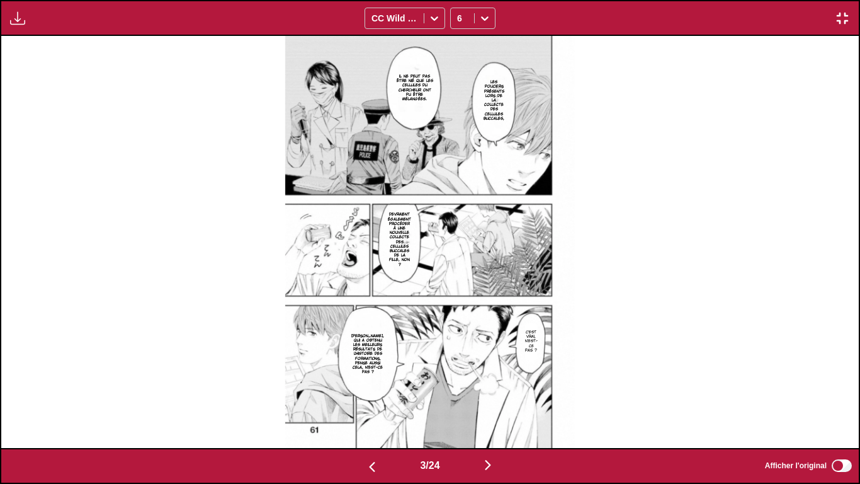
click at [379, 403] on button "button" at bounding box center [372, 466] width 76 height 18
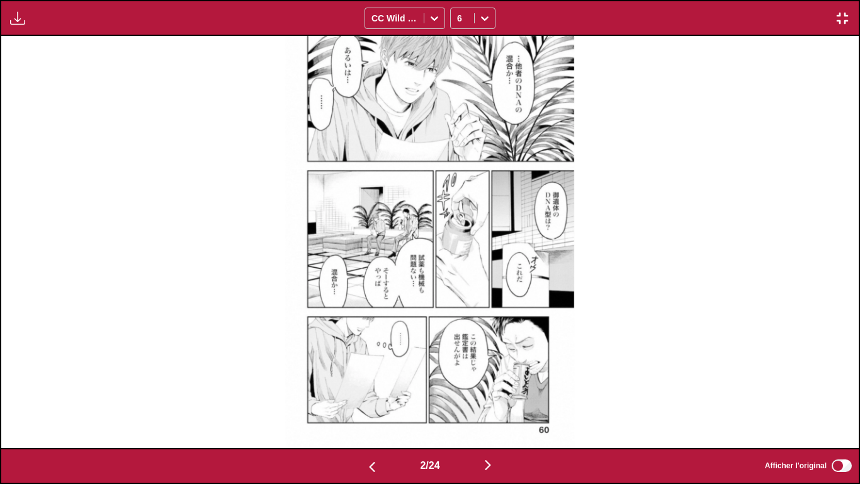
click at [488, 403] on img "button" at bounding box center [488, 464] width 15 height 15
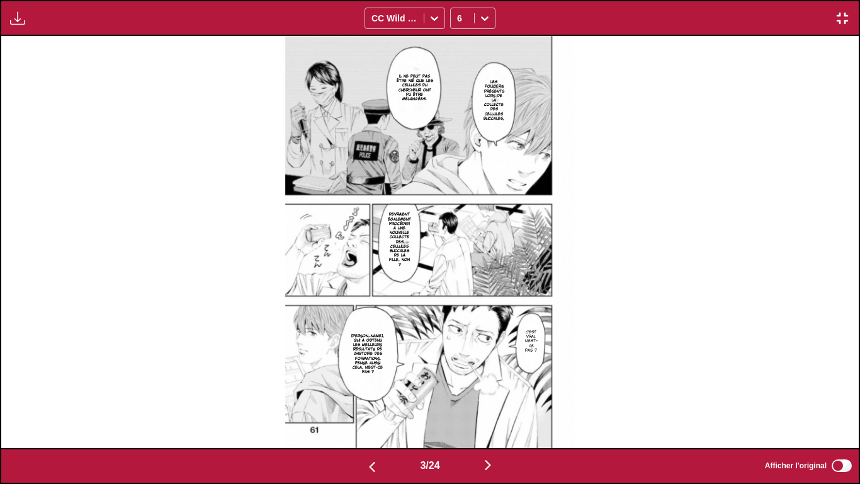
click at [492, 403] on img "button" at bounding box center [488, 464] width 15 height 15
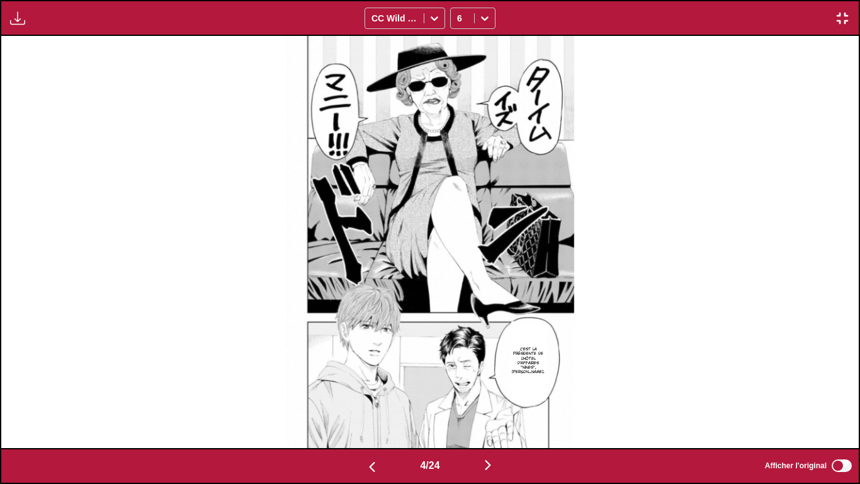
click at [492, 403] on img "button" at bounding box center [488, 464] width 15 height 15
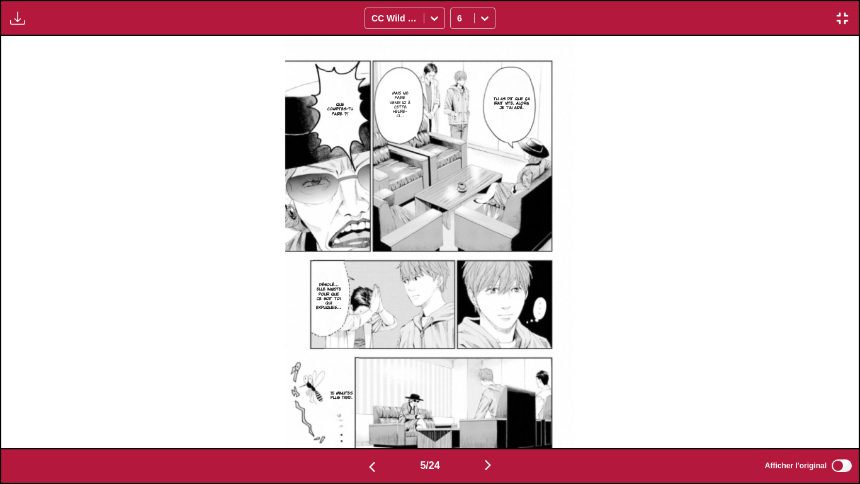
click at [492, 403] on img "button" at bounding box center [488, 464] width 15 height 15
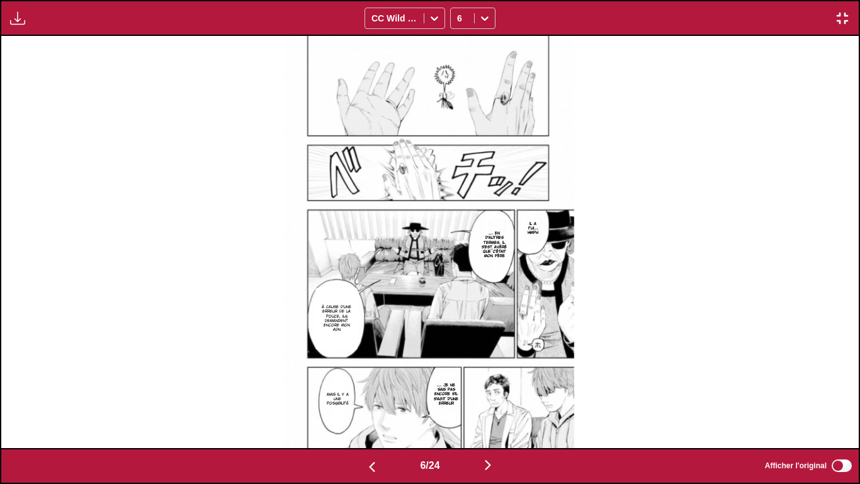
click at [492, 403] on img "button" at bounding box center [488, 464] width 15 height 15
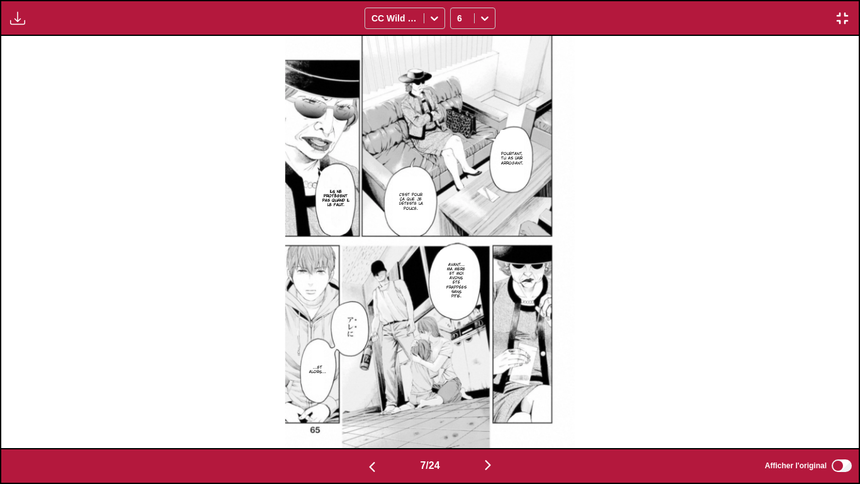
click at [492, 403] on img "button" at bounding box center [488, 464] width 15 height 15
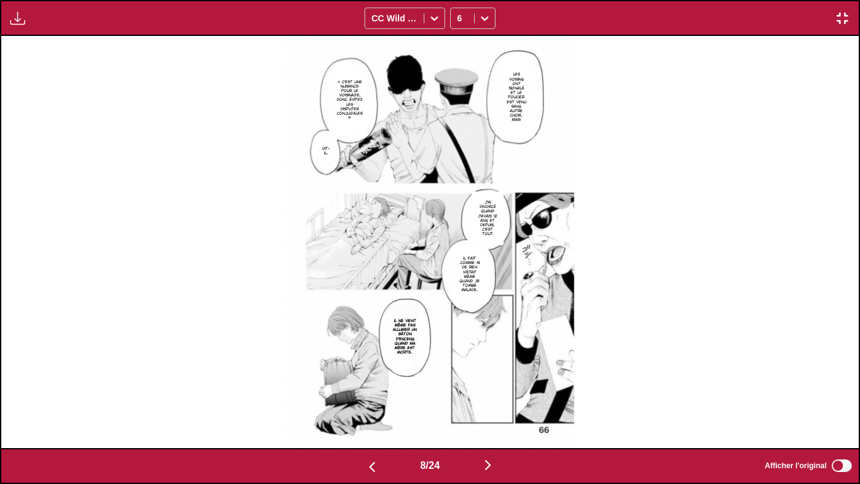
click at [492, 403] on img "button" at bounding box center [488, 464] width 15 height 15
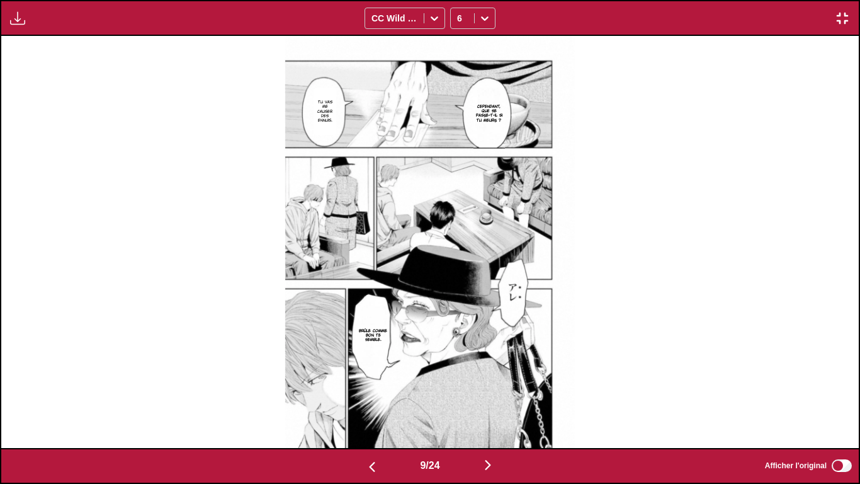
click at [492, 403] on img "button" at bounding box center [488, 464] width 15 height 15
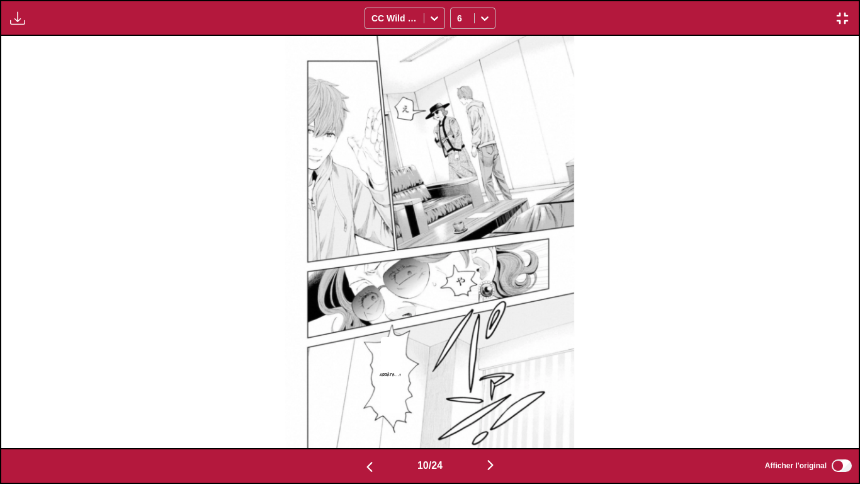
click at [492, 403] on img "button" at bounding box center [490, 464] width 15 height 15
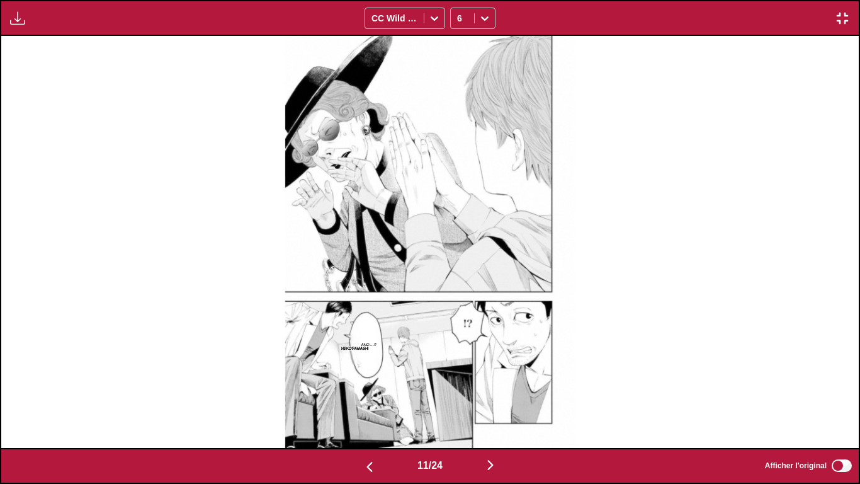
click at [492, 403] on img "button" at bounding box center [490, 464] width 15 height 15
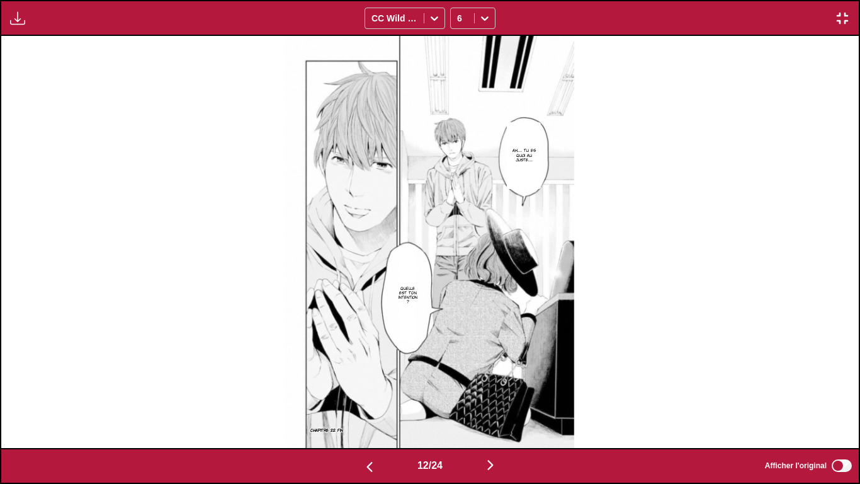
click at [365, 403] on img "button" at bounding box center [369, 466] width 15 height 15
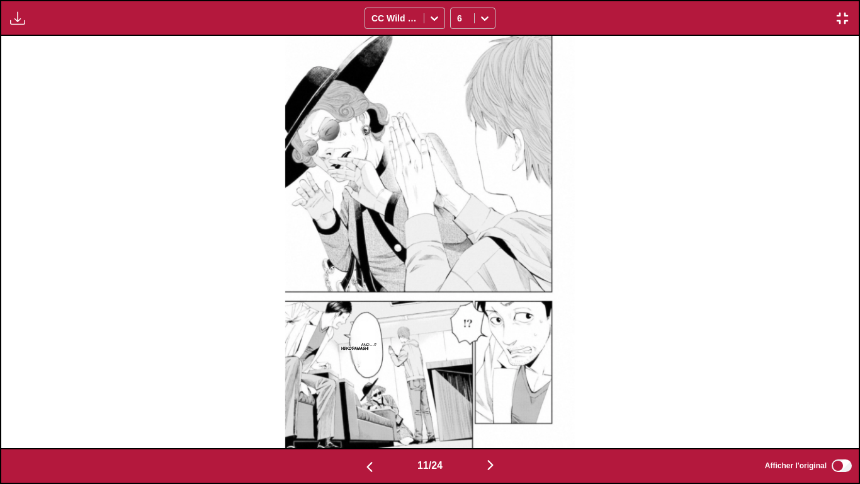
click at [365, 403] on img "button" at bounding box center [369, 466] width 15 height 15
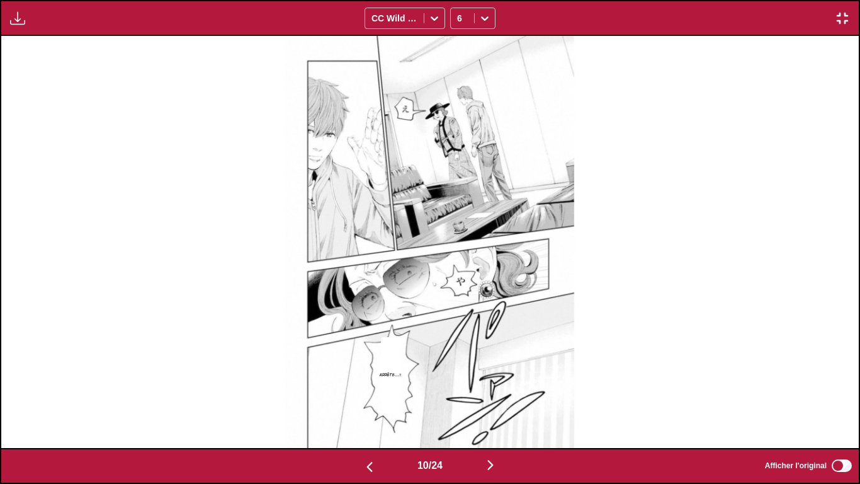
click at [365, 403] on img "button" at bounding box center [369, 466] width 15 height 15
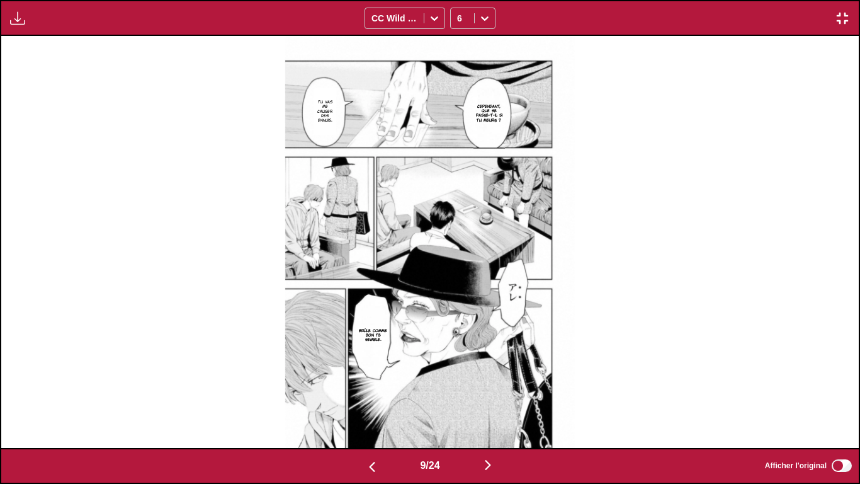
click at [365, 403] on img "button" at bounding box center [372, 466] width 15 height 15
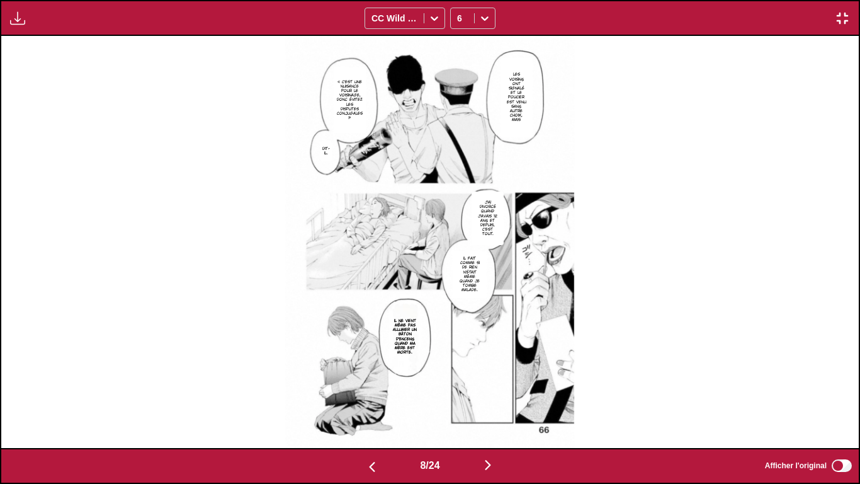
click at [365, 403] on img "button" at bounding box center [372, 466] width 15 height 15
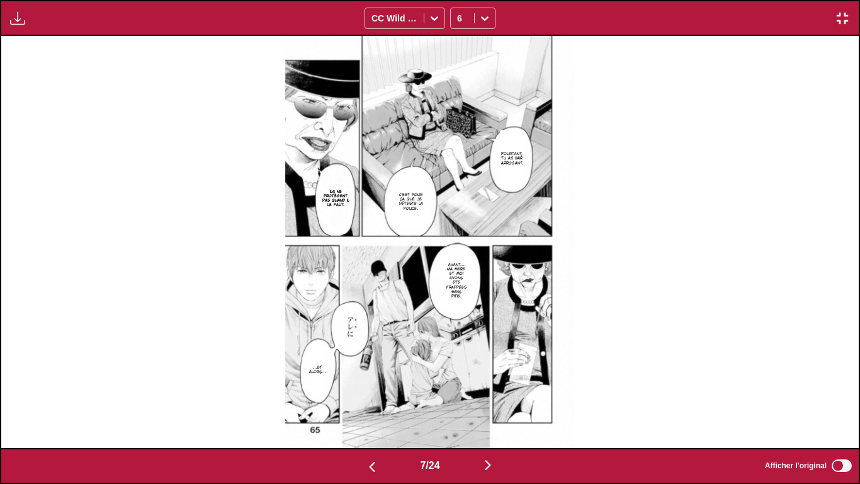
click at [365, 403] on img "button" at bounding box center [372, 466] width 15 height 15
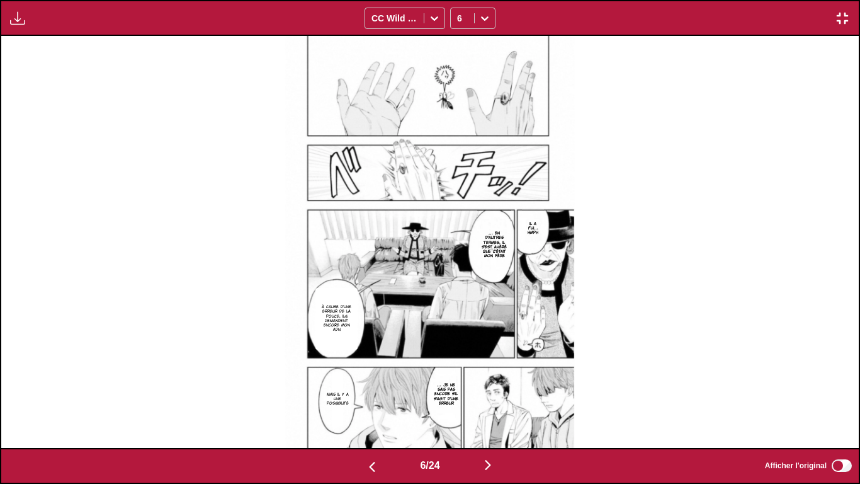
click at [365, 403] on img "button" at bounding box center [372, 466] width 15 height 15
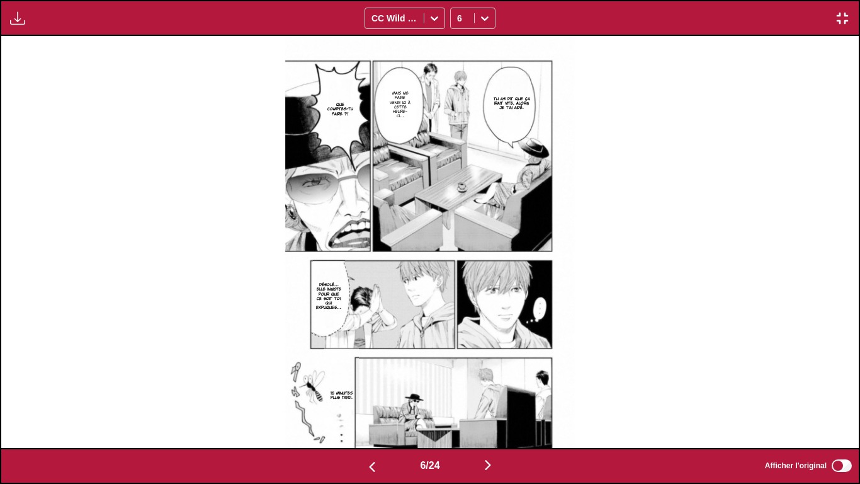
click at [365, 403] on img "button" at bounding box center [372, 466] width 15 height 15
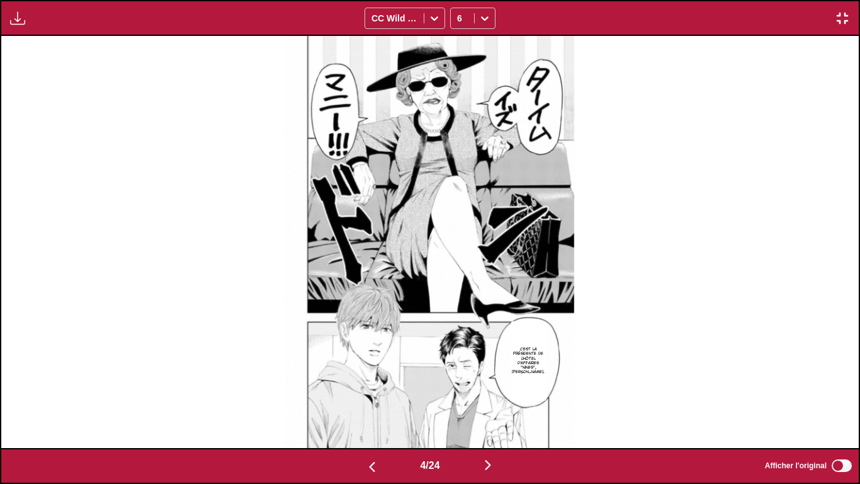
click at [365, 403] on img "button" at bounding box center [372, 466] width 15 height 15
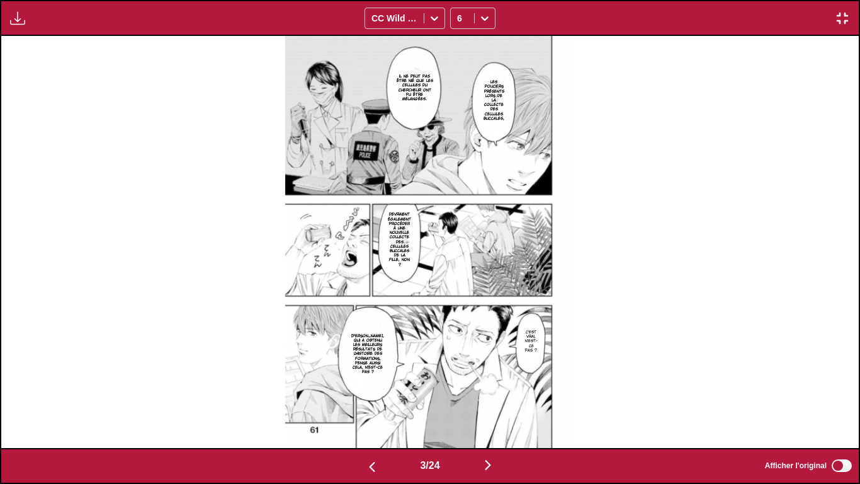
click at [365, 403] on img "button" at bounding box center [372, 466] width 15 height 15
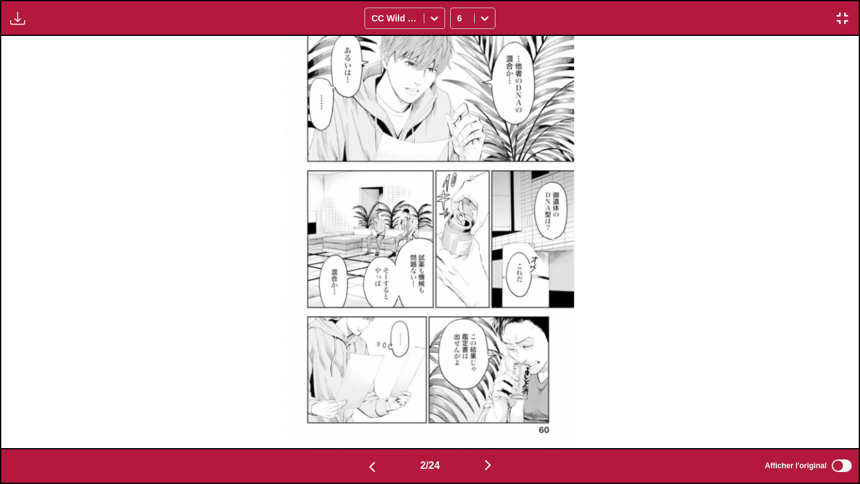
click at [365, 403] on img "button" at bounding box center [372, 466] width 15 height 15
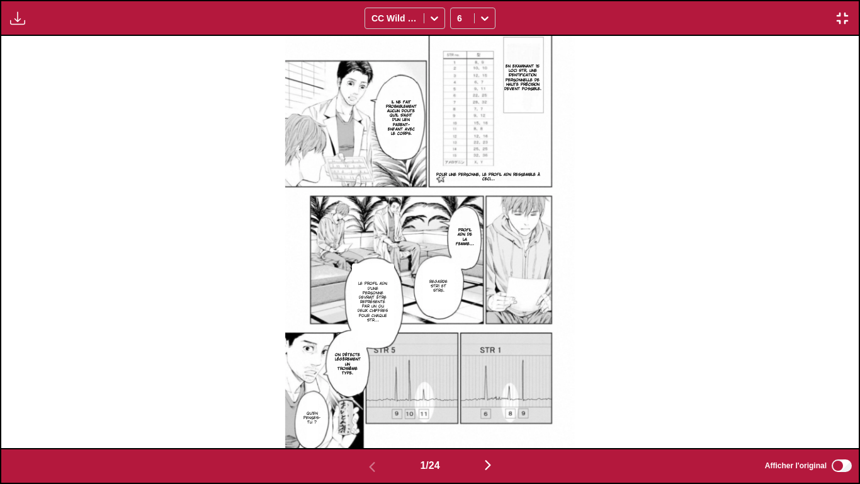
click at [843, 12] on img "button" at bounding box center [842, 18] width 15 height 15
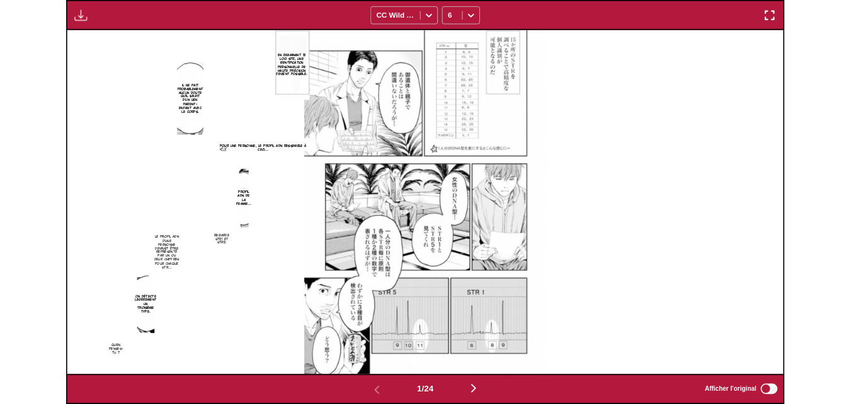
scroll to position [329, 0]
